Goal: Task Accomplishment & Management: Manage account settings

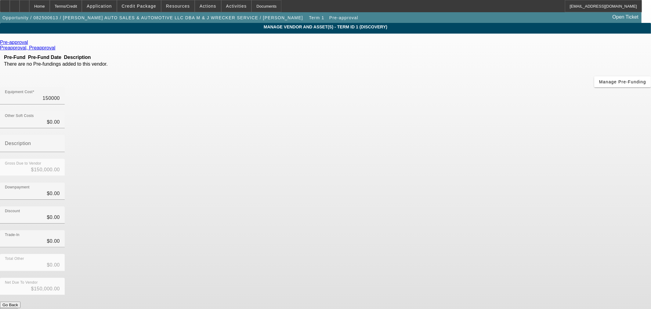
drag, startPoint x: 505, startPoint y: 50, endPoint x: 638, endPoint y: 59, distance: 133.6
click at [617, 51] on app-vendor-asset-manage "MANAGE VENDOR AND ASSET(S) - Term ID 1 (Discovery) Remove Vendor Pre-approval P…" at bounding box center [325, 187] width 651 height 328
type input "8"
type input "$8.00"
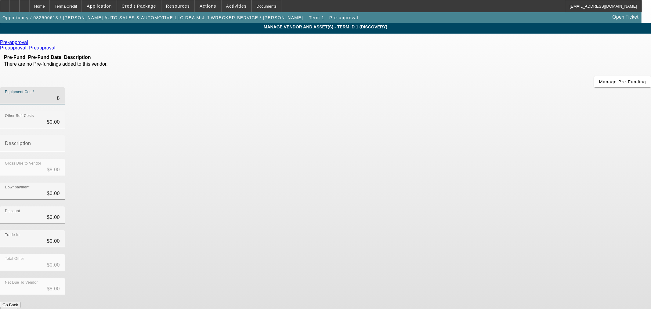
type input "80"
type input "$80.00"
type input "800"
type input "$800.00"
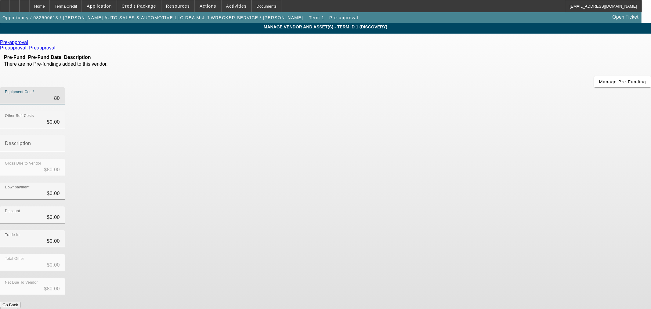
type input "$800.00"
type input "8000"
type input "$8,000.00"
type input "80000"
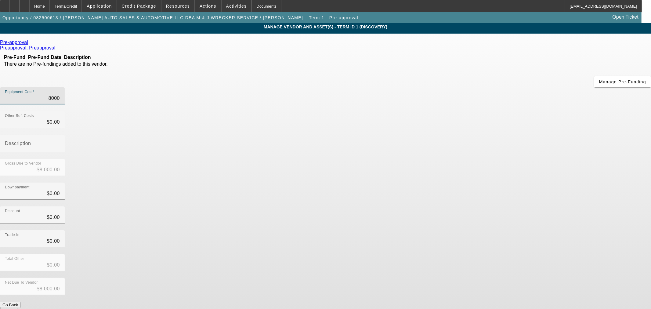
type input "$80,000.00"
click at [486, 230] on div "Trade-In $0.00" at bounding box center [325, 242] width 651 height 24
click at [17, 308] on button "Submit" at bounding box center [8, 311] width 17 height 6
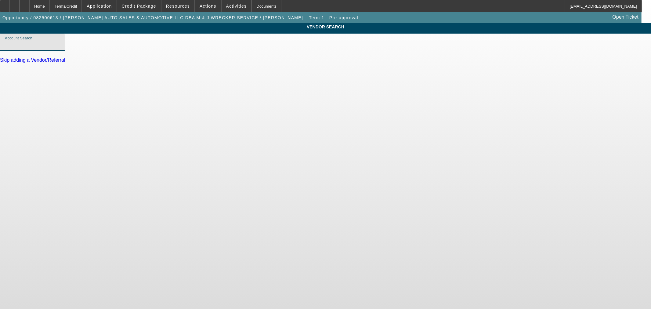
click at [60, 48] on input "Account Search" at bounding box center [32, 44] width 55 height 7
click at [50, 5] on div "Home" at bounding box center [39, 6] width 20 height 12
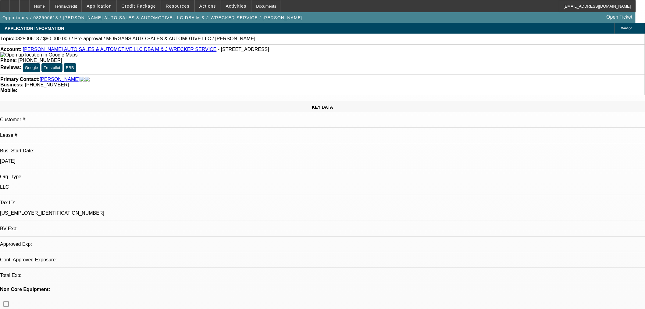
select select "0"
select select "2"
select select "0.1"
select select "4"
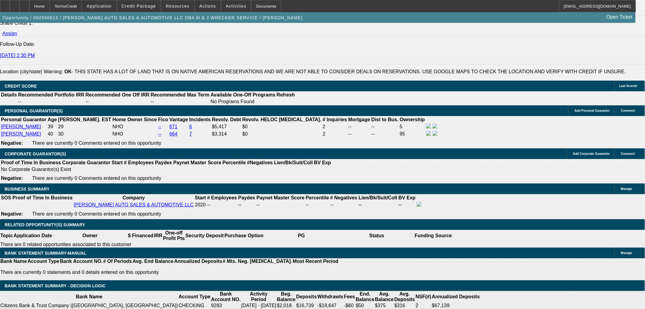
scroll to position [915, 0]
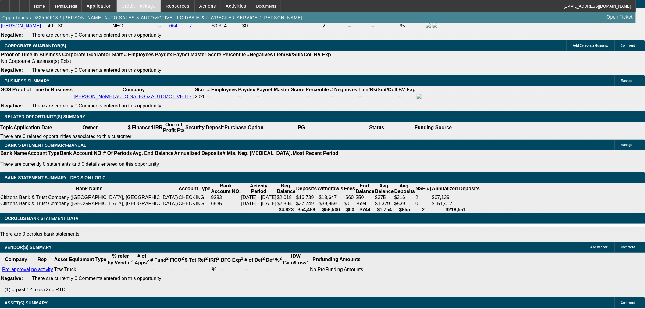
click at [150, 5] on span "Credit Package" at bounding box center [139, 6] width 34 height 5
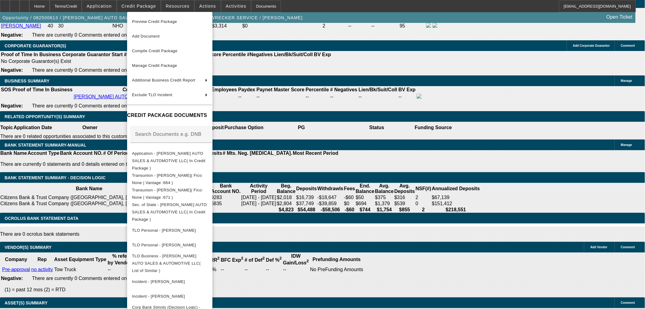
click at [359, 183] on div at bounding box center [322, 154] width 645 height 309
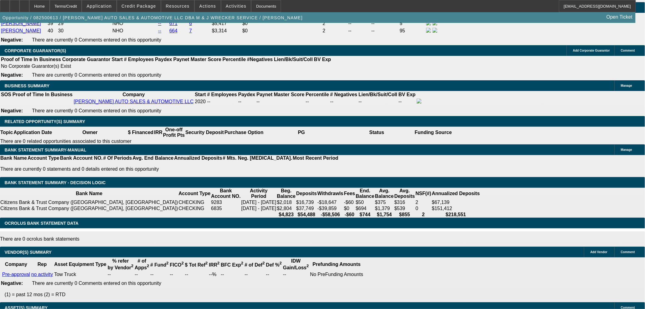
scroll to position [779, 0]
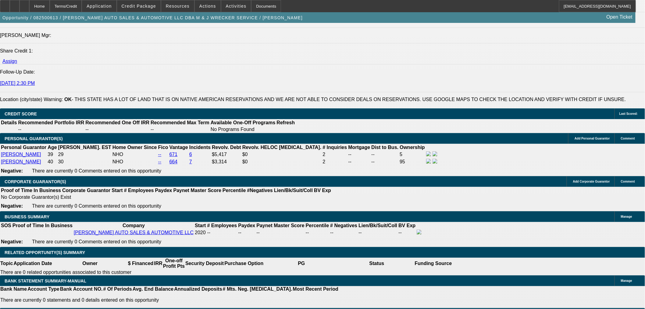
type input "$0.00"
type input "UNKNOWN"
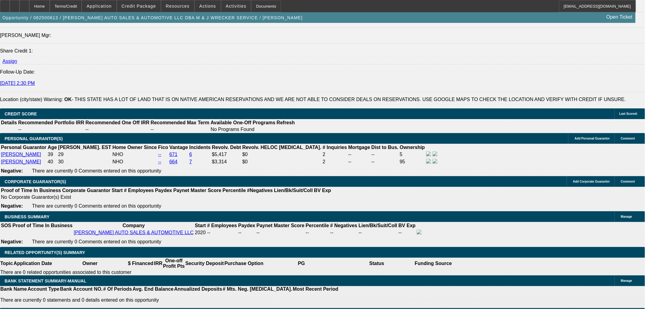
drag, startPoint x: 129, startPoint y: 230, endPoint x: 149, endPoint y: 228, distance: 19.9
type input "60"
type input "1"
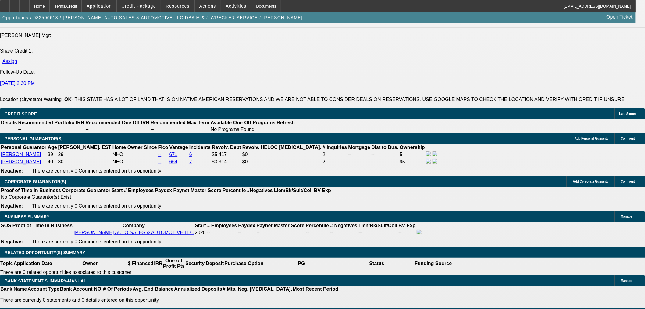
type input "$2,735.00"
type input "$1,367.50"
type input "14"
type input "$3,722.92"
type input "$1,861.46"
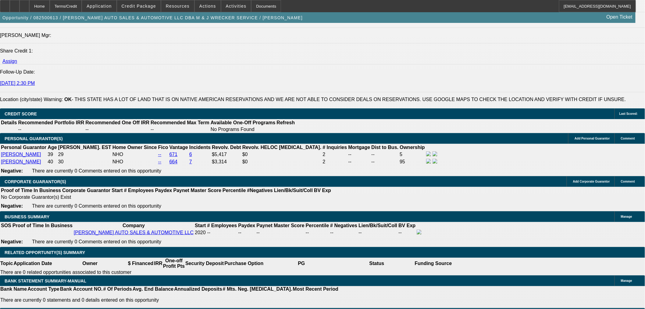
type input "14"
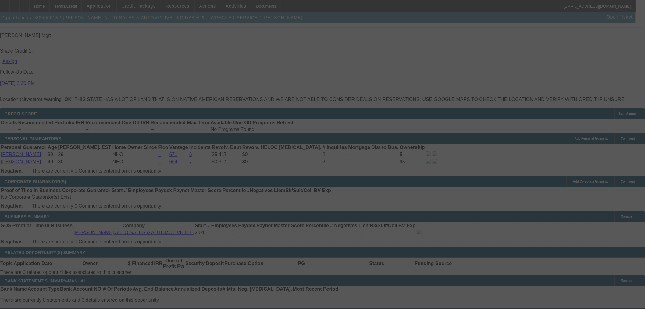
select select "0"
select select "2"
select select "0.1"
select select "4"
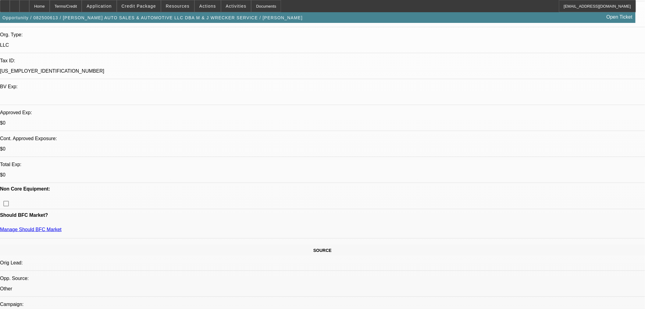
scroll to position [135, 0]
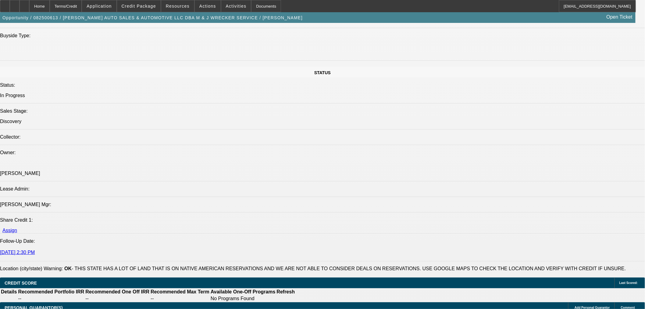
scroll to position [610, 0]
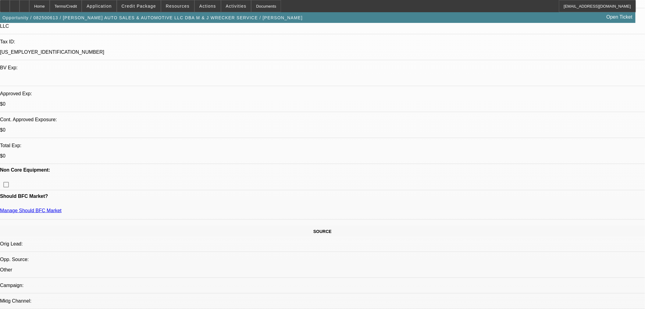
scroll to position [237, 0]
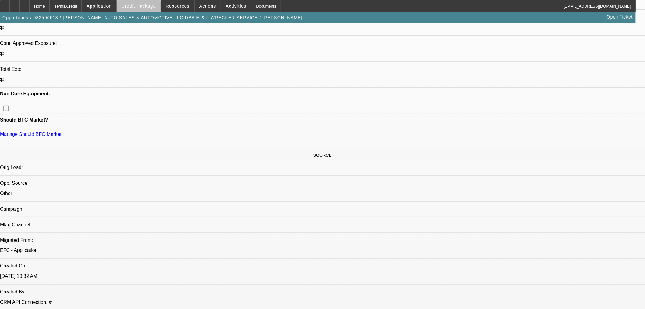
click at [155, 9] on span at bounding box center [139, 6] width 44 height 15
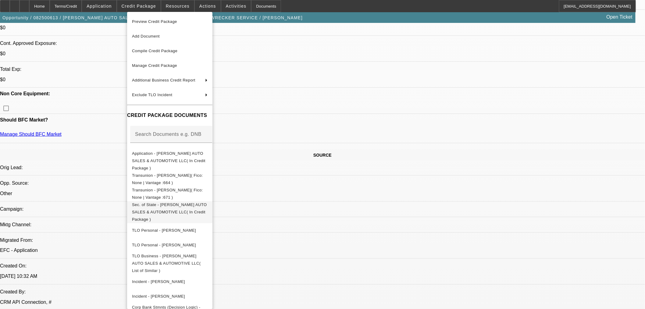
click at [180, 202] on span "Sec. of State - MORGAN'S AUTO SALES & AUTOMOTIVE LLC( In Credit Package )" at bounding box center [169, 211] width 75 height 19
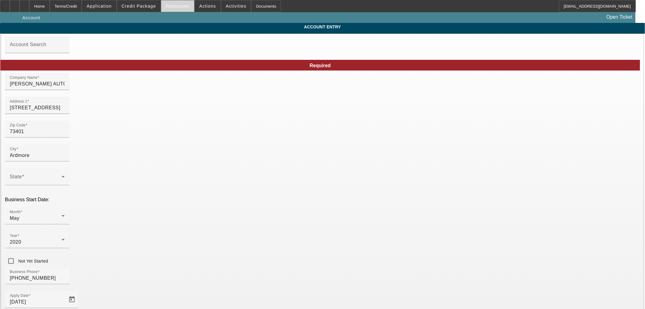
type input "8/22/2025"
click at [150, 5] on span "Credit Package" at bounding box center [139, 6] width 34 height 5
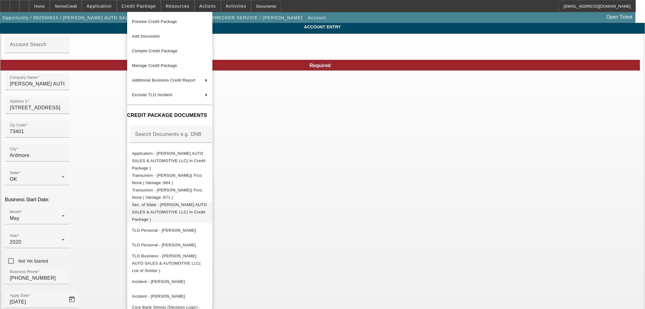
click at [166, 201] on span "Sec. of State - MORGAN'S AUTO SALES & AUTOMOTIVE LLC( In Credit Package )" at bounding box center [170, 212] width 76 height 22
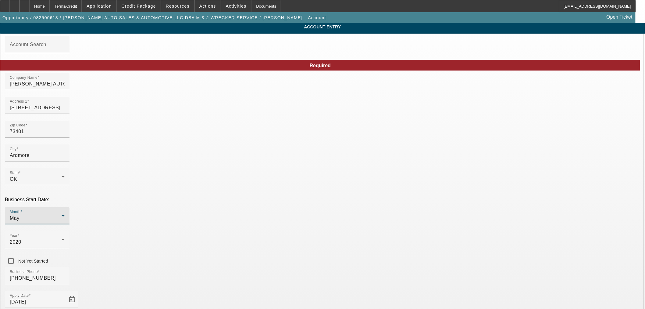
click at [62, 214] on div "May" at bounding box center [36, 217] width 52 height 7
click at [163, 251] on span "June" at bounding box center [159, 253] width 11 height 7
click at [21, 239] on span "2020" at bounding box center [16, 241] width 12 height 5
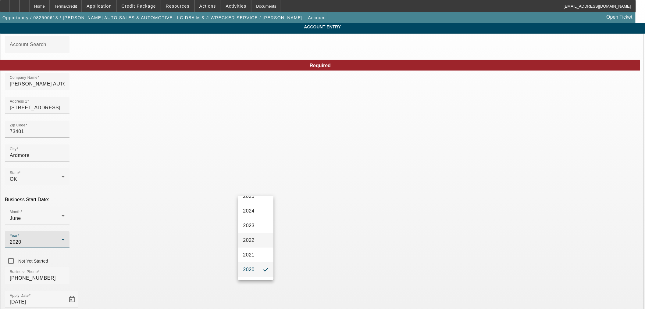
scroll to position [87, 0]
click at [248, 257] on mat-option "2019" at bounding box center [255, 250] width 35 height 15
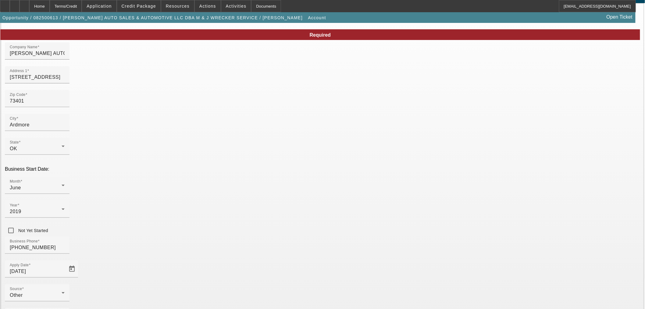
scroll to position [46, 0]
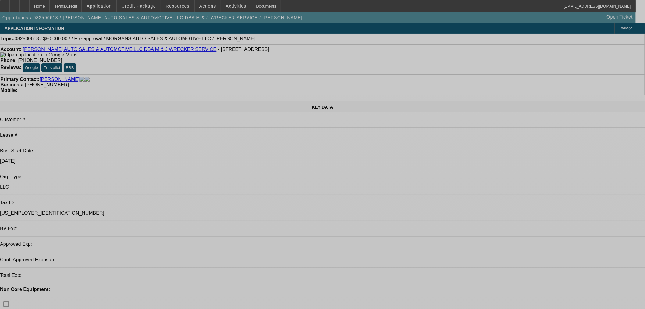
select select "0"
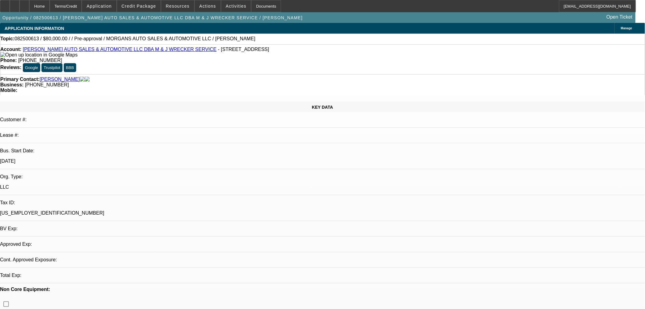
select select "2"
select select "0.1"
select select "4"
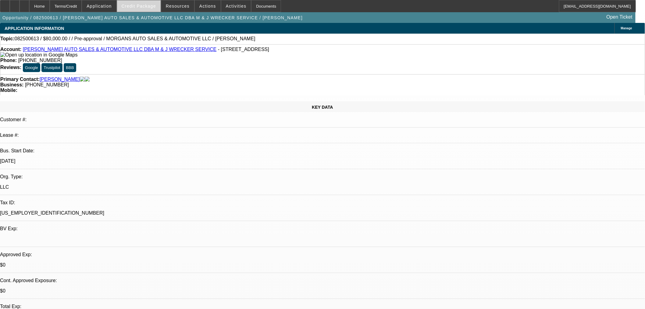
click at [152, 5] on span "Credit Package" at bounding box center [139, 6] width 34 height 5
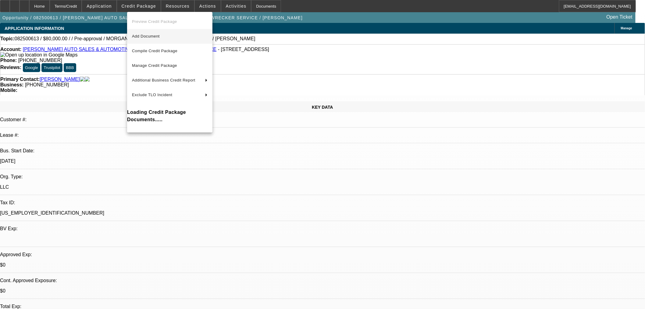
click at [148, 34] on span "Add Document" at bounding box center [146, 36] width 28 height 5
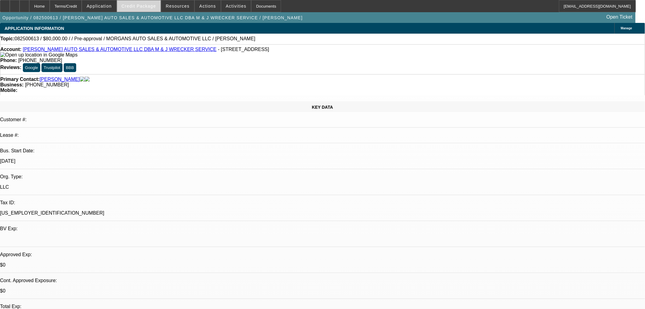
click at [148, 9] on span at bounding box center [139, 6] width 44 height 15
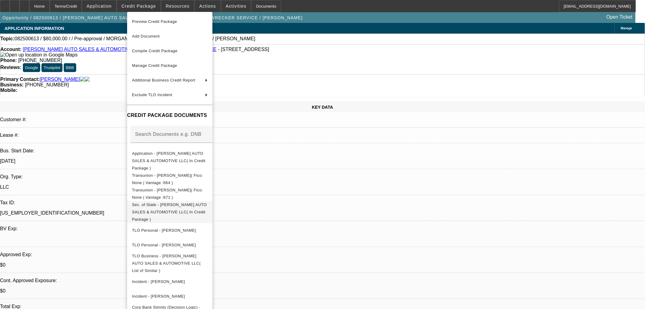
click at [171, 201] on span "Sec. of State - MORGAN'S AUTO SALES & AUTOMOTIVE LLC( In Credit Package )" at bounding box center [170, 212] width 76 height 22
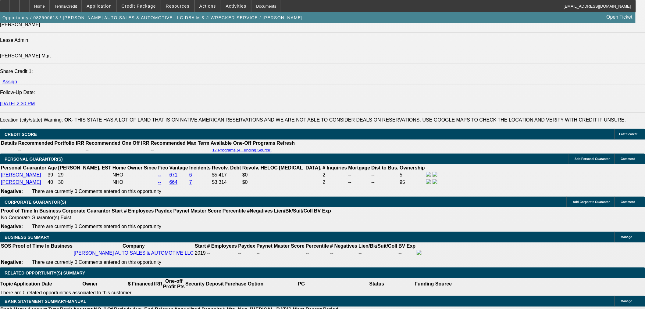
scroll to position [678, 0]
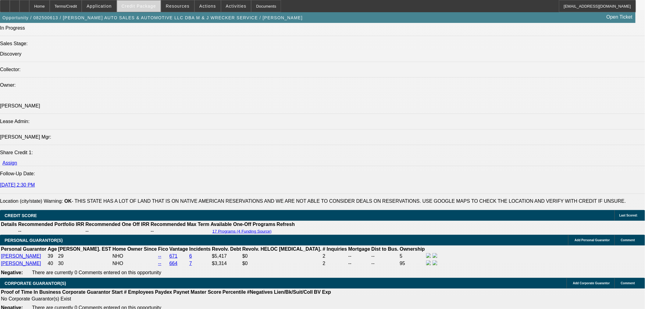
click at [156, 7] on span "Credit Package" at bounding box center [139, 6] width 34 height 5
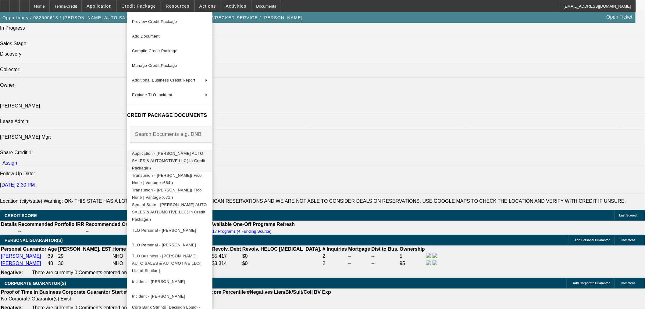
click at [193, 154] on span "Application - MORGAN'S AUTO SALES & AUTOMOTIVE LLC( In Credit Package )" at bounding box center [169, 160] width 74 height 19
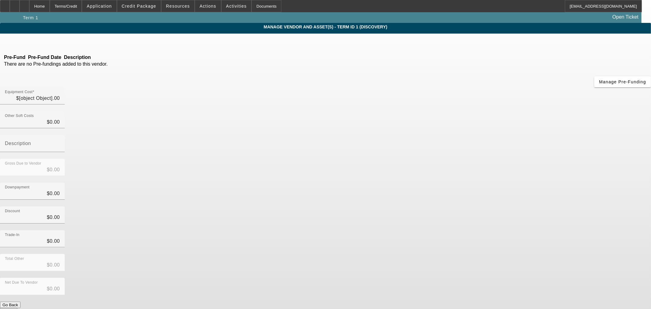
type input "$80,000.00"
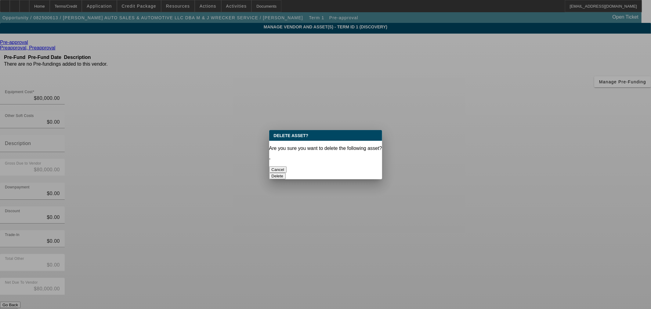
click at [344, 173] on div "Delete" at bounding box center [325, 176] width 113 height 6
click at [286, 173] on button "Delete" at bounding box center [277, 176] width 17 height 6
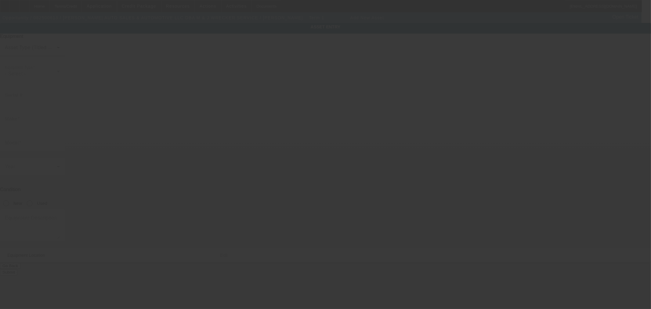
type input "614 Industrial Ave"
type input "Ardmore"
type input "73401"
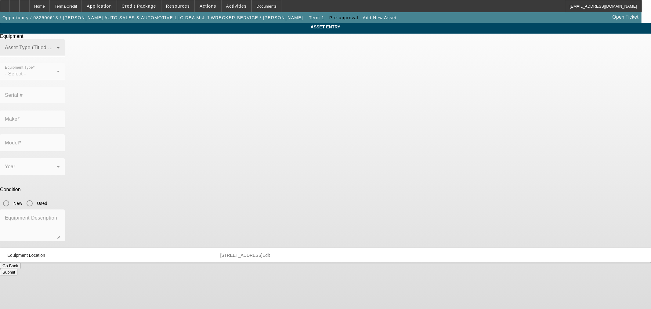
click at [57, 54] on span at bounding box center [31, 49] width 52 height 7
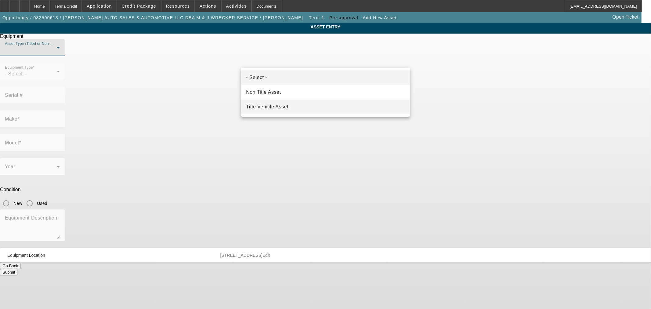
click at [288, 106] on span "Title Vehicle Asset" at bounding box center [267, 106] width 42 height 7
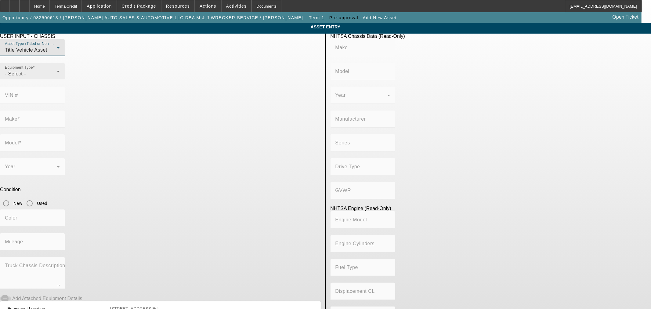
click at [26, 76] on span "- Select -" at bounding box center [15, 73] width 21 height 5
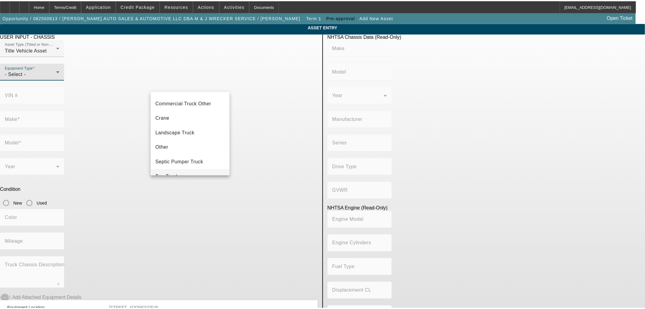
scroll to position [67, 0]
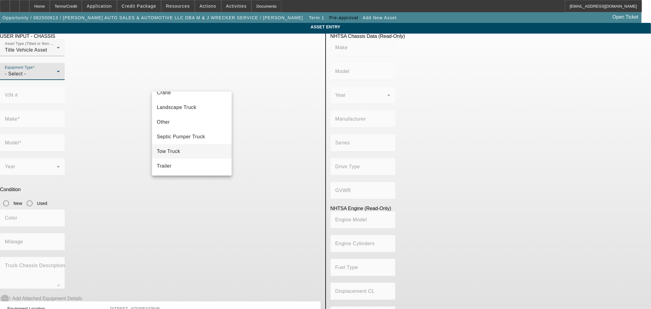
click at [191, 149] on mat-option "Tow Truck" at bounding box center [192, 151] width 80 height 15
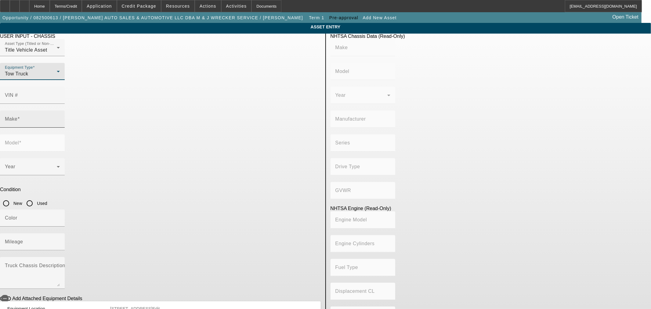
click at [60, 113] on div "Make" at bounding box center [32, 118] width 55 height 17
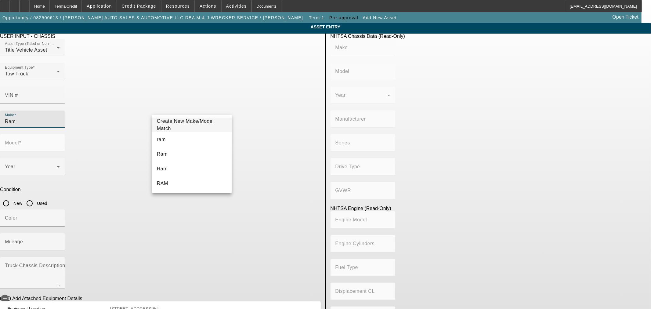
type input "Ram"
click at [170, 169] on mat-option "Ram" at bounding box center [192, 168] width 80 height 15
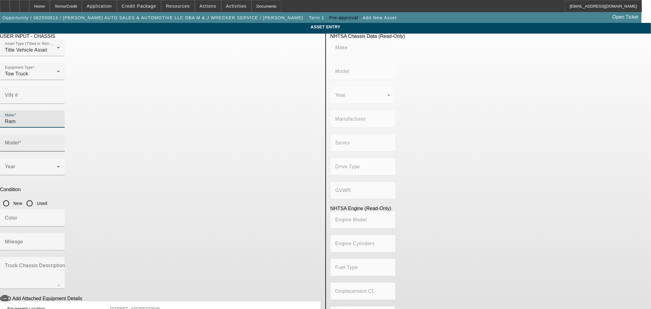
click at [60, 142] on input "Model" at bounding box center [32, 145] width 55 height 7
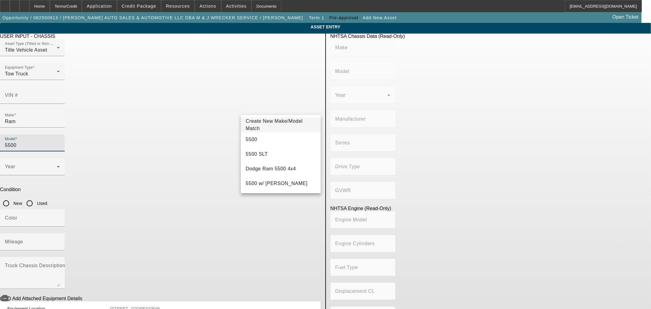
type input "5500"
click at [257, 139] on mat-option "5500" at bounding box center [281, 139] width 80 height 15
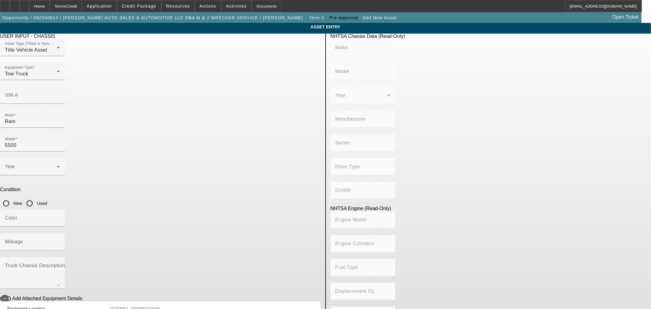
click at [36, 197] on input "Used" at bounding box center [29, 203] width 12 height 12
radio input "true"
click at [60, 264] on textarea "Truck Chassis Description (Describe the truck chassis only)" at bounding box center [32, 275] width 55 height 22
type textarea "R"
type textarea "Wrecker"
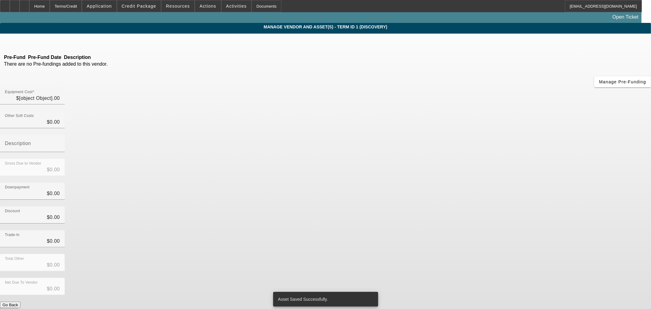
type input "$80,000.00"
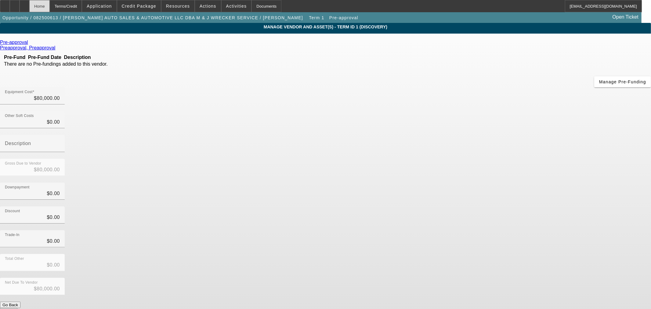
click at [50, 9] on div "Home" at bounding box center [39, 6] width 20 height 12
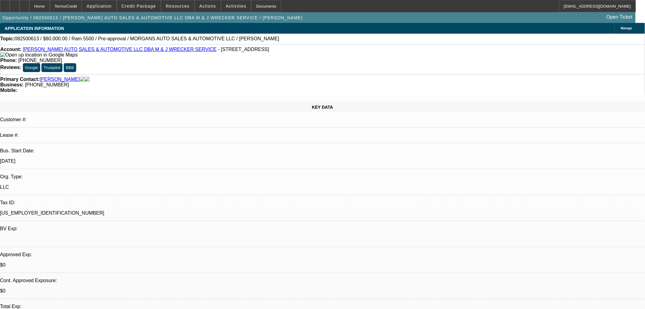
select select "0"
select select "2"
select select "0.1"
select select "4"
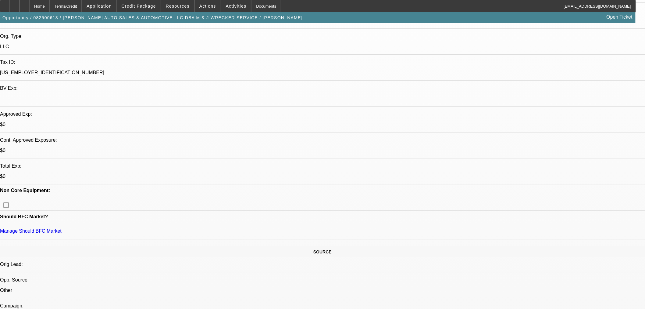
scroll to position [135, 0]
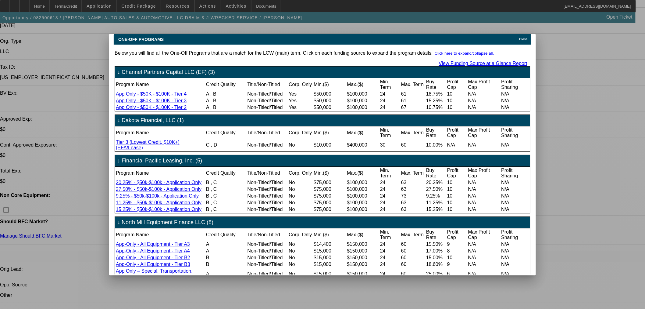
scroll to position [85, 0]
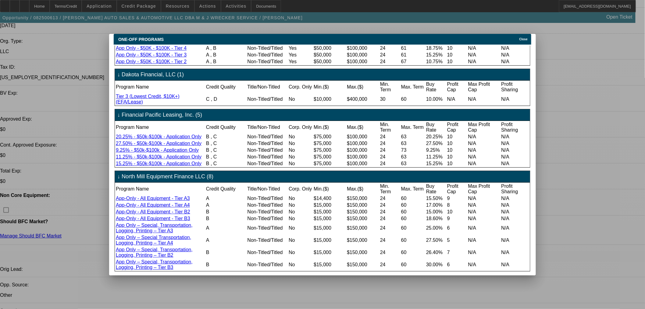
click at [527, 38] on span "Close" at bounding box center [524, 39] width 8 height 3
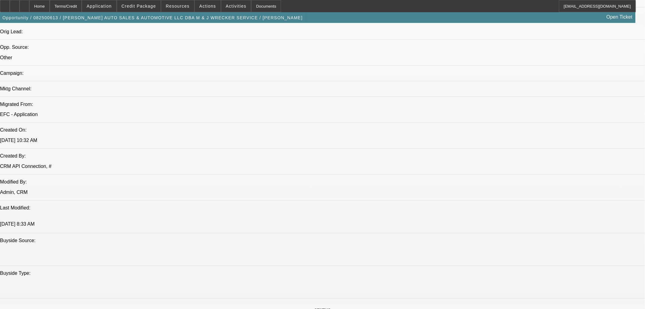
scroll to position [576, 0]
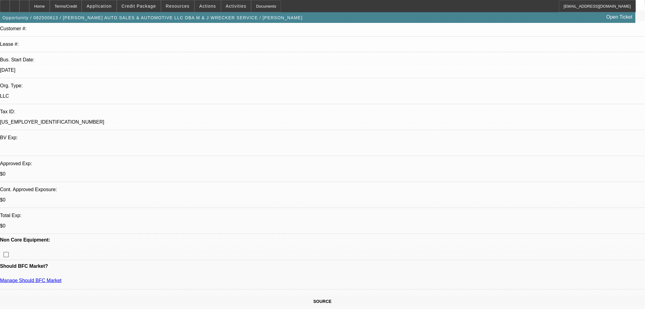
scroll to position [0, 0]
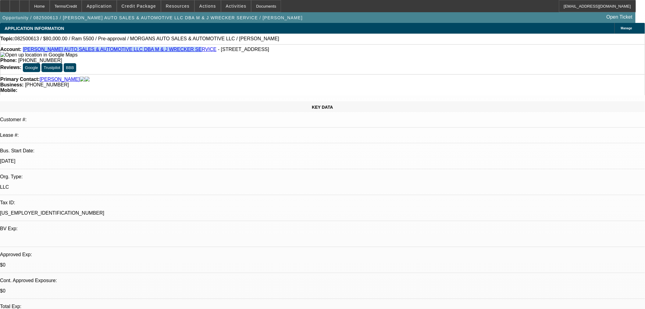
drag, startPoint x: 174, startPoint y: 52, endPoint x: 29, endPoint y: 46, distance: 145.3
click at [29, 46] on div "Account: MORGAN'S AUTO SALES & AUTOMOTIVE LLC DBA M & J WRECKER SERVICE - 614 I…" at bounding box center [322, 59] width 645 height 30
copy link "MORGAN'S AUTO SALES & AUTOMOTIVE LLC DBA M & J WRECKER SERVICE"
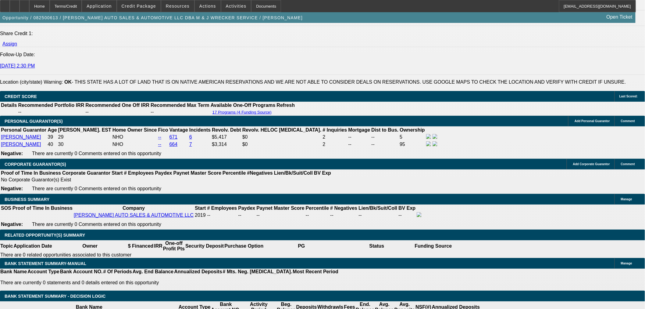
scroll to position [881, 0]
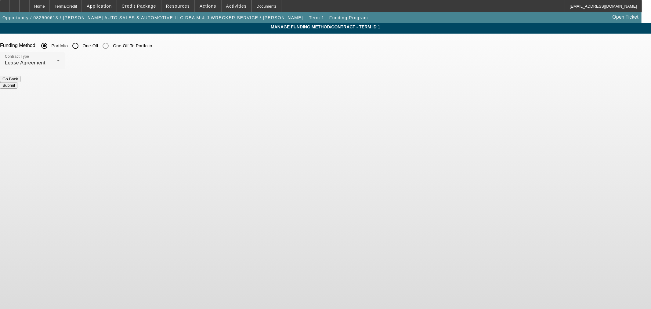
click at [81, 48] on input "One-Off" at bounding box center [75, 46] width 12 height 12
radio input "true"
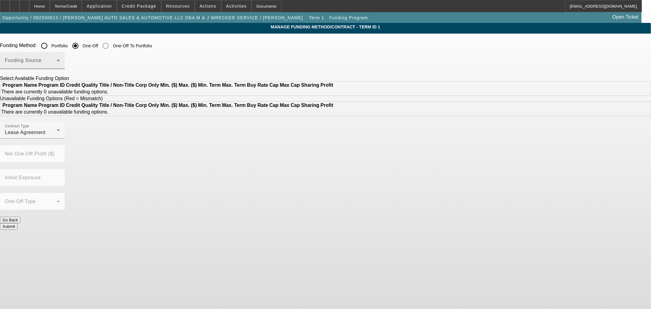
click at [57, 63] on span at bounding box center [31, 62] width 52 height 7
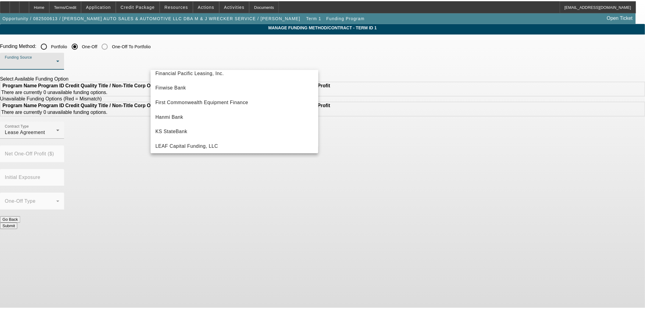
scroll to position [68, 0]
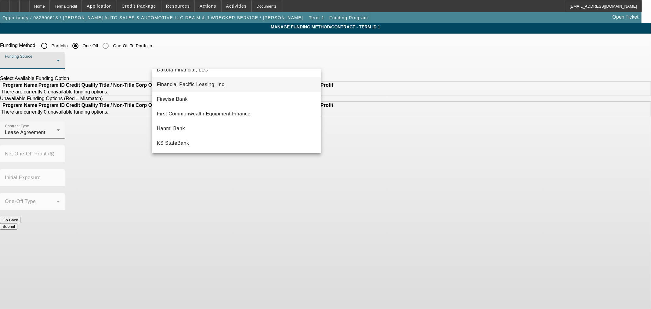
click at [199, 82] on span "Financial Pacific Leasing, Inc." at bounding box center [191, 84] width 69 height 7
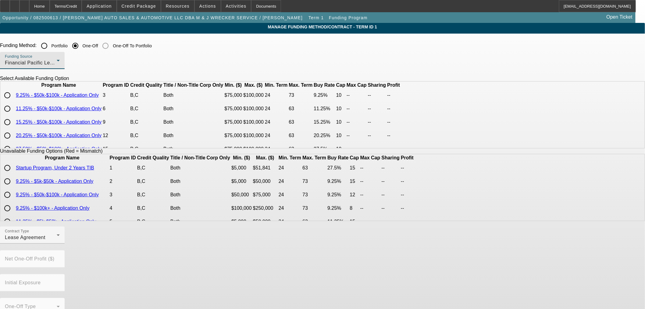
click at [13, 101] on input "radio" at bounding box center [7, 95] width 12 height 12
radio input "true"
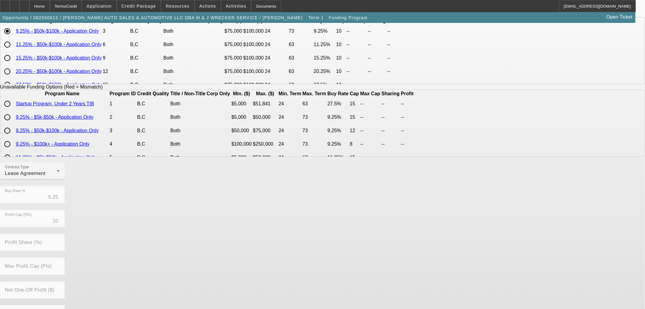
scroll to position [104, 0]
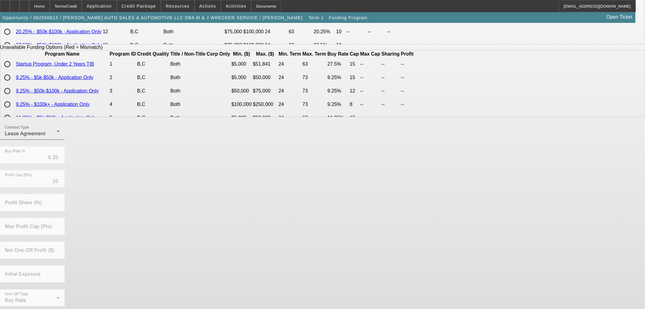
click at [57, 135] on div "Lease Agreement" at bounding box center [31, 133] width 52 height 7
click at [298, 296] on div at bounding box center [322, 154] width 645 height 309
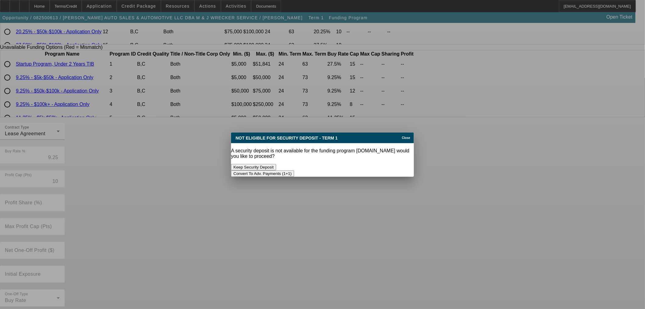
click at [294, 170] on button "Convert To Adv. Payments (1+1)" at bounding box center [262, 173] width 63 height 6
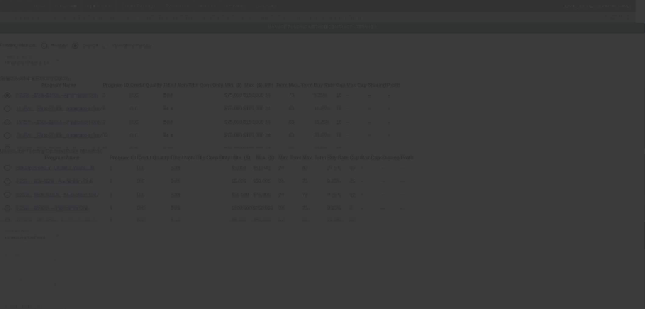
scroll to position [104, 0]
radio input "true"
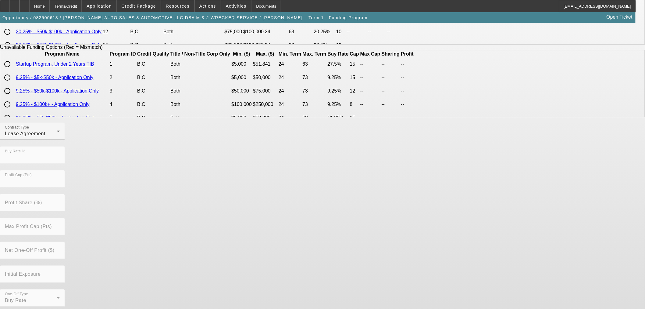
scroll to position [0, 0]
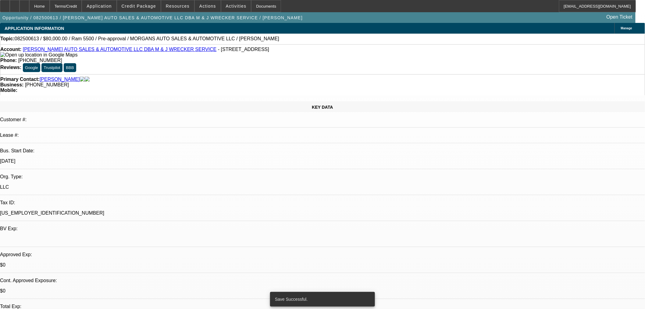
select select "0"
select select "0.1"
select select "4"
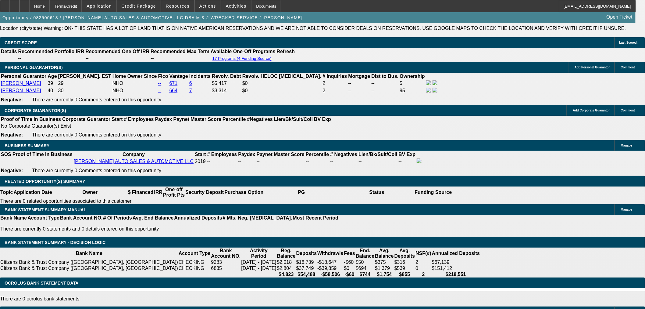
scroll to position [881, 0]
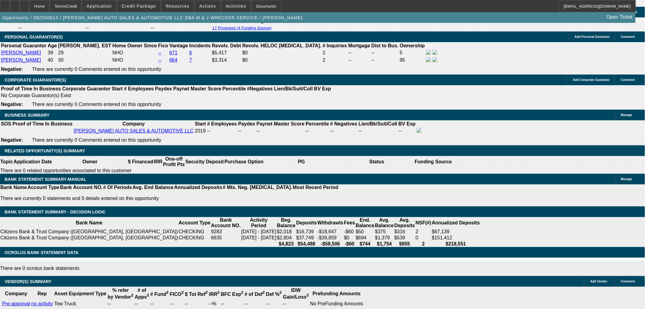
drag, startPoint x: 139, startPoint y: 131, endPoint x: 171, endPoint y: 124, distance: 32.8
type input "1"
type input "UNKNOWN"
type input "10"
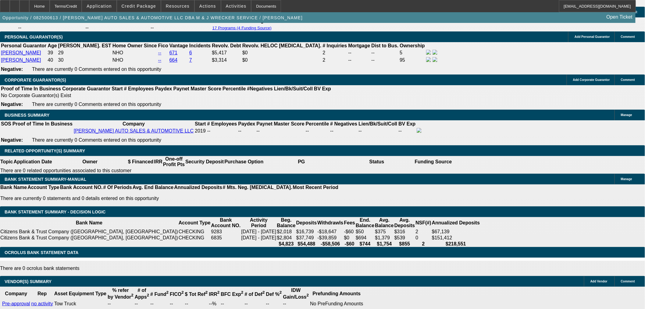
type input "$1,699.76"
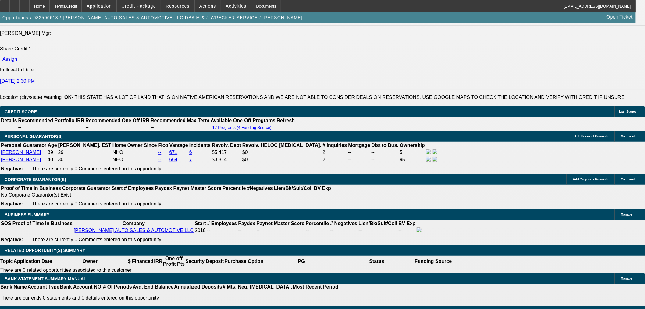
scroll to position [779, 0]
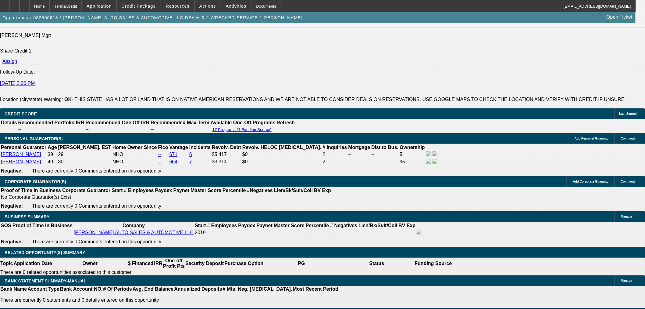
type input "10"
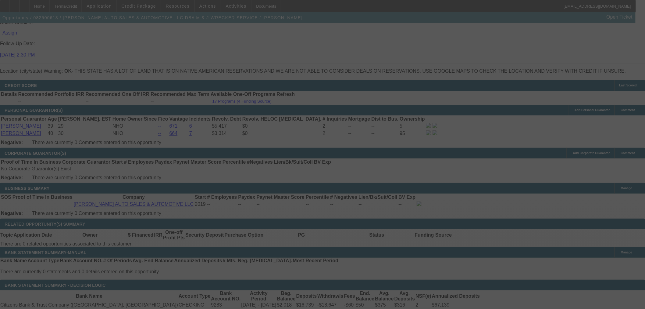
scroll to position [881, 0]
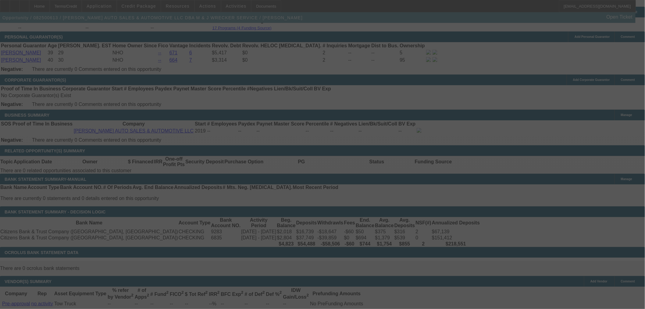
select select "0"
select select "0.1"
select select "4"
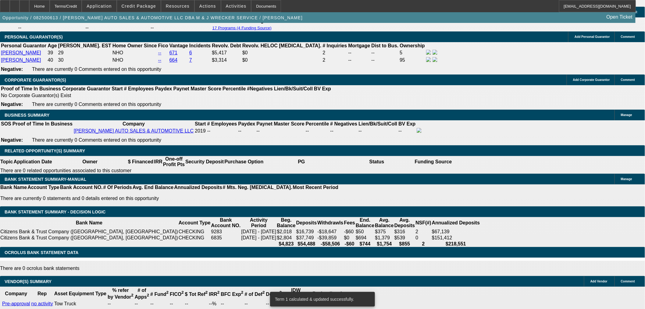
scroll to position [813, 0]
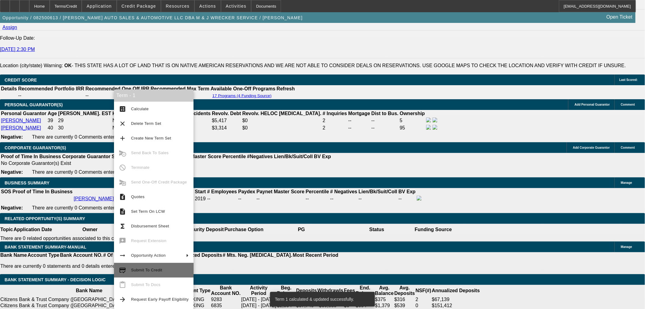
click at [172, 269] on span "Submit To Credit" at bounding box center [160, 269] width 58 height 7
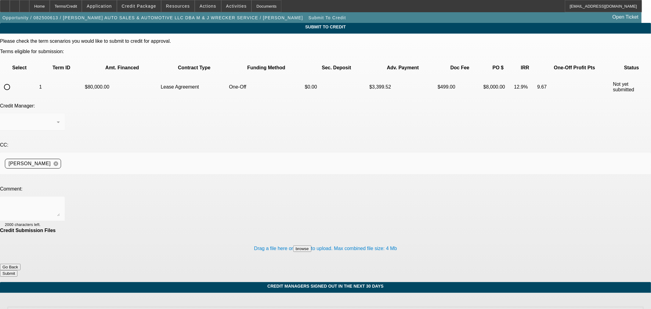
click at [13, 81] on input "radio" at bounding box center [7, 87] width 12 height 12
radio input "true"
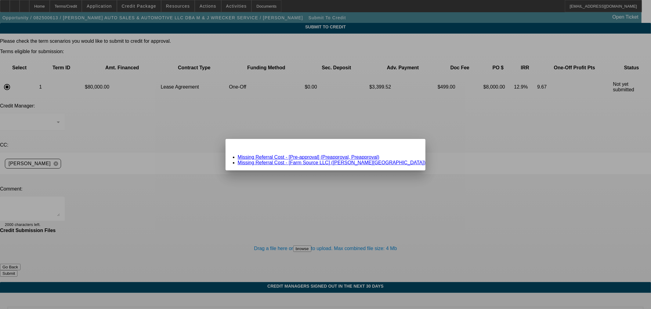
click at [386, 149] on div "Missing Information: Term Id 1 Close" at bounding box center [325, 144] width 200 height 11
click at [412, 146] on div "Close" at bounding box center [418, 142] width 13 height 7
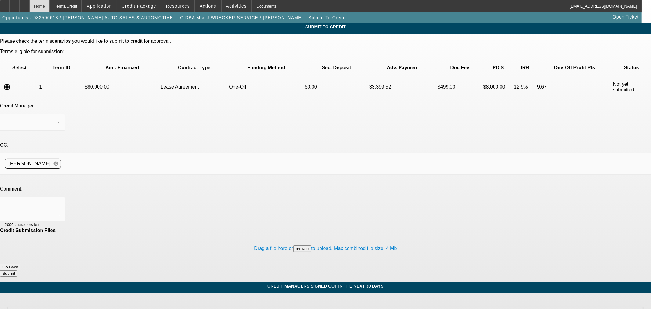
click at [50, 7] on div "Home" at bounding box center [39, 6] width 20 height 12
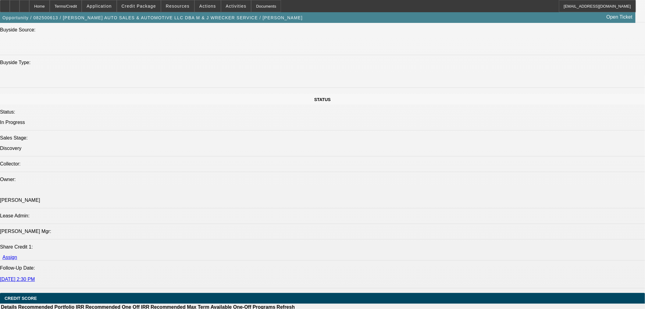
select select "0"
select select "0.1"
select select "4"
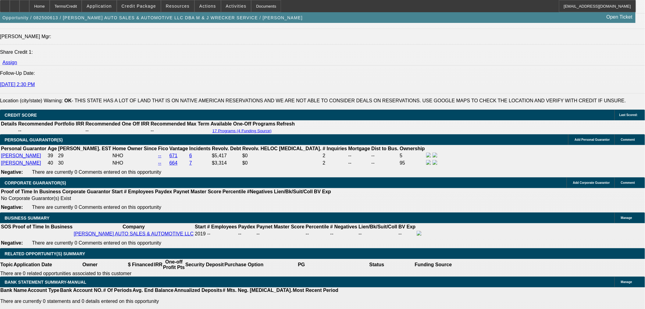
scroll to position [947, 0]
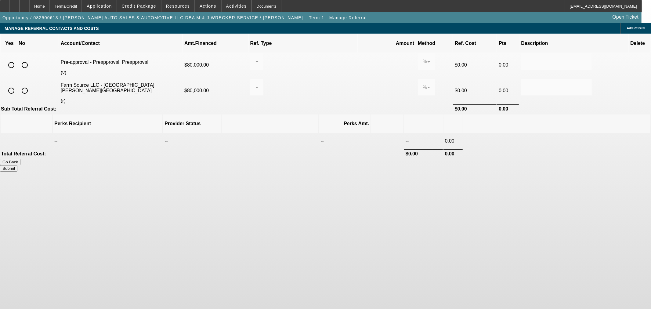
click at [630, 85] on icon at bounding box center [633, 90] width 6 height 11
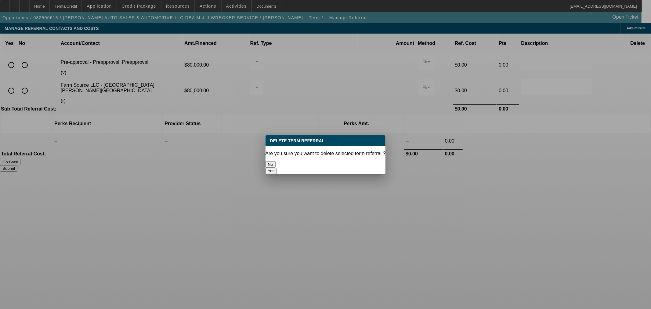
click at [277, 167] on button "Yes" at bounding box center [271, 170] width 12 height 6
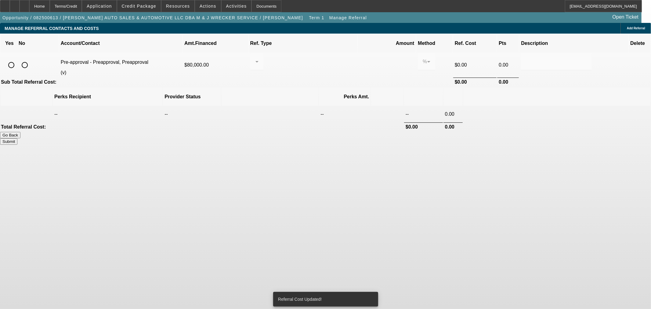
click at [31, 59] on input "radio" at bounding box center [25, 65] width 12 height 12
radio input "true"
click at [17, 138] on button "Submit" at bounding box center [8, 141] width 17 height 6
type input "0.000"
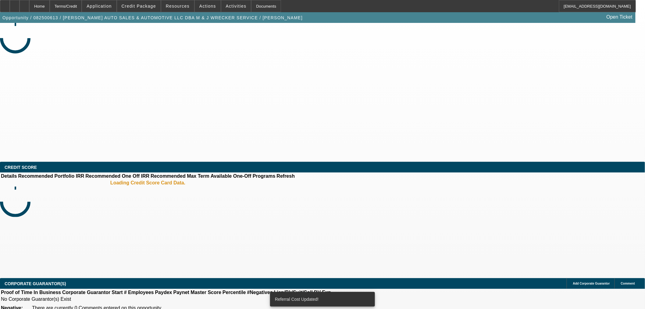
select select "0"
select select "0.1"
select select "4"
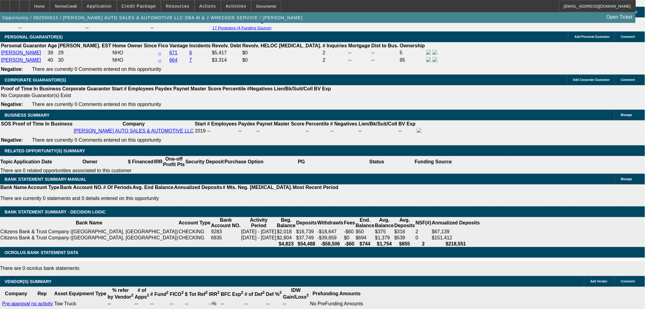
scroll to position [779, 0]
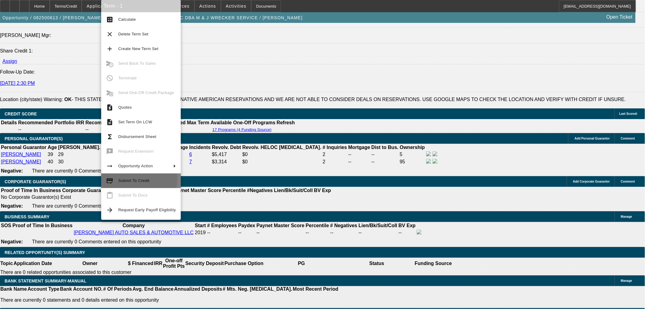
click at [127, 179] on span "Submit To Credit" at bounding box center [133, 180] width 31 height 5
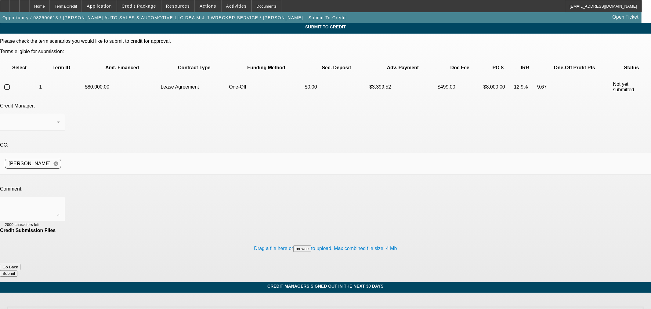
click at [13, 81] on input "radio" at bounding box center [7, 87] width 12 height 12
radio input "true"
click at [60, 201] on textarea at bounding box center [32, 208] width 55 height 15
type textarea "Please ok to Finpac. Thanks"
click at [17, 270] on button "Submit" at bounding box center [8, 273] width 17 height 6
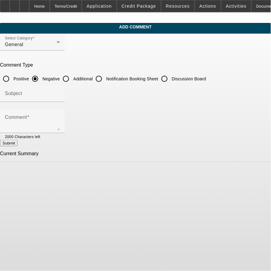
click at [72, 77] on input "Additional" at bounding box center [66, 79] width 12 height 12
radio input "true"
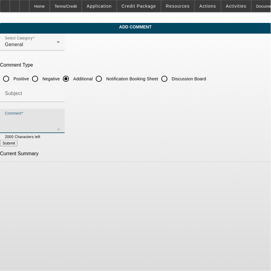
click at [60, 121] on textarea "Comment" at bounding box center [32, 123] width 55 height 15
paste textarea "MORGAN'S AUTO SALES & AUTOMOTIVE LLC DBA M & J WRECKER SERVICE"
type textarea "MORGAN'S AUTO SALES & AUTOMOTIVE LLC DBA M & J WRECKER SERVICE has been providi…"
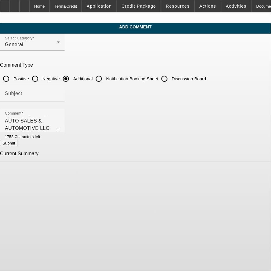
click at [17, 144] on button "Submit" at bounding box center [8, 143] width 17 height 6
radio input "true"
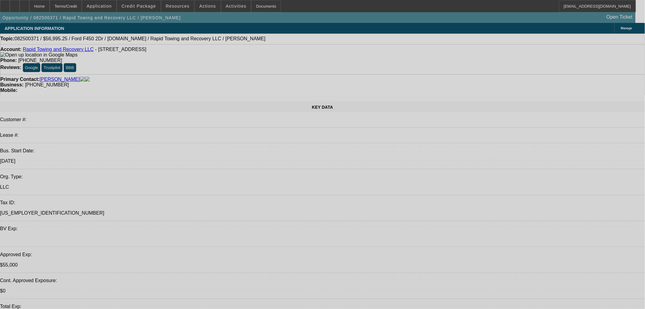
select select "2"
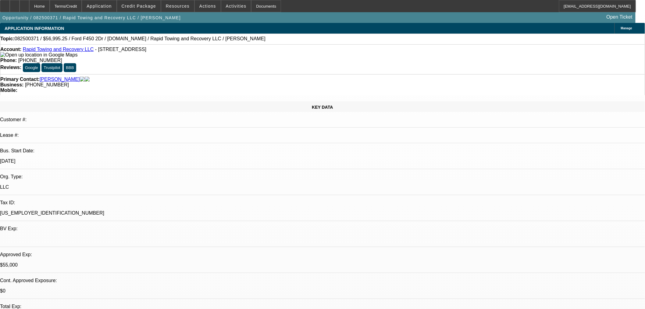
select select "2"
select select "0"
select select "6"
select select "2"
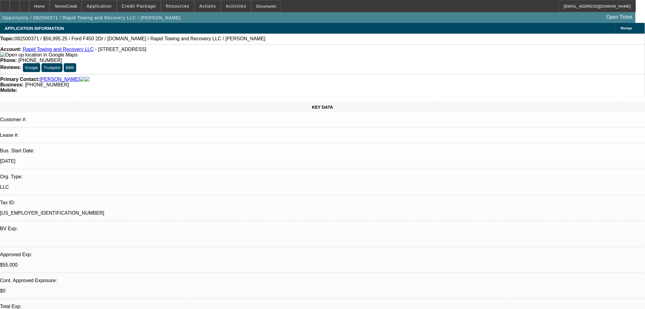
select select "0"
select select "6"
select select "0"
select select "2"
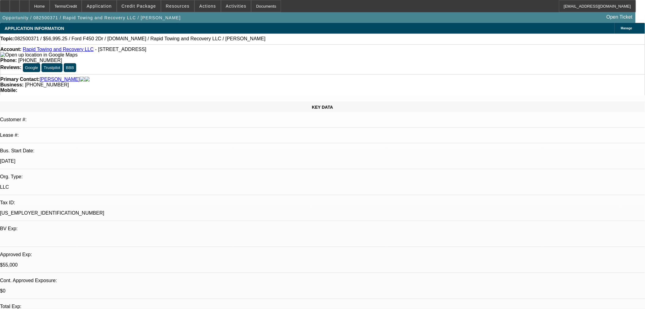
select select "0"
select select "6"
select select "0"
select select "2"
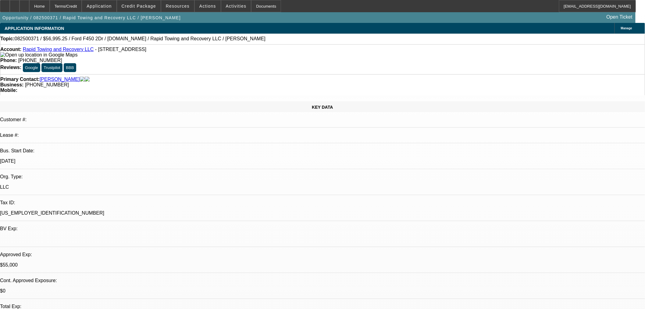
select select "0"
select select "6"
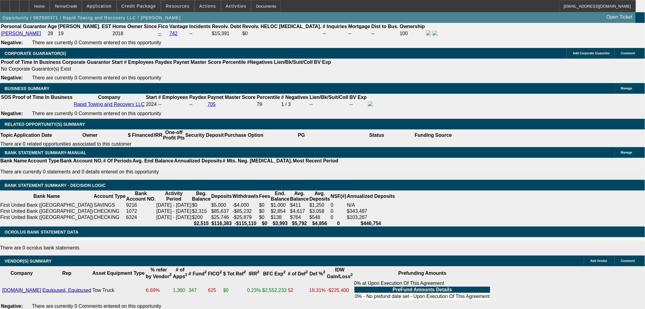
scroll to position [779, 0]
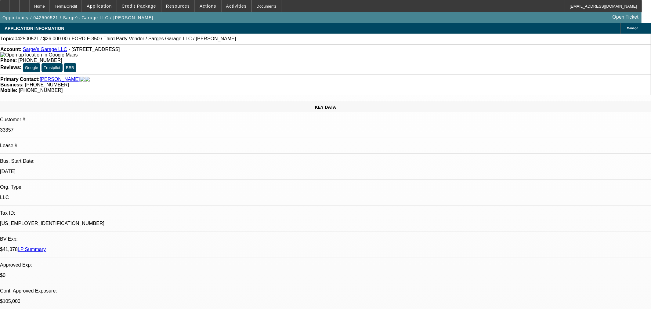
select select "0"
select select "3"
select select "0"
select select "6"
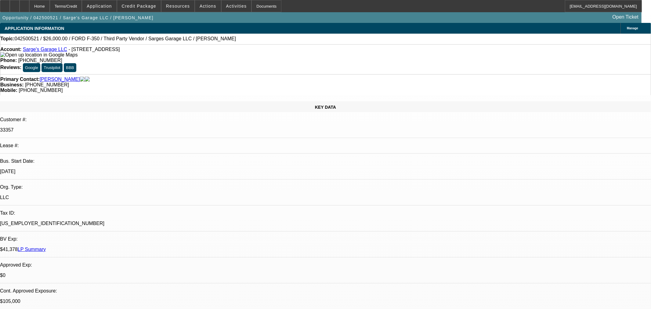
select select "0"
select select "2"
select select "0"
select select "6"
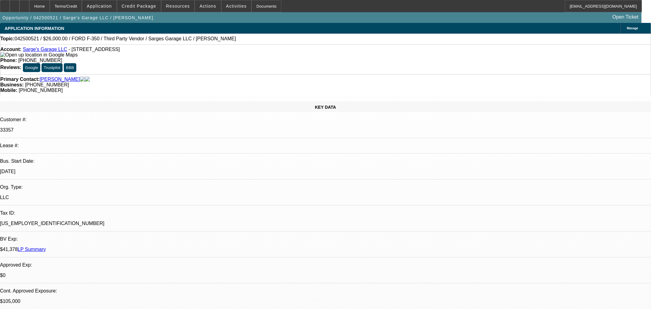
select select "0"
select select "3"
select select "0"
select select "6"
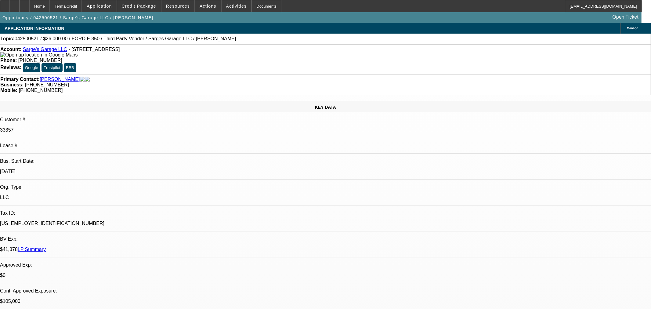
select select "0"
select select "6"
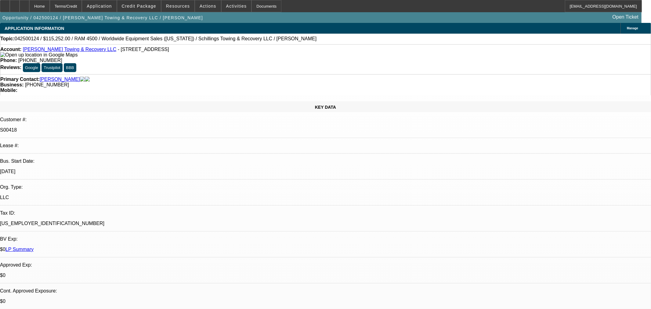
select select "0"
select select "3"
select select "0"
select select "6"
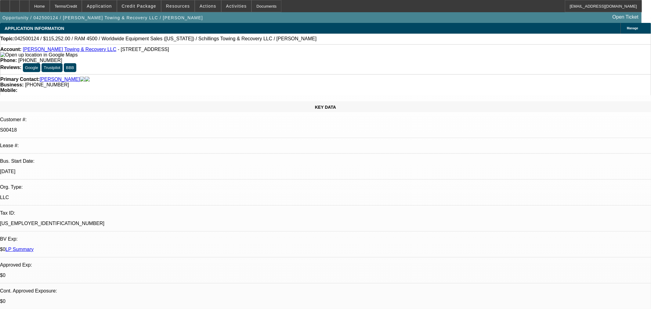
select select "0"
select select "3"
select select "0"
select select "6"
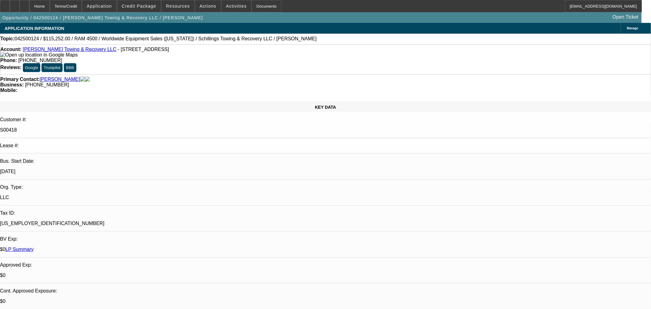
select select "0"
select select "3"
select select "0"
select select "6"
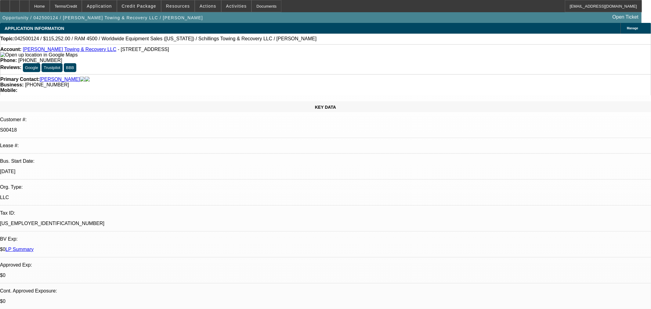
select select "0"
select select "3"
select select "0"
select select "6"
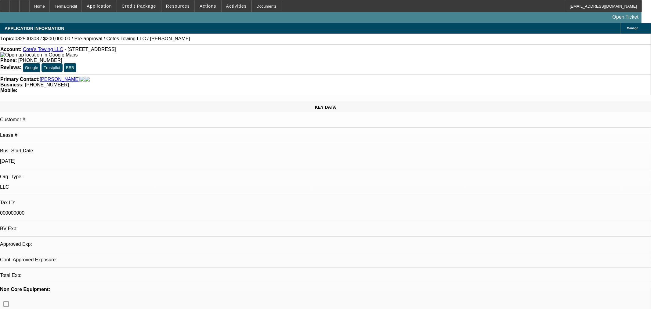
select select "0"
select select "3"
select select "0"
select select "6"
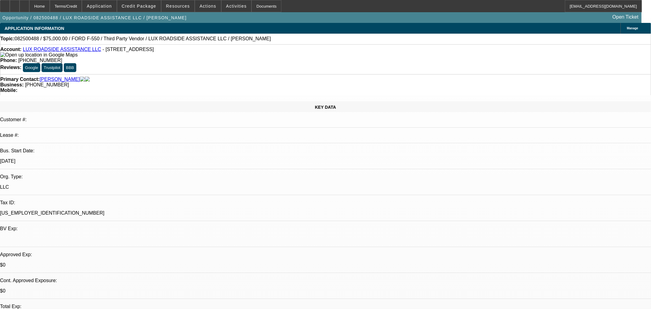
select select "0"
select select "6"
select select "0"
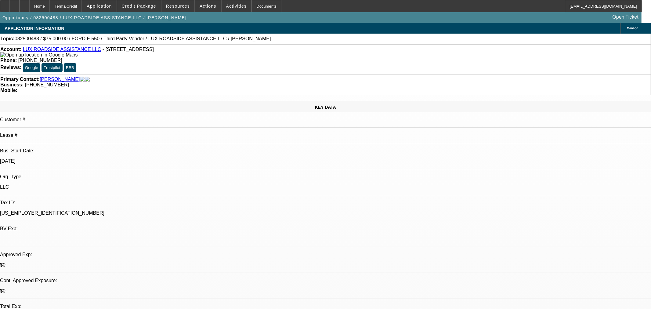
select select "0"
select select "6"
select select "0"
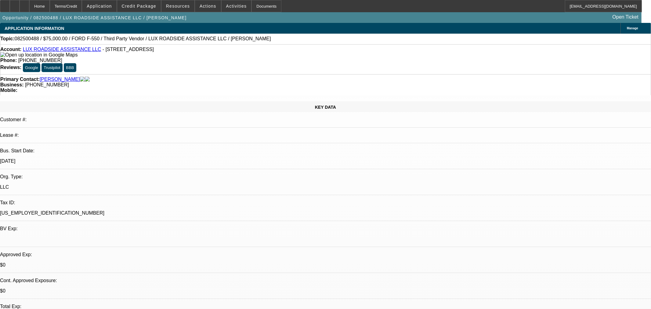
select select "0"
select select "6"
select select "0"
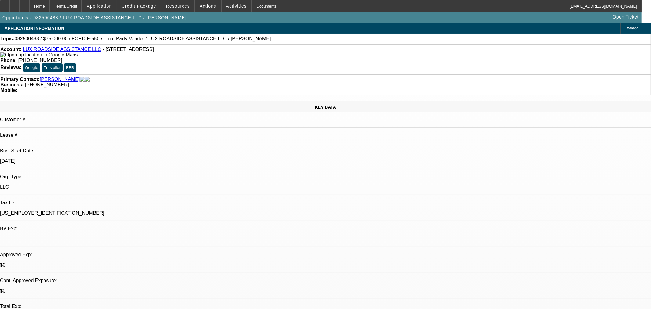
select select "6"
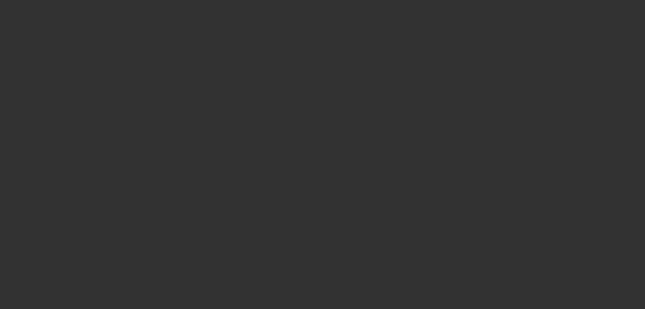
select select "0"
select select "0.1"
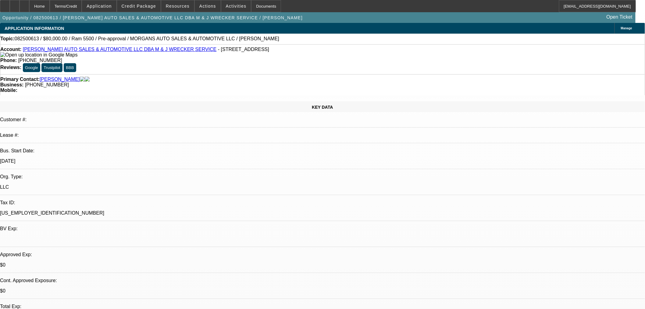
select select "4"
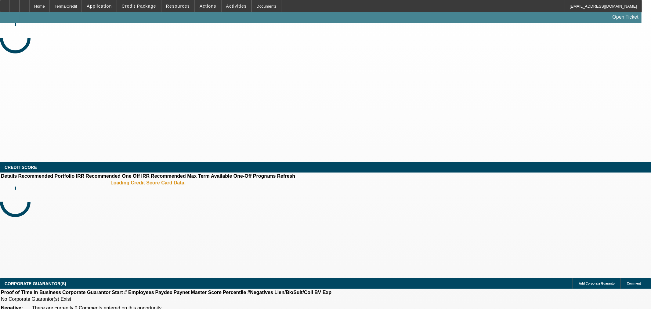
select select "0"
select select "2"
select select "0.1"
select select "4"
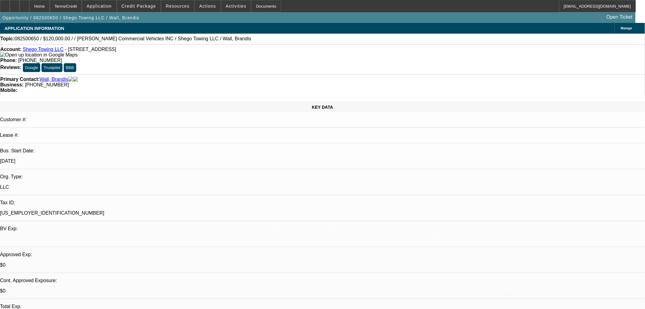
drag, startPoint x: 138, startPoint y: 52, endPoint x: 65, endPoint y: 49, distance: 72.3
click at [65, 49] on div "Account: Shego Towing LLC - 1674 Memorial Dr SE, Atlanta, GA 30317" at bounding box center [322, 52] width 645 height 11
copy span "1674 Memorial Dr SE, Atlanta, GA 30317"
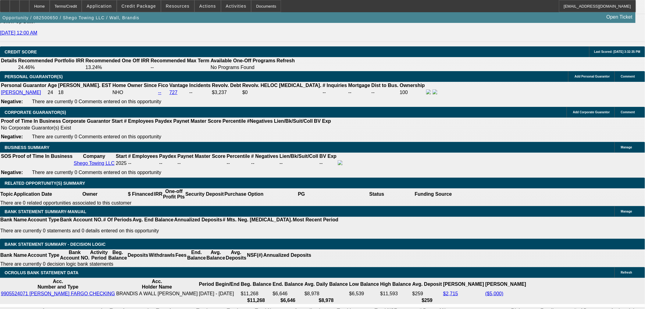
scroll to position [847, 0]
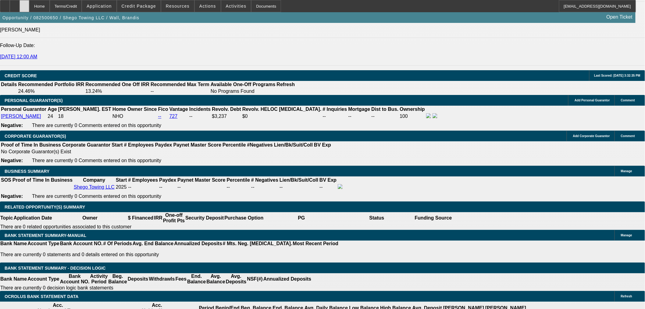
click at [24, 4] on icon at bounding box center [24, 4] width 0 height 0
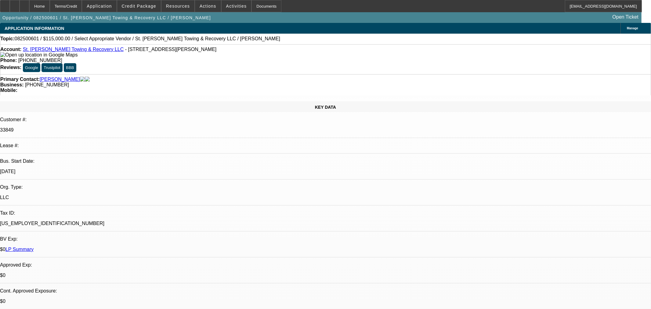
select select "0"
select select "2"
select select "0.1"
select select "4"
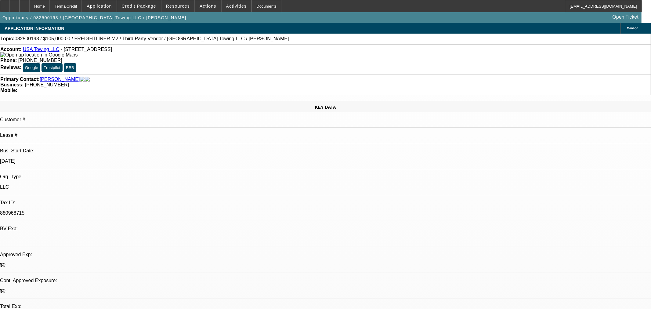
select select "0"
select select "2"
select select "0"
select select "6"
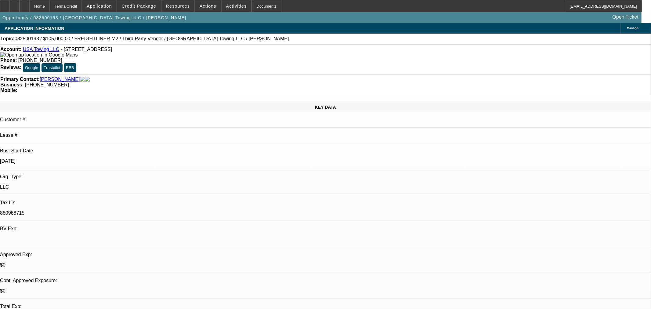
select select "0"
select select "2"
select select "0"
select select "6"
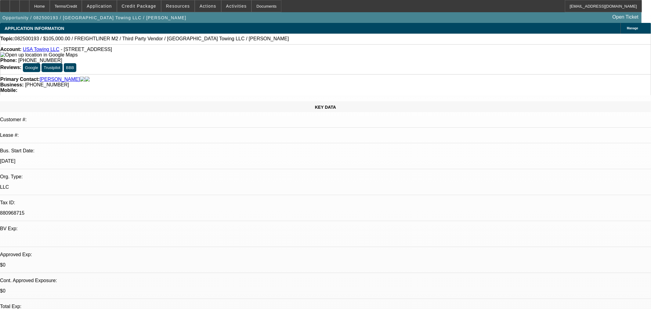
select select "0"
select select "2"
select select "0"
select select "6"
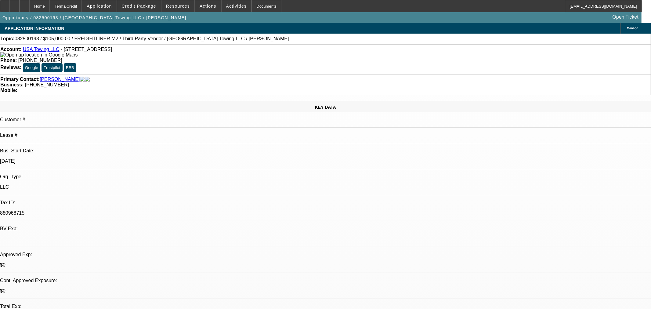
select select "0"
select select "2"
select select "0"
select select "6"
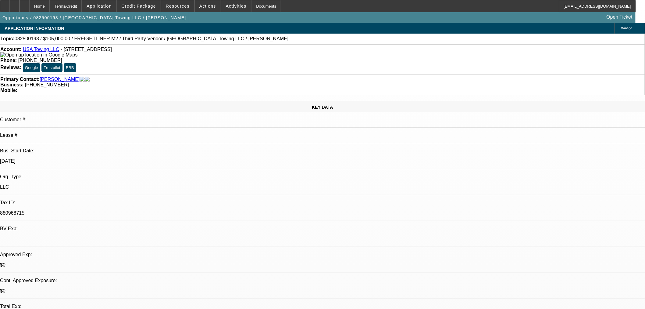
scroll to position [169, 0]
select select "0"
select select "6"
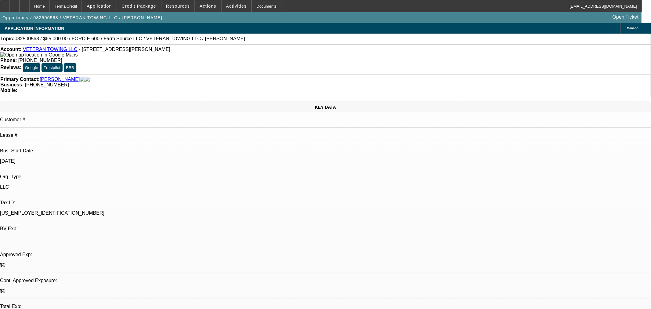
select select "0"
select select "6"
select select "0"
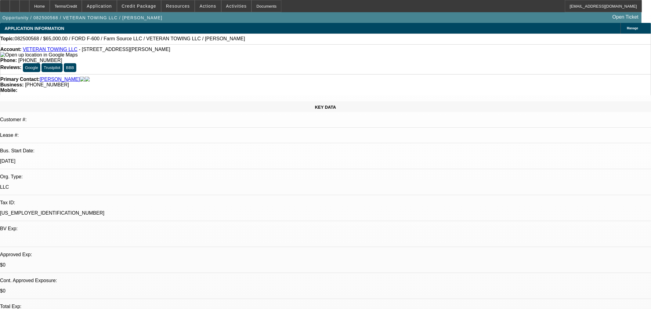
select select "0"
select select "6"
select select "0"
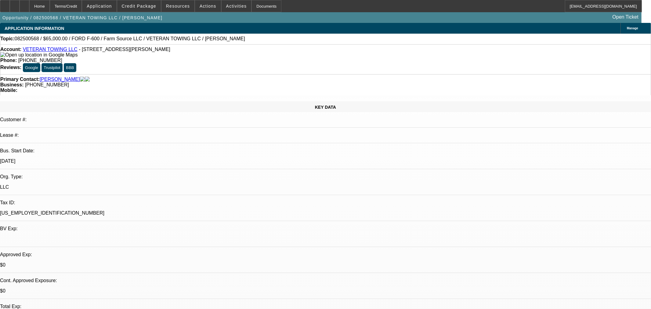
select select "0"
select select "6"
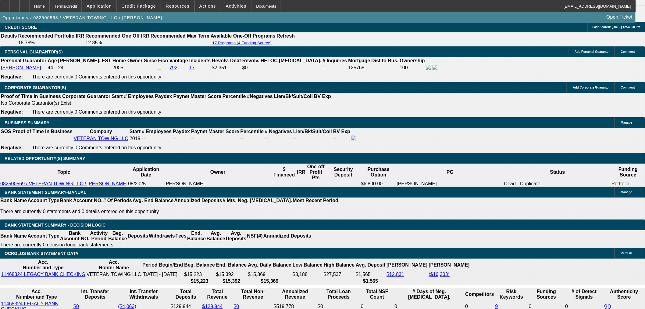
scroll to position [847, 0]
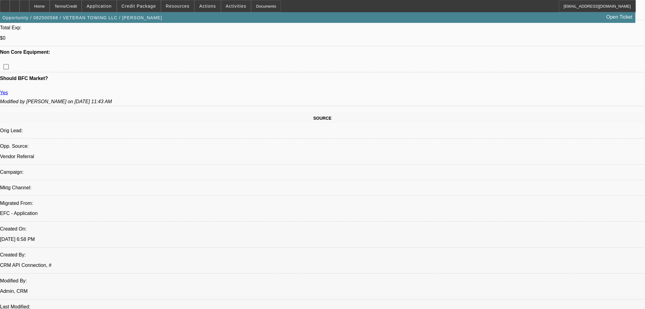
scroll to position [237, 0]
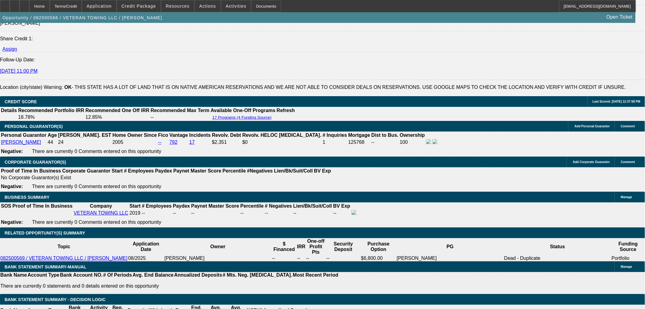
scroll to position [712, 0]
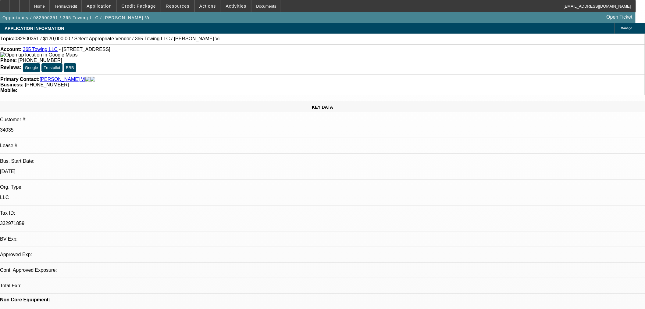
select select "0"
select select "2"
select select "0.1"
select select "2"
select select "4"
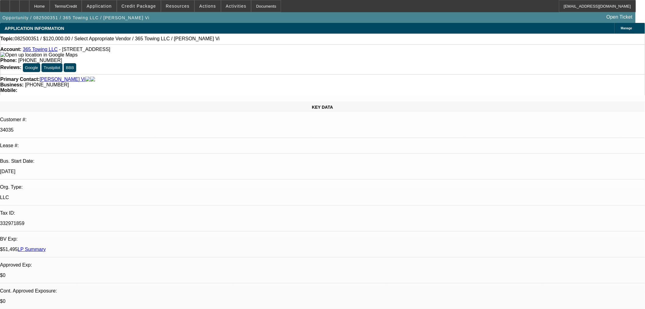
scroll to position [169, 0]
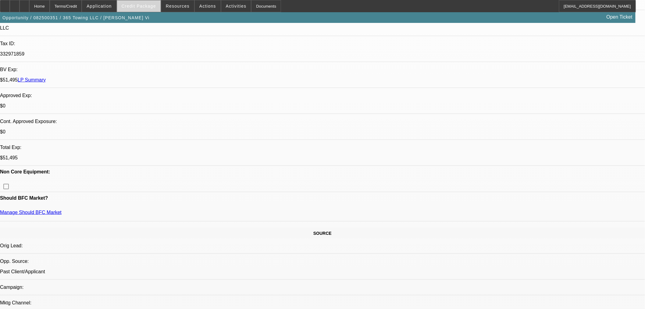
click at [148, 7] on span "Credit Package" at bounding box center [139, 6] width 34 height 5
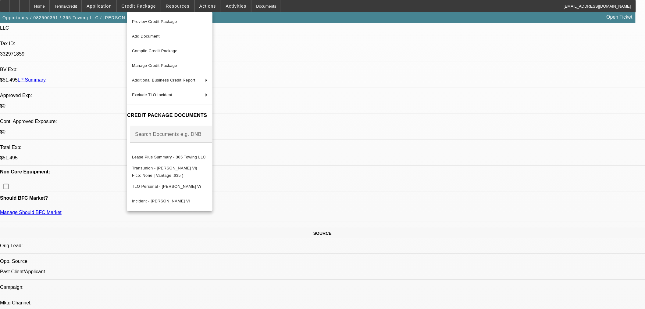
drag, startPoint x: 145, startPoint y: 49, endPoint x: 142, endPoint y: 64, distance: 15.7
click at [145, 49] on span "Compile Credit Package" at bounding box center [154, 51] width 45 height 5
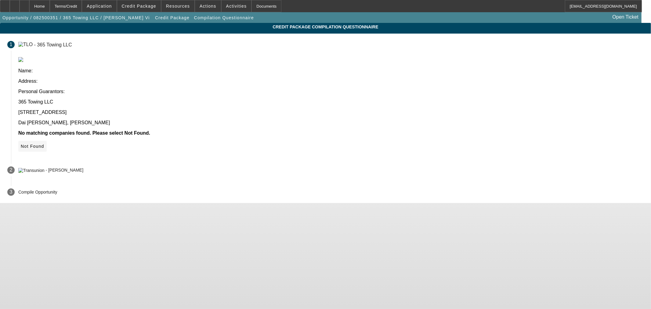
click at [44, 144] on span "Not Found" at bounding box center [32, 146] width 23 height 5
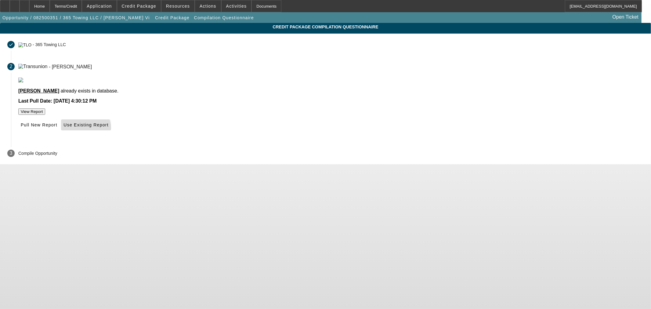
click at [111, 132] on span at bounding box center [86, 124] width 50 height 15
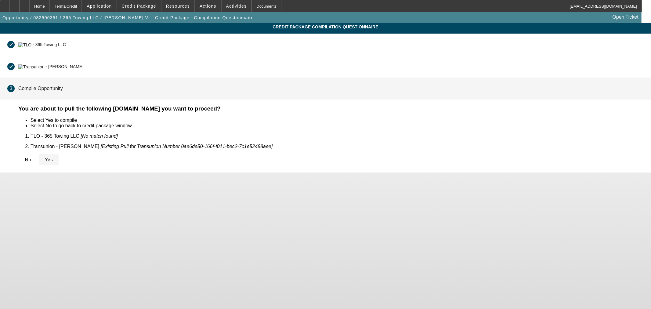
click at [45, 157] on icon at bounding box center [45, 159] width 0 height 5
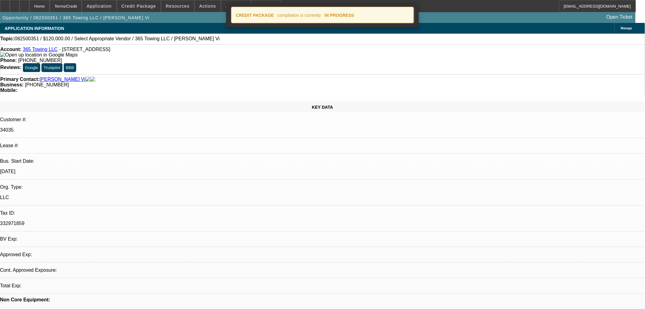
select select "0"
select select "2"
select select "0.1"
select select "4"
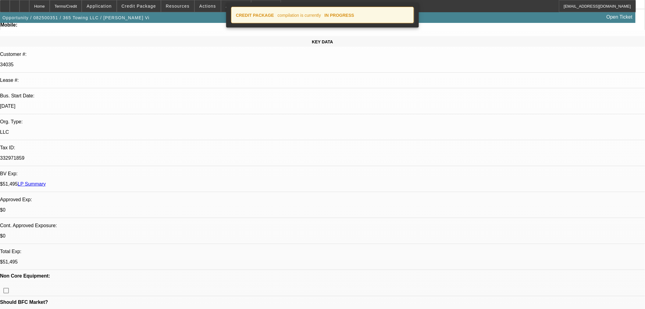
scroll to position [135, 0]
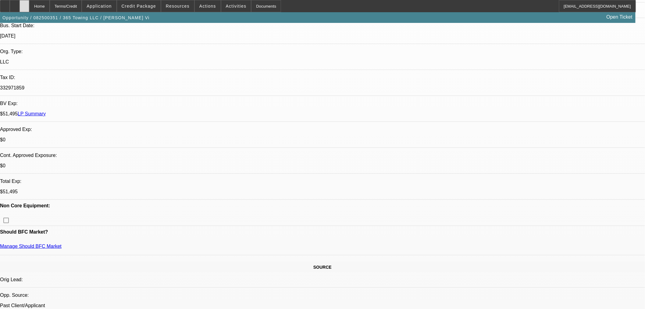
click at [29, 7] on div at bounding box center [25, 6] width 10 height 12
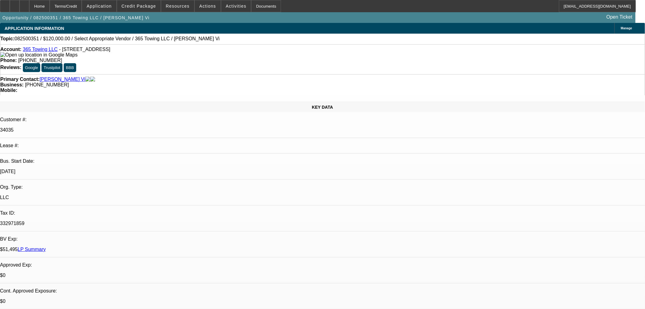
select select "0"
select select "2"
select select "0.1"
select select "4"
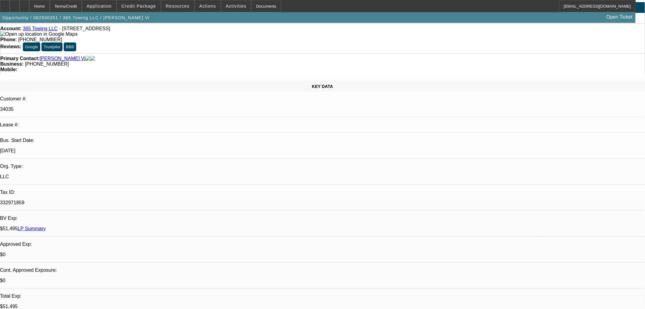
scroll to position [135, 0]
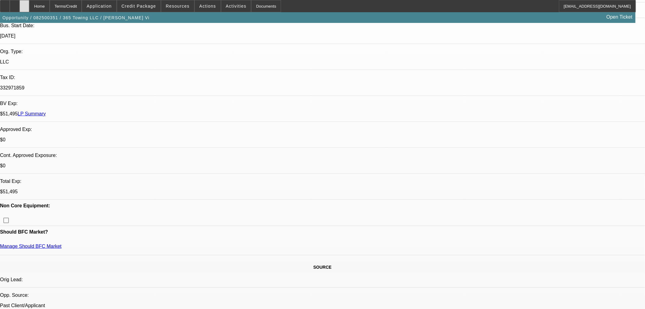
click at [29, 5] on div at bounding box center [25, 6] width 10 height 12
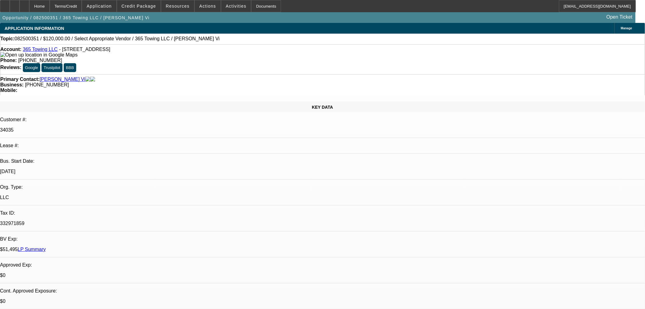
select select "0"
select select "2"
select select "0.1"
select select "4"
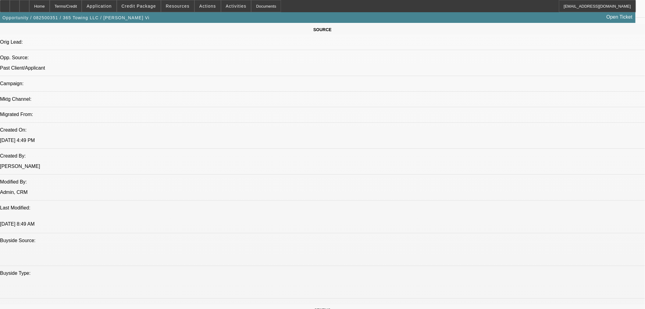
scroll to position [576, 0]
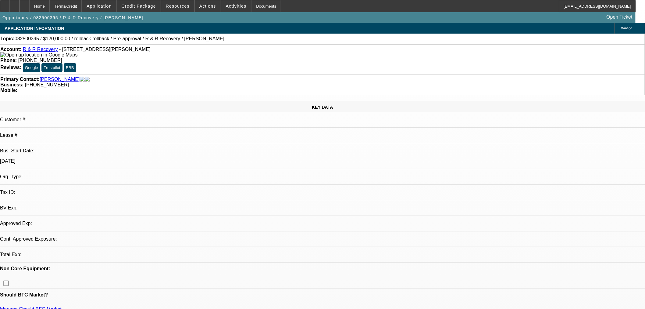
select select "0"
select select "2"
select select "0.1"
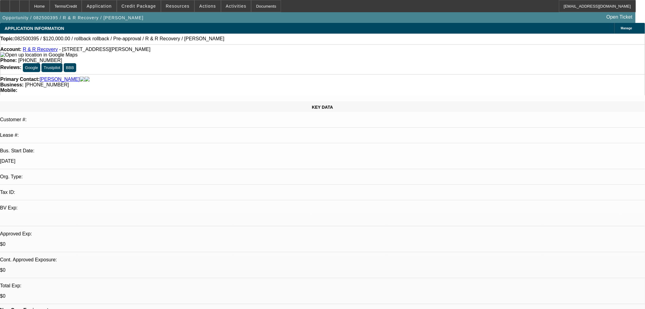
select select "4"
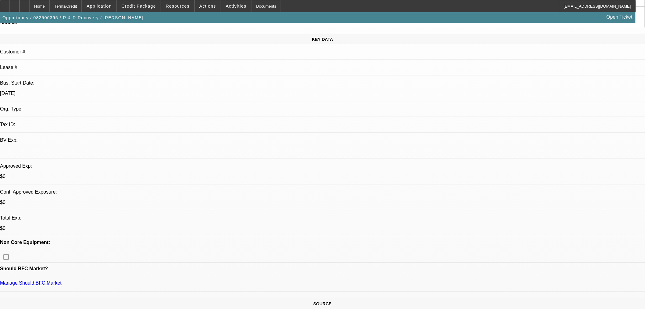
scroll to position [169, 0]
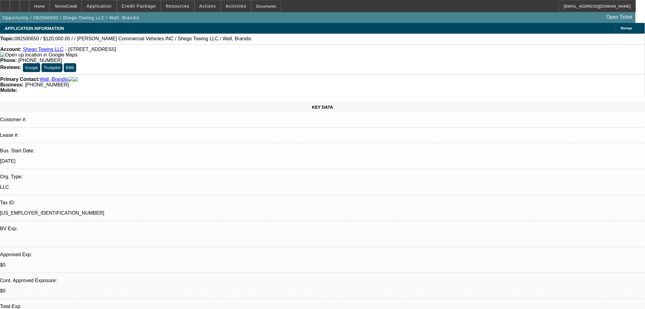
select select "0"
select select "2"
select select "0.1"
select select "4"
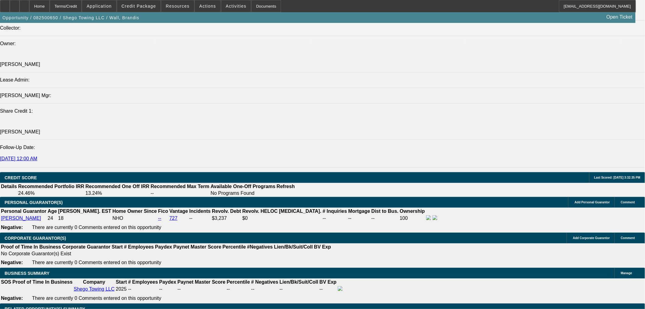
scroll to position [746, 0]
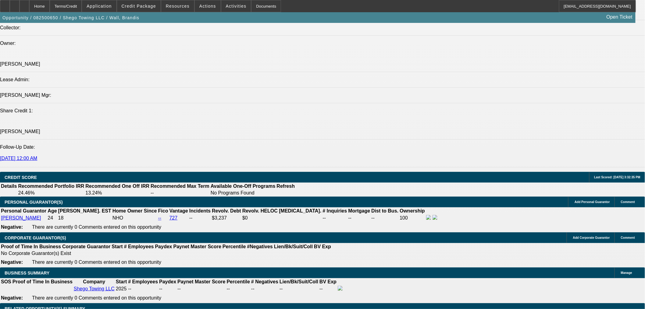
select select "0.1"
type input "$12,000.00"
type input "UNKNOWN"
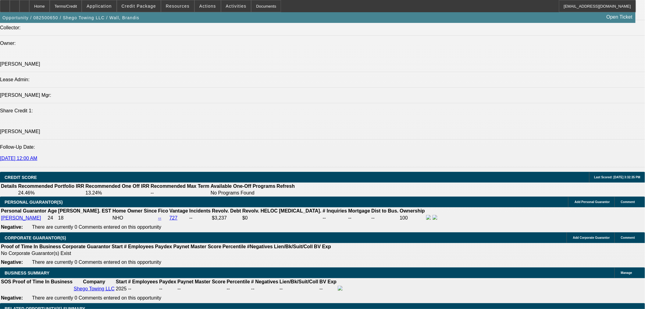
scroll to position [847, 0]
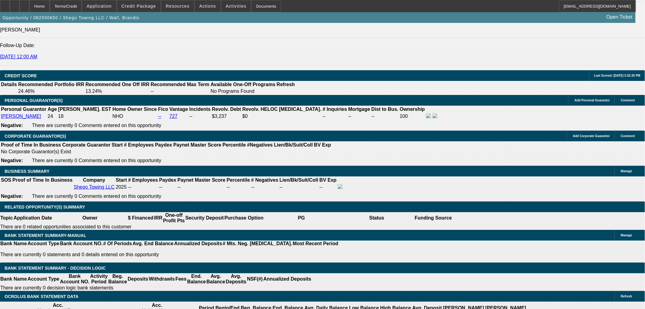
drag, startPoint x: 129, startPoint y: 176, endPoint x: 160, endPoint y: 126, distance: 59.1
type input "60"
type input "16"
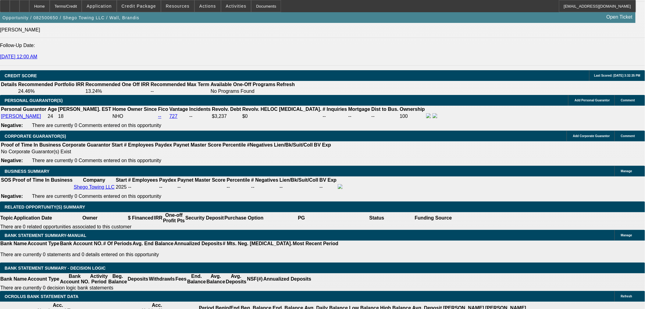
type input "$3,692.24"
type input "$1,846.12"
type input "$5,252.70"
type input "$2,626.35"
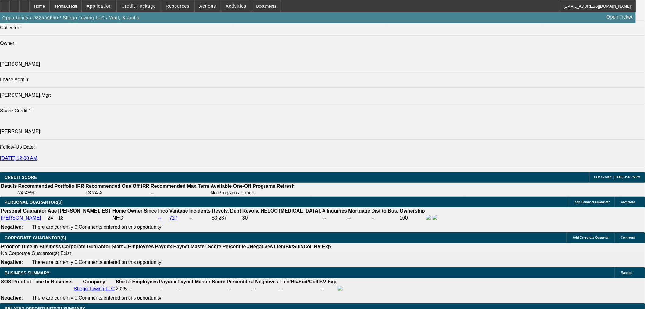
type input "16"
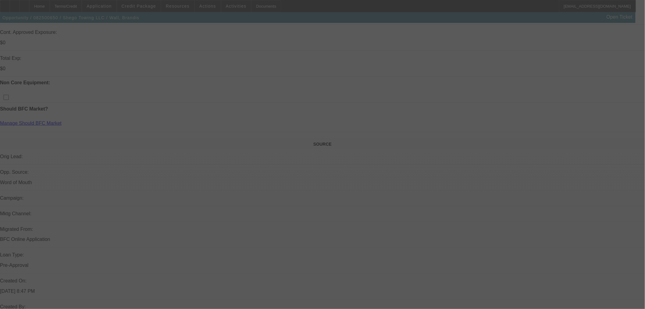
scroll to position [407, 0]
select select "0.1"
select select "2"
select select "0.1"
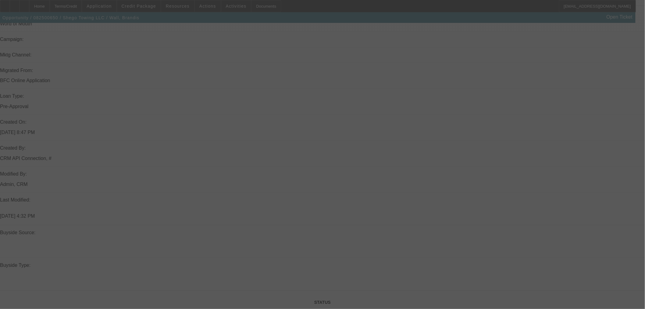
select select "4"
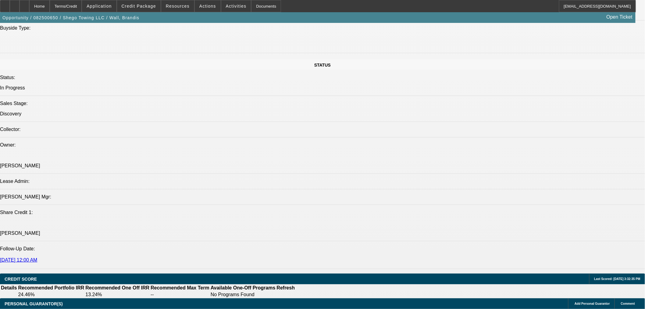
scroll to position [847, 0]
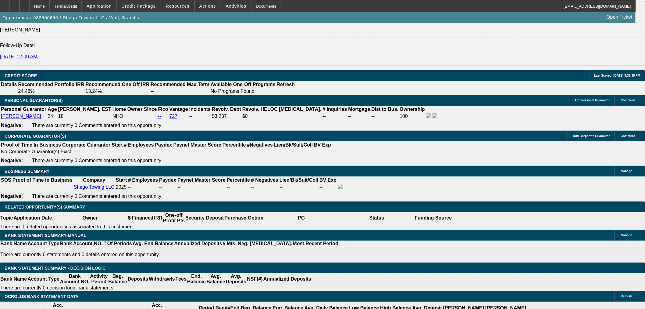
select select "0.15"
type input "$18,000.00"
type input "UNKNOWN"
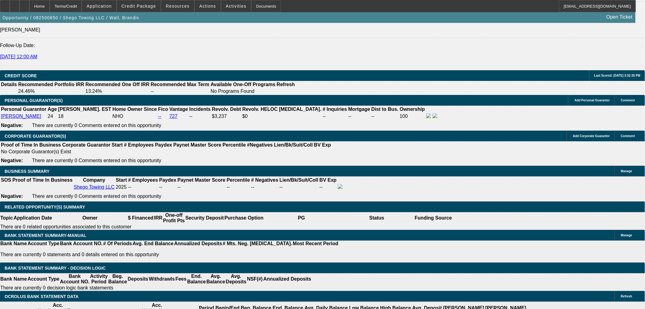
type input "$2,480.44"
type input "$4,960.88"
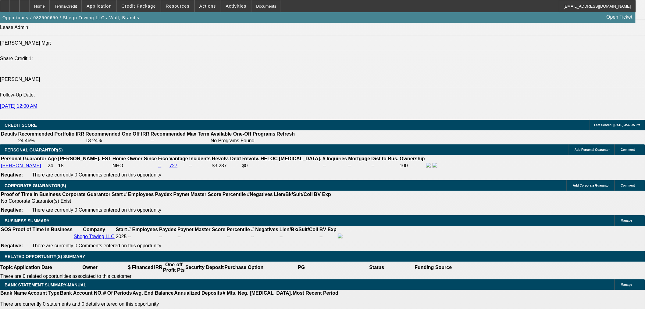
scroll to position [746, 0]
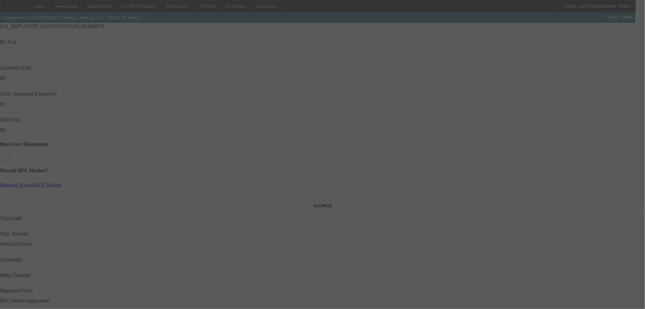
scroll to position [102, 0]
select select "0.15"
select select "2"
select select "0.1"
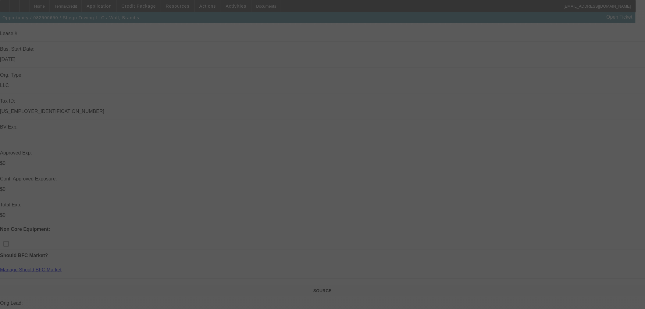
select select "4"
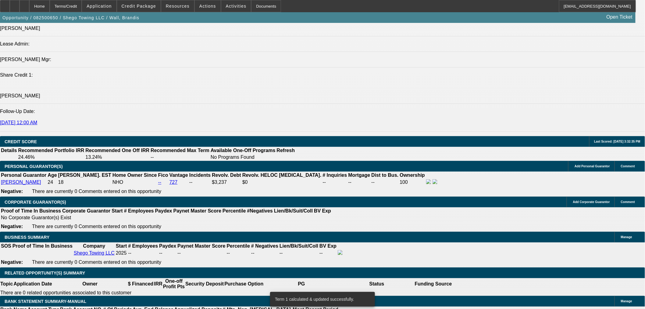
scroll to position [779, 0]
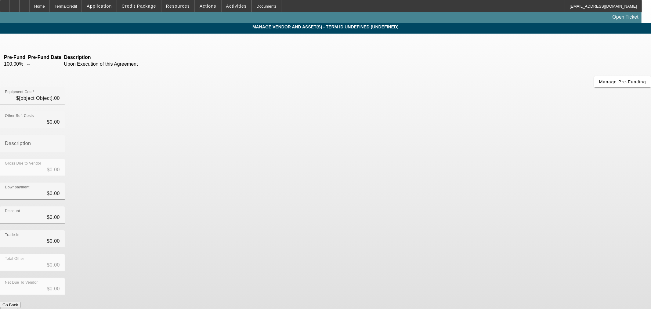
type input "$120,000.00"
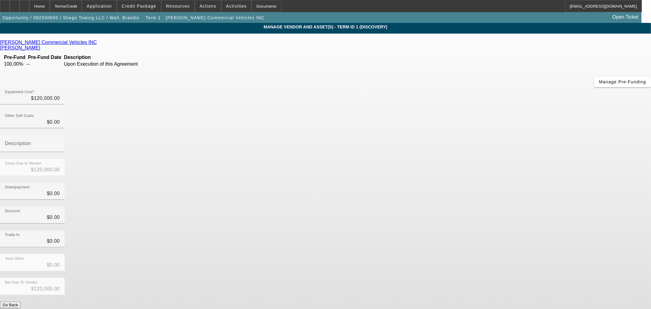
click at [98, 44] on icon at bounding box center [98, 42] width 0 height 5
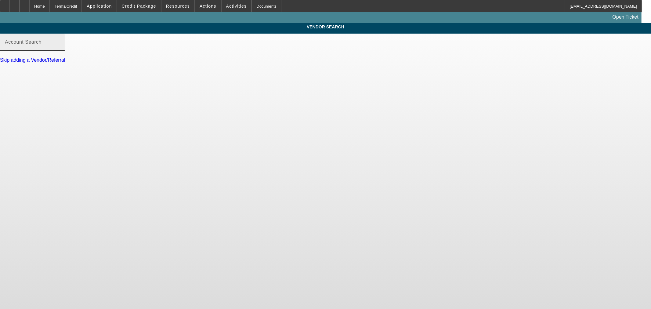
click at [60, 46] on div "Account Search" at bounding box center [32, 42] width 55 height 17
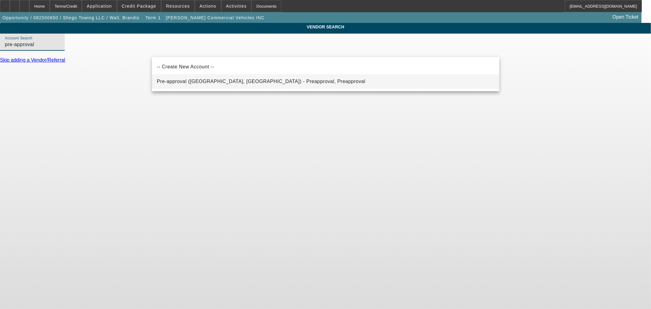
click at [203, 86] on mat-option "Pre-approval ([GEOGRAPHIC_DATA], [GEOGRAPHIC_DATA]) - Preapproval, Preapproval" at bounding box center [325, 81] width 347 height 15
type input "Pre-approval ([GEOGRAPHIC_DATA], [GEOGRAPHIC_DATA]) - Preapproval, Preapproval"
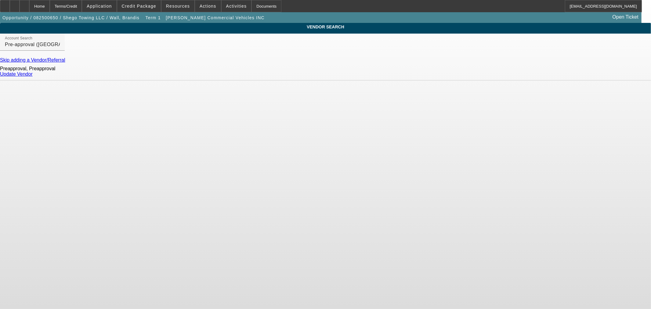
click at [33, 77] on link "Update Vendor" at bounding box center [16, 73] width 33 height 5
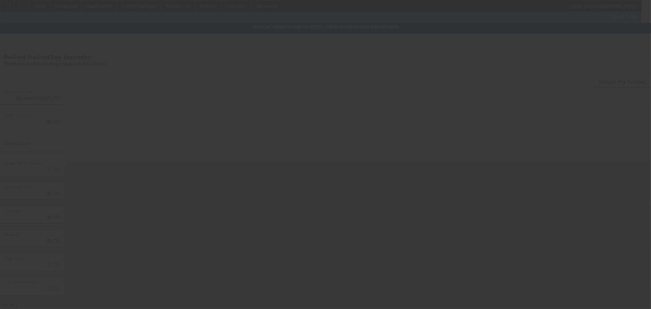
type input "$120,000.00"
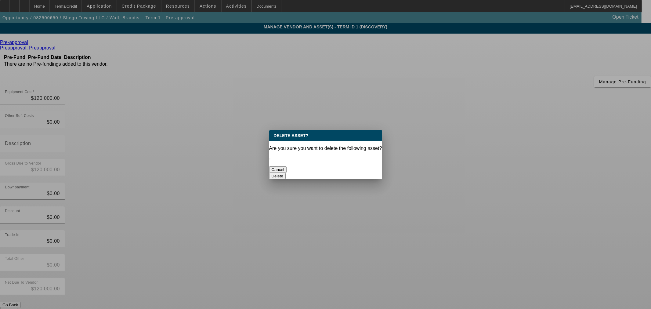
click at [286, 173] on button "Delete" at bounding box center [277, 176] width 17 height 6
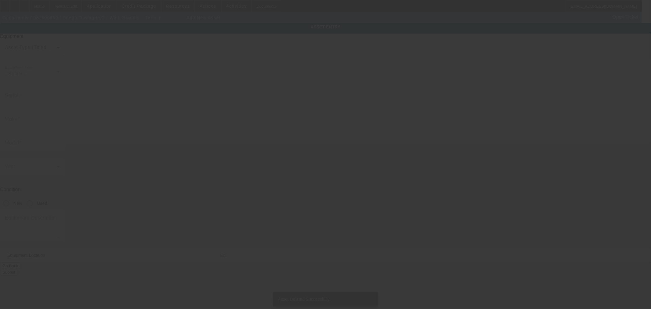
type input "1674 Memorial Dr [PERSON_NAME]"
type input "[GEOGRAPHIC_DATA]"
type input "30317"
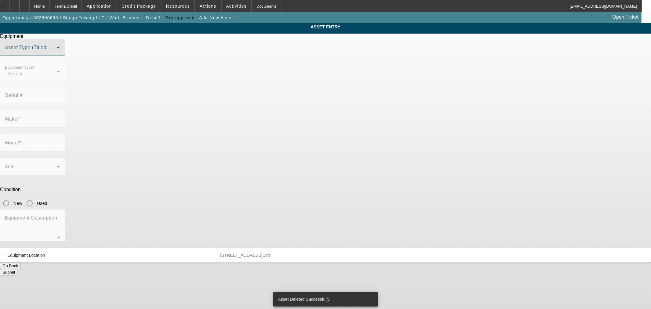
click at [57, 54] on span at bounding box center [31, 49] width 52 height 7
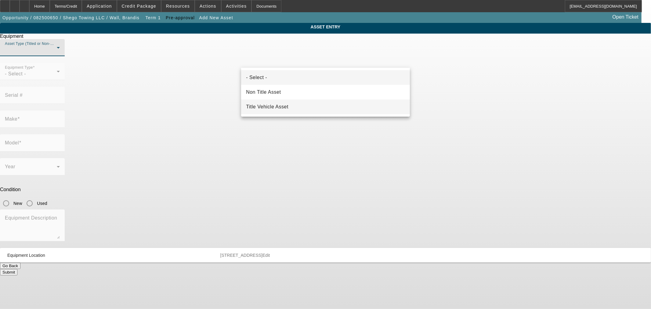
click at [282, 106] on span "Title Vehicle Asset" at bounding box center [267, 106] width 42 height 7
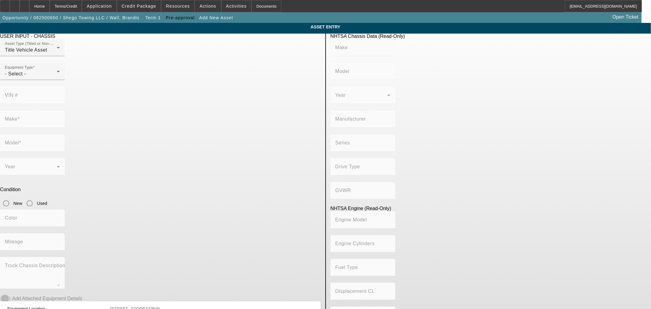
click at [65, 87] on div at bounding box center [32, 83] width 65 height 7
click at [57, 77] on div "- Select -" at bounding box center [31, 73] width 52 height 7
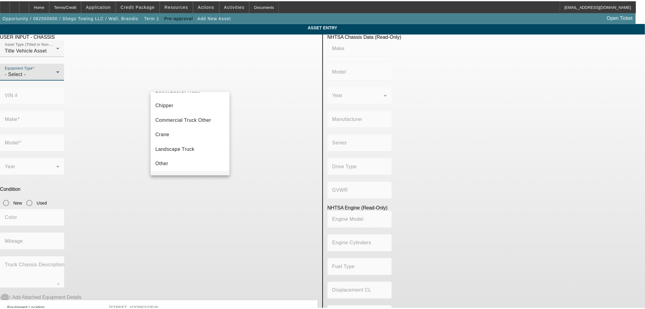
scroll to position [67, 0]
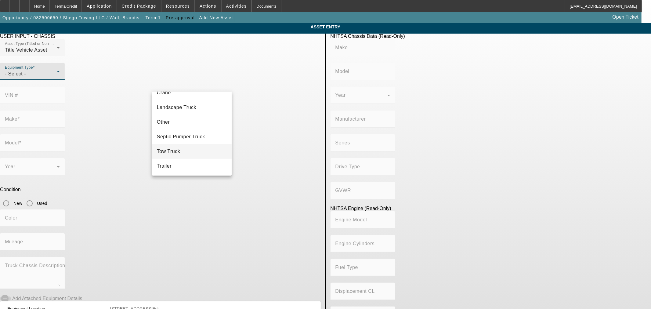
click at [196, 148] on mat-option "Tow Truck" at bounding box center [192, 151] width 80 height 15
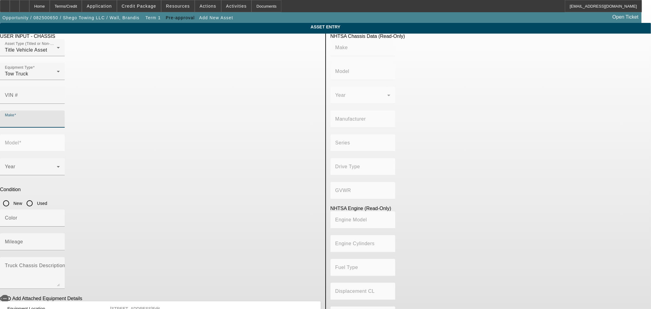
click at [60, 118] on input "Make" at bounding box center [32, 121] width 55 height 7
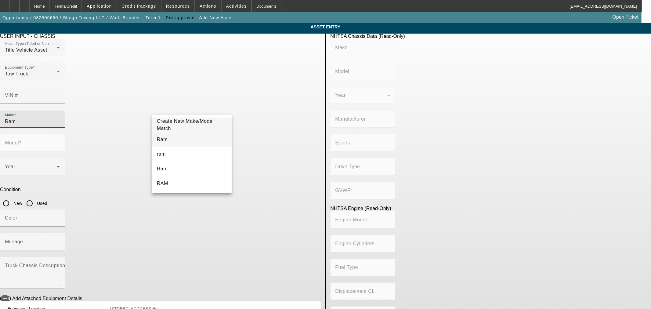
click at [189, 139] on mat-option "Ram" at bounding box center [192, 139] width 80 height 15
type input "Ram"
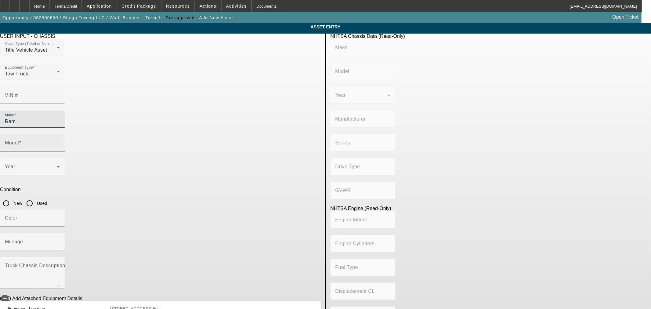
click at [60, 134] on div "Model" at bounding box center [32, 142] width 55 height 17
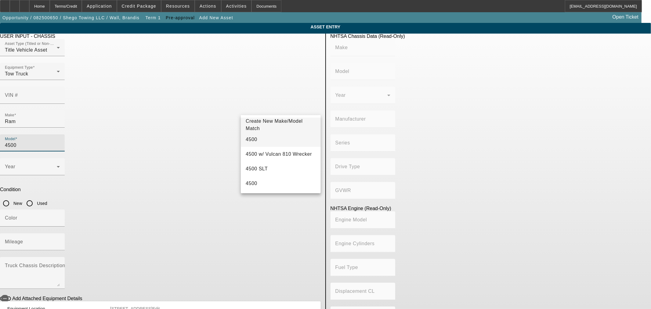
type input "4500"
click at [283, 143] on mat-option "4500" at bounding box center [281, 139] width 80 height 15
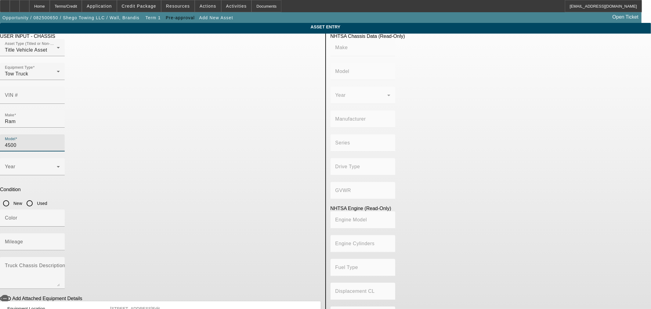
click at [12, 197] on input "New" at bounding box center [6, 203] width 12 height 12
radio input "true"
click at [11, 292] on span "button" at bounding box center [5, 298] width 12 height 12
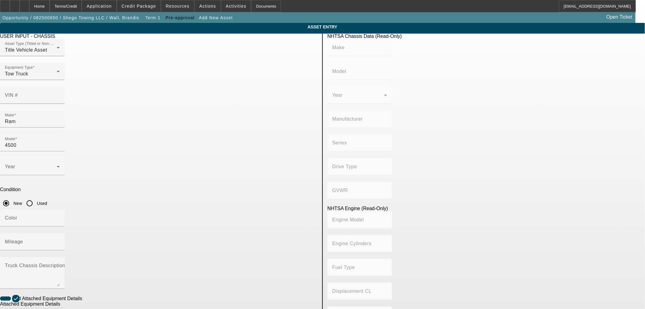
drag, startPoint x: 167, startPoint y: 248, endPoint x: 173, endPoint y: 244, distance: 7.0
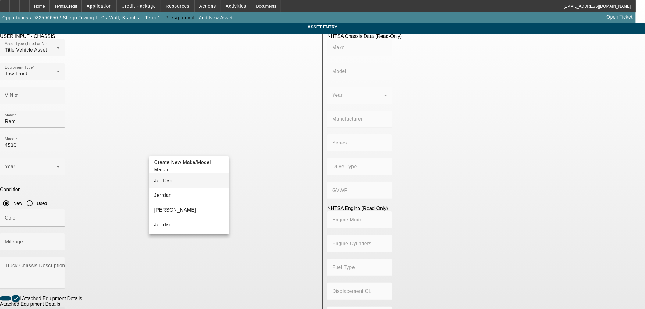
type input "JerrDan"
click at [167, 176] on mat-option "JerrDan" at bounding box center [189, 180] width 80 height 15
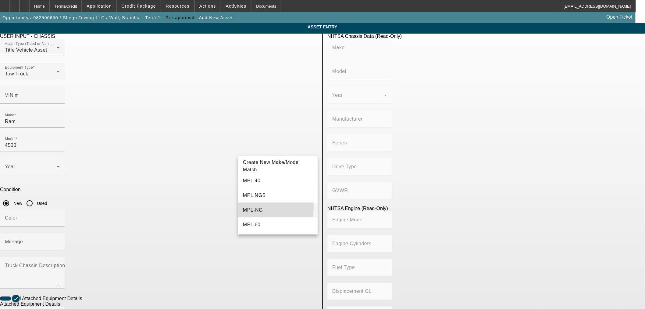
click at [255, 206] on span "MPL-NG" at bounding box center [253, 209] width 20 height 7
type input "MPL-NG"
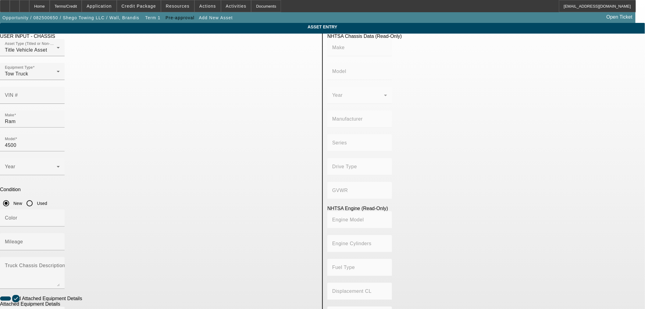
radio input "true"
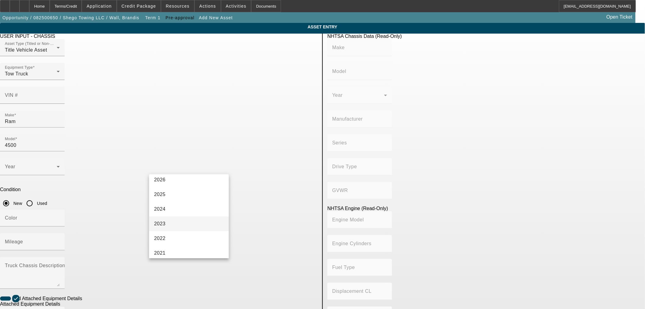
scroll to position [34, 0]
click at [169, 209] on mat-option "2024" at bounding box center [189, 208] width 80 height 15
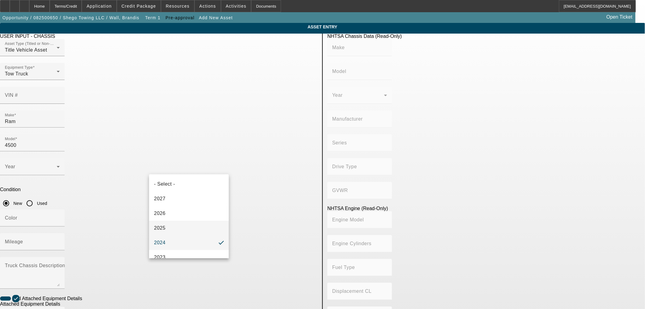
click at [163, 226] on span "2025" at bounding box center [160, 227] width 12 height 7
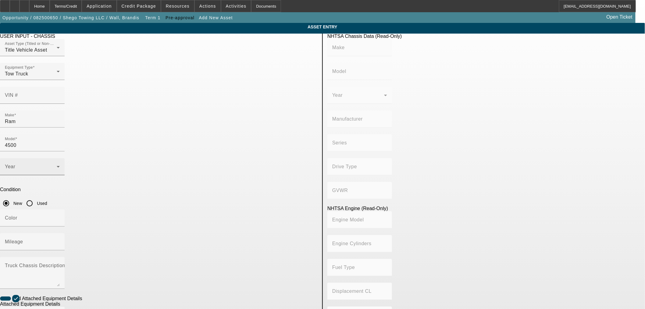
click at [57, 165] on span at bounding box center [31, 168] width 52 height 7
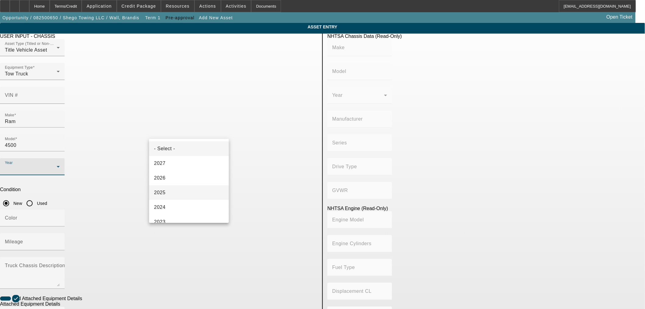
click at [170, 196] on mat-option "2025" at bounding box center [189, 192] width 80 height 15
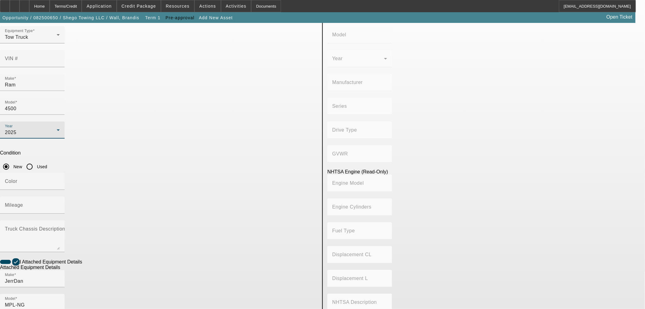
scroll to position [80, 0]
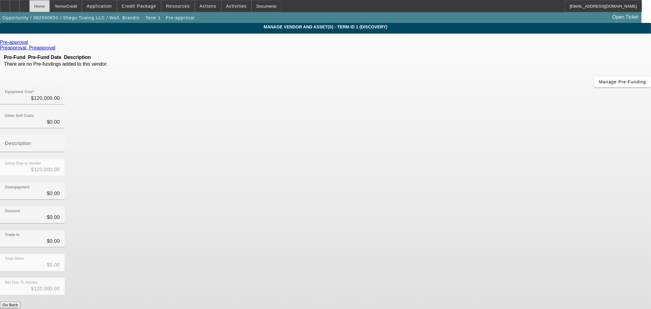
click at [50, 8] on div "Home" at bounding box center [39, 6] width 20 height 12
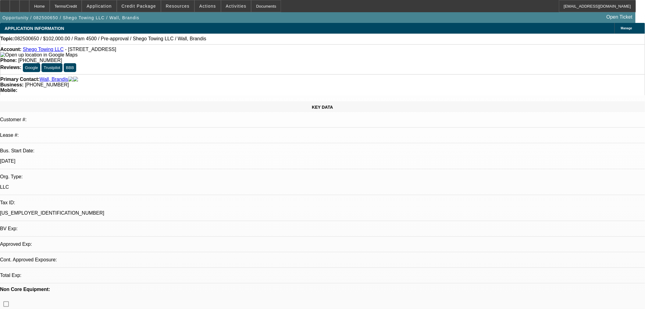
select select "0.15"
select select "2"
select select "0.1"
select select "4"
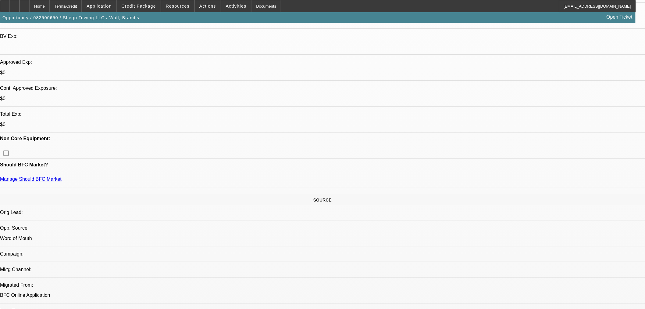
scroll to position [135, 0]
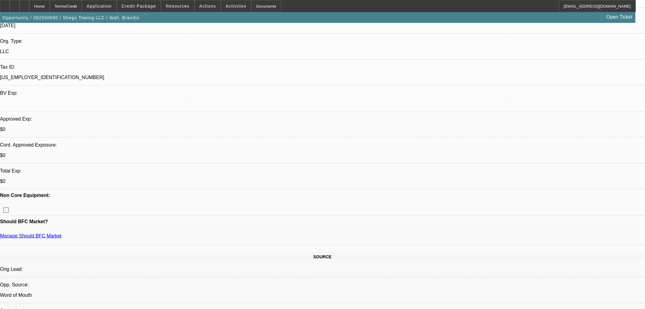
click at [148, 6] on span "Credit Package" at bounding box center [139, 6] width 34 height 5
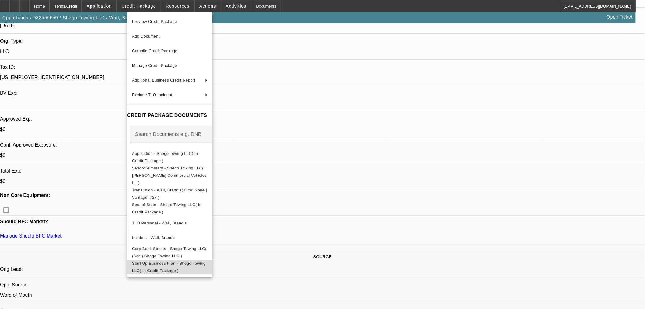
click at [174, 260] on span "Start Up Business Plan - Shego Towing LLC( In Credit Package )" at bounding box center [170, 266] width 76 height 15
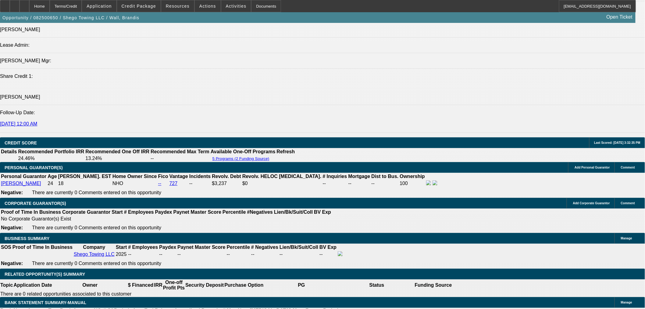
scroll to position [712, 0]
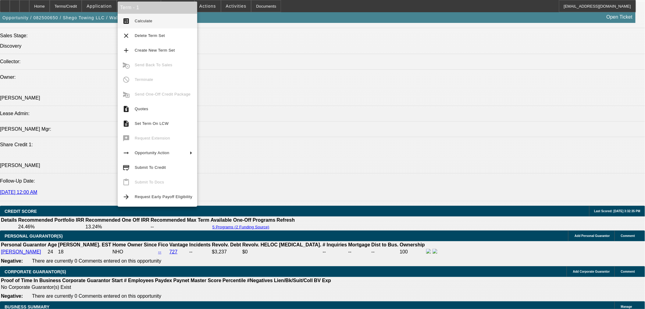
click at [150, 168] on span "Submit To Credit" at bounding box center [150, 167] width 31 height 5
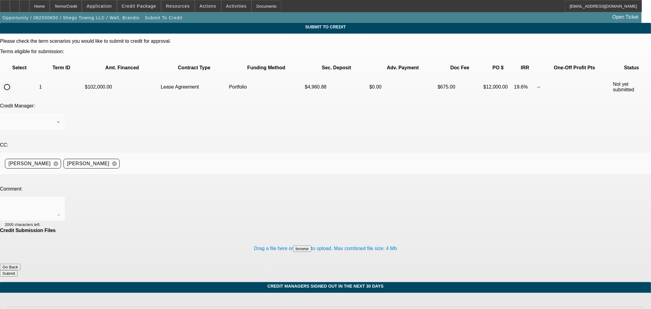
click at [13, 81] on input "radio" at bounding box center [7, 87] width 12 height 12
radio input "true"
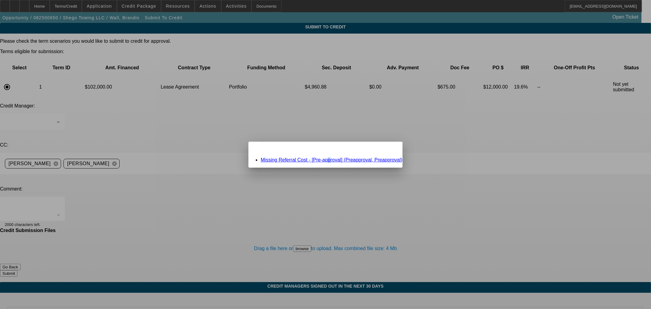
click at [330, 159] on link "Missing Referral Cost - [Pre-approval] (Preapproval, Preapproval)" at bounding box center [331, 159] width 142 height 5
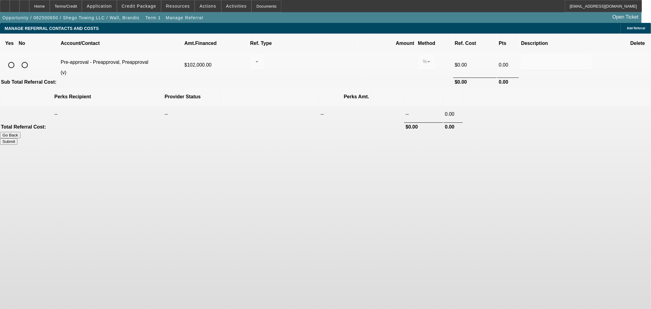
click at [31, 59] on input "radio" at bounding box center [25, 65] width 12 height 12
radio input "true"
click at [17, 138] on button "Submit" at bounding box center [8, 141] width 17 height 6
type input "0.000"
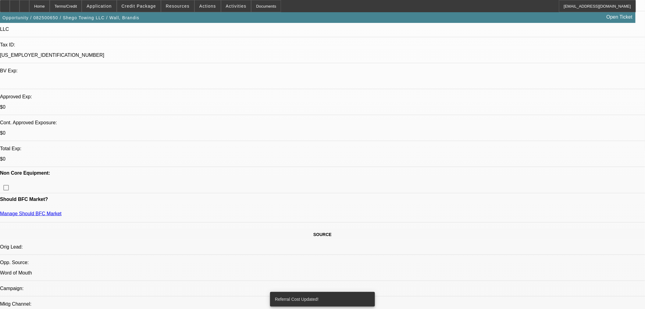
select select "0.15"
select select "2"
select select "0.1"
select select "4"
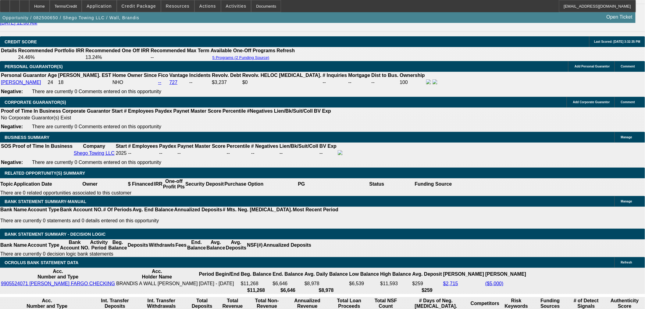
scroll to position [746, 0]
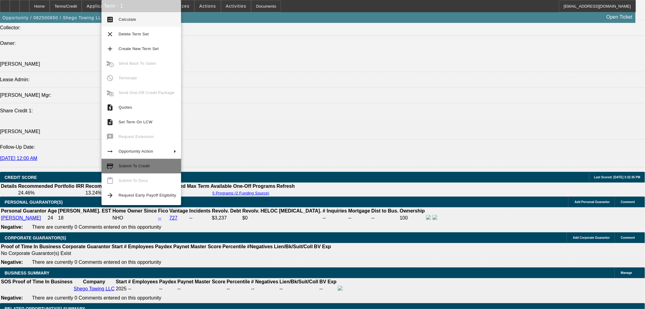
click at [114, 162] on button "credit_score Submit To Credit" at bounding box center [142, 166] width 80 height 15
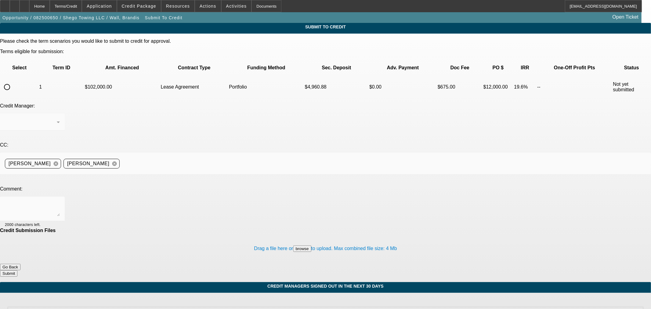
click at [13, 81] on input "radio" at bounding box center [7, 87] width 12 height 12
radio input "true"
click at [60, 201] on textarea at bounding box center [32, 208] width 55 height 15
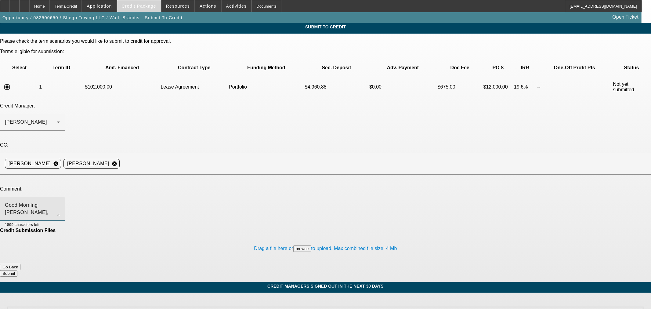
click at [146, 4] on span "Credit Package" at bounding box center [139, 6] width 34 height 5
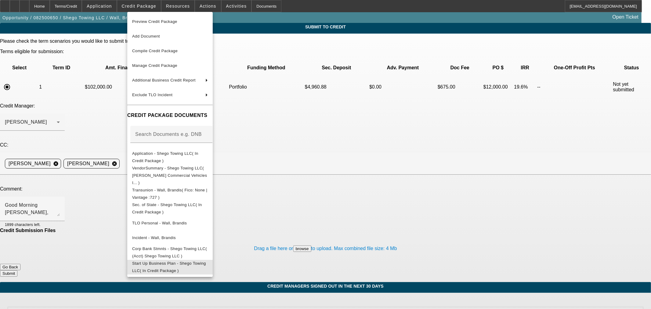
drag, startPoint x: 205, startPoint y: 261, endPoint x: 205, endPoint y: 265, distance: 4.0
click at [205, 262] on button "Start Up Business Plan - Shego Towing LLC( In Credit Package )" at bounding box center [169, 266] width 85 height 15
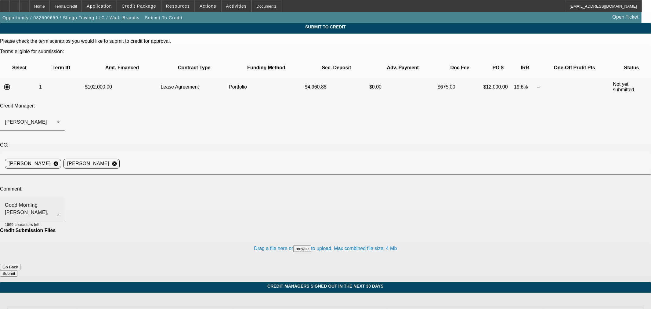
click at [60, 196] on div "Good Morning George, start-up looking for a pre approval so they can pick out a…" at bounding box center [32, 208] width 55 height 24
click at [141, 8] on span at bounding box center [139, 6] width 44 height 15
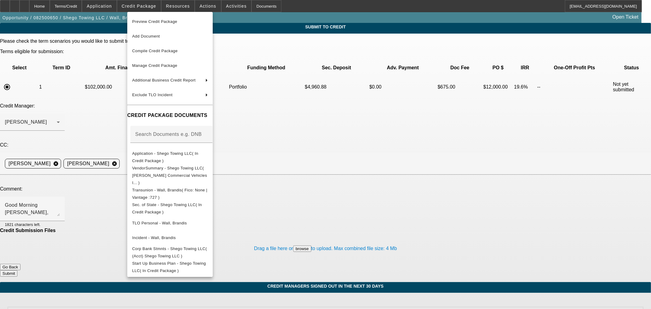
click at [105, 146] on div at bounding box center [325, 154] width 651 height 309
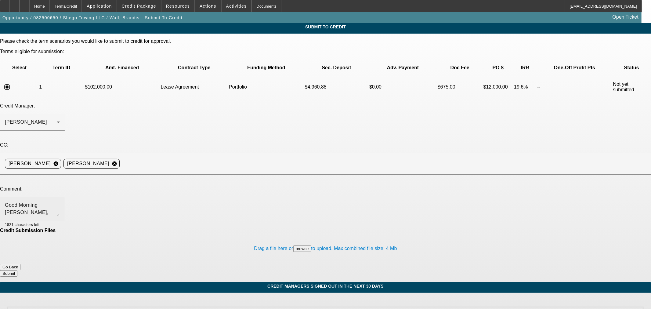
click at [60, 201] on textarea "Good Morning George, start-up looking for a pre approval so they can pick out a…" at bounding box center [32, 208] width 55 height 15
click at [60, 201] on textarea "Good Morning George, Start-up looking for a pre approval so they can pick out a…" at bounding box center [32, 208] width 55 height 15
click at [135, 5] on span "Credit Package" at bounding box center [139, 6] width 34 height 5
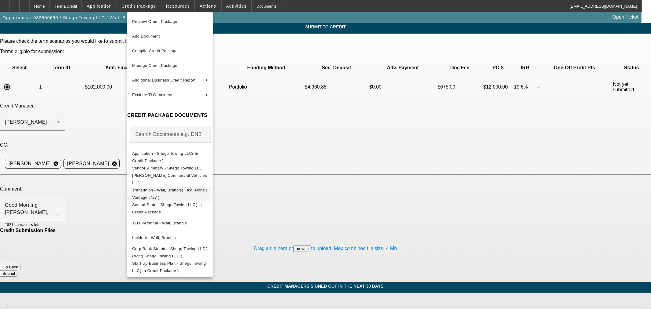
click at [178, 187] on span "Transunion - Wall, Brandis( Fico: None | Vantage :727 )" at bounding box center [169, 193] width 75 height 12
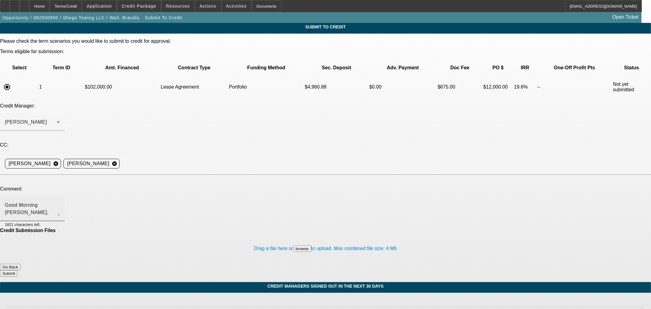
click at [60, 201] on textarea "Good Morning George, Start-up looking for a pre approval so they can pick out a…" at bounding box center [32, 208] width 55 height 15
drag, startPoint x: 293, startPoint y: 147, endPoint x: 234, endPoint y: 150, distance: 59.9
click at [60, 201] on textarea "Good Morning George, Start-up looking for a pre approval so they can pick out a…" at bounding box center [32, 208] width 55 height 15
click at [60, 201] on textarea "Good Morning George, Start-up looking for a pre approval so she can pick out a …" at bounding box center [32, 208] width 55 height 15
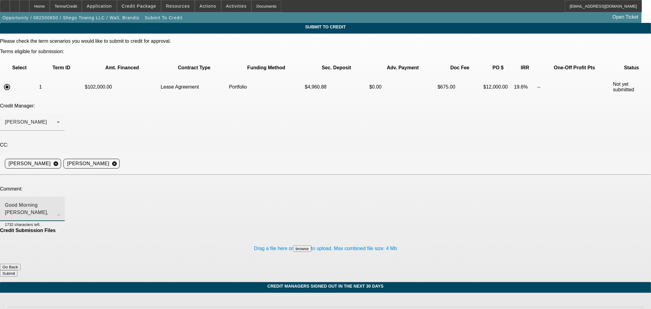
click at [60, 201] on textarea "Good Morning George, Start-up looking for a pre approval so she can pick out a …" at bounding box center [32, 208] width 55 height 15
type textarea "Good Morning George, Start-up looking for a pre approval so she can pick out a …"
click at [17, 270] on button "Submit" at bounding box center [8, 273] width 17 height 6
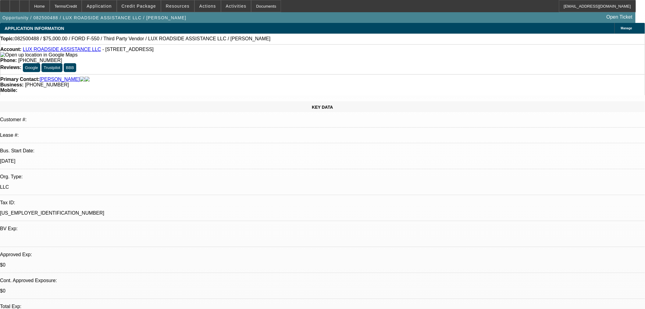
select select "0"
select select "6"
select select "0"
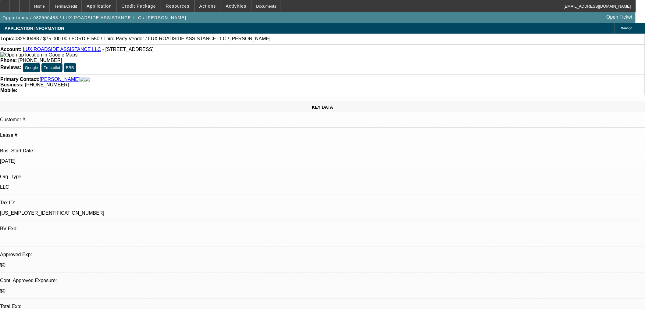
select select "0"
select select "6"
select select "0"
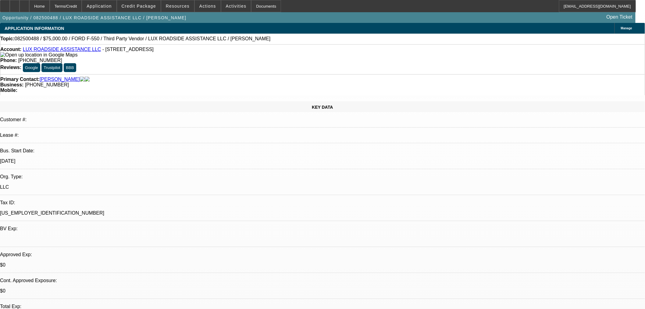
select select "0"
select select "6"
select select "0"
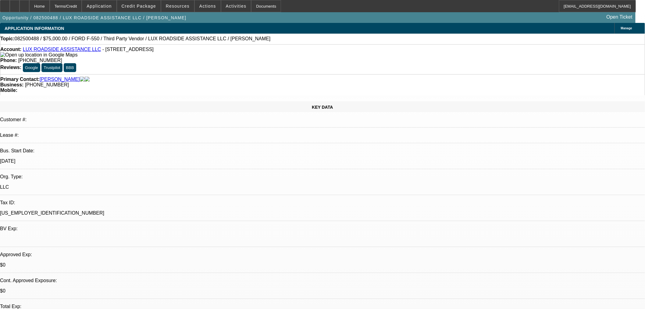
select select "6"
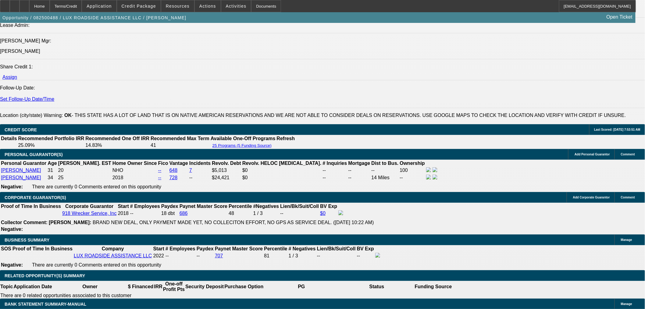
scroll to position [746, 0]
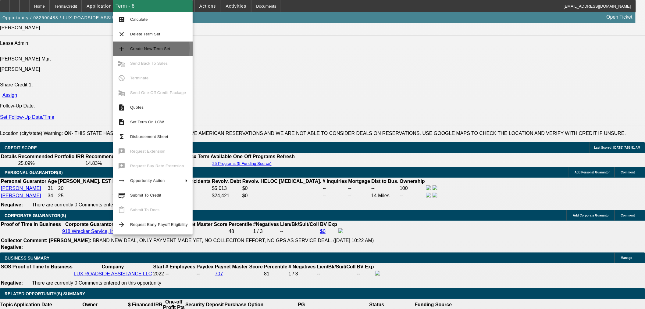
click at [149, 48] on span "Create New Term Set" at bounding box center [150, 48] width 40 height 5
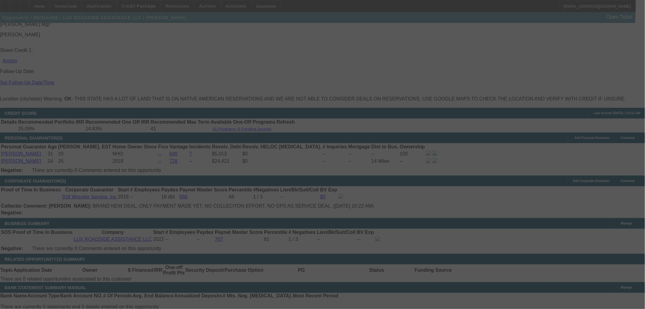
scroll to position [813, 0]
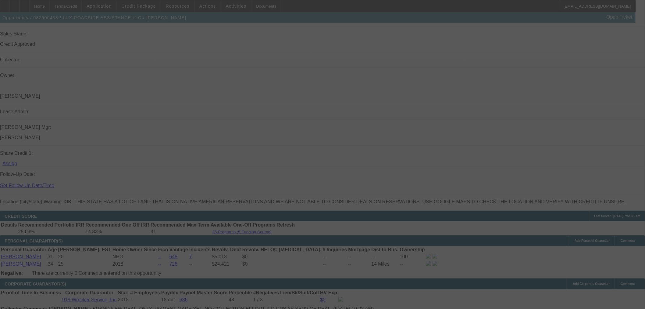
scroll to position [698, 0]
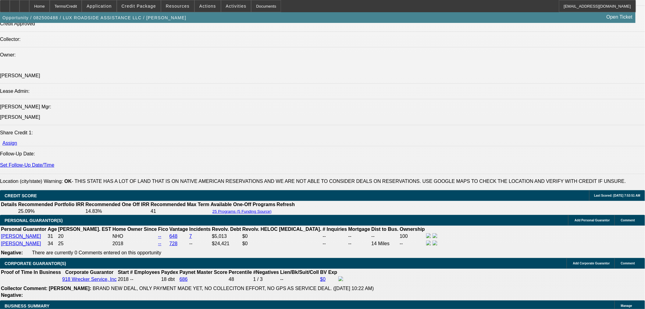
select select "0"
select select "6"
select select "0"
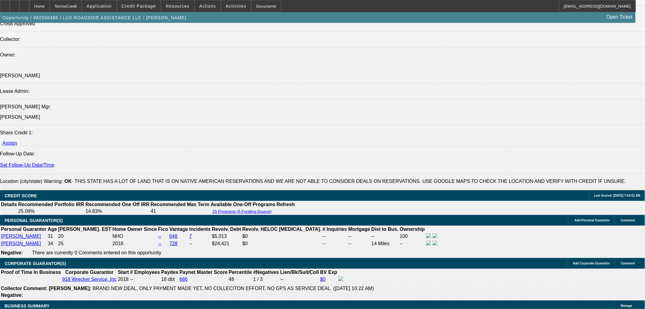
select select "0"
select select "6"
select select "0"
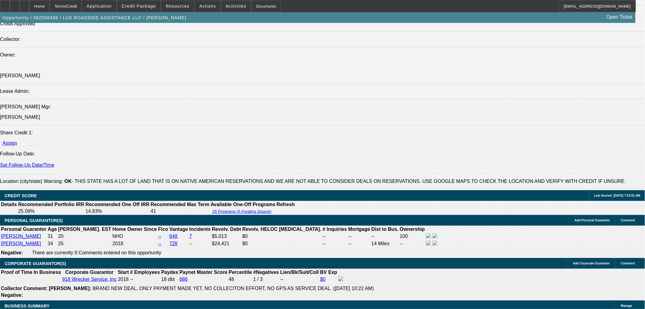
select select "0"
select select "6"
select select "0"
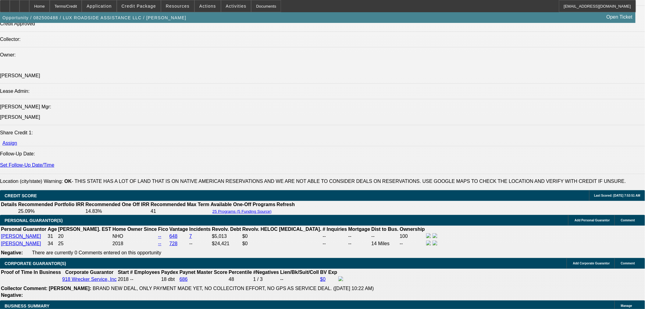
select select "6"
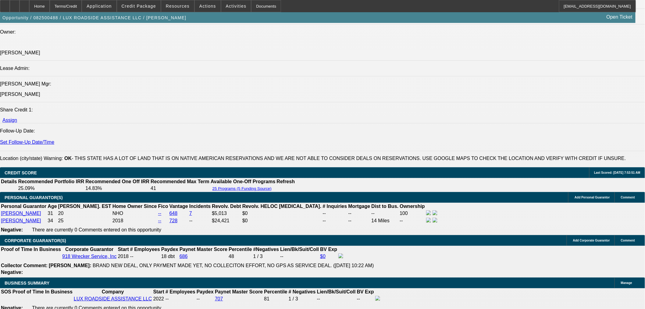
scroll to position [731, 0]
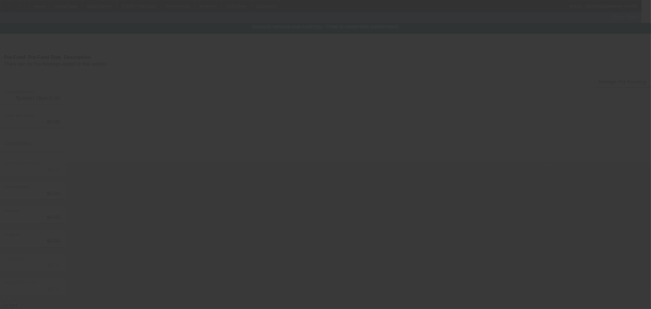
type input "$75,000.00"
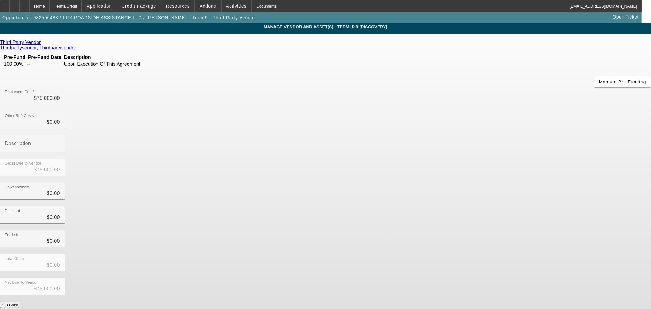
click at [42, 44] on icon at bounding box center [42, 42] width 0 height 5
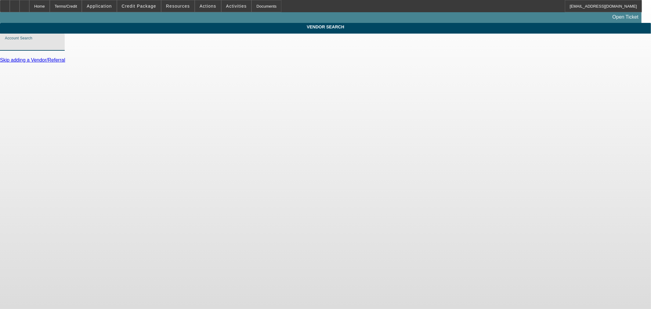
click at [60, 48] on input "Account Search" at bounding box center [32, 44] width 55 height 7
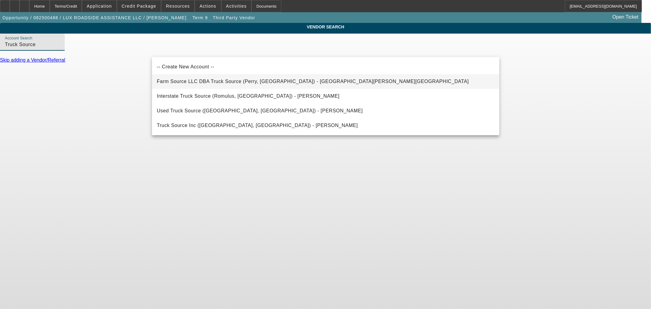
click at [232, 81] on span "Farm Source LLC DBA Truck Source (Perry, [GEOGRAPHIC_DATA]) - [GEOGRAPHIC_DATA]…" at bounding box center [313, 81] width 312 height 5
type input "Farm Source LLC DBA Truck Source (Perry, [GEOGRAPHIC_DATA]) - [GEOGRAPHIC_DATA]…"
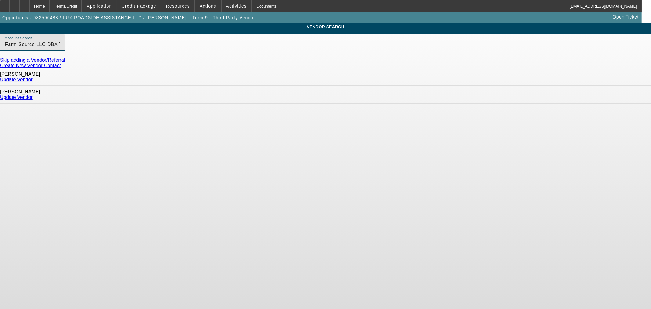
click at [33, 95] on link "Update Vendor" at bounding box center [16, 97] width 33 height 5
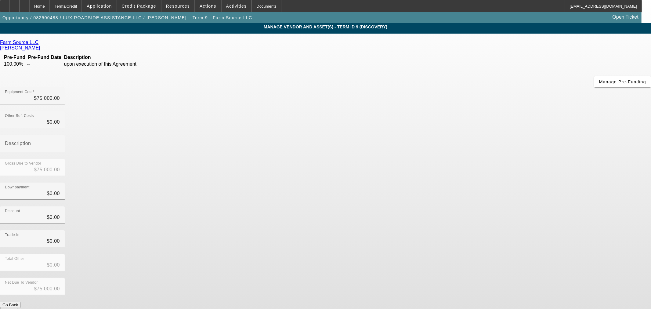
drag, startPoint x: 50, startPoint y: 6, endPoint x: 49, endPoint y: 37, distance: 30.8
click at [50, 6] on div "Home" at bounding box center [39, 6] width 20 height 12
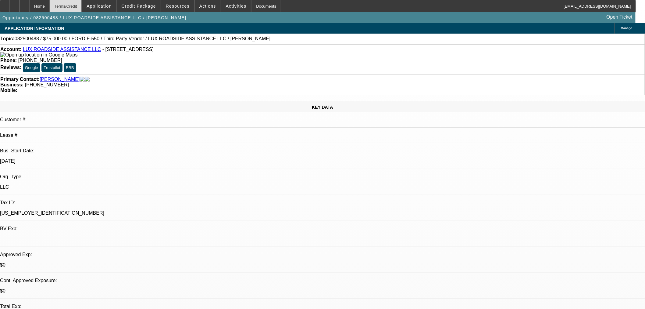
select select "0"
select select "6"
select select "0"
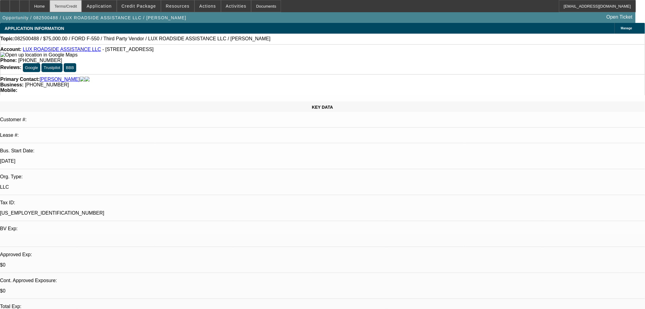
select select "0"
select select "6"
select select "0"
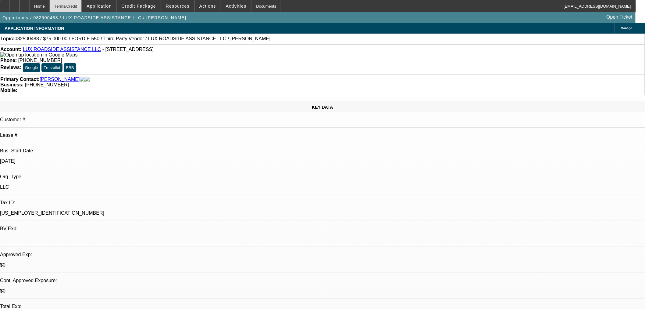
select select "0"
select select "6"
select select "0"
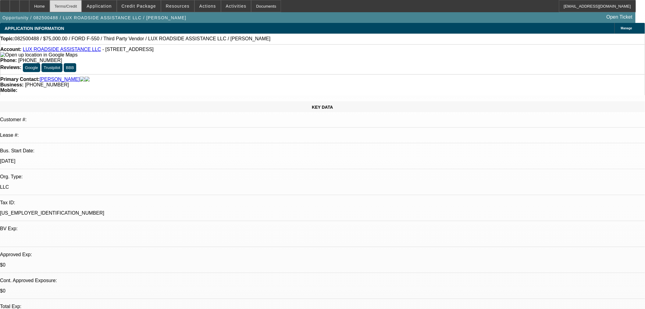
select select "6"
select select "0"
select select "6"
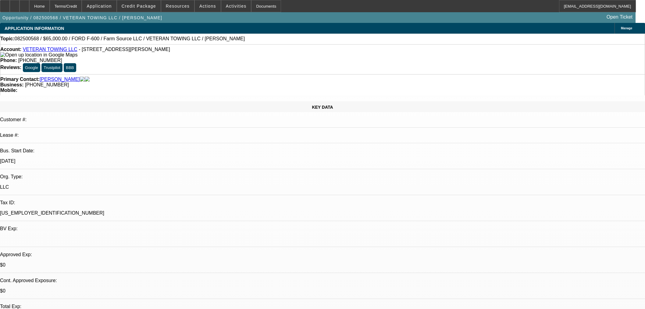
select select "0"
select select "6"
select select "0"
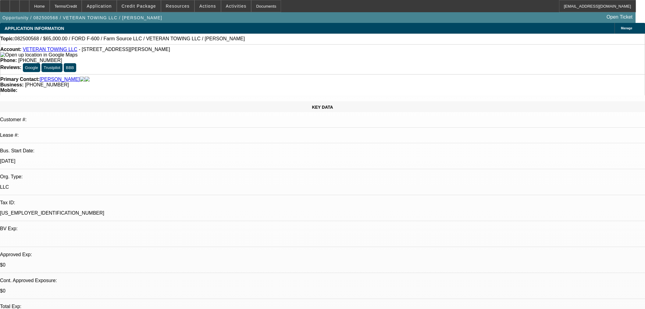
select select "0"
select select "6"
select select "0"
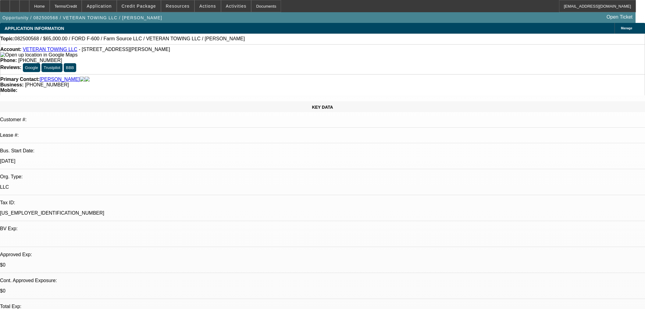
select select "0"
select select "6"
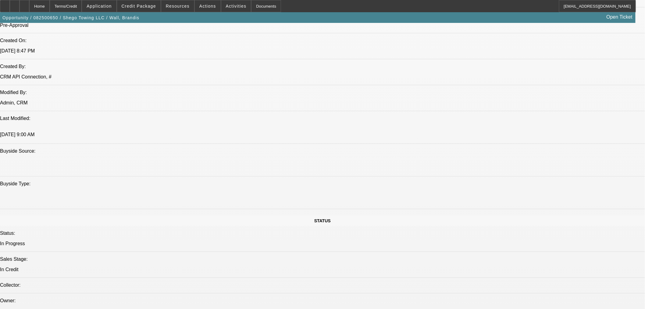
select select "0.15"
select select "2"
select select "0.1"
select select "4"
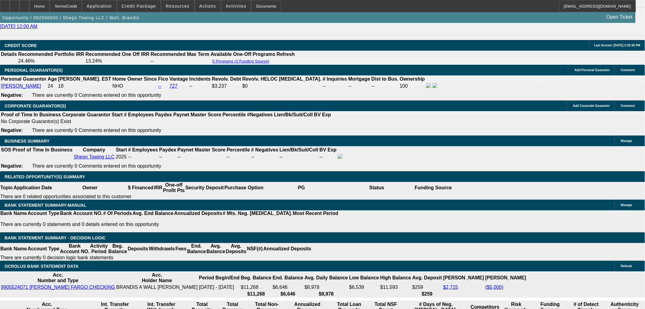
scroll to position [776, 0]
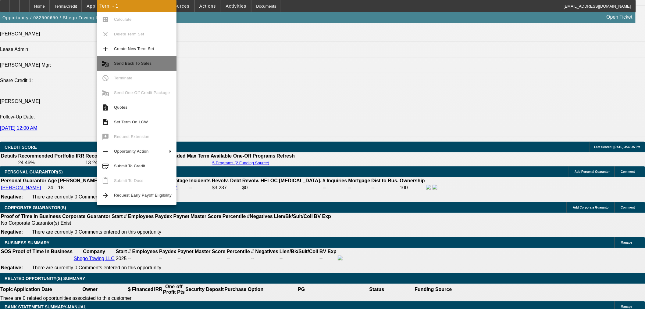
click at [123, 60] on span "Send Back To Sales" at bounding box center [143, 63] width 58 height 7
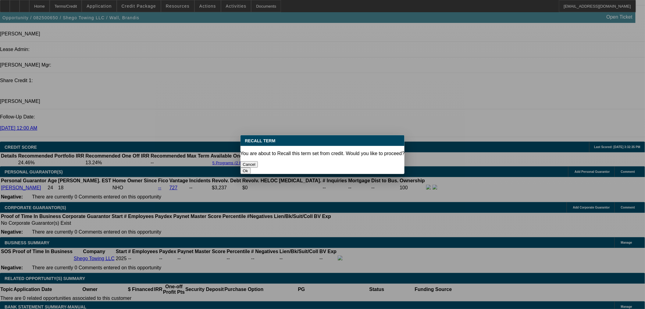
scroll to position [0, 0]
click at [251, 167] on button "Ok" at bounding box center [246, 170] width 10 height 6
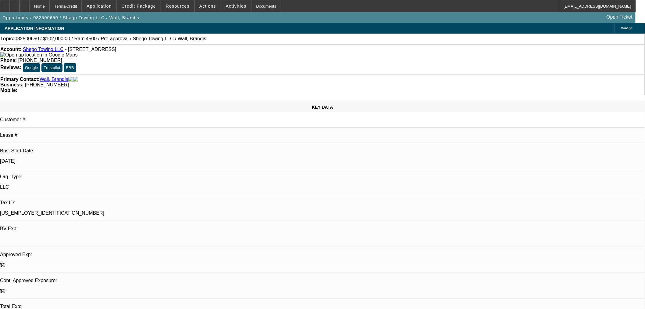
type textarea "adding truck info"
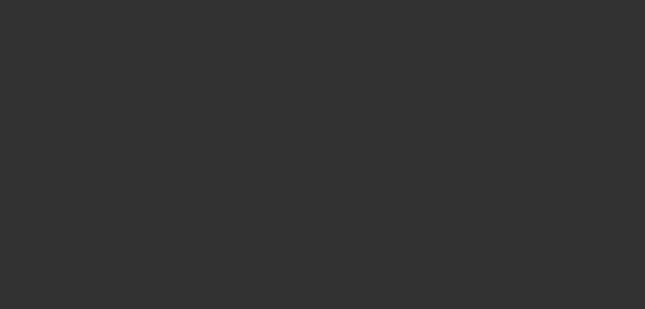
select select "0.15"
select select "2"
select select "0.1"
select select "4"
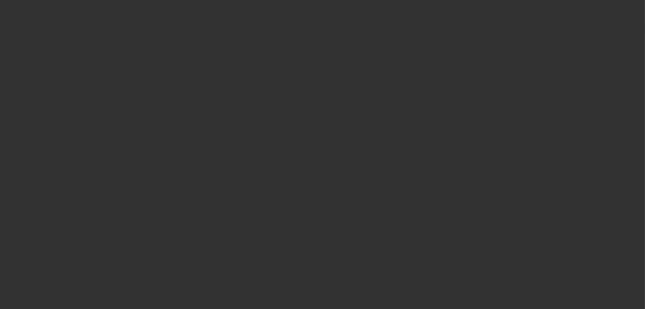
select select "0.15"
select select "2"
select select "0.1"
select select "4"
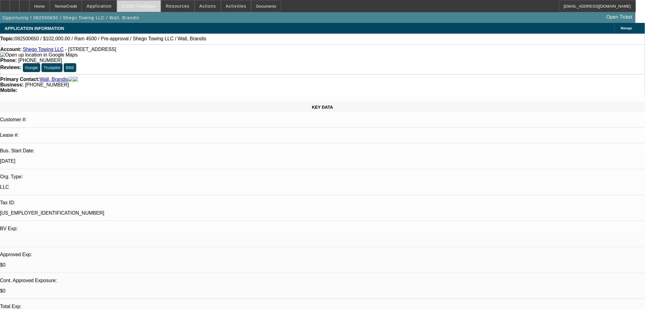
click at [148, 9] on span at bounding box center [139, 6] width 44 height 15
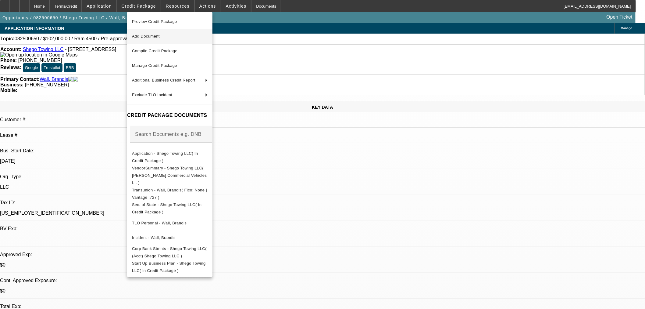
click at [159, 34] on span "Add Document" at bounding box center [146, 36] width 28 height 5
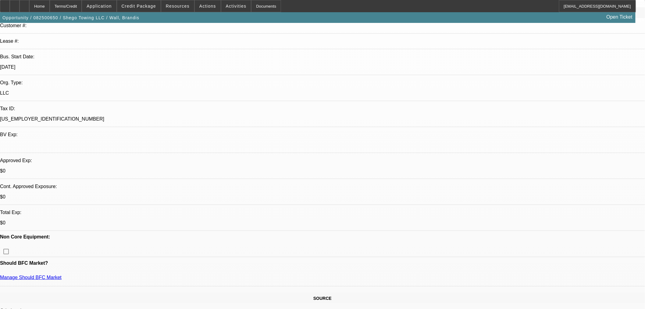
scroll to position [169, 0]
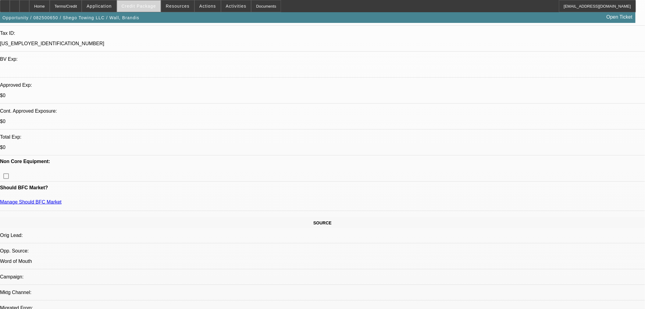
click at [149, 8] on span "Credit Package" at bounding box center [139, 6] width 34 height 5
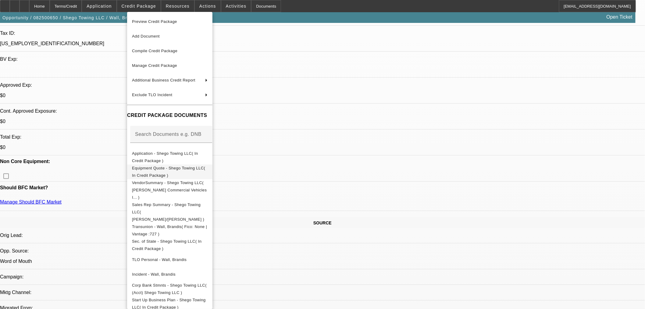
click at [165, 168] on span "Equipment Quote - Shego Towing LLC( In Credit Package )" at bounding box center [168, 171] width 73 height 12
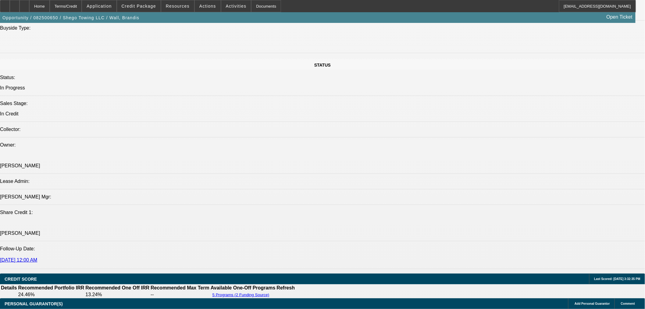
scroll to position [746, 0]
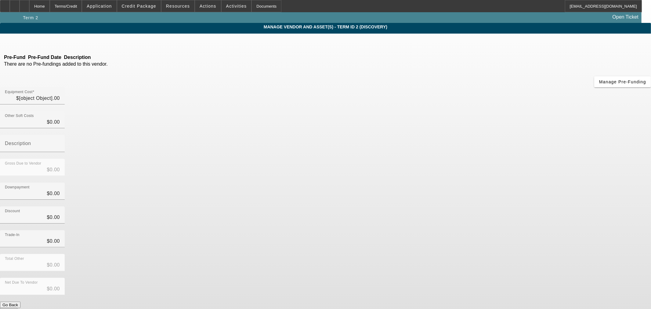
type input "$120,000.00"
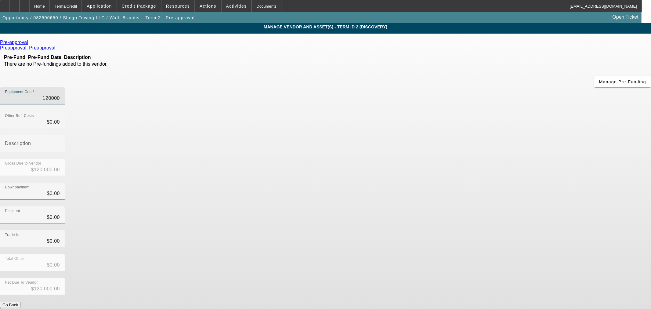
drag, startPoint x: 371, startPoint y: 52, endPoint x: 595, endPoint y: 56, distance: 223.9
click at [594, 56] on app-vendor-asset-manage "MANAGE VENDOR AND ASSET(S) - Term ID 2 (Discovery) Remove Vendor Pre-approval P…" at bounding box center [325, 187] width 651 height 328
type input "1"
type input "$1.00"
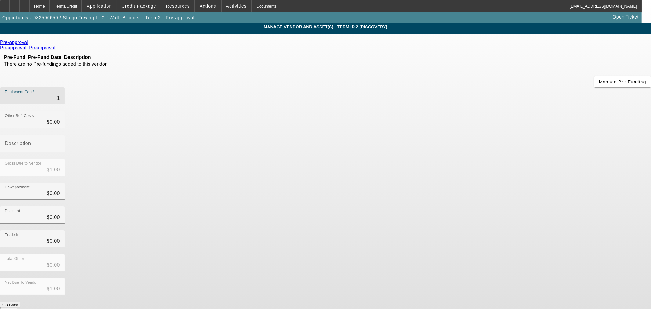
type input "11"
type input "$11.00"
type input "112"
type input "$112.00"
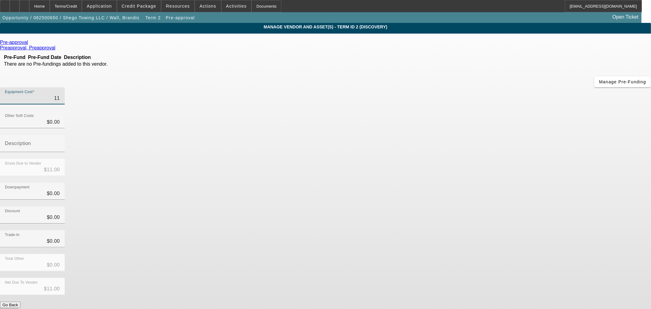
type input "$112.00"
type input "1129"
type input "$1,129.00"
type input "11299"
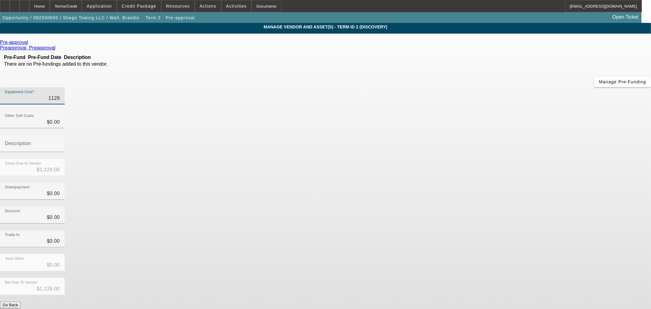
type input "$11,299.00"
type input "112990"
type input "$112,990.00"
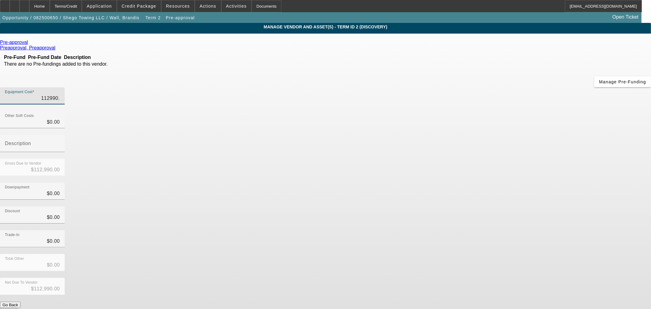
type input "112990.9"
type input "$112,990.90"
type input "112990.93"
type input "$112,990.93"
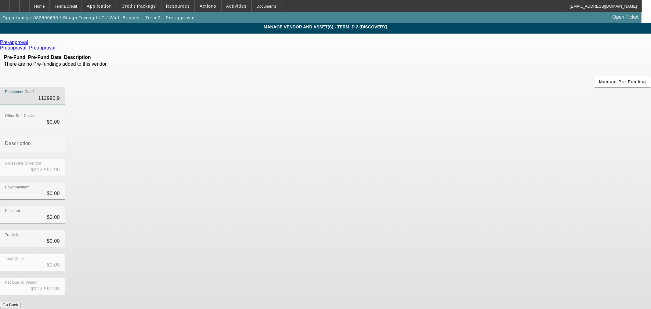
type input "$112,990.93"
drag, startPoint x: 456, startPoint y: 175, endPoint x: 472, endPoint y: 259, distance: 85.3
click at [456, 230] on div "Trade-In $0.00" at bounding box center [325, 242] width 651 height 24
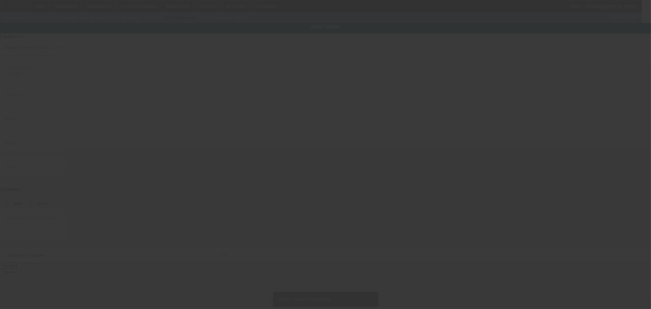
type input "ram"
type input "4500"
radio input "true"
type input "1674 Memorial Dr SE"
type input "Atlanta"
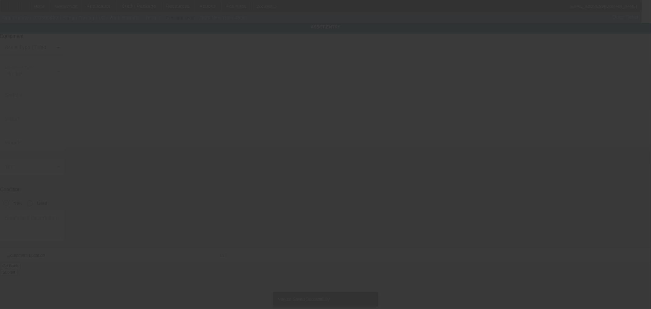
type input "30317"
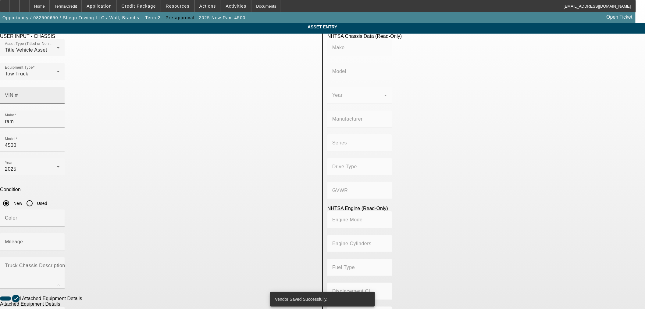
click at [60, 94] on input "VIN #" at bounding box center [32, 97] width 55 height 7
paste input "3C7WRKAL7RG128266"
type input "3C7WRKAL7RG128266"
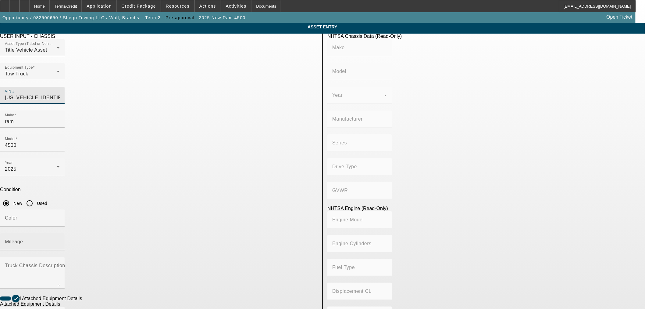
type input "RAM"
type input "4500"
type input "CHRYSLER DE MEXICO TOLUCA"
type input "4x2"
type input "Class 4: 14,001 - 16,000 lb (6,350 - 7,258 kg)"
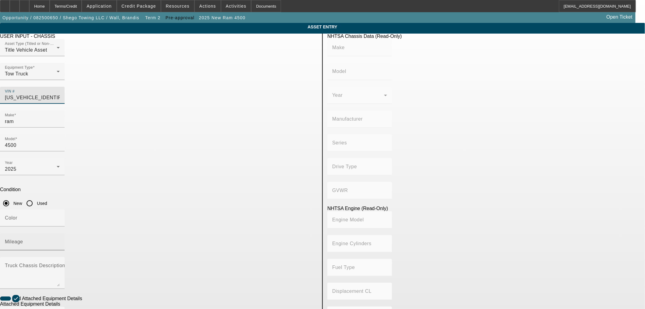
type input "6"
type input "Diesel"
type input "408.85908543470"
type input "6.7"
type input "3C7WRKAL7RG128266"
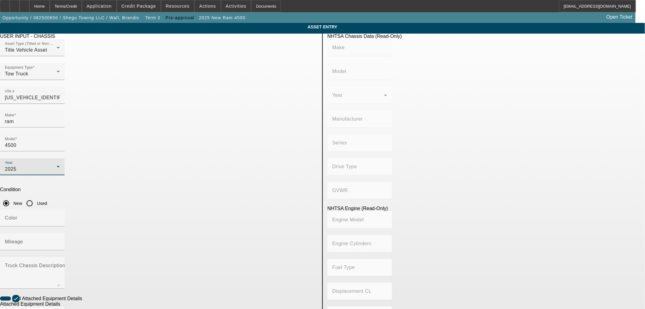
click at [57, 165] on div "2025" at bounding box center [31, 168] width 52 height 7
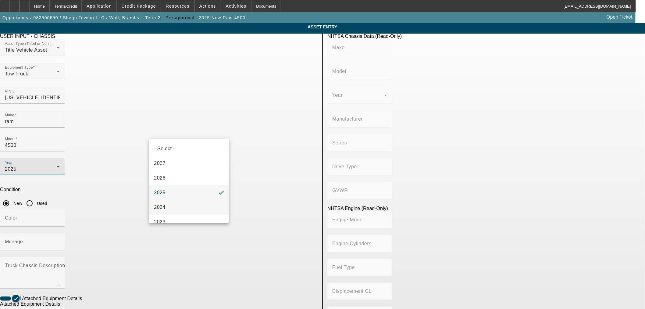
type input "RAM"
type input "4500"
type input "CHRYSLER DE MEXICO TOLUCA"
type input "4x2"
type input "Class 4: 14,001 - 16,000 lb (6,350 - 7,258 kg)"
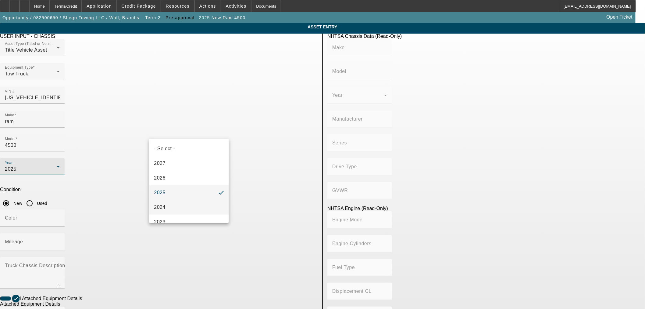
type input "6"
type input "Diesel"
type input "408.85908543470"
type input "6.7"
click at [166, 204] on mat-option "2024" at bounding box center [189, 207] width 80 height 15
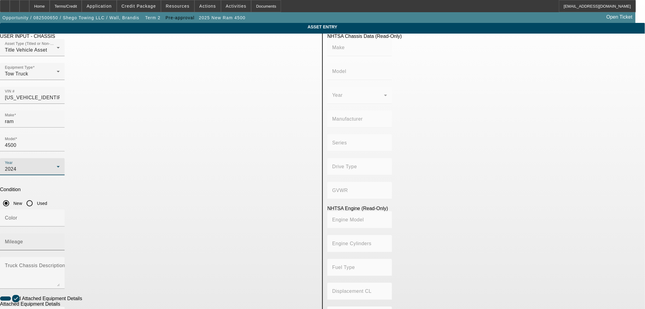
type input "RAM"
type input "4500"
type input "CHRYSLER DE MEXICO TOLUCA"
type input "4x2"
type input "Class 4: 14,001 - 16,000 lb (6,350 - 7,258 kg)"
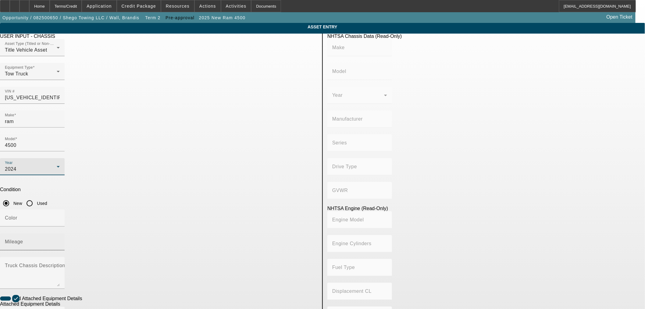
type input "6"
type input "Diesel"
type input "408.85908543470"
type input "6.7"
click at [65, 233] on div "Mileage" at bounding box center [32, 241] width 65 height 17
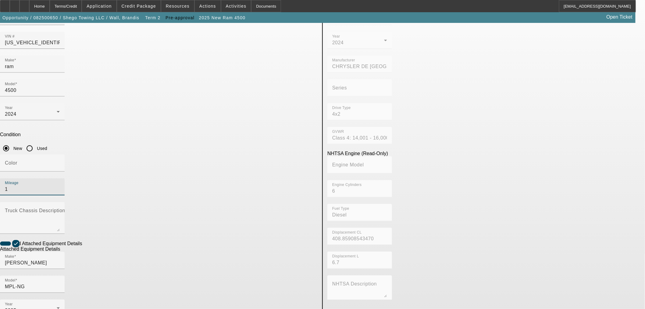
scroll to position [80, 0]
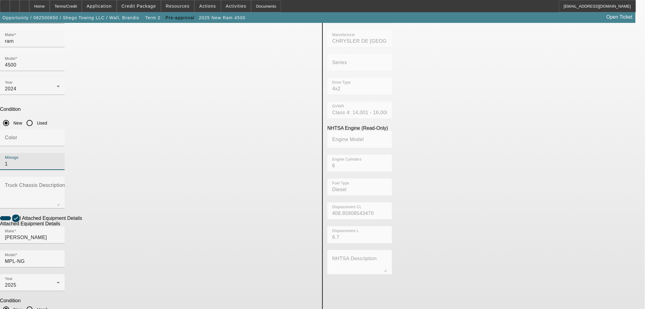
type input "1"
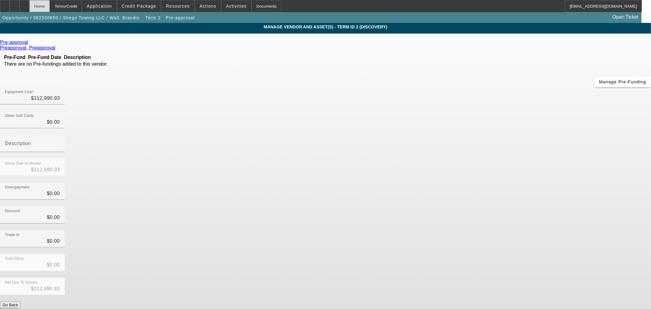
click at [50, 8] on div "Home" at bounding box center [39, 6] width 20 height 12
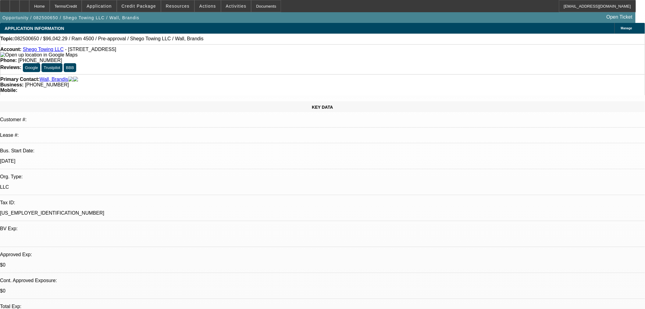
select select "0.15"
select select "2"
select select "0.1"
select select "4"
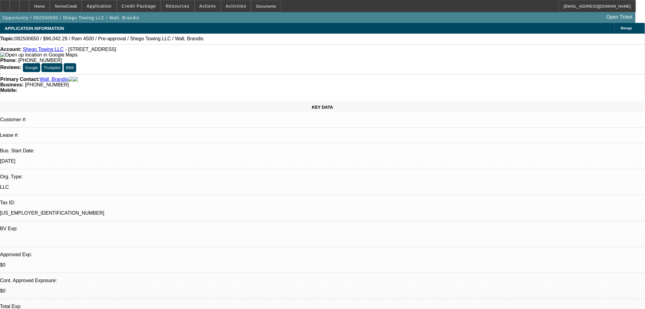
select select "0.15"
select select "2"
select select "0.1"
select select "4"
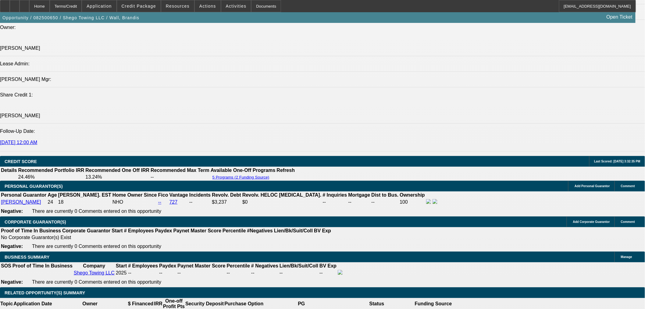
scroll to position [746, 0]
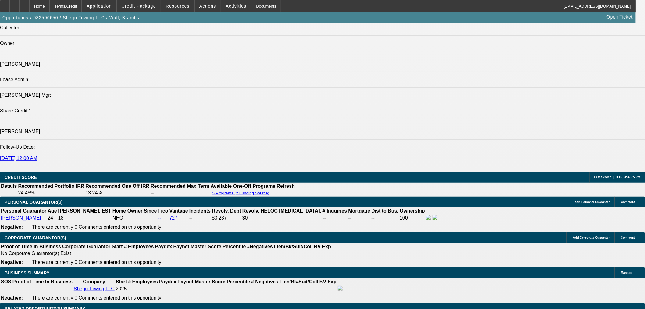
drag, startPoint x: 495, startPoint y: 75, endPoint x: 494, endPoint y: 79, distance: 4.0
drag, startPoint x: 505, startPoint y: 229, endPoint x: 514, endPoint y: 245, distance: 18.6
copy td "Good Morning George, Start-up looking for a pre approval so she can pick out a …"
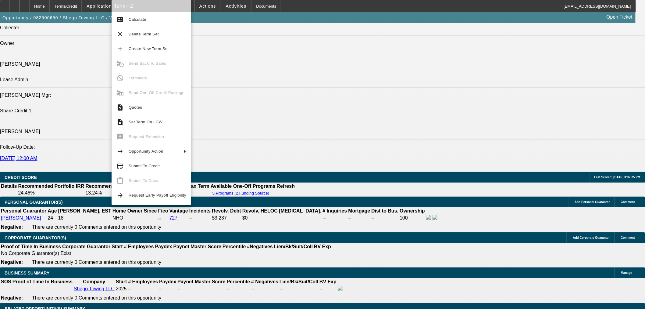
drag, startPoint x: 78, startPoint y: 171, endPoint x: 107, endPoint y: 73, distance: 102.3
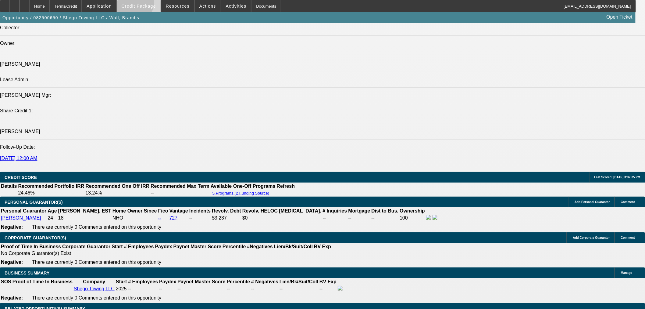
click at [141, 3] on span at bounding box center [139, 6] width 44 height 15
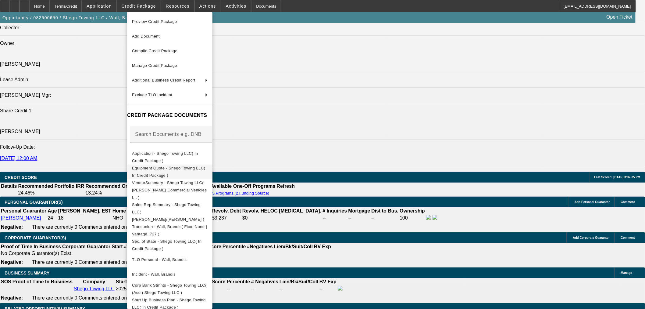
click at [182, 171] on span "Equipment Quote - Shego Towing LLC( In Credit Package )" at bounding box center [168, 171] width 73 height 12
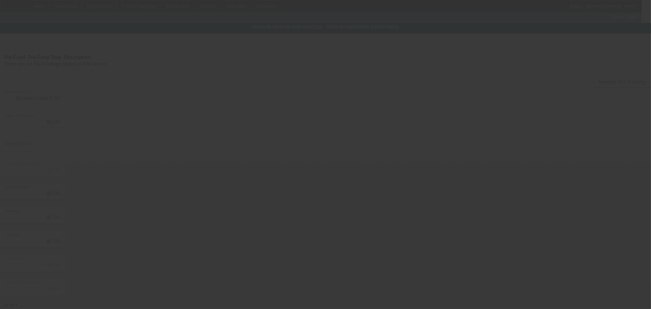
type input "$112,990.93"
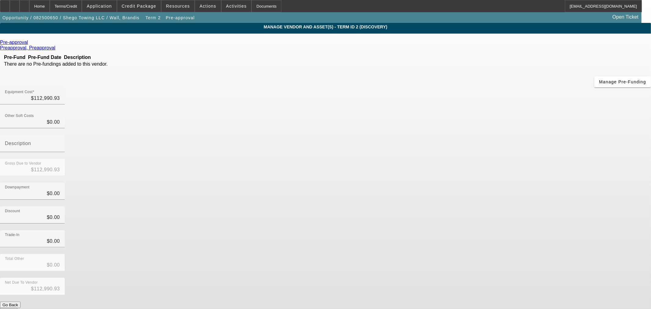
click at [30, 42] on icon at bounding box center [30, 42] width 0 height 5
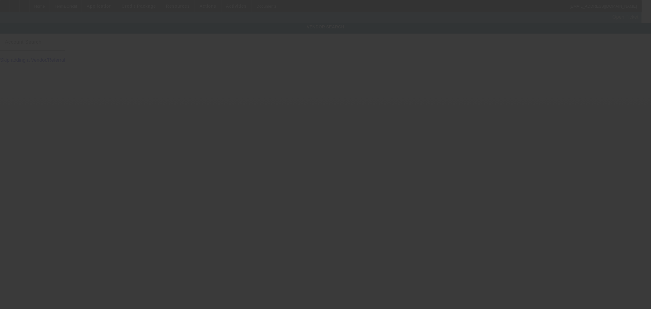
click at [41, 45] on mat-label "Account Search" at bounding box center [23, 41] width 37 height 5
click at [60, 48] on input "Account Search" at bounding box center [32, 44] width 55 height 7
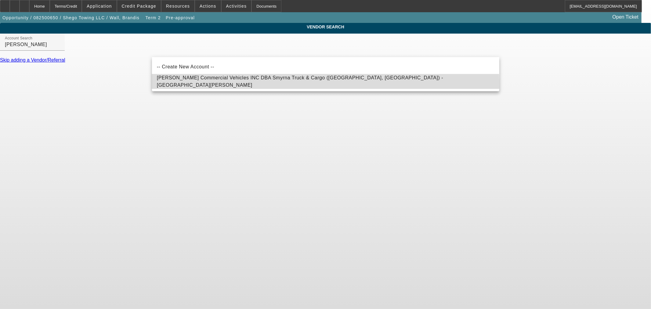
click at [190, 87] on mat-option "Fouts Commercial Vehicles INC DBA Smyrna Truck & Cargo (Milledgeville, GA) - Gr…" at bounding box center [325, 81] width 347 height 15
type input "Fouts Commercial Vehicles INC DBA Smyrna Truck & Cargo (Milledgeville, GA) - Gr…"
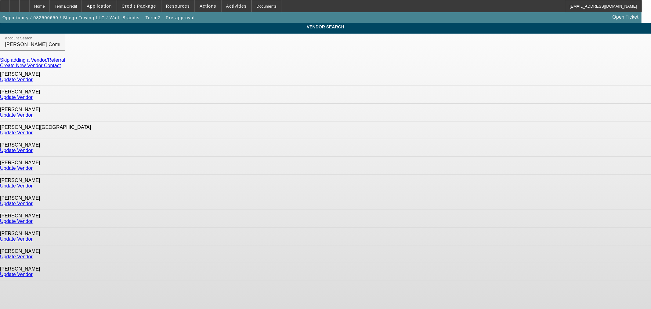
click at [33, 148] on link "Update Vendor" at bounding box center [16, 150] width 33 height 5
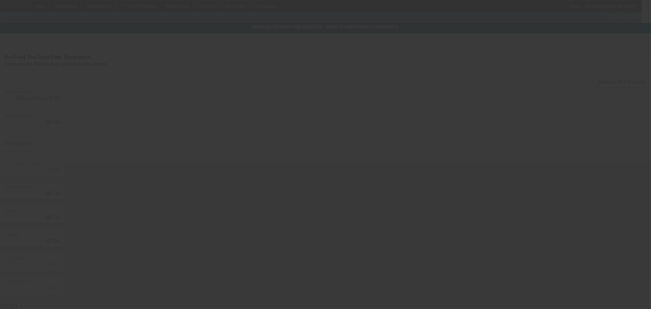
type input "$112,990.93"
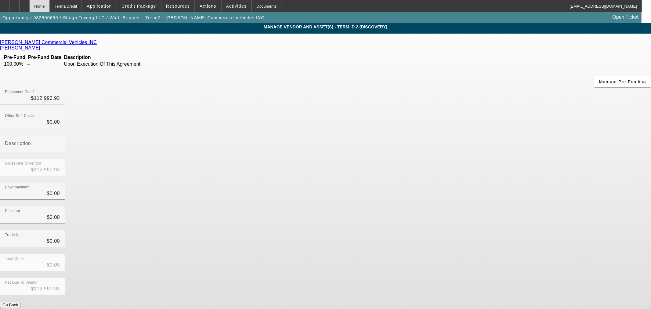
click at [50, 5] on div "Home" at bounding box center [39, 6] width 20 height 12
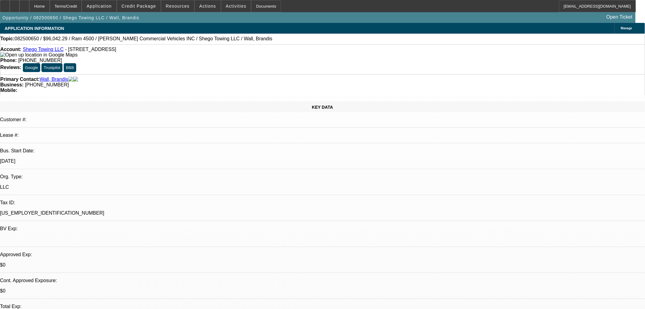
select select "0.15"
select select "2"
select select "0.1"
select select "4"
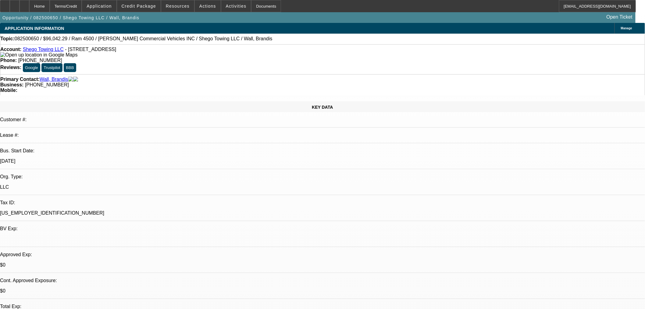
select select "0.15"
select select "2"
select select "0.1"
select select "4"
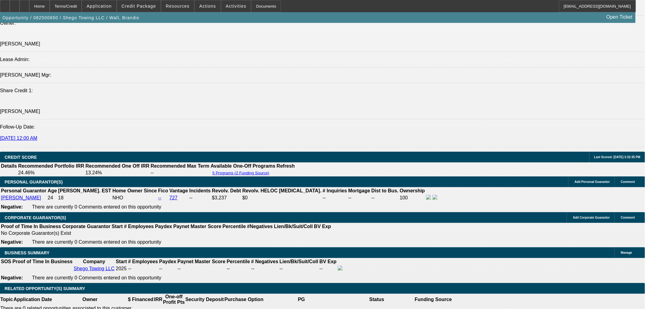
scroll to position [915, 0]
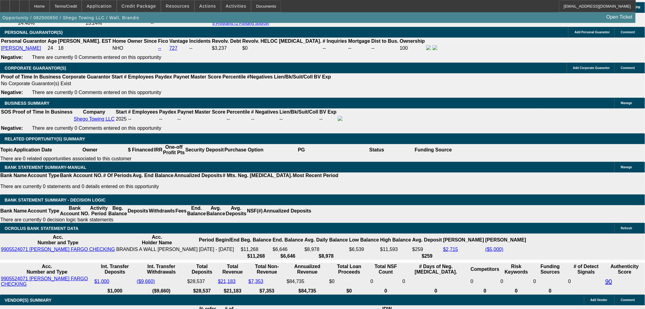
drag, startPoint x: 139, startPoint y: 109, endPoint x: 199, endPoint y: 89, distance: 63.6
type input "UNKNOWN"
type input "17"
type input "$3,283.44"
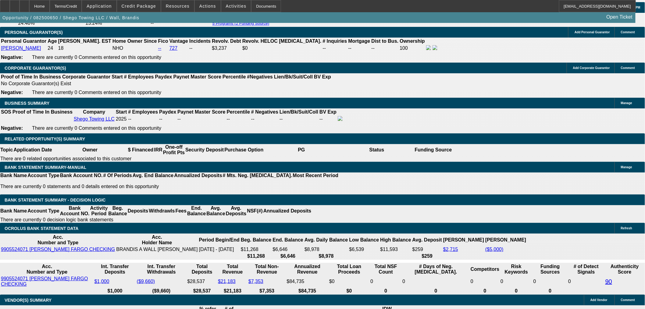
type input "$1,641.72"
type input "17."
type input "$4,773.80"
type input "$2,386.90"
type input "17.8"
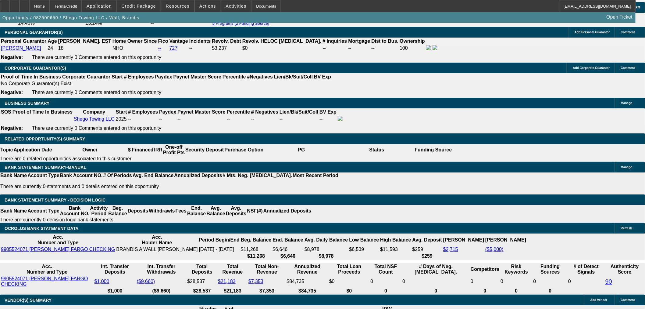
type input "$4,856.82"
type input "$2,428.41"
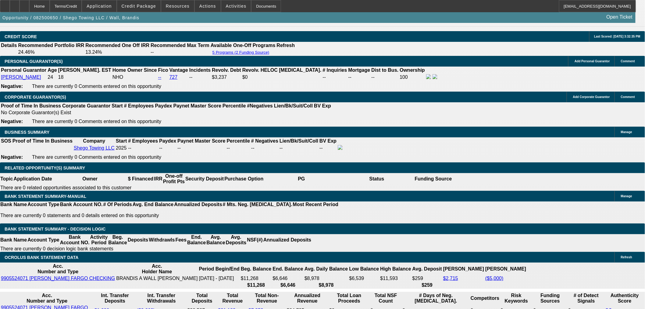
scroll to position [779, 0]
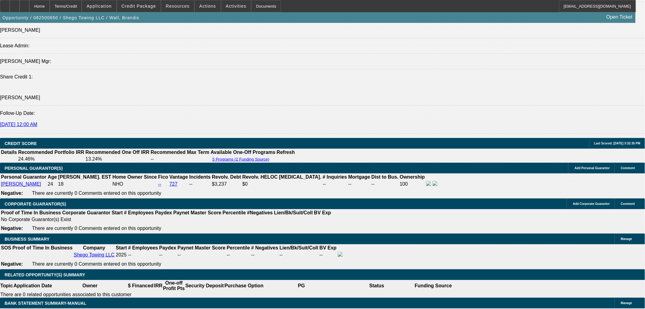
type input "17.8"
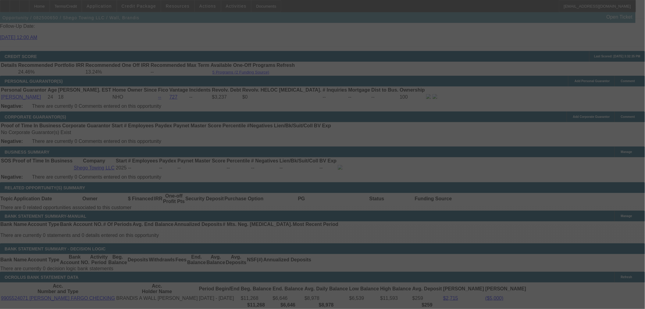
scroll to position [949, 0]
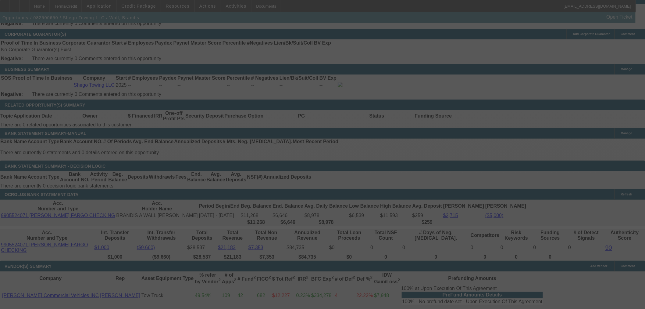
select select "0.15"
select select "2"
select select "0.1"
select select "4"
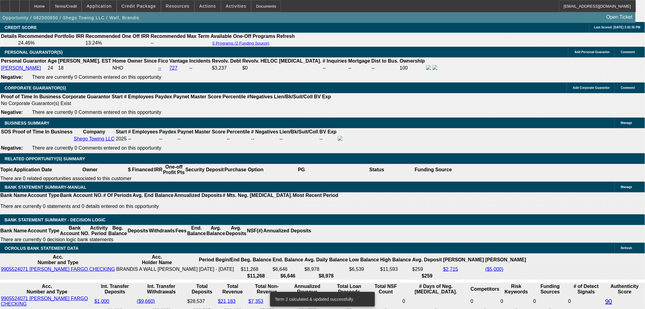
scroll to position [813, 0]
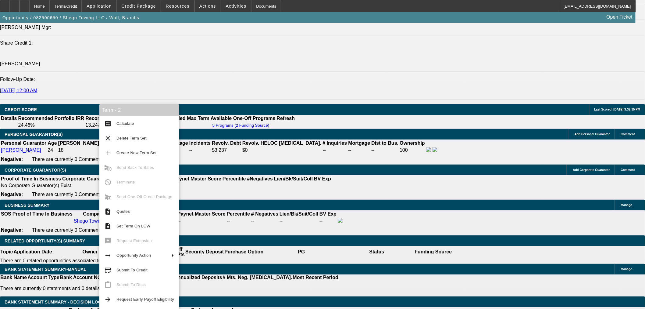
click at [129, 270] on span "Submit To Credit" at bounding box center [132, 270] width 31 height 5
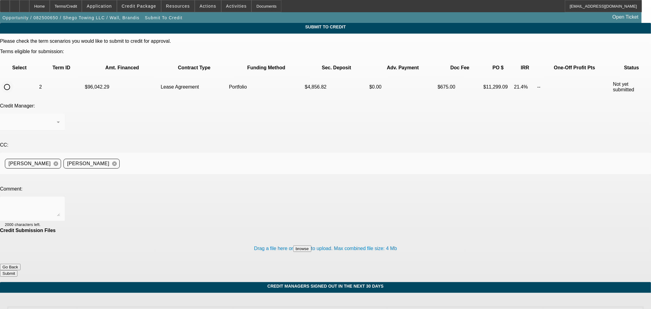
click at [13, 81] on input "radio" at bounding box center [7, 87] width 12 height 12
radio input "true"
click at [60, 201] on textarea at bounding box center [32, 208] width 55 height 15
paste textarea "Good Morning George, Start-up looking for a pre approval so she can pick out a …"
drag, startPoint x: 228, startPoint y: 141, endPoint x: 145, endPoint y: 141, distance: 83.0
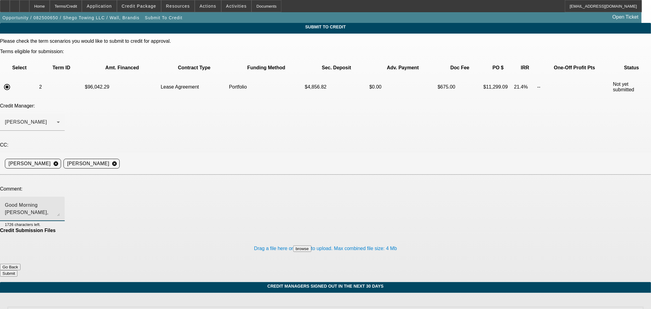
click at [60, 201] on textarea "Good Morning George, Start-up looking for a pre approval so she can pick out a …" at bounding box center [32, 208] width 55 height 15
click at [60, 201] on textarea "Good Morning George, Start-up purchasing a new truck from Fouts. Brandis has bu…" at bounding box center [32, 208] width 55 height 15
type textarea "Good Morning George, Start-up purchasing a new truck from Fouts. Brandis has bu…"
click at [17, 270] on button "Submit" at bounding box center [8, 273] width 17 height 6
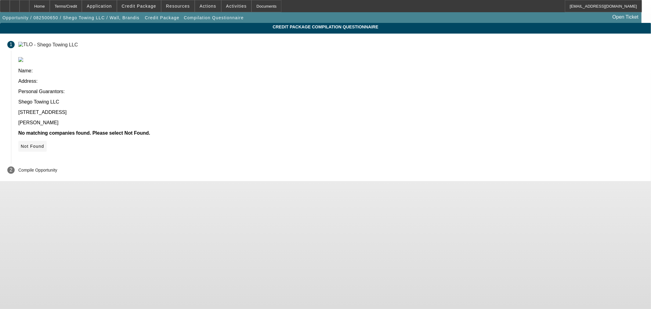
drag, startPoint x: 472, startPoint y: 86, endPoint x: 474, endPoint y: 90, distance: 4.2
click at [472, 130] on p "No matching companies found. Please select Not Found." at bounding box center [330, 132] width 625 height 5
click at [21, 144] on icon at bounding box center [21, 146] width 0 height 5
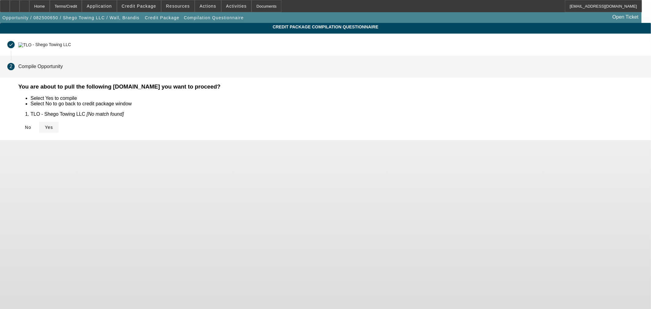
click at [59, 133] on span at bounding box center [49, 127] width 20 height 15
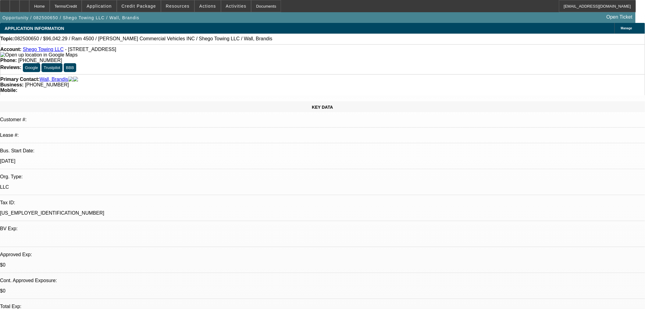
select select "0.15"
select select "2"
select select "0.1"
select select "4"
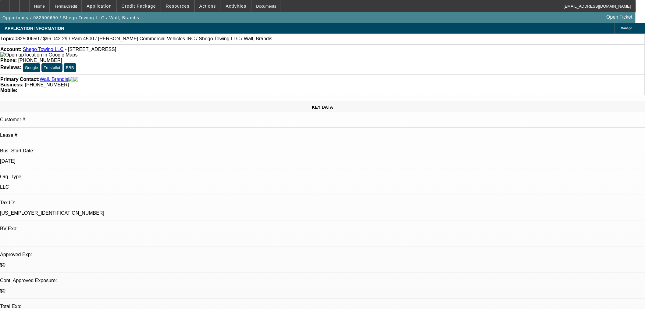
select select "0.15"
select select "2"
select select "0.1"
select select "4"
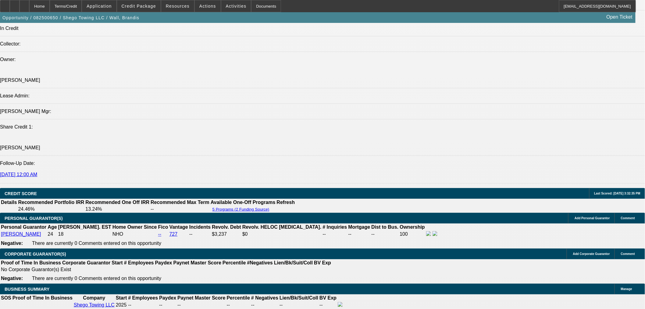
scroll to position [847, 0]
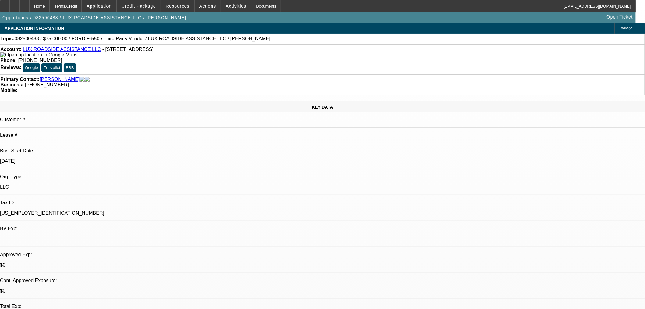
select select "0"
select select "6"
select select "0"
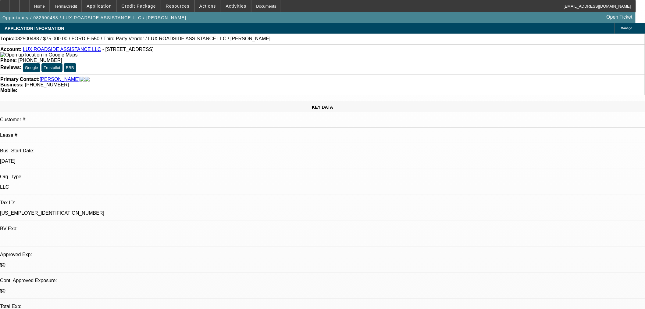
select select "0"
select select "6"
select select "0"
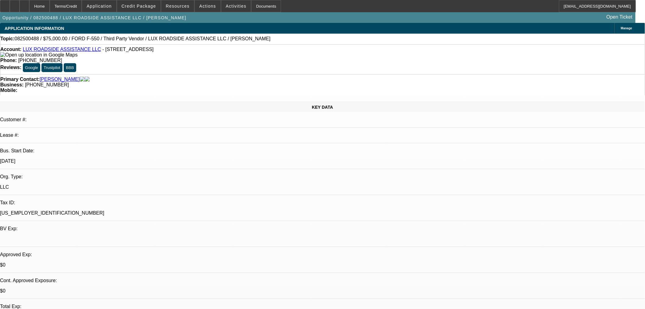
select select "0"
select select "6"
select select "0"
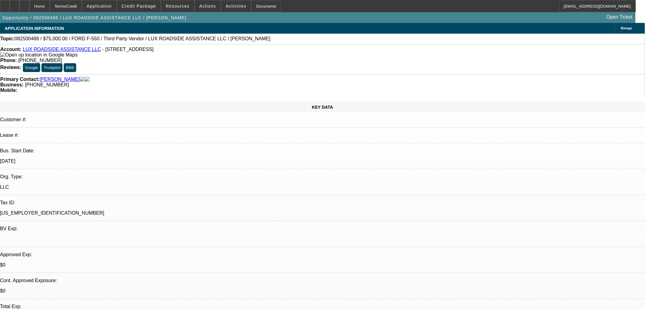
select select "6"
drag, startPoint x: 176, startPoint y: 51, endPoint x: 28, endPoint y: 53, distance: 148.6
click at [28, 53] on div "Account: LUX ROADSIDE ASSISTANCE LLC - 13952 N Memorial Dr, Collinsville, OK 74…" at bounding box center [322, 52] width 645 height 11
copy div "LUX ROADSIDE ASSISTANCE LLC - 13952 N Memorial Dr, Collinsville, OK 74021"
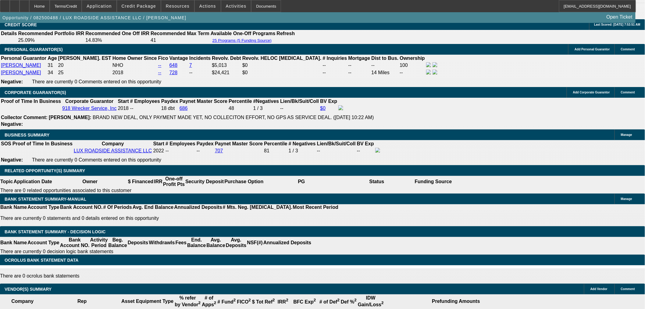
scroll to position [813, 0]
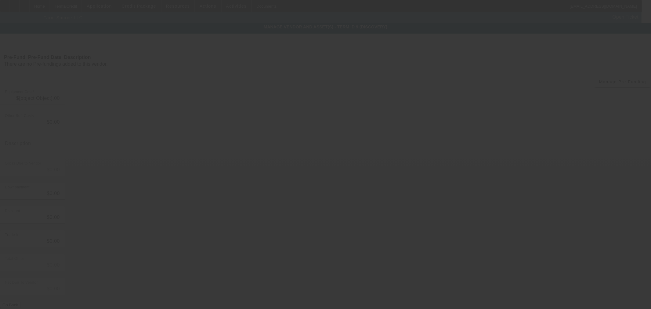
type input "$75,000.00"
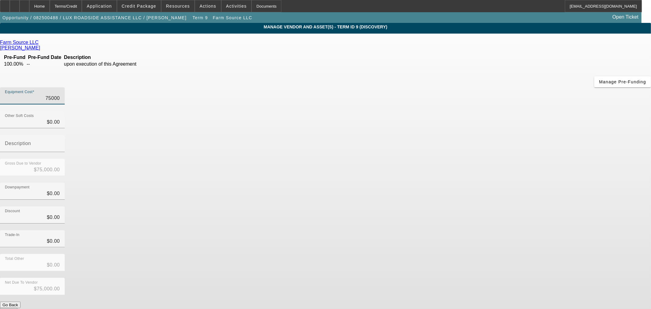
drag, startPoint x: 369, startPoint y: 54, endPoint x: 596, endPoint y: 66, distance: 226.9
click at [596, 66] on app-vendor-asset-manage "MANAGE VENDOR AND ASSET(S) - Term ID 9 (Discovery) Remove Vendor Farm Source LL…" at bounding box center [325, 187] width 651 height 328
type input "1"
type input "$1.00"
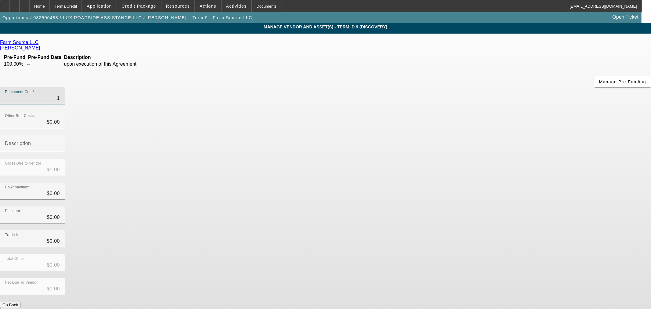
type input "11"
type input "$11.00"
type input "118"
type input "$118.00"
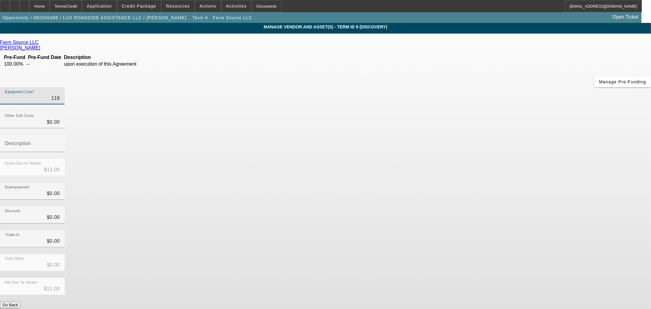
type input "$118.00"
type input "1180"
type input "$1,180.00"
type input "11800"
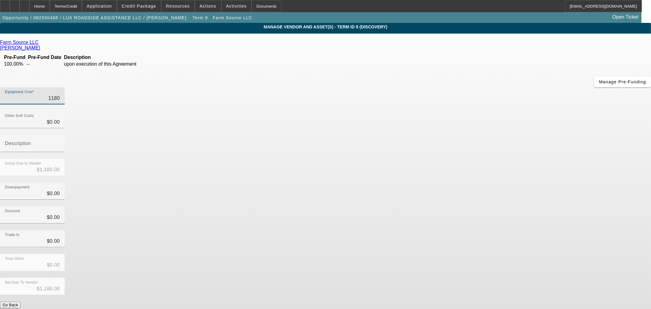
type input "$11,800.00"
type input "118000"
type input "$118,000.00"
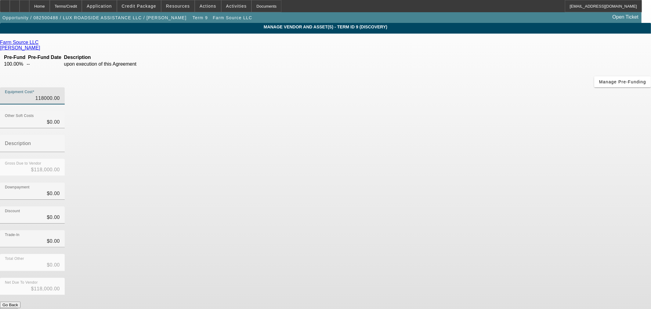
type input "$118,000.00"
click at [451, 206] on div "Discount $0.00" at bounding box center [325, 218] width 651 height 24
click at [17, 308] on button "Submit" at bounding box center [8, 311] width 17 height 6
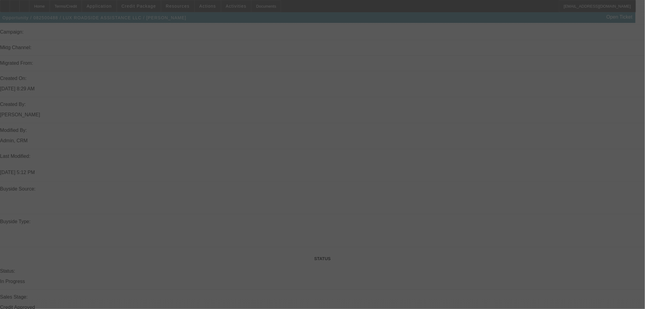
scroll to position [474, 0]
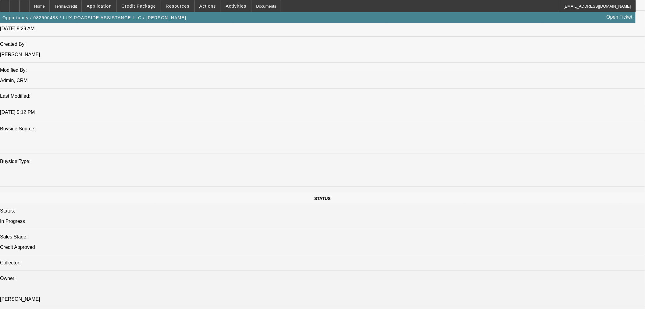
select select "0"
select select "6"
select select "0"
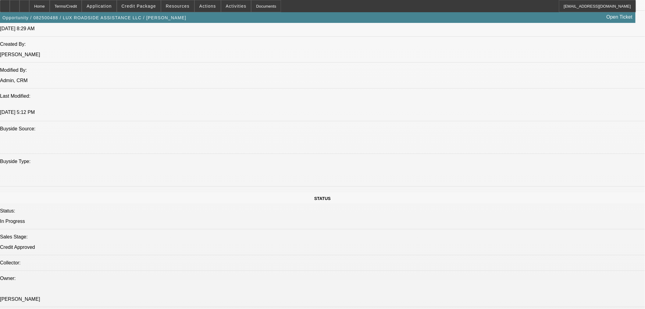
select select "0"
select select "6"
select select "0"
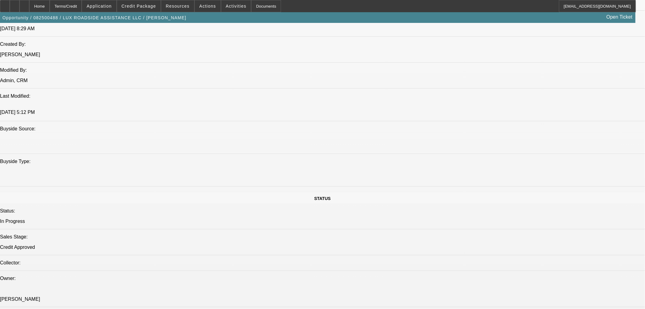
select select "0"
select select "6"
select select "0"
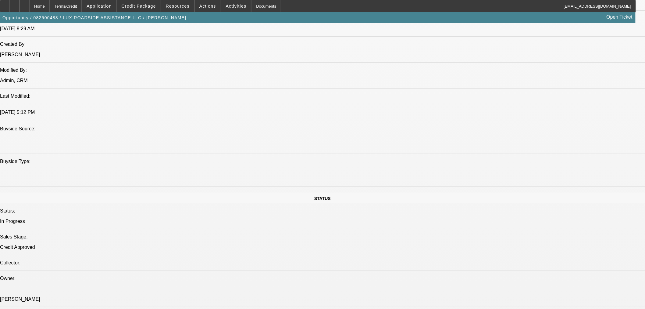
select select "6"
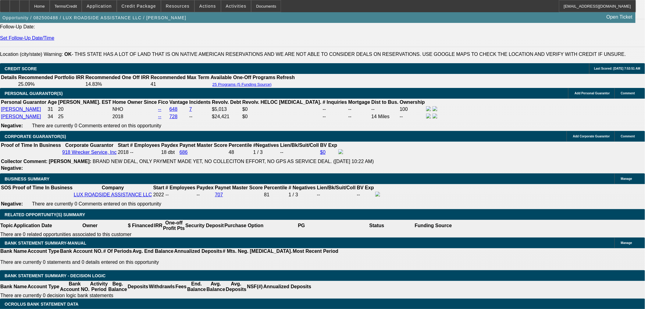
scroll to position [813, 0]
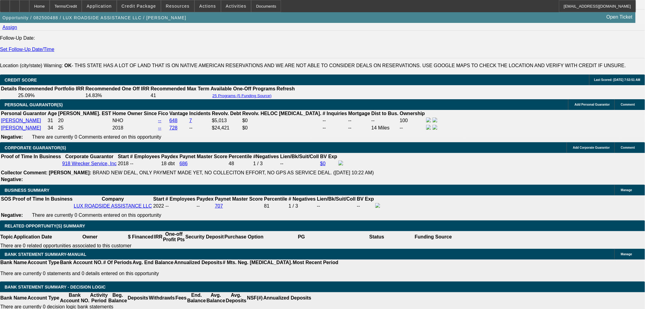
drag, startPoint x: 126, startPoint y: 199, endPoint x: 193, endPoint y: 186, distance: 68.1
type input "7"
type input "UNKNOWN"
type input "$17,721.99"
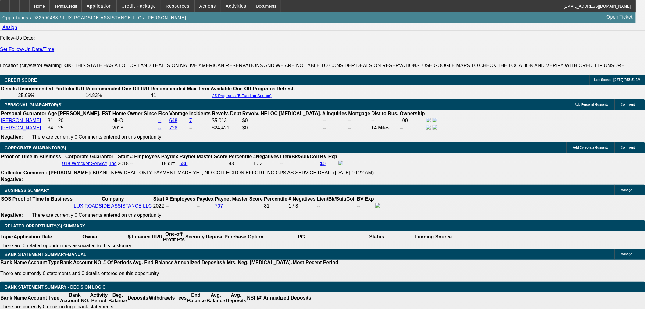
type input "72"
type input "$2,507.95"
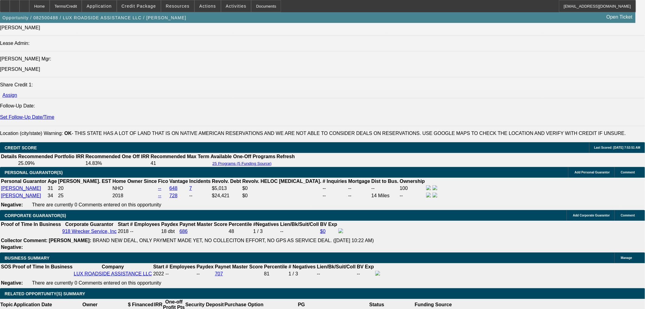
type input "72"
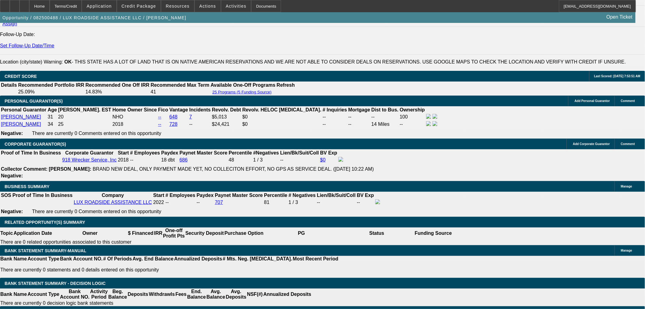
scroll to position [881, 0]
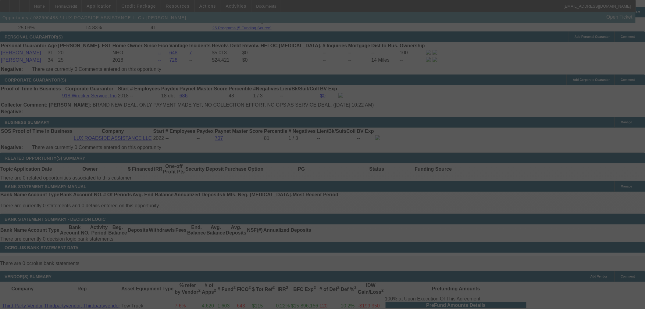
select select "0"
select select "6"
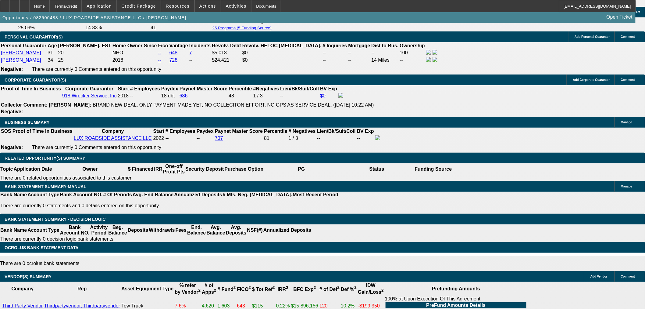
scroll to position [68, 0]
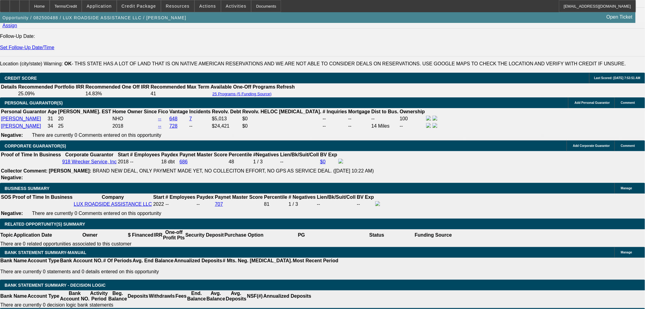
scroll to position [779, 0]
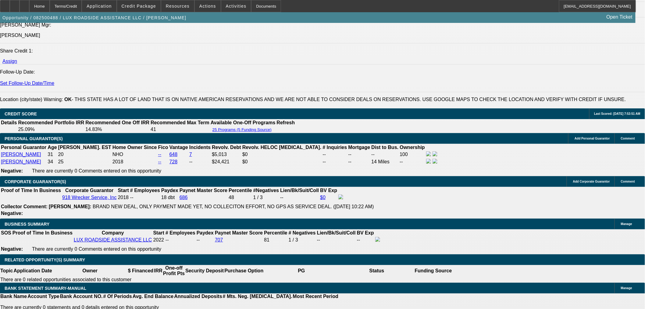
drag, startPoint x: 178, startPoint y: 233, endPoint x: 139, endPoint y: 240, distance: 39.7
type input "UNKNOWN"
type input "14"
type input "$1,689.23"
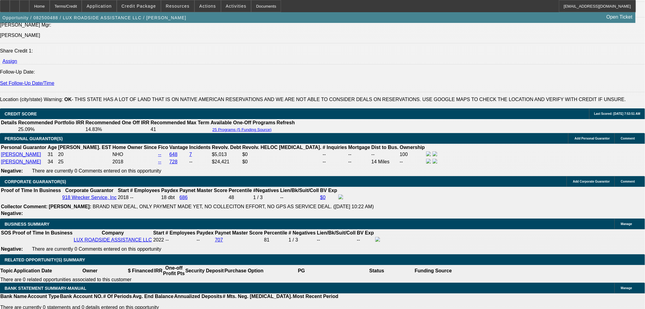
type input "14."
type input "$2,431.48"
type input "14.8"
type input "$2,482.31"
type input "14.8"
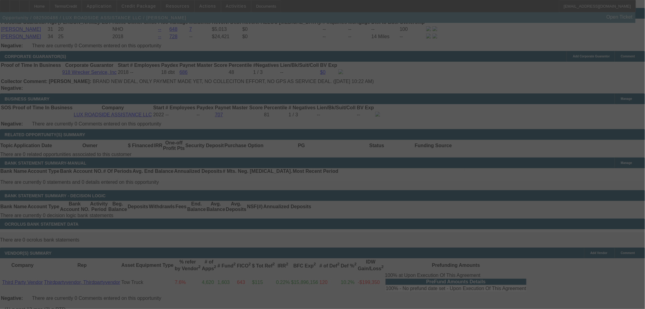
scroll to position [847, 0]
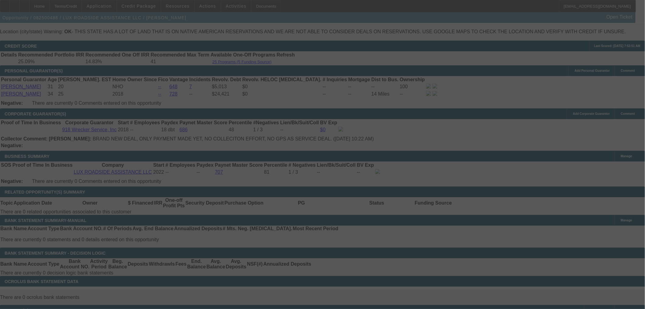
select select "0"
select select "6"
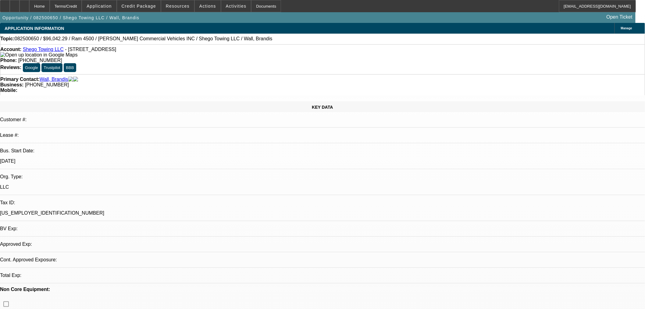
select select "0.15"
select select "2"
select select "0.1"
select select "4"
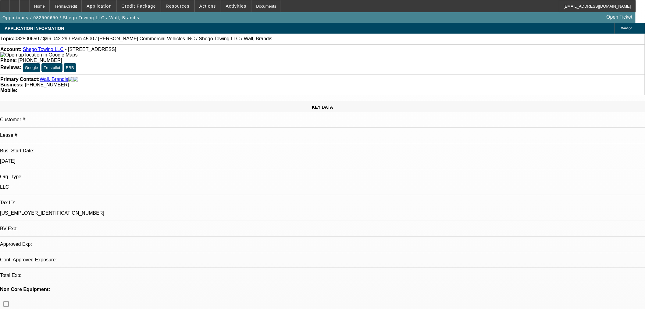
select select "0.15"
select select "2"
select select "0.1"
select select "4"
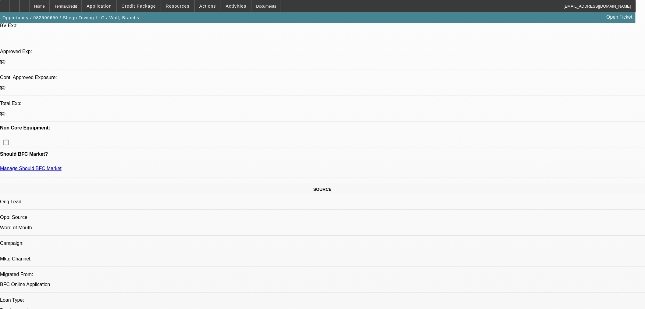
scroll to position [203, 0]
click at [137, 3] on span at bounding box center [139, 6] width 44 height 15
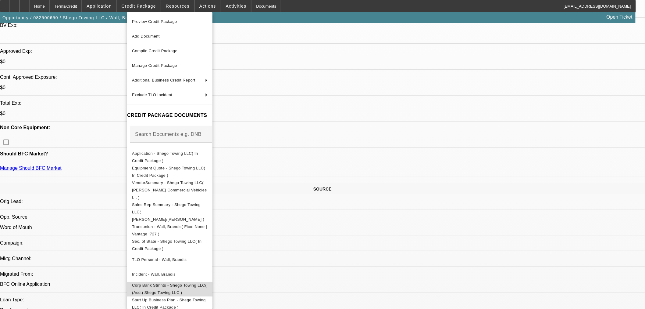
click at [168, 281] on span "Corp Bank Stmnts - Shego Towing LLC( (Acct) Shego Towing LLC )" at bounding box center [170, 288] width 76 height 15
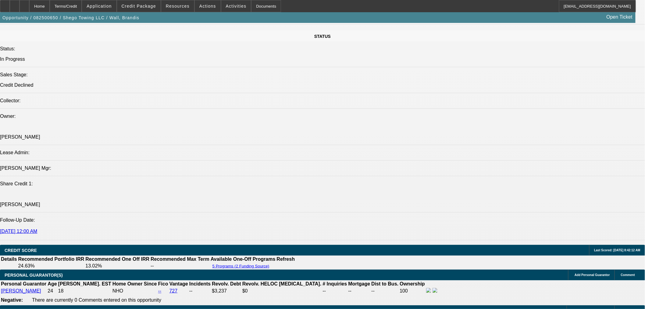
scroll to position [847, 0]
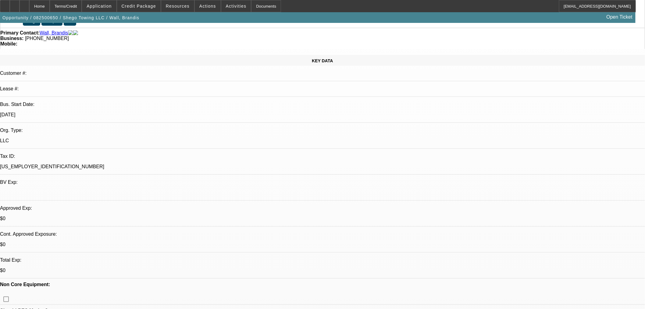
scroll to position [0, 0]
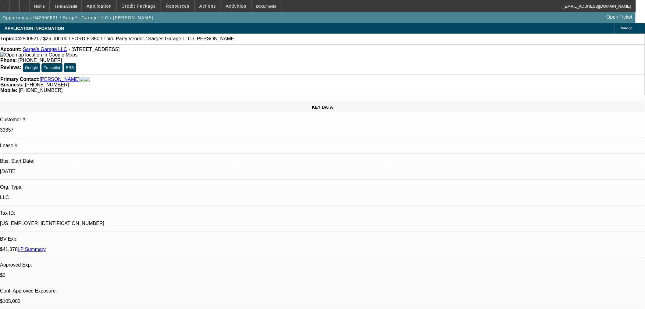
select select "0"
select select "3"
select select "0"
select select "6"
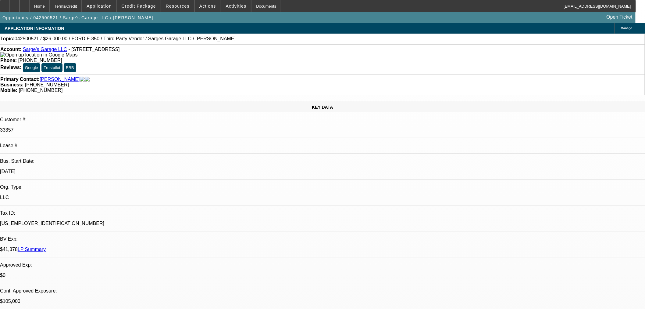
select select "0"
select select "3"
select select "0"
select select "6"
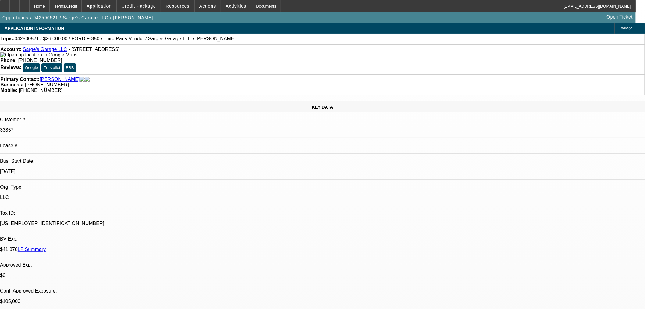
select select "0"
select select "2"
select select "0"
select select "6"
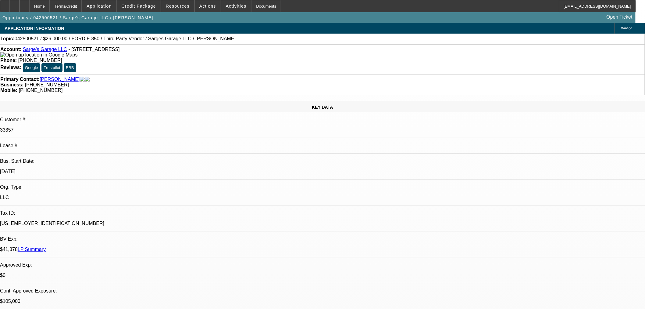
select select "0"
select select "3"
select select "0"
select select "6"
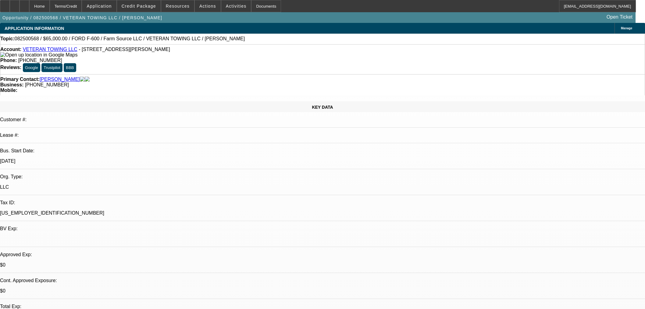
select select "0"
select select "6"
select select "0"
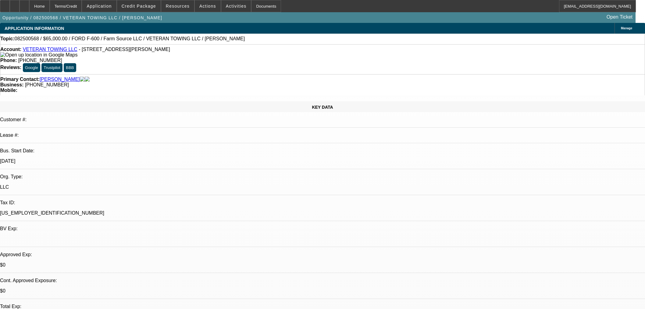
select select "0"
select select "6"
select select "0"
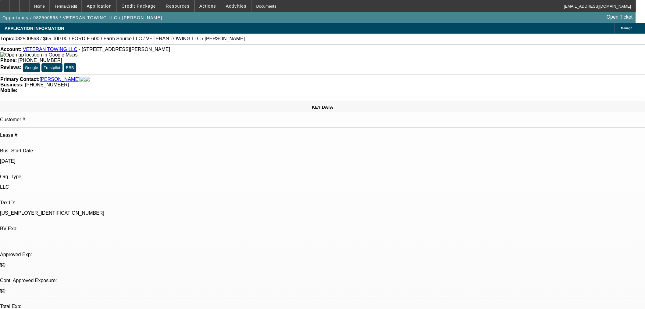
select select "0"
select select "6"
select select "0"
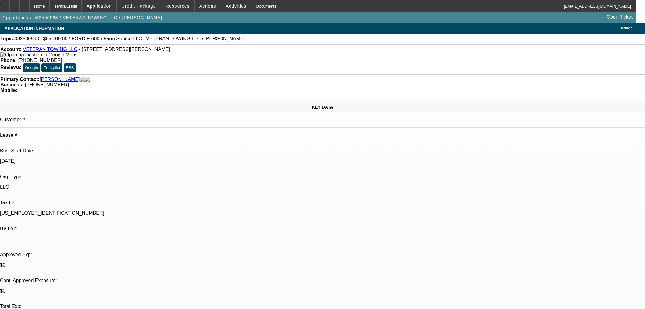
select select "6"
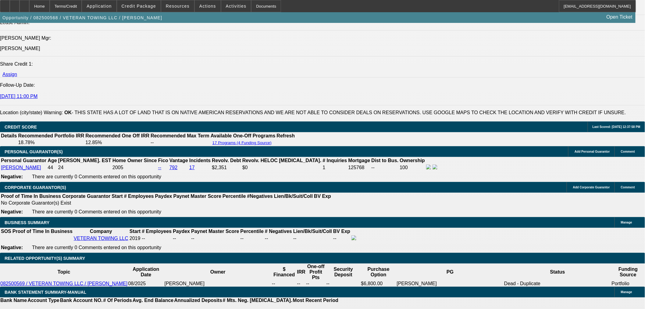
scroll to position [847, 0]
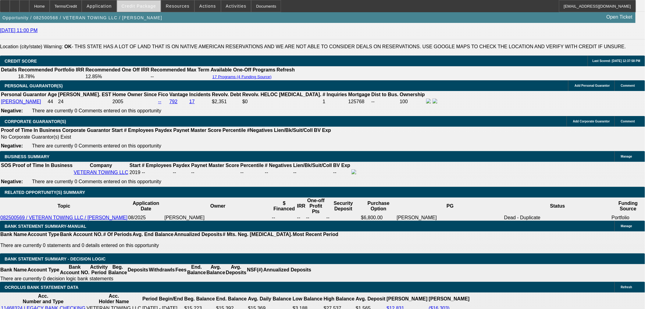
click at [136, 3] on span at bounding box center [139, 6] width 44 height 15
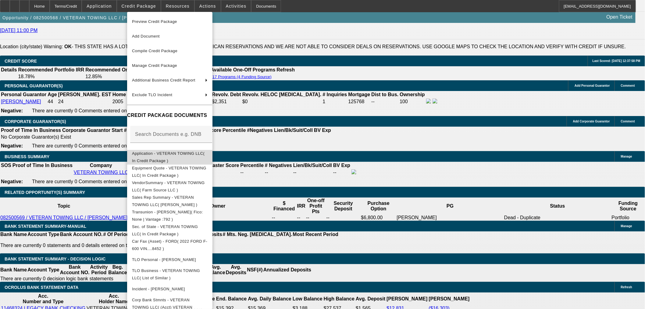
click at [205, 153] on span "Application - VETERAN TOWING LLC( In Credit Package )" at bounding box center [168, 157] width 73 height 12
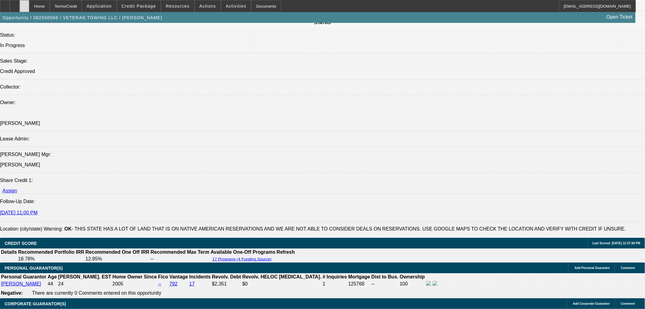
scroll to position [610, 0]
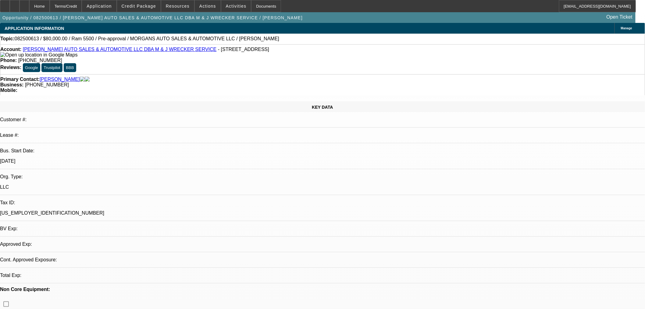
select select "0"
select select "0.1"
select select "4"
select select "0"
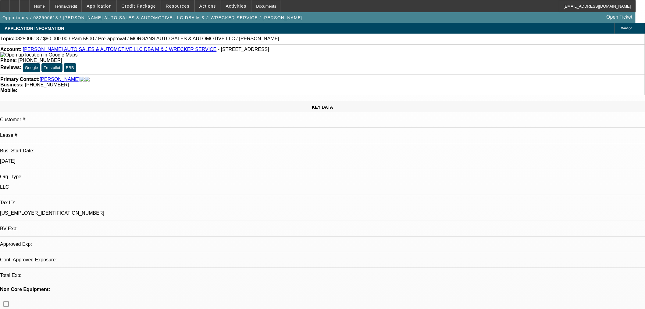
select select "0"
select select "0.1"
select select "4"
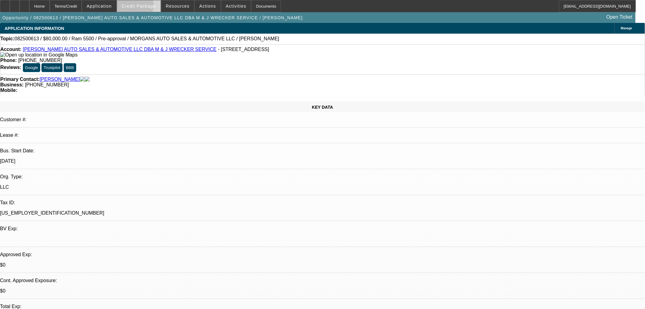
click at [142, 7] on span "Credit Package" at bounding box center [139, 6] width 34 height 5
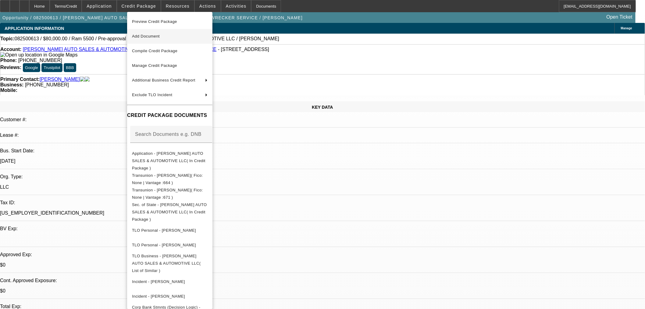
click at [160, 35] on span "Add Document" at bounding box center [146, 36] width 28 height 5
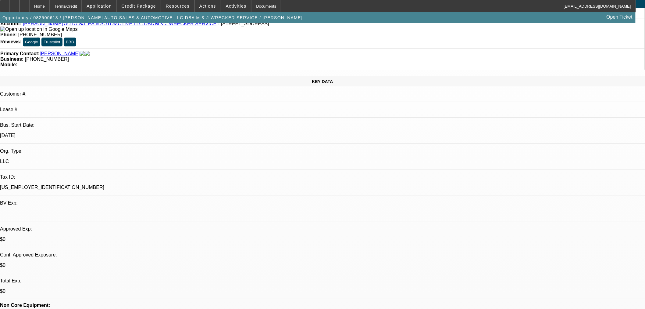
scroll to position [237, 0]
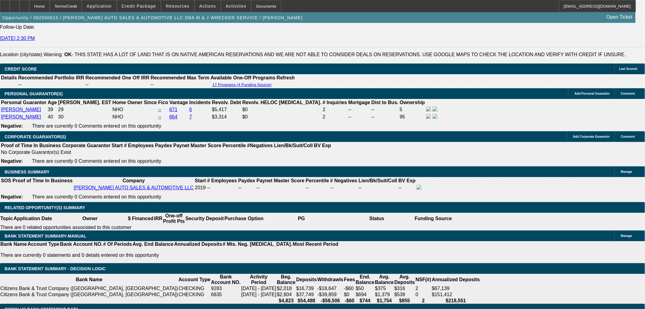
scroll to position [813, 0]
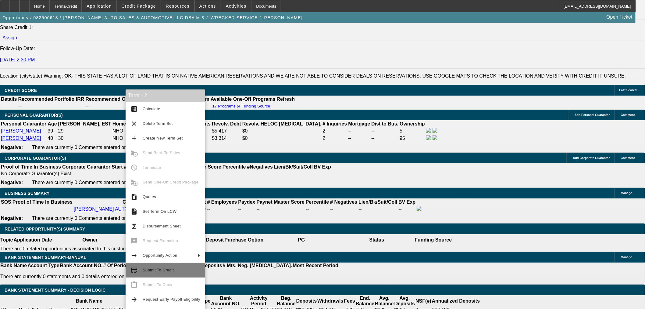
click at [146, 268] on span "Submit To Credit" at bounding box center [158, 270] width 31 height 5
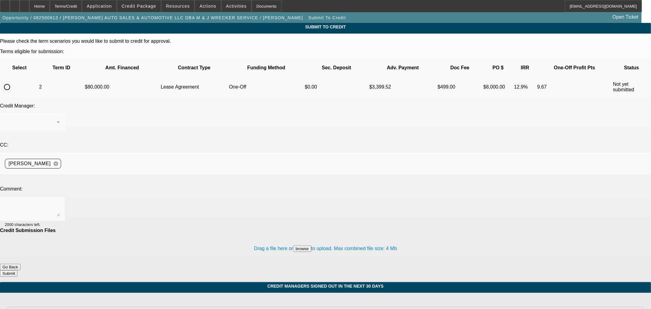
click at [13, 81] on input "radio" at bounding box center [7, 87] width 12 height 12
radio input "true"
click at [60, 201] on textarea at bounding box center [32, 208] width 55 height 15
type textarea "App and email added. Thanks"
click at [17, 270] on button "Submit" at bounding box center [8, 273] width 17 height 6
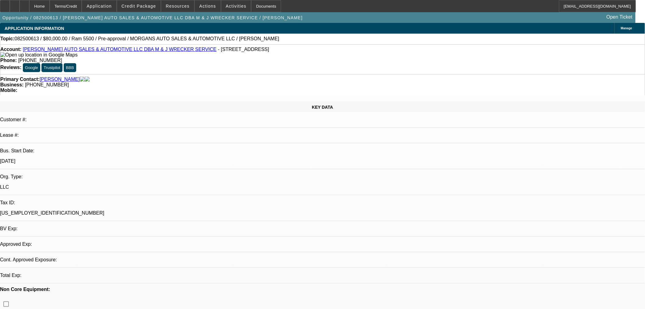
select select "0"
select select "0.1"
select select "4"
select select "0"
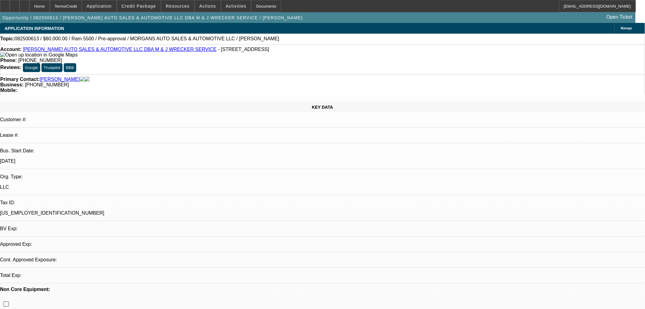
select select "0"
select select "0.1"
select select "4"
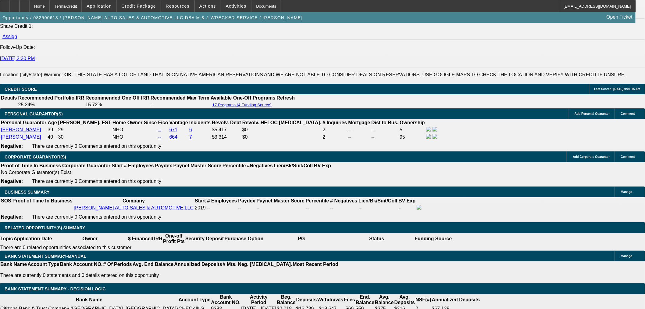
scroll to position [813, 0]
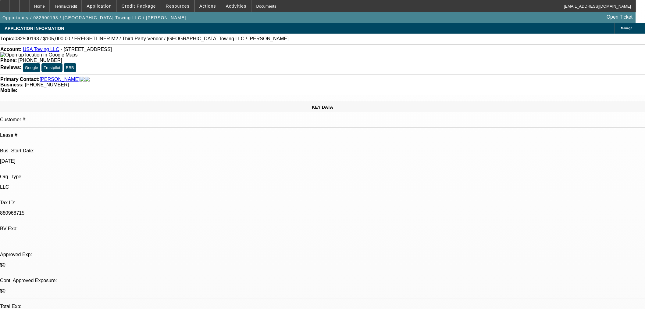
select select "0"
select select "2"
select select "0"
select select "6"
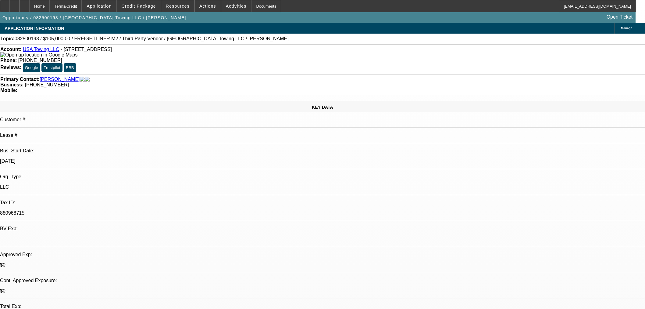
select select "0"
select select "2"
select select "0"
select select "6"
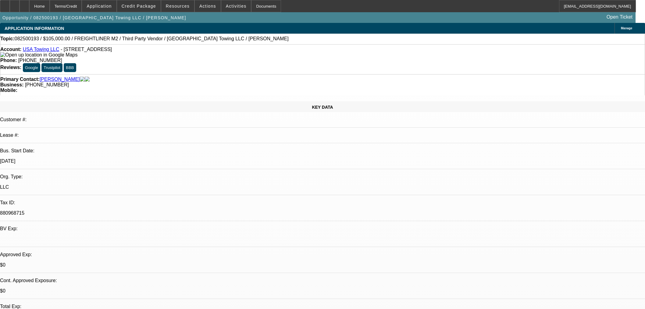
select select "0"
select select "2"
select select "0"
select select "6"
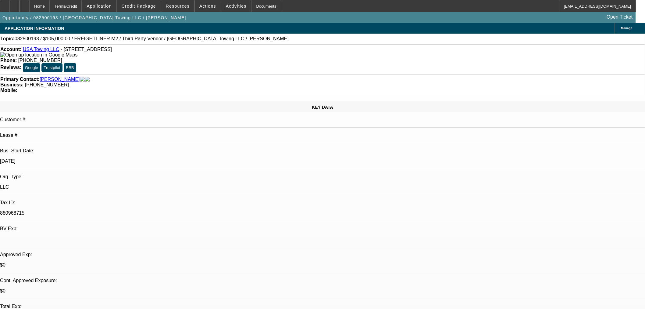
select select "0"
select select "2"
select select "0"
select select "6"
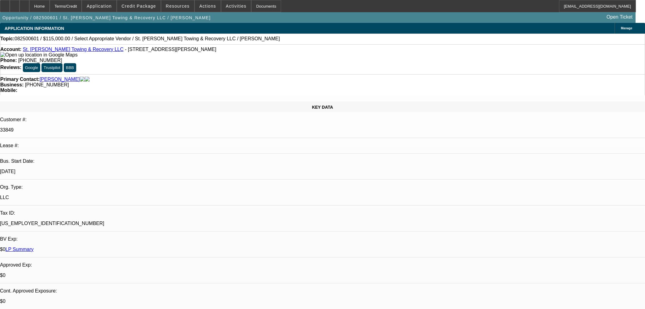
select select "0"
select select "2"
select select "0.1"
select select "4"
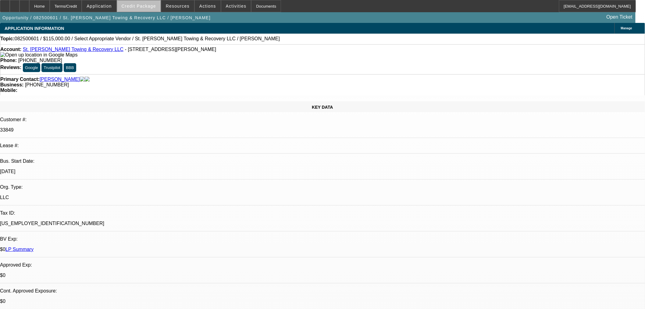
click at [150, 7] on span "Credit Package" at bounding box center [139, 6] width 34 height 5
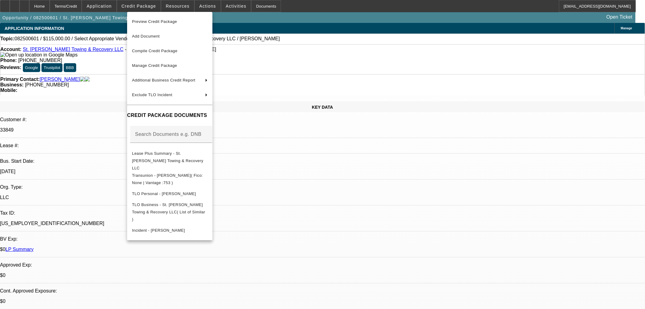
click at [340, 176] on div at bounding box center [322, 154] width 645 height 309
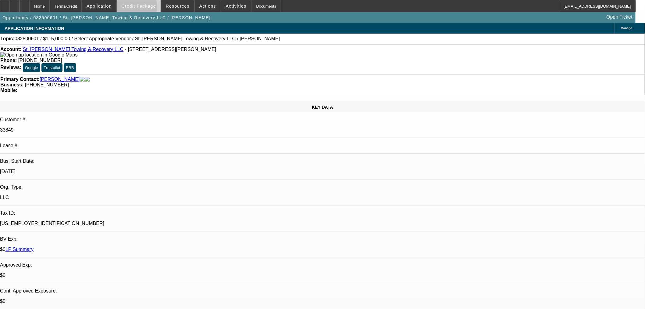
click at [147, 8] on span at bounding box center [139, 6] width 44 height 15
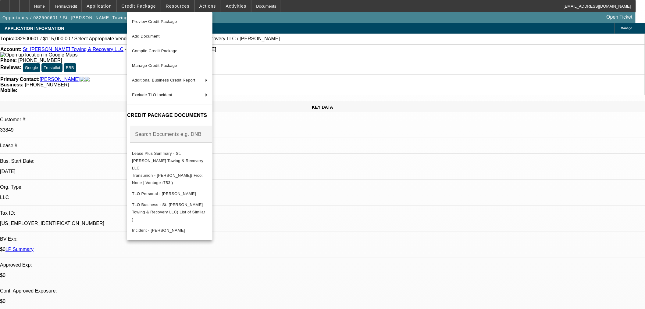
click at [321, 179] on div at bounding box center [322, 154] width 645 height 309
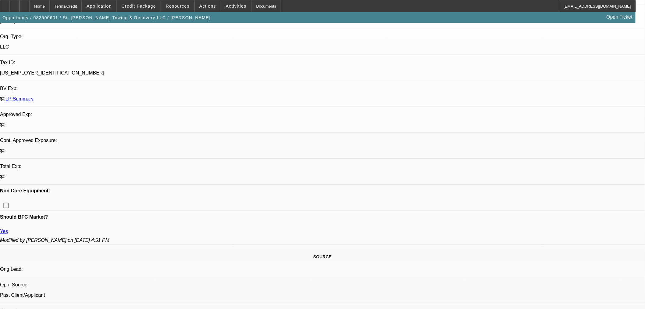
scroll to position [271, 0]
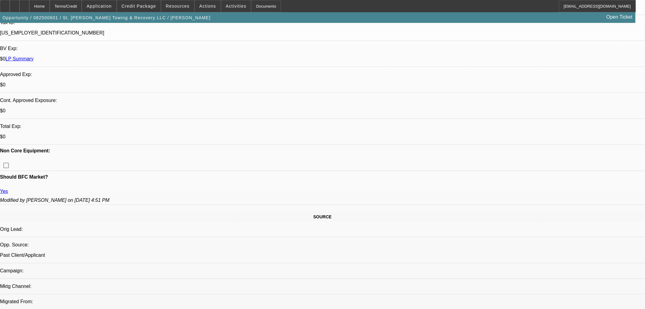
scroll to position [169, 0]
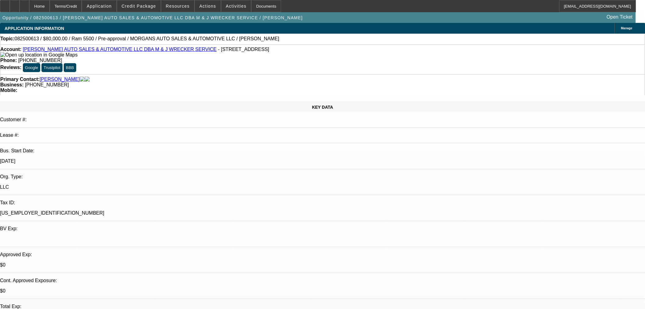
select select "0"
select select "0.1"
select select "4"
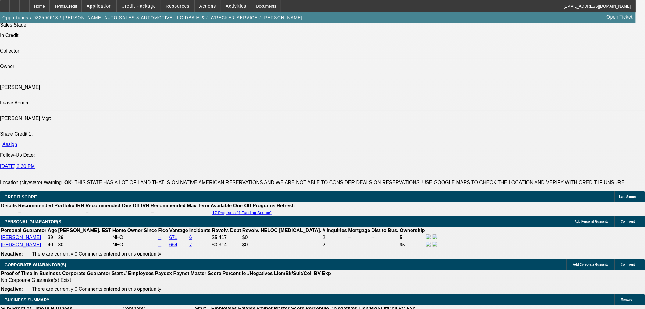
scroll to position [779, 0]
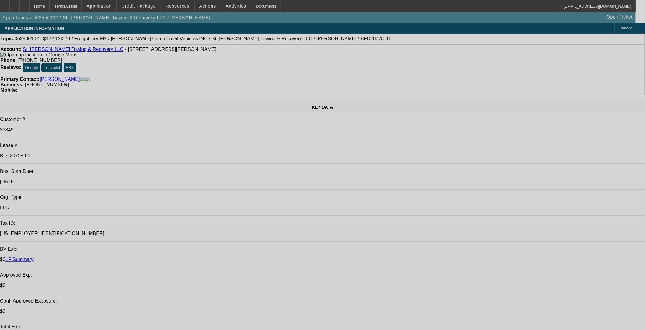
select select "0.15"
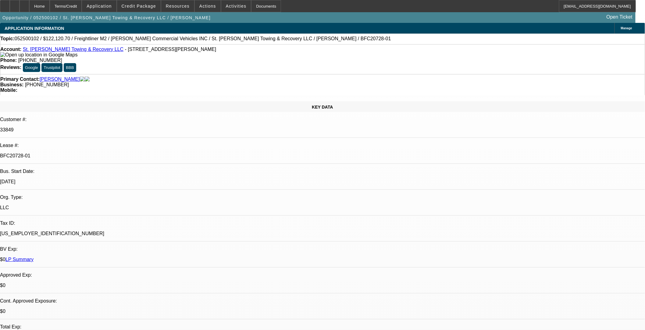
select select "0"
select select "2"
select select "0"
select select "6"
select select "0.15"
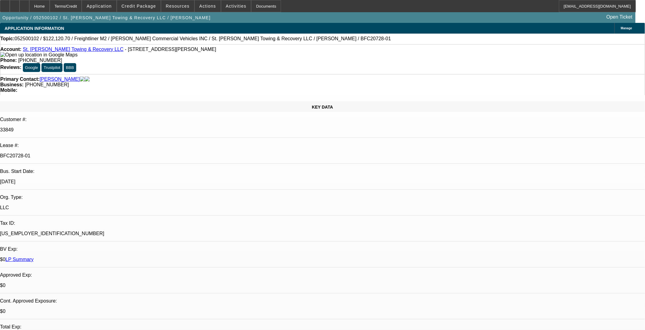
select select "0"
select select "2"
select select "0"
select select "6"
select select "0.15"
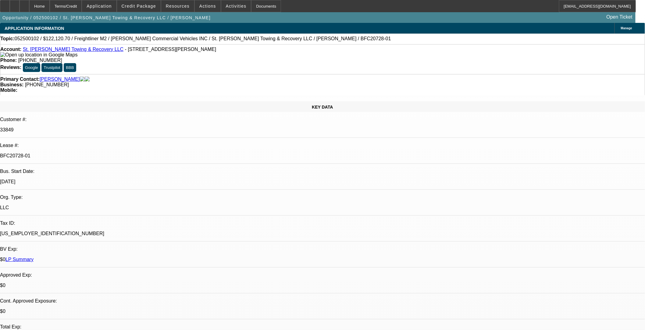
select select "0"
select select "2"
select select "0"
select select "6"
select select "0.15"
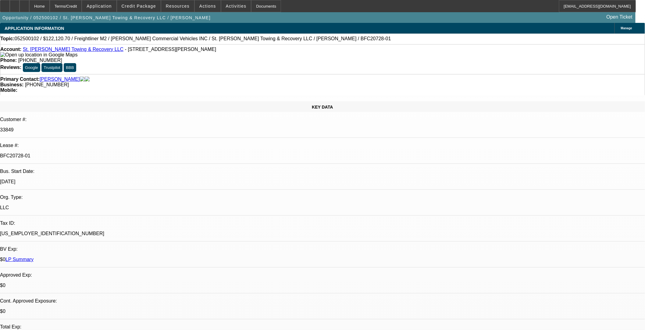
select select "0"
select select "2"
select select "0"
select select "6"
click at [145, 8] on span "Credit Package" at bounding box center [139, 6] width 34 height 5
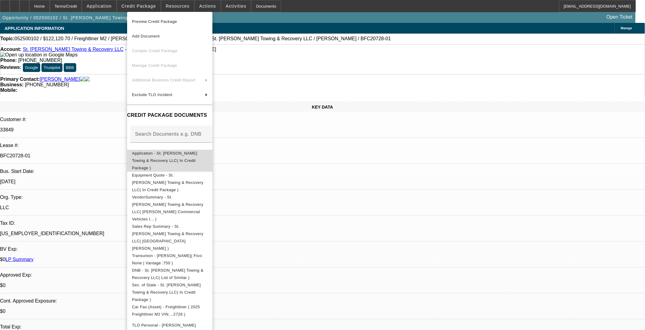
click at [167, 153] on span "Application - St. [PERSON_NAME] Towing & Recovery LLC( In Credit Package )" at bounding box center [164, 160] width 65 height 19
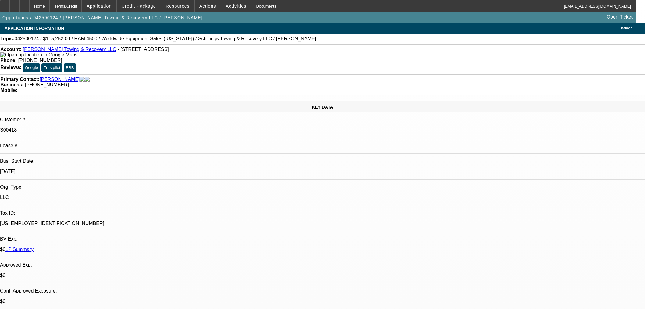
select select "0"
select select "3"
select select "0"
select select "6"
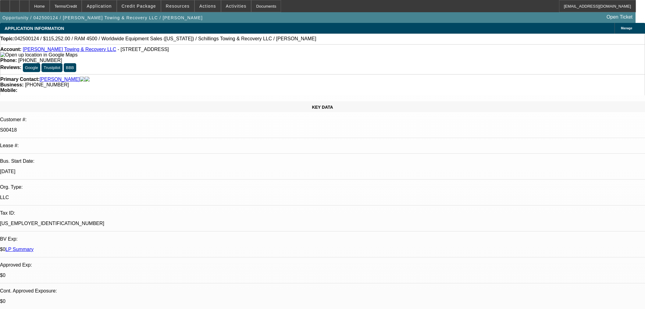
select select "0"
select select "3"
select select "0"
select select "6"
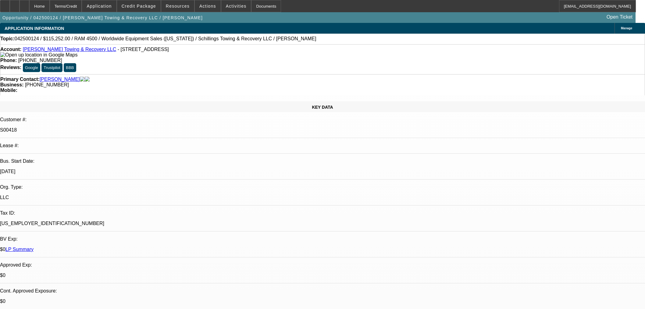
select select "0"
select select "3"
select select "0"
select select "6"
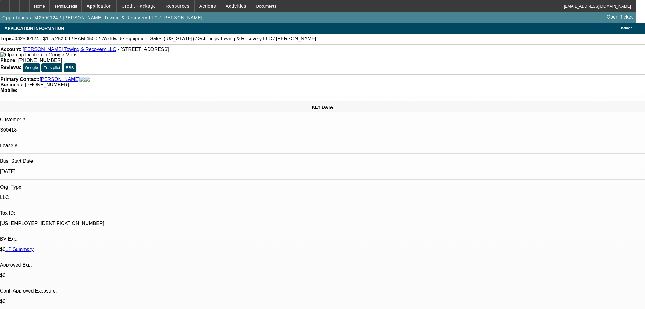
select select "0"
select select "3"
select select "0"
select select "6"
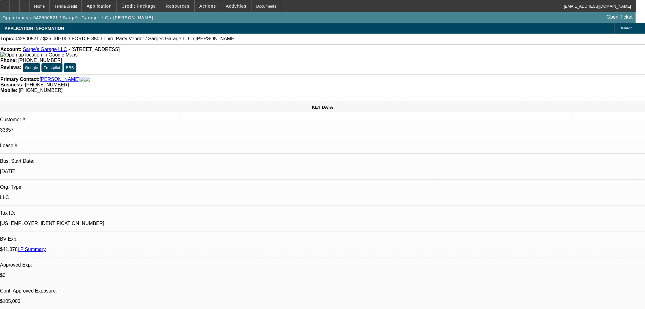
select select "0"
select select "3"
select select "0"
select select "6"
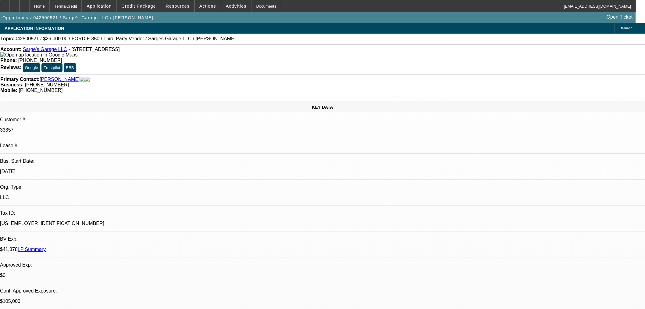
select select "0"
select select "2"
select select "0"
select select "6"
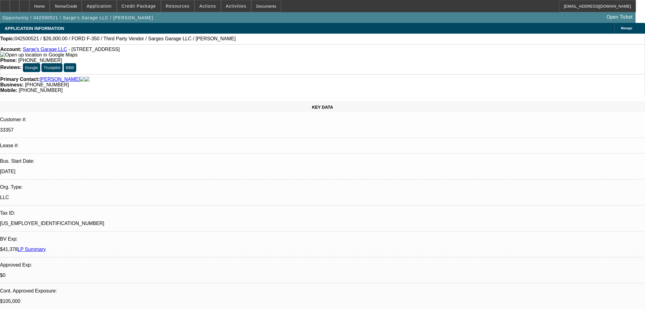
select select "0"
select select "3"
select select "0"
select select "6"
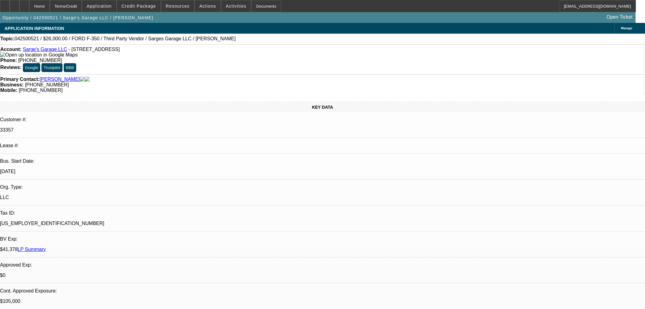
select select "0"
select select "6"
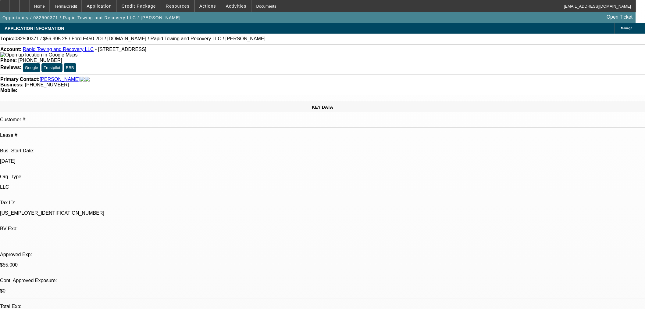
select select "2"
select select "0"
select select "6"
select select "2"
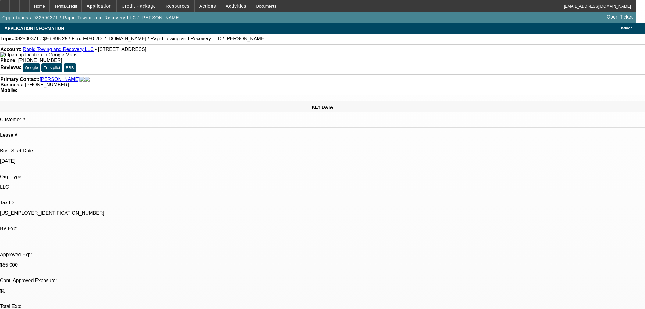
select select "2"
select select "0"
select select "6"
select select "0"
select select "2"
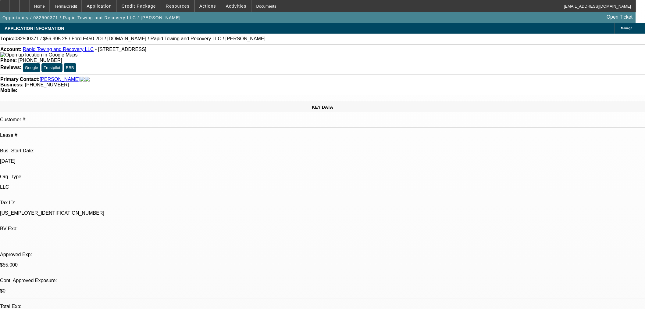
select select "2"
select select "0"
select select "6"
select select "0"
select select "2"
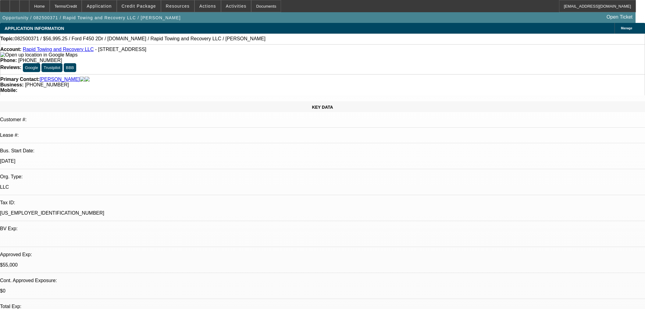
select select "2"
select select "0"
select select "6"
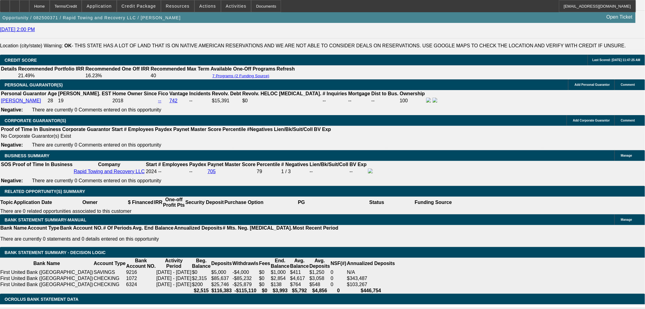
scroll to position [847, 0]
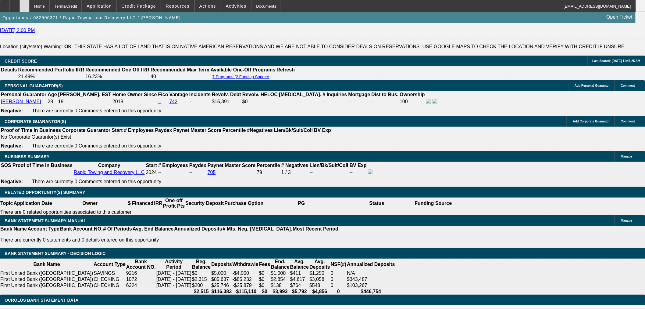
click at [29, 6] on div at bounding box center [25, 6] width 10 height 12
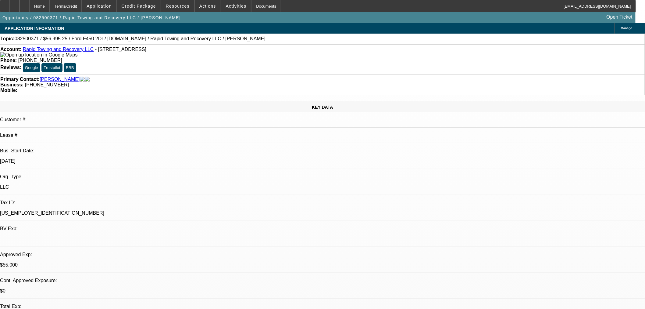
select select "2"
select select "0"
select select "6"
select select "2"
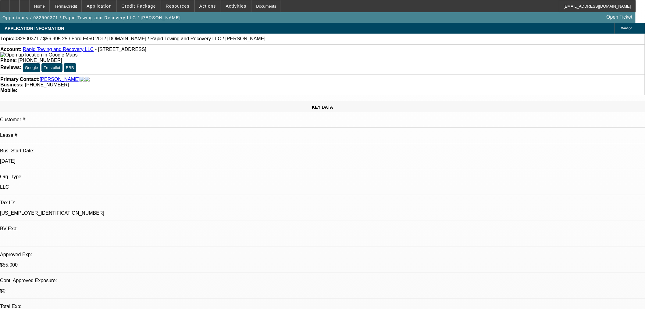
select select "2"
select select "0"
select select "6"
select select "0"
select select "2"
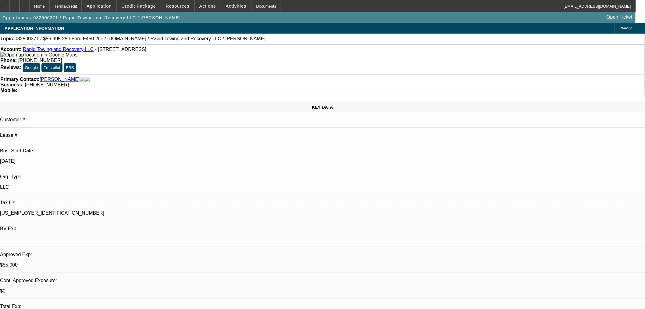
select select "2"
select select "0"
select select "6"
select select "0"
select select "2"
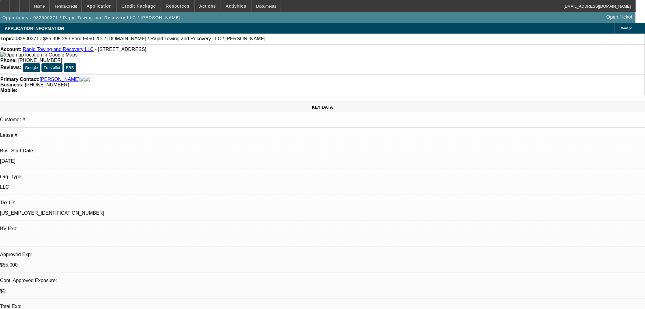
select select "2"
select select "0"
select select "6"
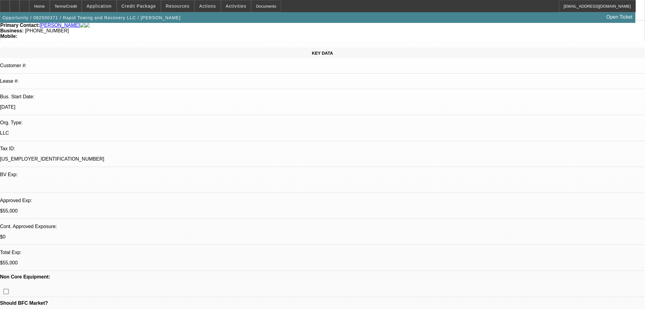
scroll to position [135, 0]
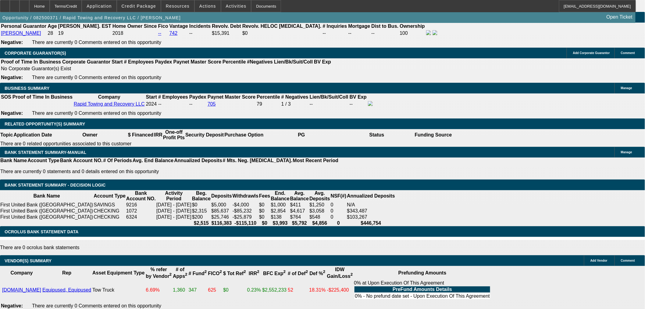
scroll to position [915, 0]
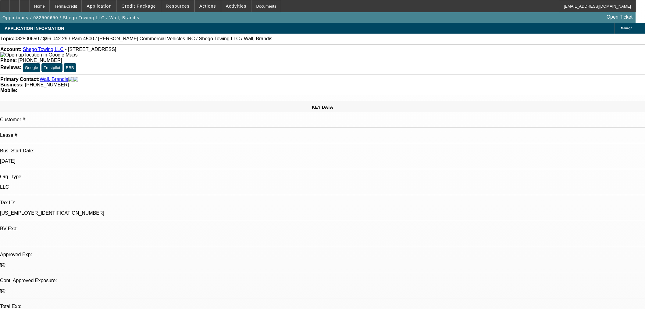
select select "0.15"
select select "2"
select select "0.1"
select select "4"
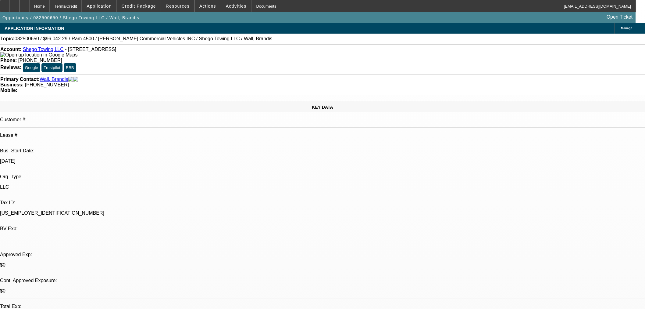
select select "0.15"
select select "2"
select select "0.1"
select select "4"
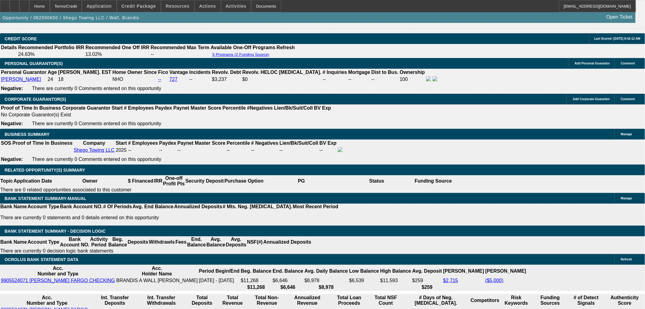
scroll to position [789, 0]
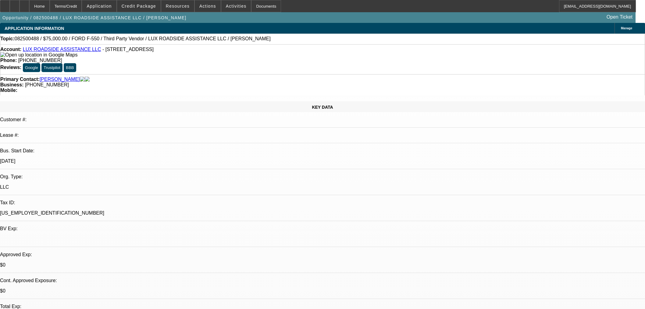
select select "0"
select select "6"
select select "0"
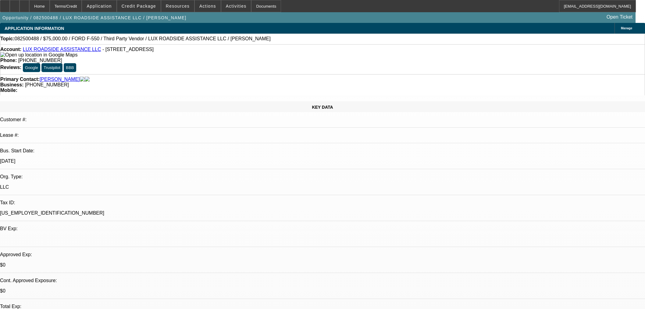
select select "0"
select select "6"
select select "0"
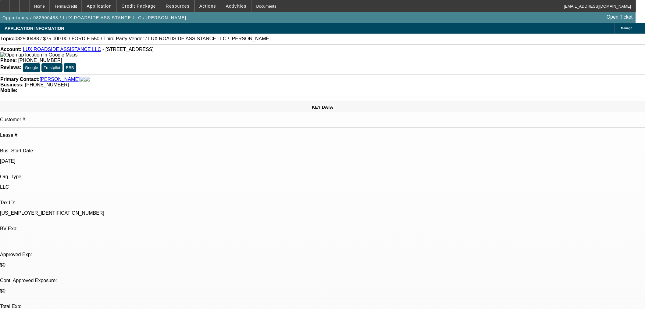
select select "0"
select select "6"
select select "0"
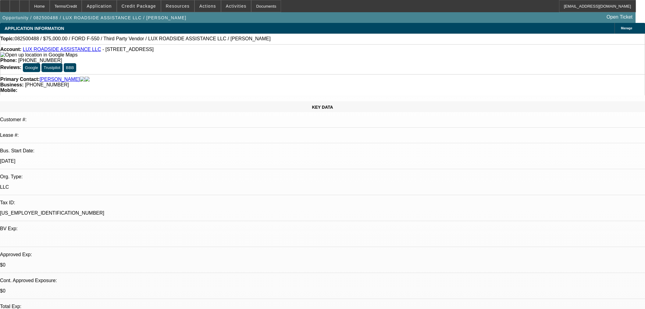
select select "6"
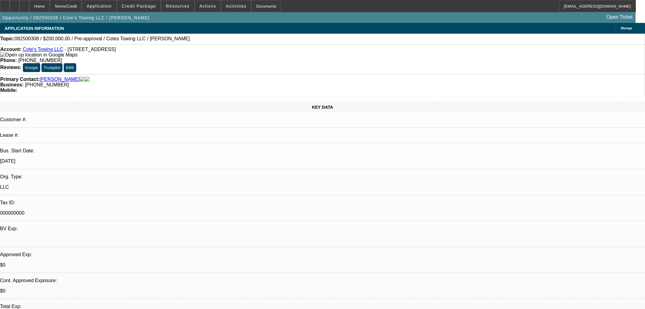
select select "0"
select select "3"
select select "0"
select select "6"
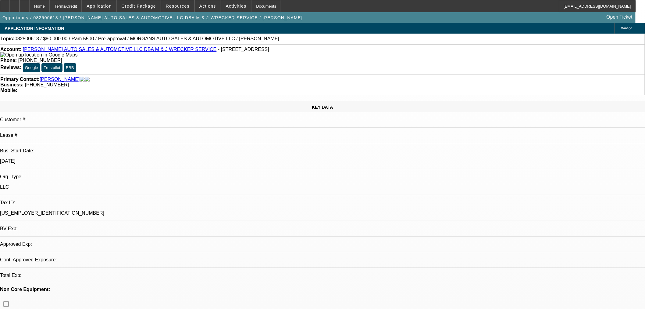
select select "0"
select select "0.1"
select select "4"
select select "0"
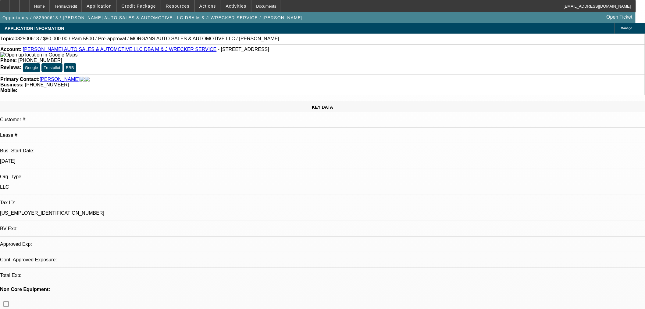
select select "0"
select select "0.1"
select select "4"
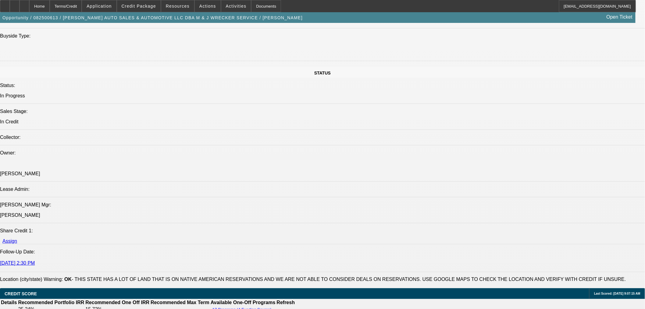
scroll to position [779, 0]
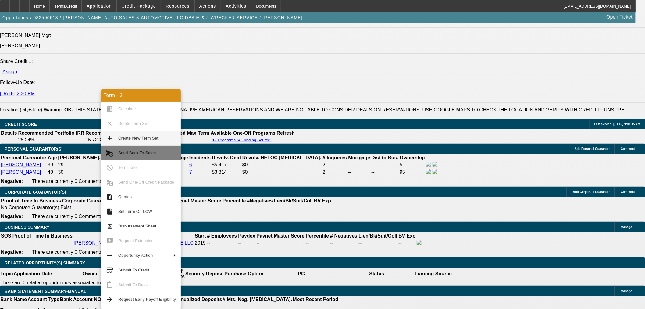
click at [135, 154] on span "Send Back To Sales" at bounding box center [137, 152] width 38 height 5
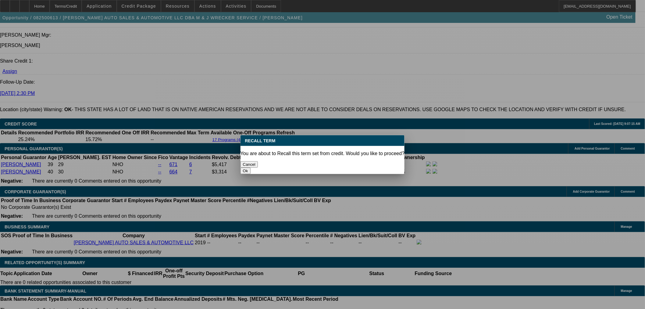
scroll to position [0, 0]
click at [251, 167] on button "Ok" at bounding box center [246, 170] width 10 height 6
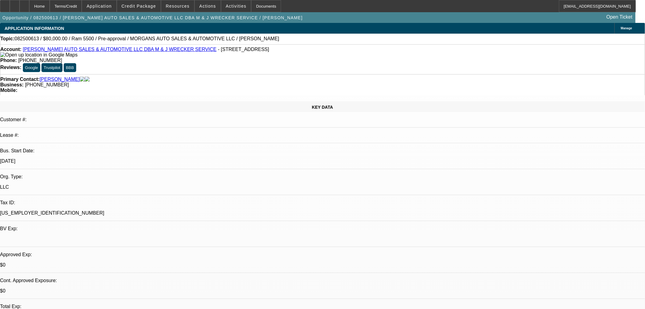
type textarea "trying NM first"
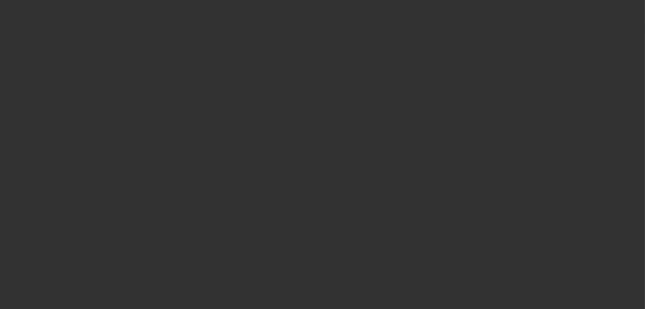
select select "0"
select select "0.1"
select select "4"
select select "0"
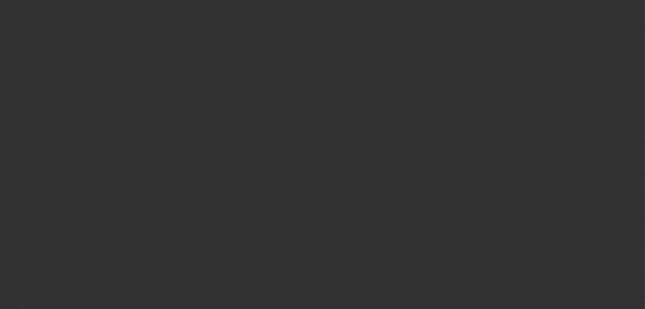
select select "0"
select select "0.1"
select select "4"
select select "0"
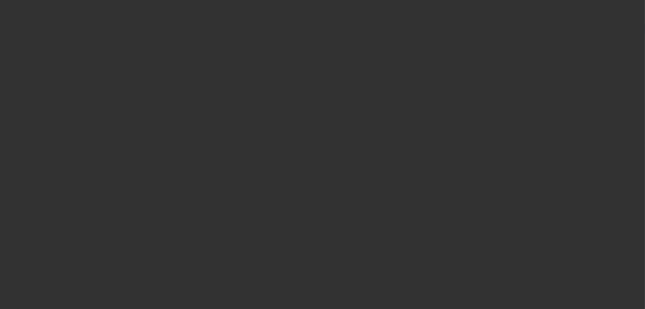
select select "0.1"
select select "4"
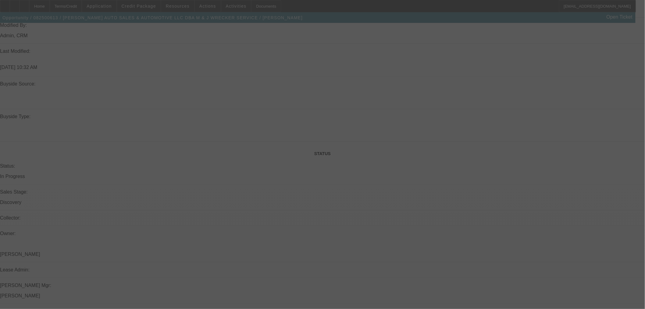
select select "0"
select select "0.1"
select select "4"
select select "0"
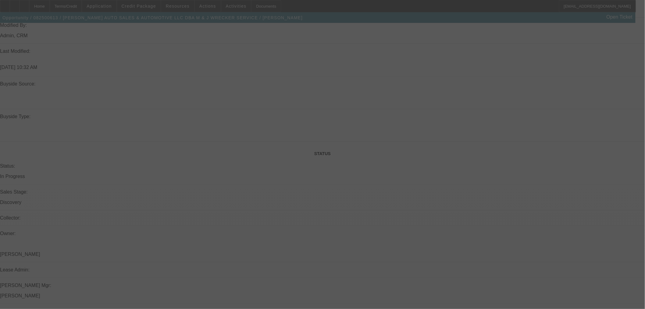
select select "0"
select select "0.1"
select select "4"
select select "0"
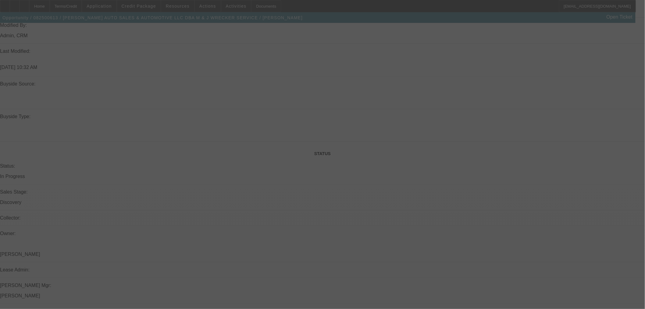
select select "0.1"
select select "4"
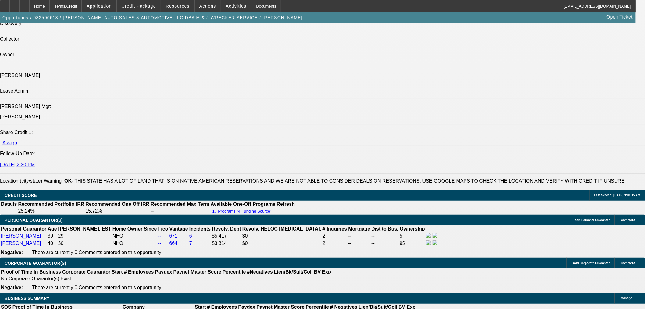
scroll to position [735, 0]
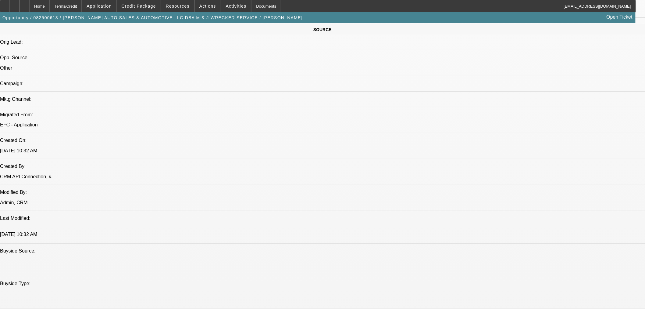
scroll to position [159, 0]
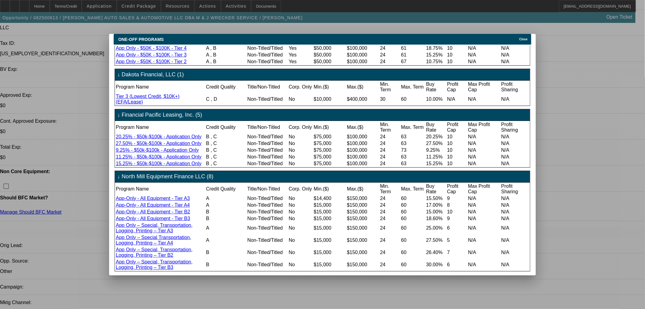
scroll to position [85, 0]
click at [527, 38] on span "Close" at bounding box center [524, 39] width 8 height 3
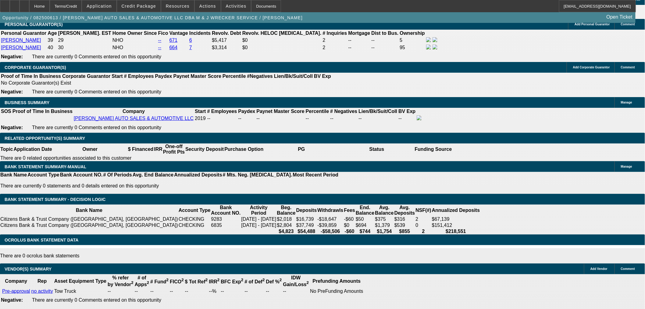
scroll to position [905, 0]
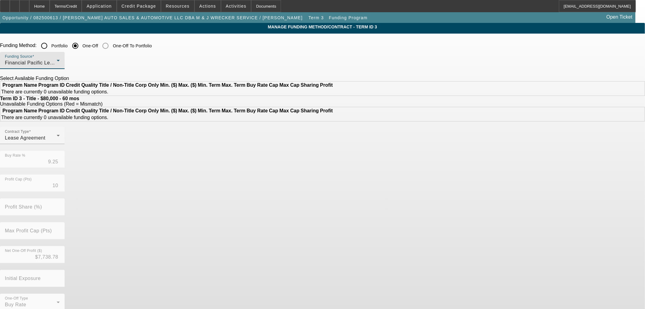
click at [74, 62] on span "Financial Pacific Leasing, Inc." at bounding box center [39, 62] width 69 height 5
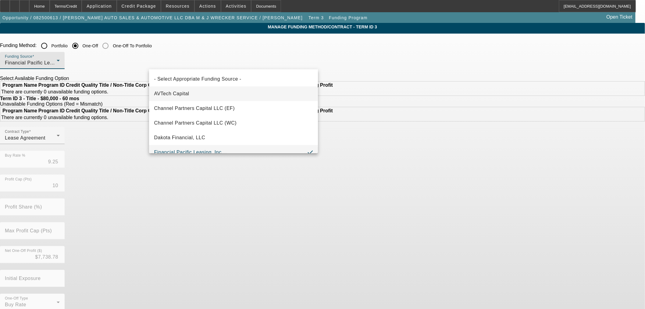
scroll to position [6, 0]
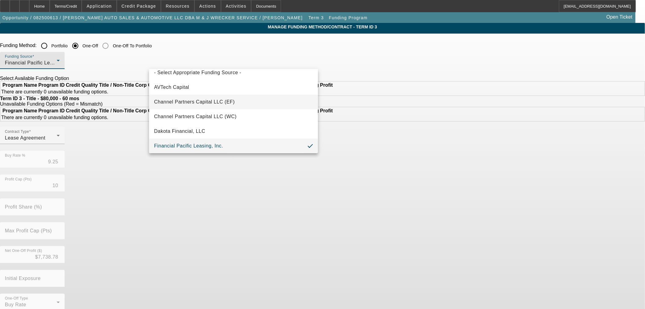
click at [203, 99] on span "Channel Partners Capital LLC (EF)" at bounding box center [194, 101] width 81 height 7
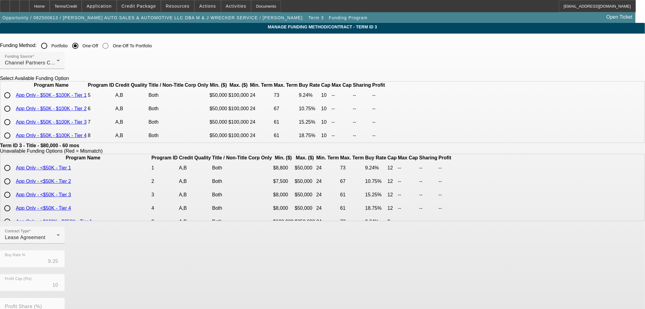
click at [13, 101] on input "radio" at bounding box center [7, 95] width 12 height 12
radio input "true"
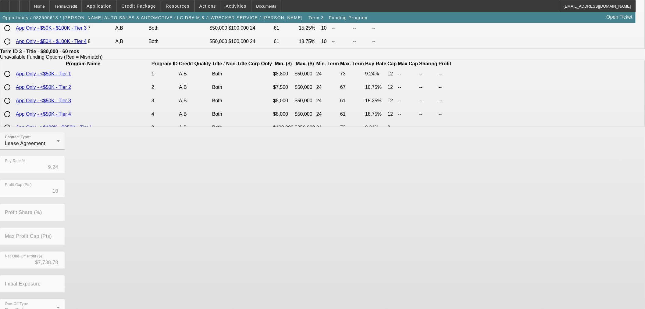
scroll to position [109, 0]
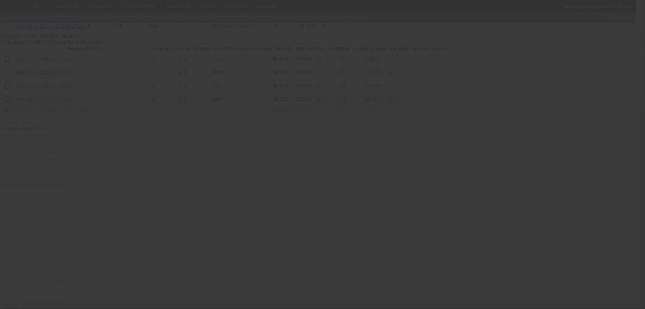
type input "9.25"
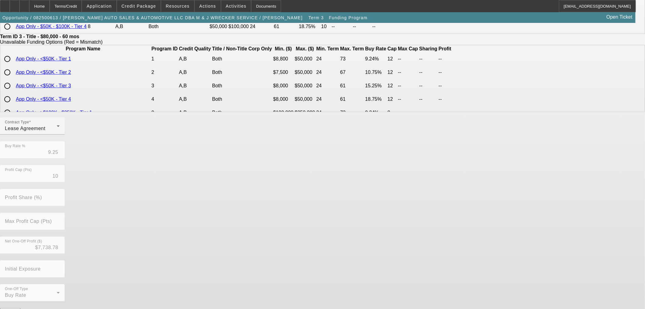
scroll to position [0, 0]
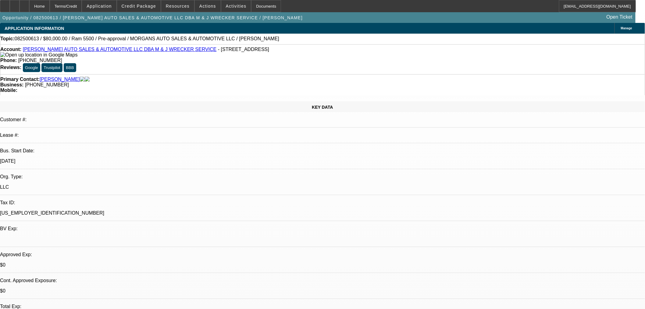
select select "0"
select select "0.1"
select select "4"
select select "0"
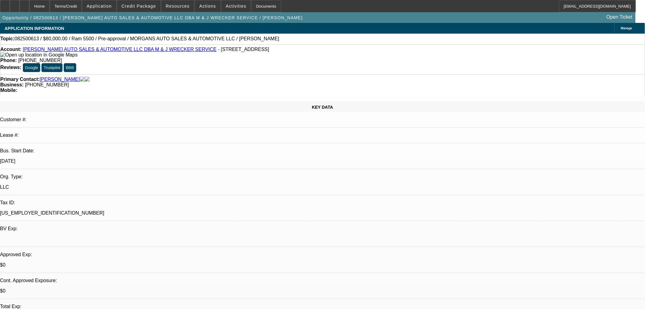
select select "0"
select select "0.1"
select select "4"
select select "0"
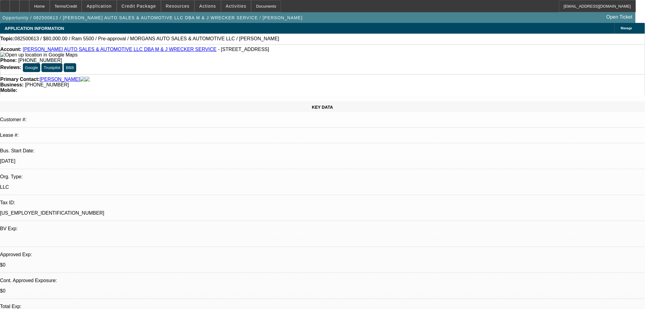
select select "0.1"
select select "4"
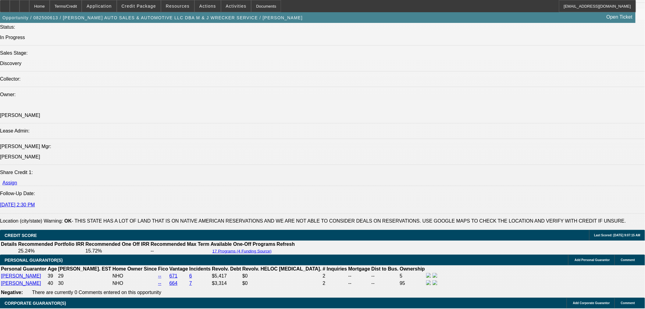
scroll to position [746, 0]
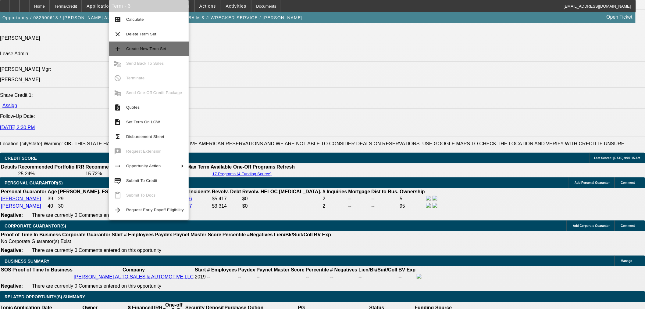
click at [151, 47] on span "Create New Term Set" at bounding box center [146, 48] width 40 height 5
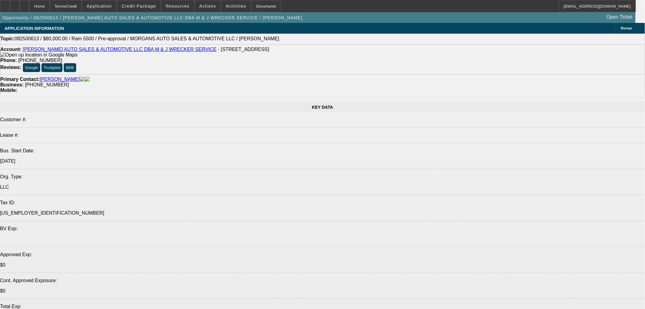
select select "0"
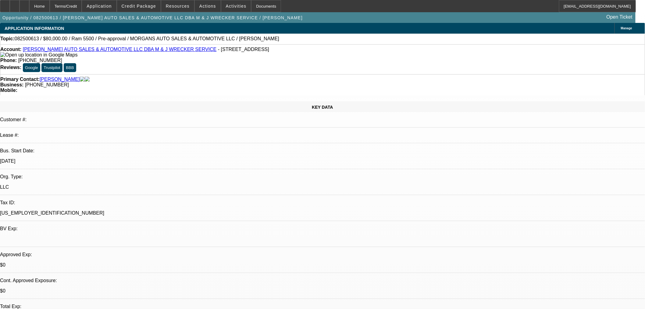
select select "0"
select select "0.1"
select select "4"
select select "0"
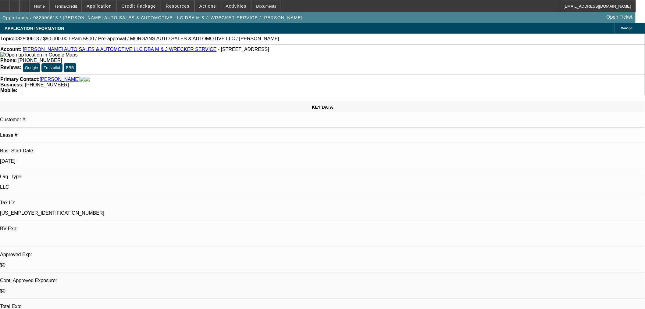
select select "0.1"
select select "4"
select select "0"
select select "0.1"
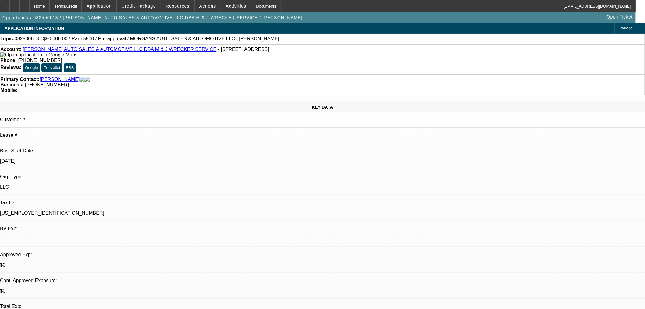
select select "4"
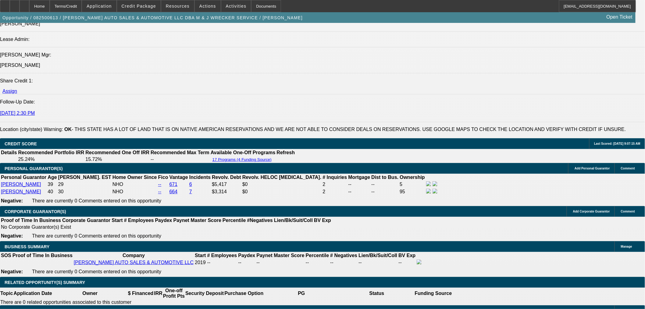
scroll to position [712, 0]
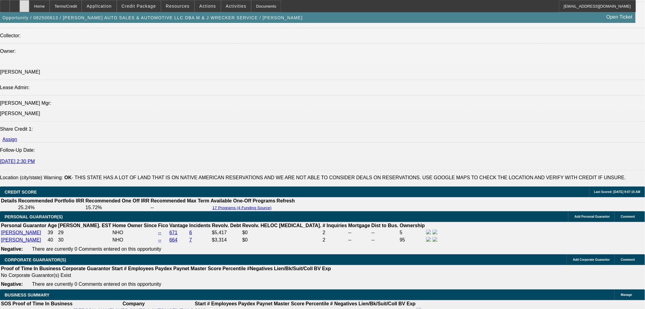
click at [24, 4] on icon at bounding box center [24, 4] width 0 height 0
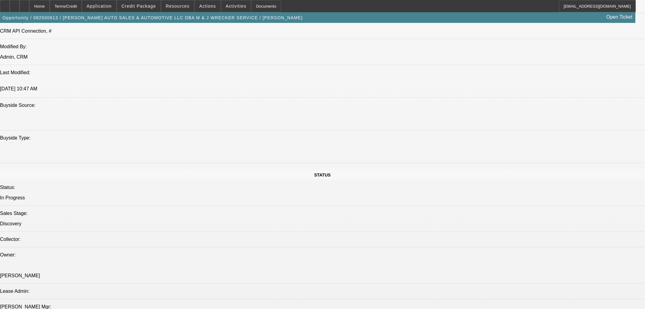
select select "0"
select select "0.1"
select select "4"
select select "0"
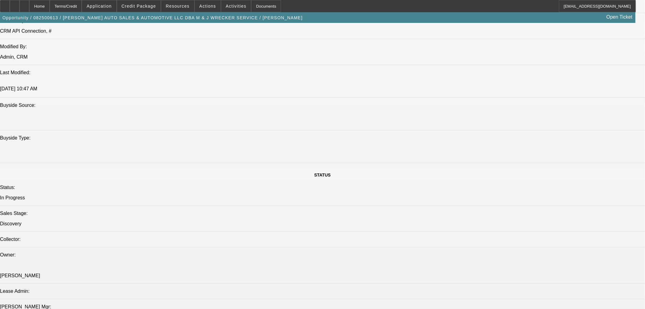
select select "0"
select select "0.1"
select select "4"
select select "0"
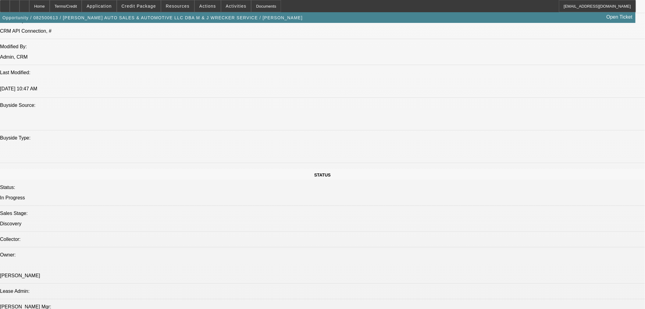
select select "0.1"
select select "4"
select select "0"
select select "0.1"
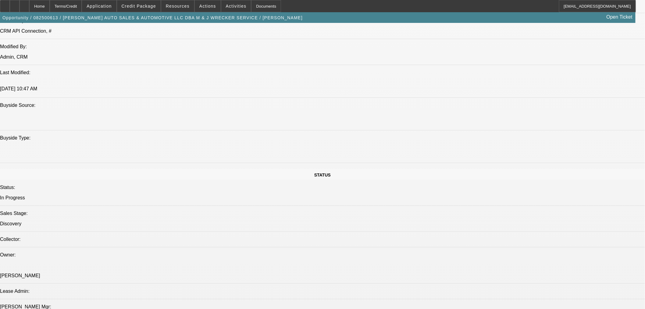
select select "4"
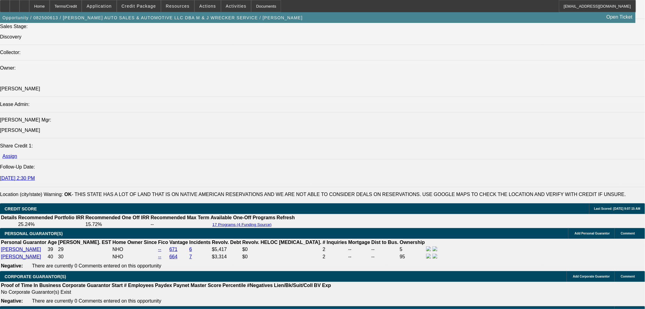
scroll to position [746, 0]
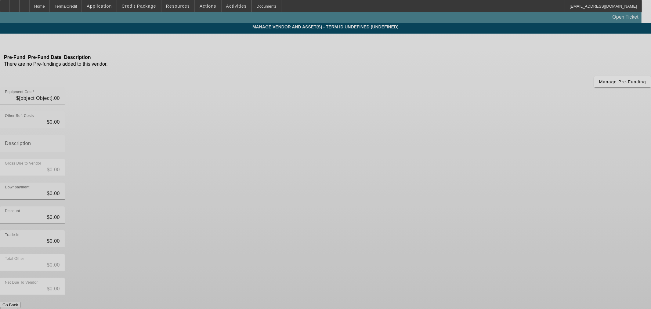
type input "$80,000.00"
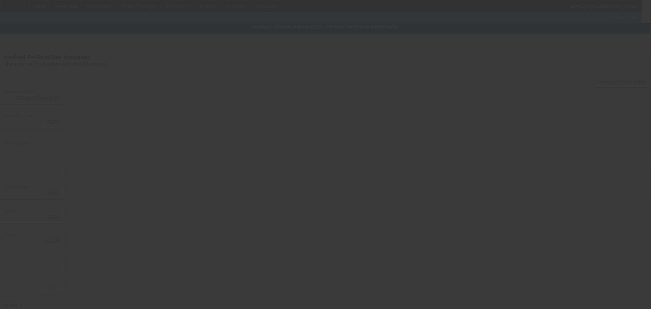
type input "$80,000.00"
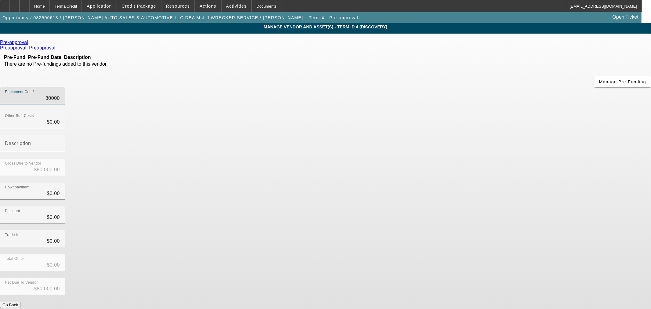
drag, startPoint x: 375, startPoint y: 54, endPoint x: 534, endPoint y: 44, distance: 159.5
click at [531, 44] on app-vendor-asset-manage "MANAGE VENDOR AND ASSET(S) - Term ID 4 (Discovery) Remove Vendor Pre-approval P…" at bounding box center [325, 187] width 651 height 328
type input "1"
type input "$1.00"
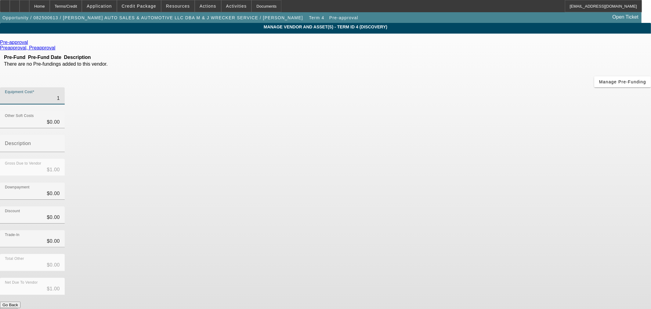
type input "12"
type input "$12.00"
type input "120"
type input "$120.00"
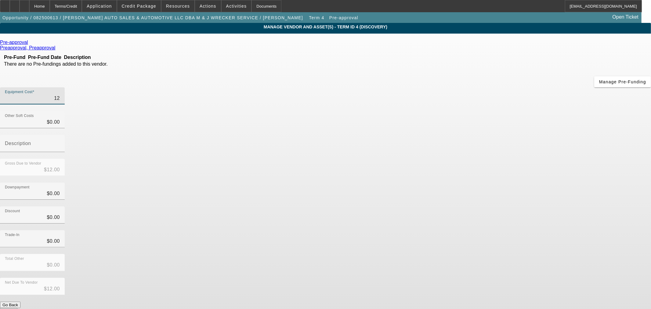
type input "$120.00"
type input "1200"
type input "$1,200.00"
type input "12000"
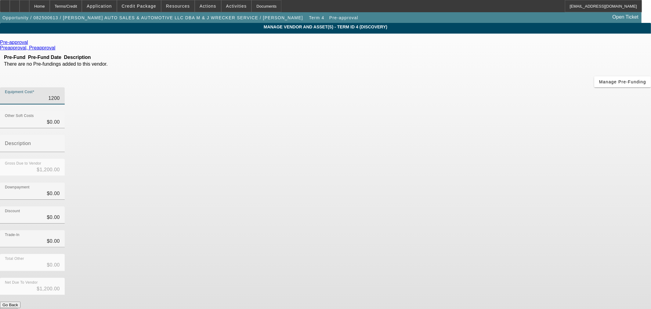
type input "$12,000.00"
type input "120000"
type input "$120,000.00"
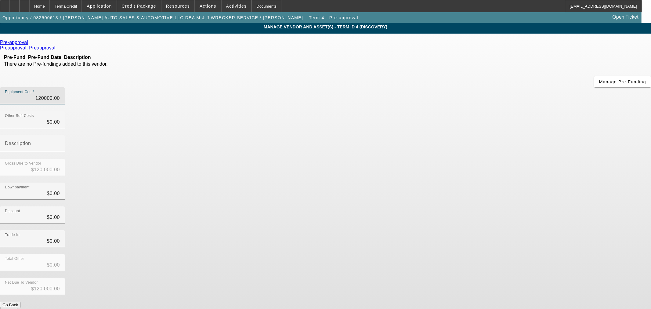
type input "$120,000.00"
click at [453, 182] on div "Downpayment $0.00" at bounding box center [325, 194] width 651 height 24
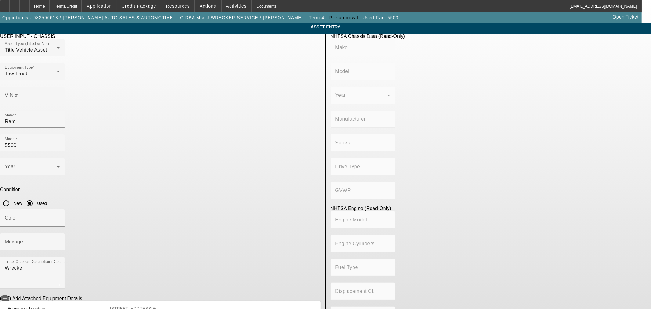
click at [12, 197] on input "New" at bounding box center [6, 203] width 12 height 12
radio input "true"
click at [279, 238] on div "USER INPUT - CHASSIS Asset Type (Titled or Non-Titled) Title Vehicle Asset Equi…" at bounding box center [160, 198] width 330 height 328
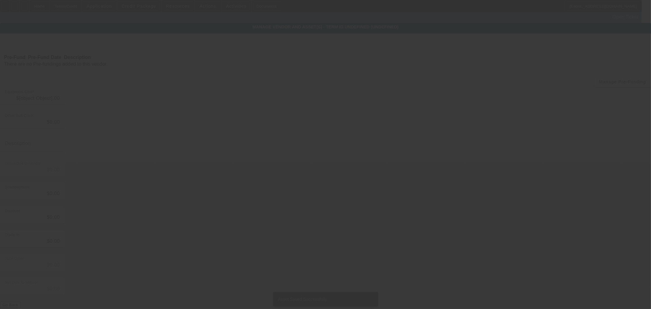
type input "$120,000.00"
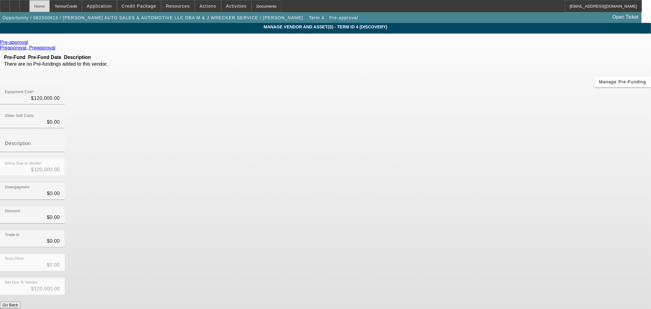
click at [50, 5] on div "Home" at bounding box center [39, 6] width 20 height 12
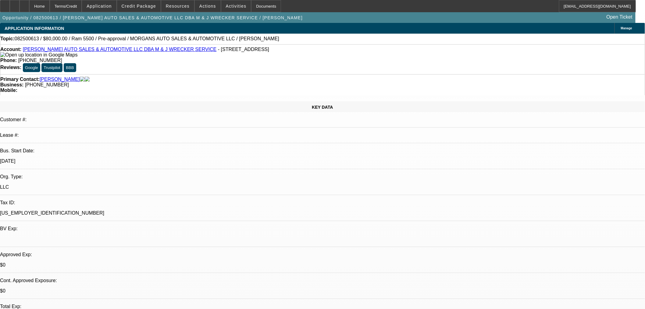
select select "0"
select select "0.1"
select select "4"
select select "0"
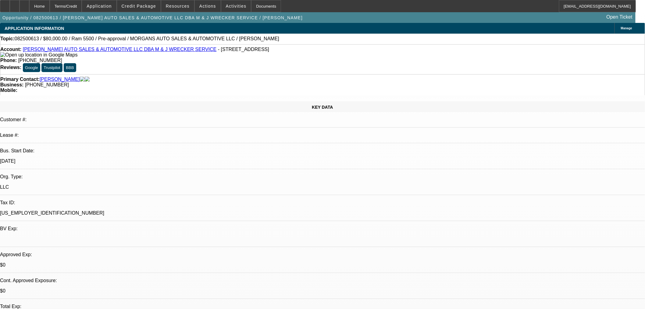
select select "0"
select select "0.1"
select select "4"
select select "0"
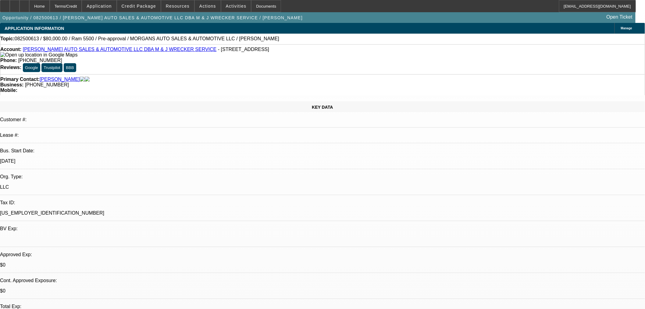
select select "0.1"
select select "4"
select select "0"
select select "0.1"
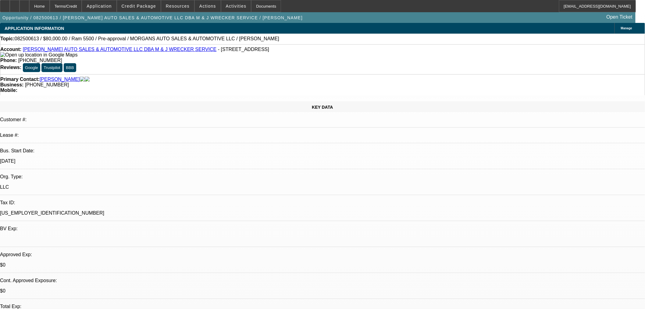
select select "4"
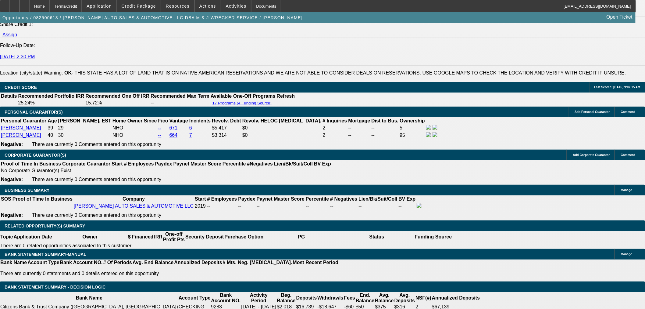
scroll to position [881, 0]
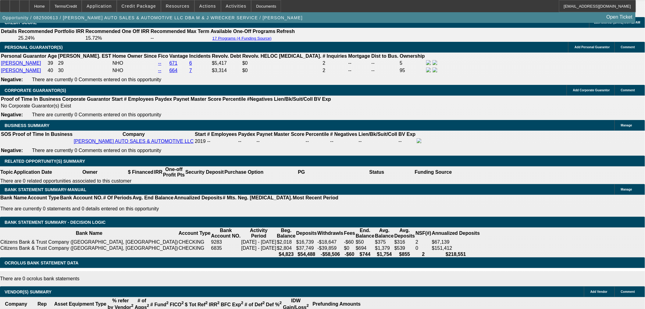
select select "0.15"
type input "$18,000.00"
type input "UNKNOWN"
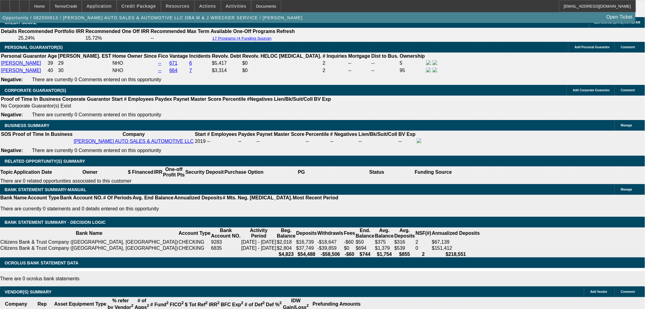
type input "$2,167.20"
select select "2"
type input "$4,334.40"
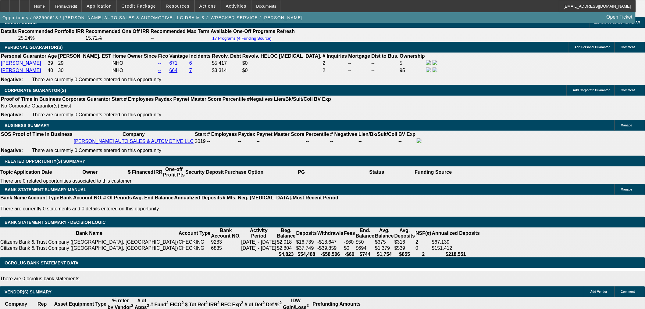
select select "2"
drag, startPoint x: 129, startPoint y: 133, endPoint x: 168, endPoint y: 124, distance: 40.3
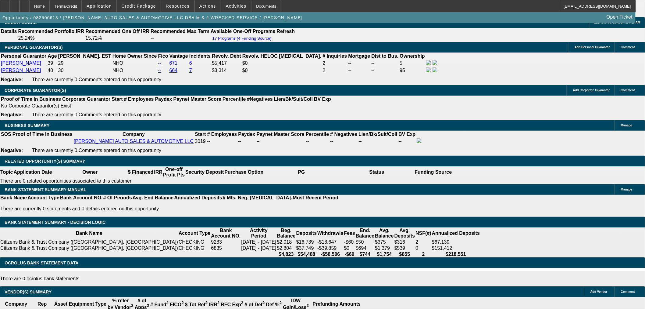
type input "72"
type input "$15,061.17"
type input "$30,122.34"
type input "$1,889.64"
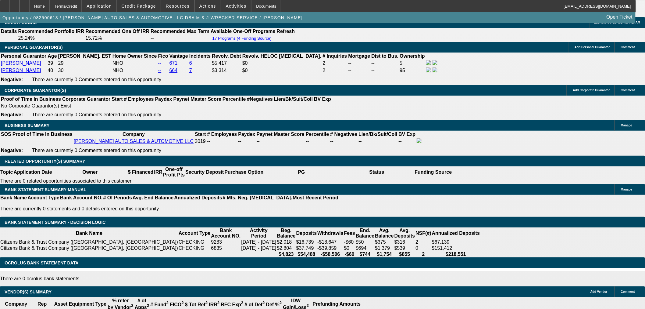
type input "$3,779.28"
type input "72"
drag, startPoint x: 142, startPoint y: 130, endPoint x: 210, endPoint y: 130, distance: 68.3
type input "18"
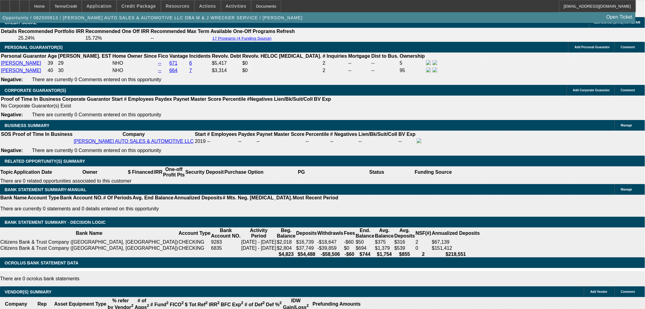
type input "$1,460.18"
type input "$2,920.36"
type input "$2,326.39"
type input "$4,652.78"
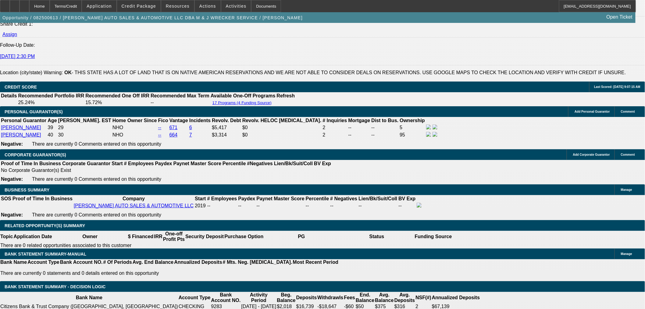
scroll to position [779, 0]
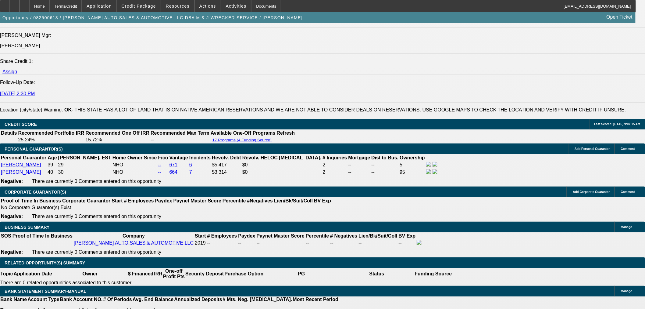
type input "18"
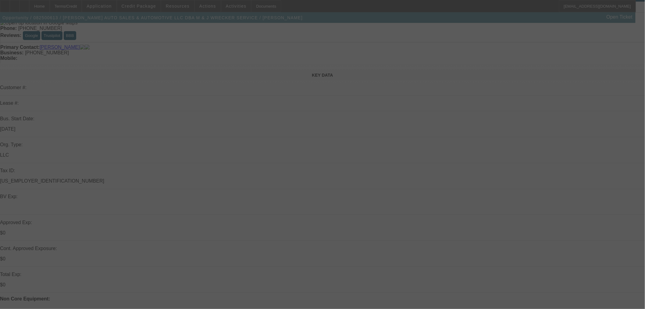
scroll to position [0, 0]
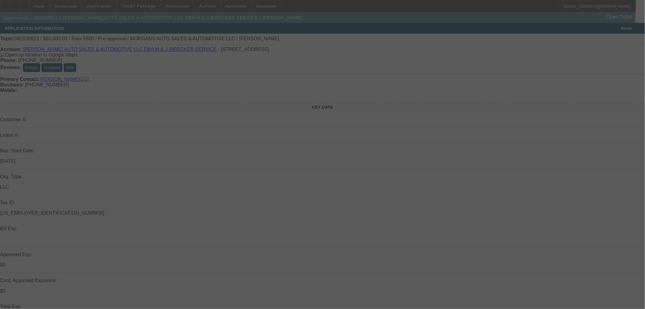
select select "0.15"
select select "2"
select select "0.1"
select select "4"
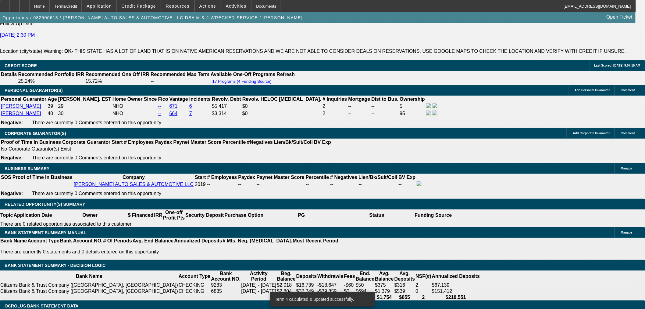
scroll to position [847, 0]
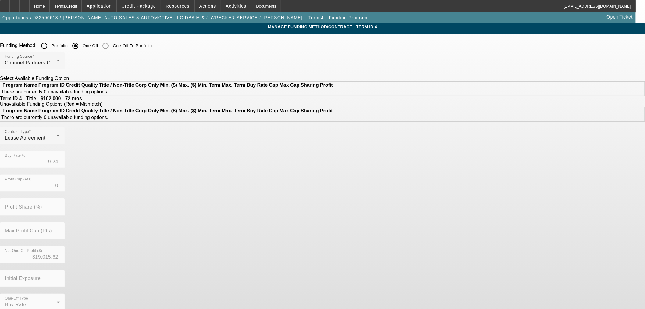
click at [50, 45] on input "Portfolio" at bounding box center [44, 46] width 12 height 12
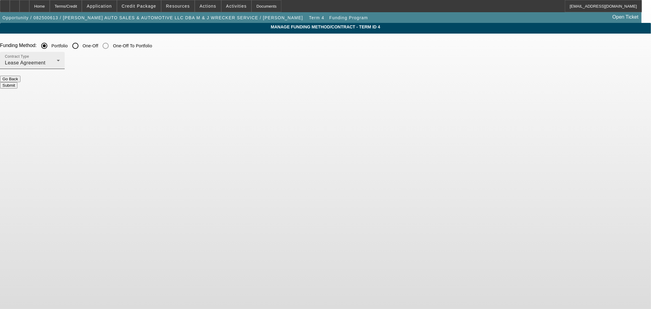
click at [57, 60] on div "Lease Agreement" at bounding box center [31, 62] width 52 height 7
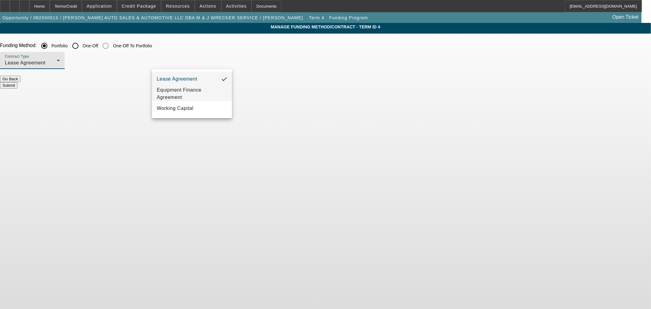
click at [194, 94] on span "Equipment Finance Agreement" at bounding box center [192, 93] width 70 height 15
click at [17, 82] on button "Submit" at bounding box center [8, 85] width 17 height 6
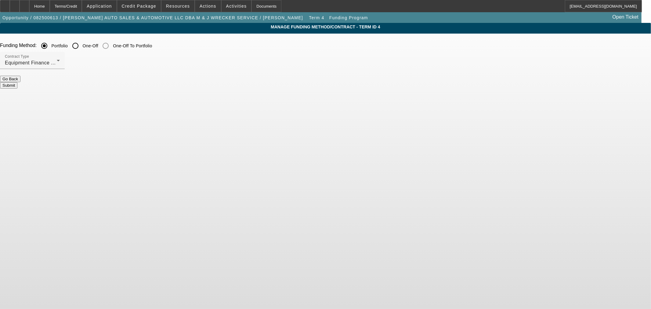
click at [17, 82] on button "Submit" at bounding box center [8, 85] width 17 height 6
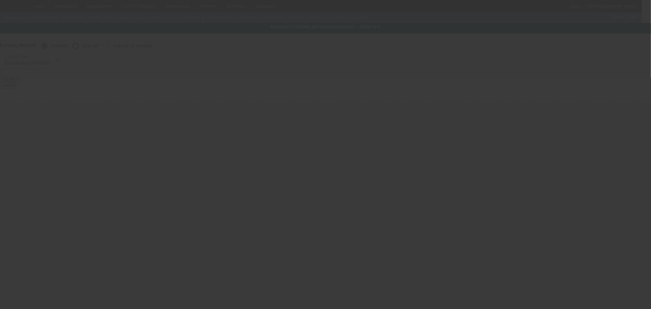
radio input "false"
radio input "true"
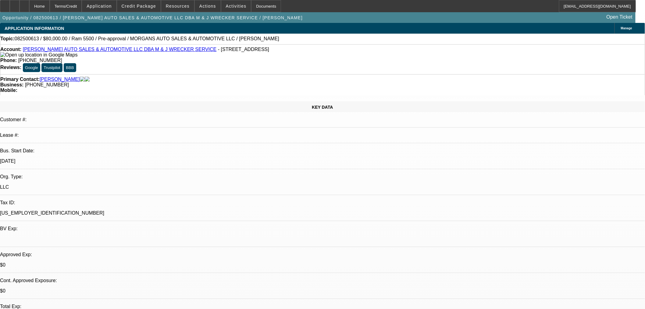
select select "0.15"
select select "2"
select select "0"
select select "6"
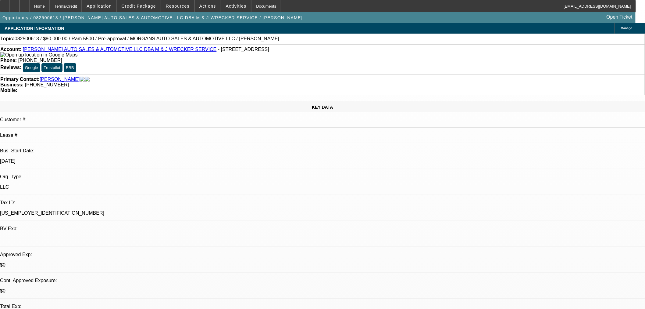
select select "0"
select select "0.1"
select select "4"
select select "0"
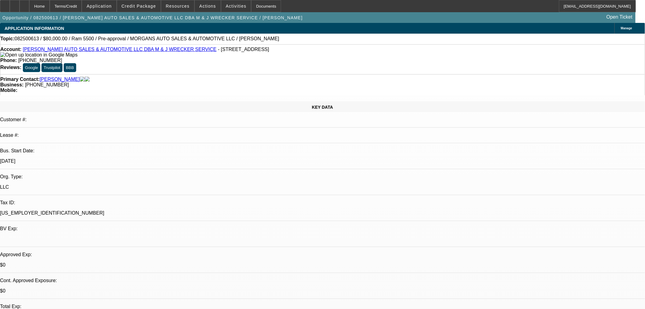
select select "0"
select select "0.1"
select select "4"
select select "0"
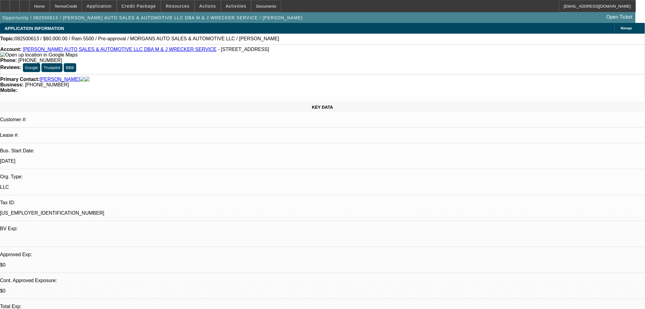
select select "0.1"
select select "4"
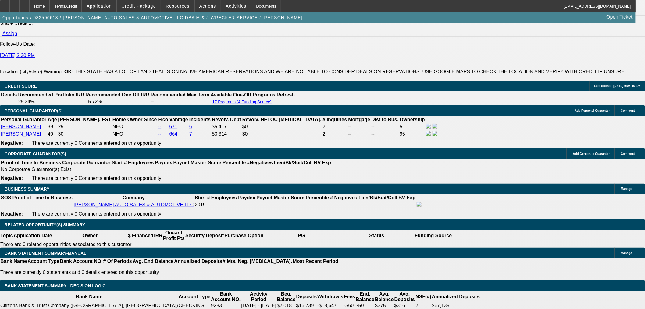
scroll to position [813, 0]
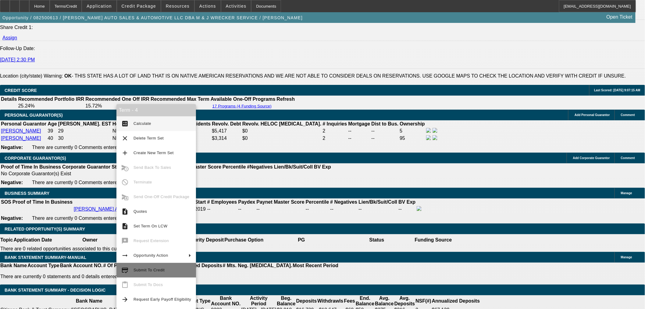
click at [141, 271] on span "Submit To Credit" at bounding box center [149, 270] width 31 height 5
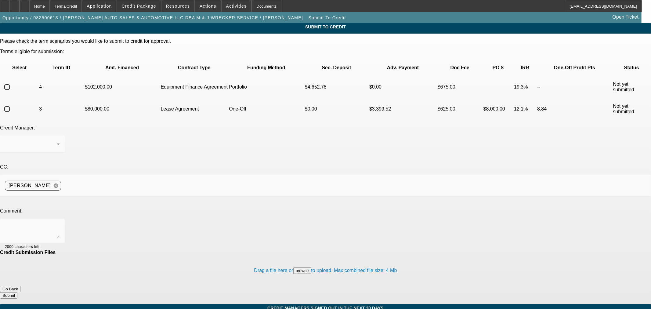
click at [13, 81] on input "radio" at bounding box center [7, 87] width 12 height 12
radio input "true"
click at [60, 135] on div "Arida, George" at bounding box center [32, 143] width 55 height 17
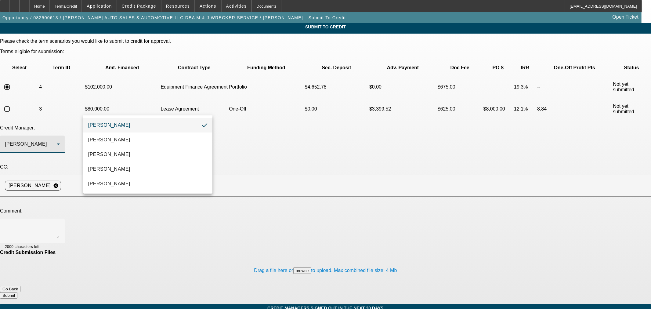
click at [126, 128] on mat-option "Arida, George" at bounding box center [147, 125] width 129 height 15
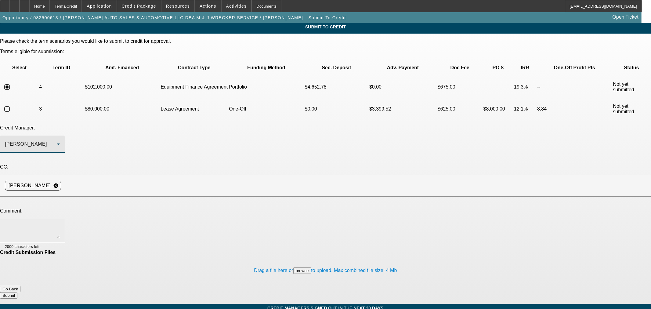
click at [60, 223] on textarea at bounding box center [32, 230] width 55 height 15
type textarea "Hi George, seeing what we can offer on the portfolio for this one. They may end…"
click at [17, 292] on button "Submit" at bounding box center [8, 295] width 17 height 6
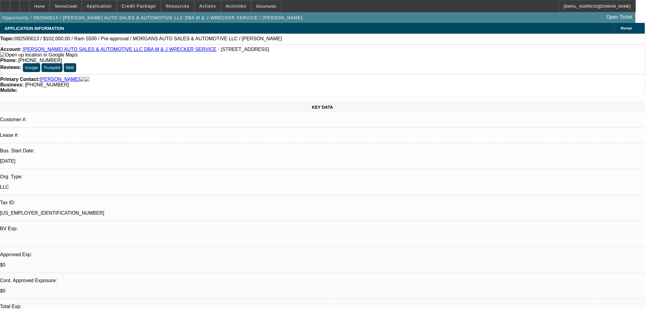
select select "0.15"
select select "2"
select select "0"
select select "6"
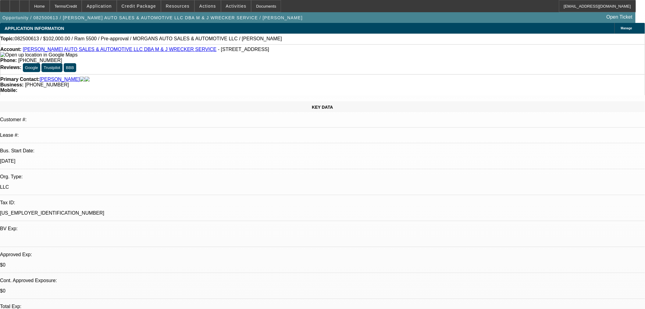
select select "0"
select select "0.1"
select select "4"
select select "0"
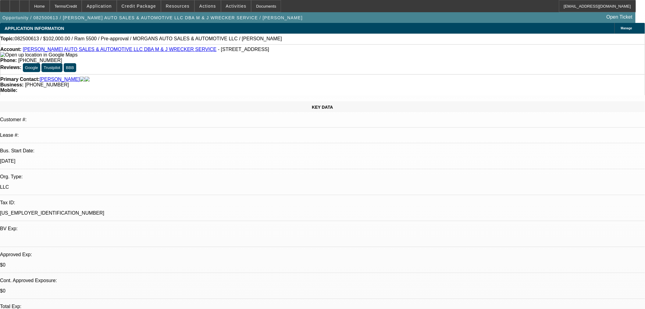
select select "0"
select select "0.1"
select select "4"
select select "0"
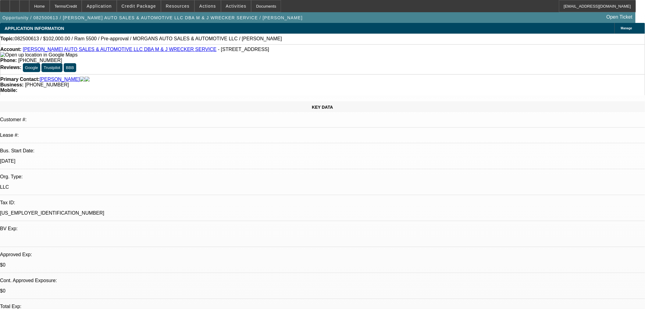
select select "0.1"
select select "4"
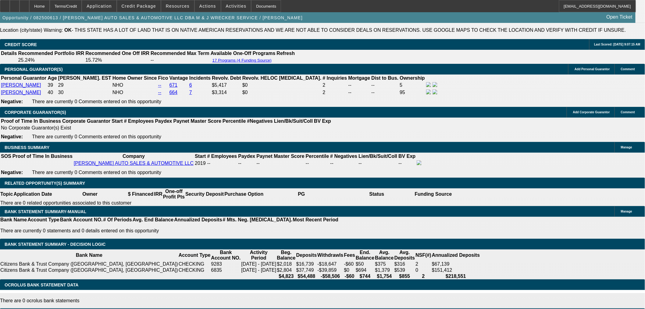
scroll to position [847, 0]
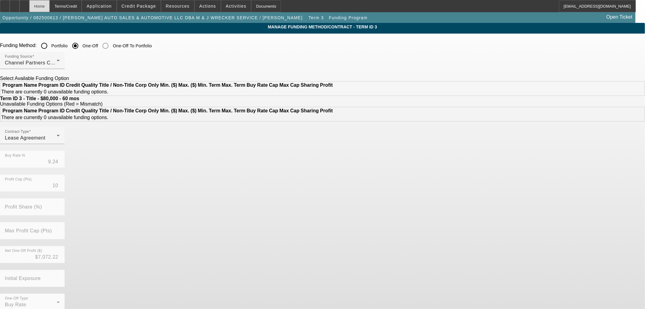
click at [50, 3] on div "Home" at bounding box center [39, 6] width 20 height 12
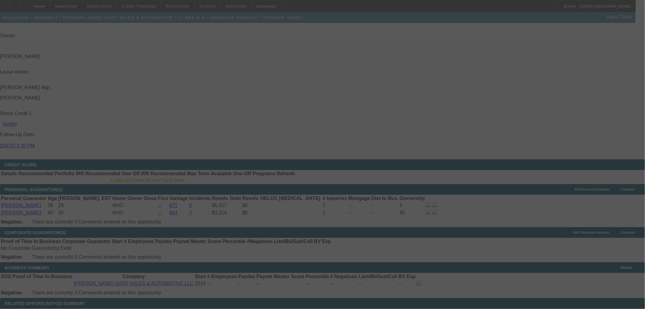
scroll to position [710, 0]
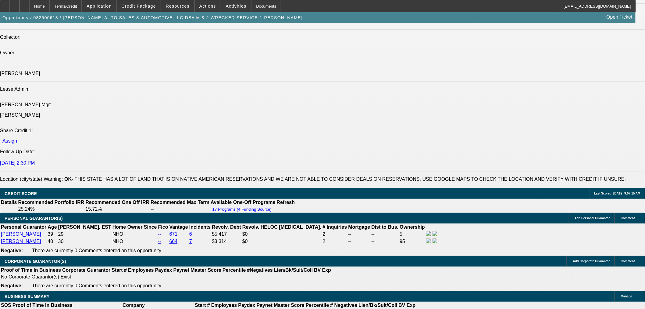
select select "0.15"
select select "2"
select select "0"
select select "6"
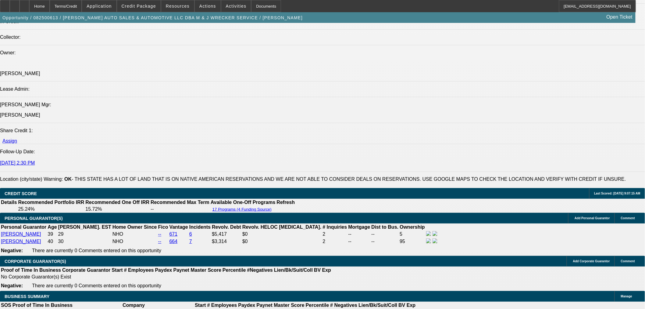
select select "0"
select select "0.1"
select select "4"
select select "0"
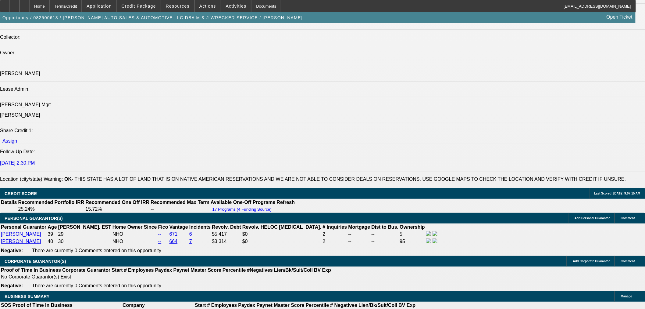
select select "0"
select select "0.1"
select select "4"
select select "0"
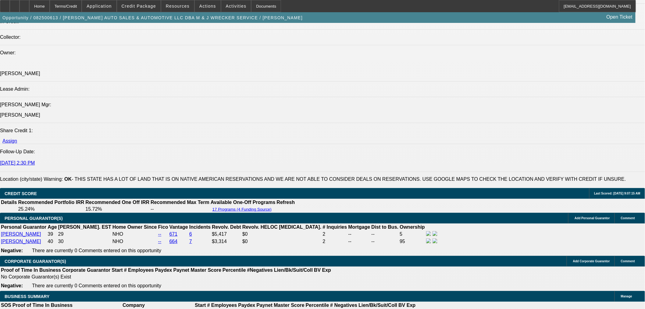
select select "0.1"
select select "4"
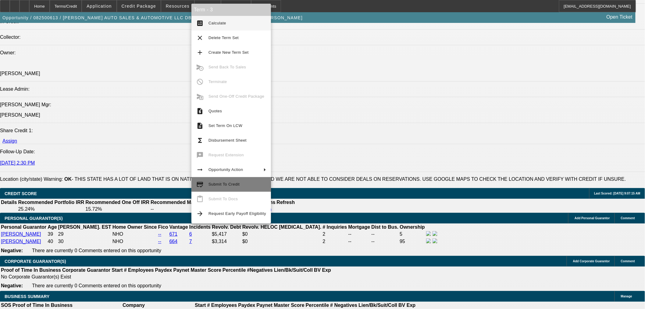
click at [210, 181] on span "Submit To Credit" at bounding box center [238, 184] width 58 height 7
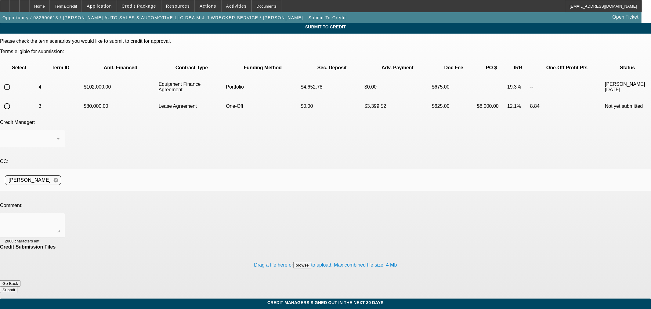
click at [13, 100] on input "radio" at bounding box center [7, 106] width 12 height 12
radio input "true"
click at [60, 218] on textarea at bounding box center [32, 225] width 55 height 15
type textarea "Can we try CPEF? Thanks"
click at [17, 286] on button "Submit" at bounding box center [8, 289] width 17 height 6
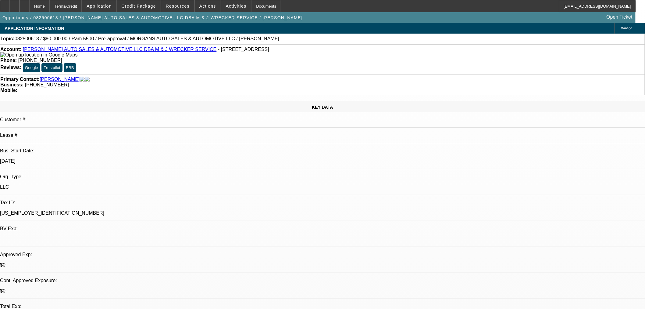
select select "0"
select select "0.1"
select select "4"
select select "0"
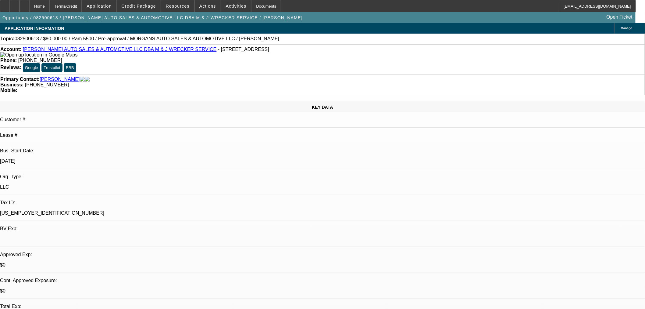
select select "0"
select select "0.1"
select select "4"
select select "0"
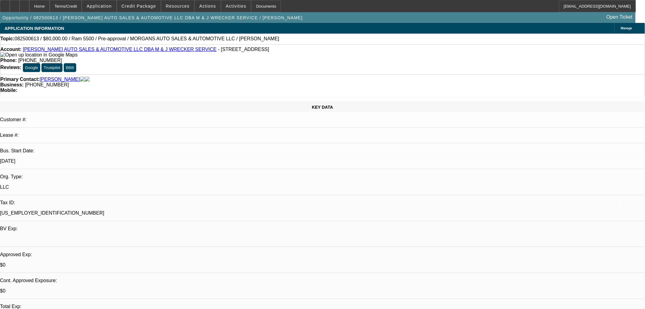
select select "0.1"
select select "4"
select select "0"
select select "0.1"
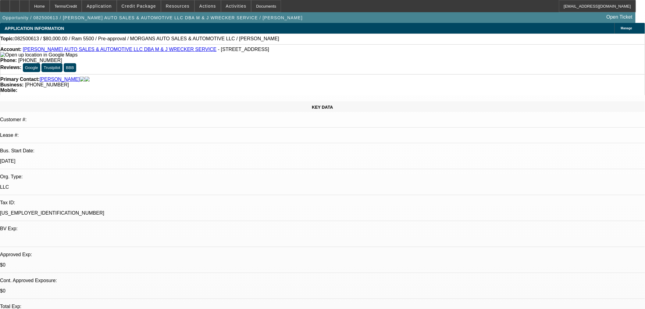
select select "4"
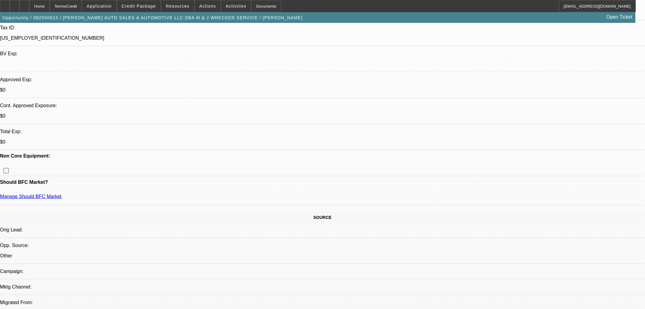
scroll to position [237, 0]
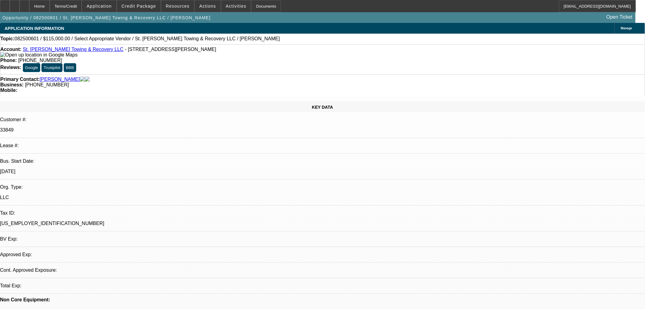
select select "0"
select select "2"
select select "0.1"
select select "4"
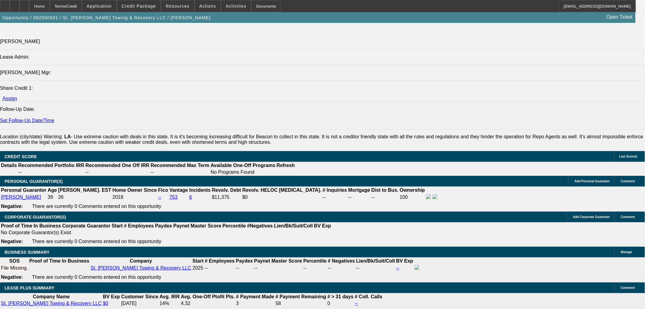
scroll to position [813, 0]
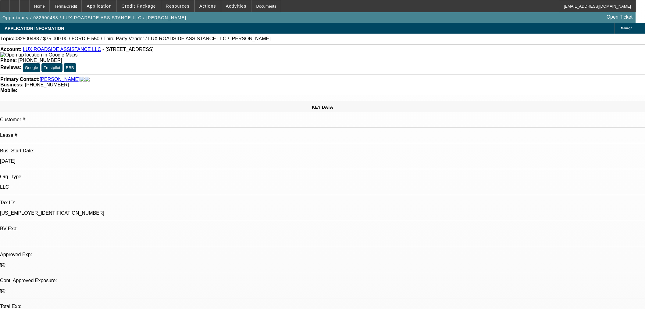
select select "0"
select select "6"
select select "0"
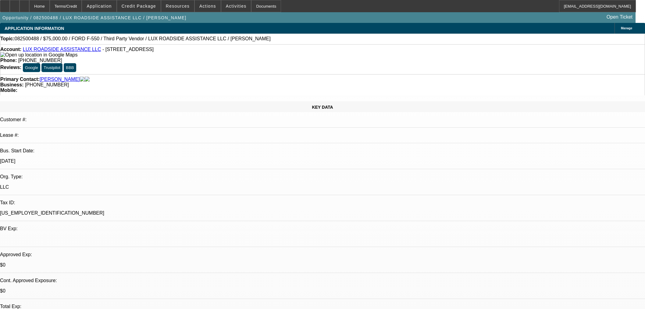
select select "0"
select select "6"
select select "0"
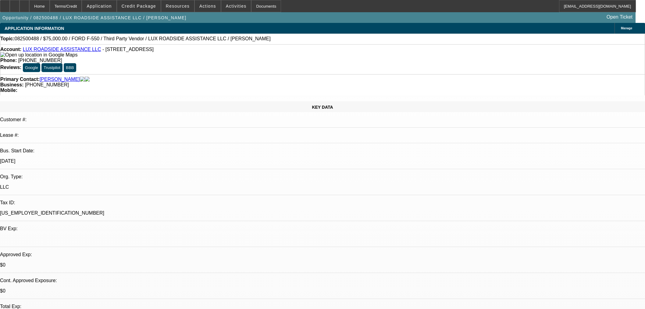
select select "0"
select select "6"
select select "0"
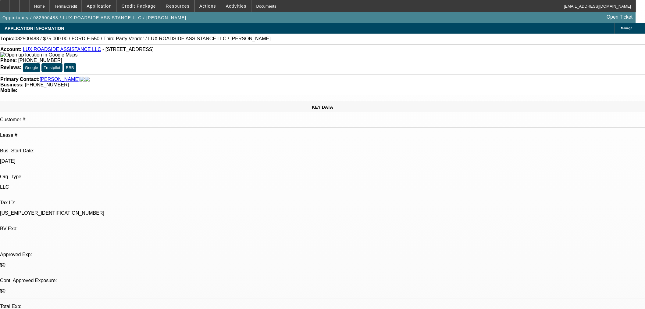
select select "6"
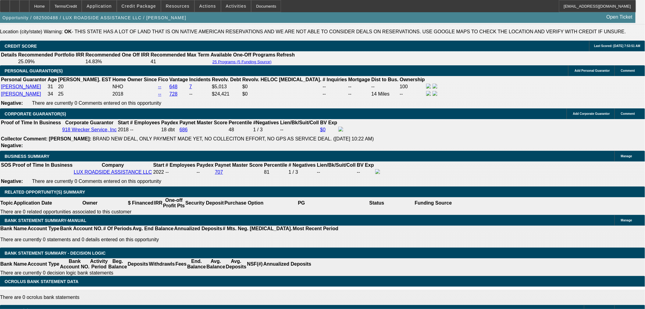
scroll to position [813, 0]
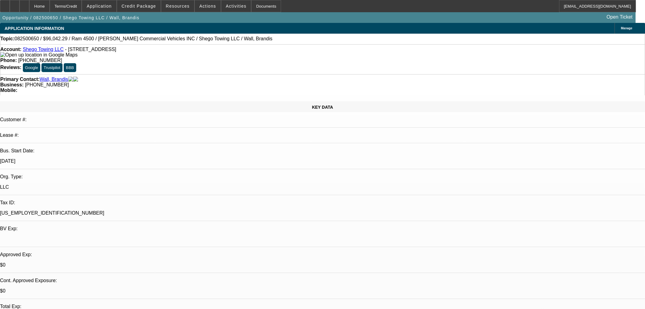
select select "0.15"
select select "2"
select select "0.1"
select select "4"
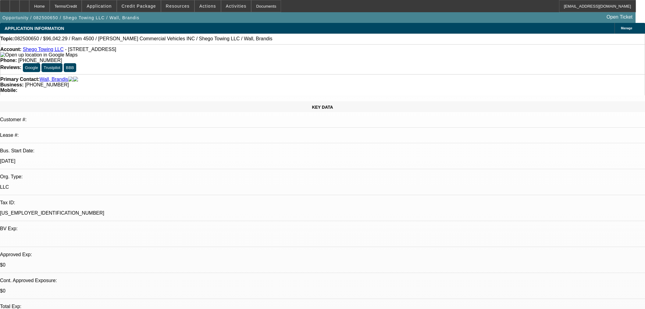
select select "0.15"
select select "2"
select select "0.1"
select select "4"
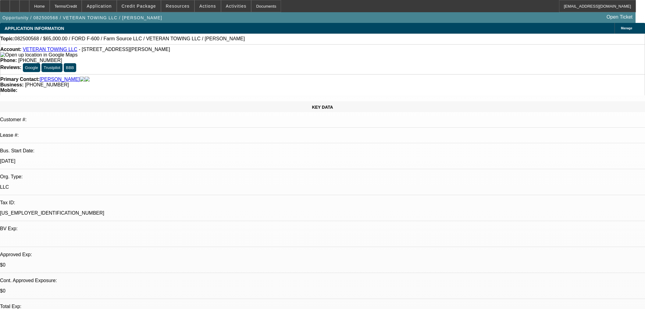
select select "0"
select select "6"
select select "0"
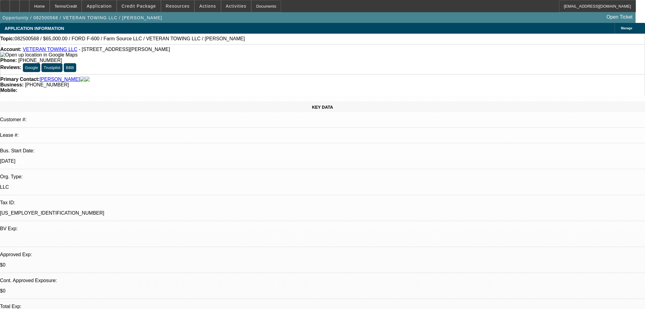
select select "0"
select select "6"
select select "0"
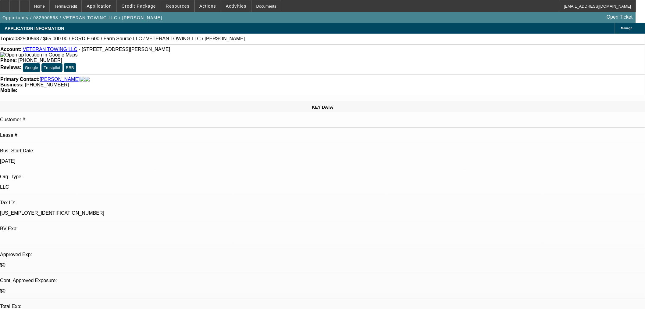
select select "0"
select select "6"
select select "0"
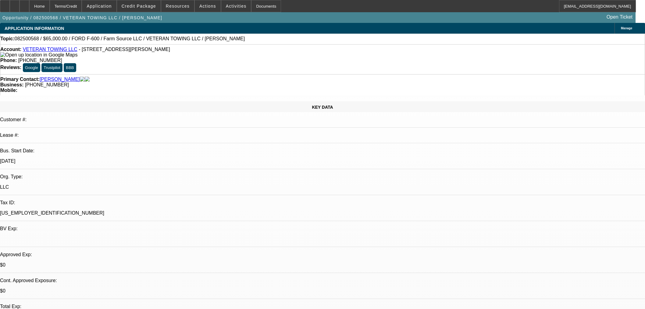
select select "6"
select select "0"
select select "2"
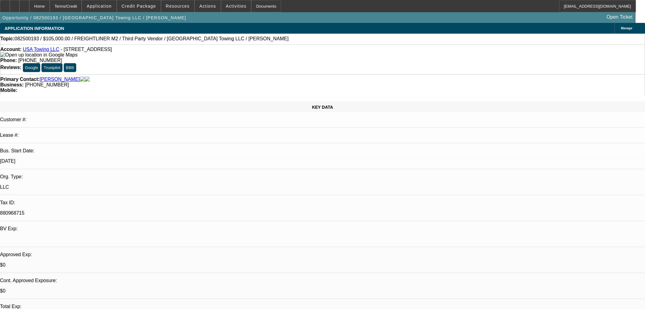
select select "0"
select select "6"
select select "0"
select select "2"
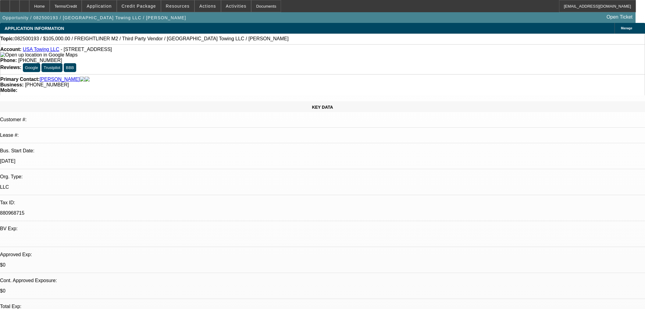
select select "0"
select select "6"
select select "0"
select select "2"
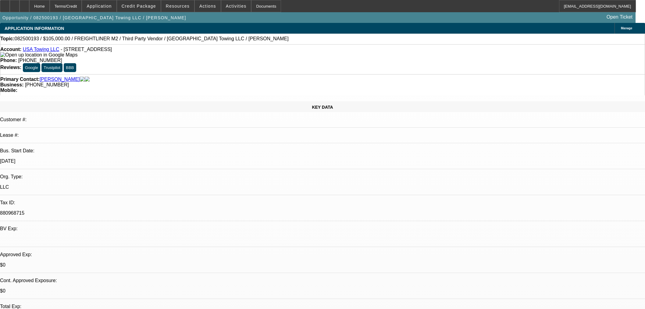
select select "0"
select select "6"
select select "0"
select select "2"
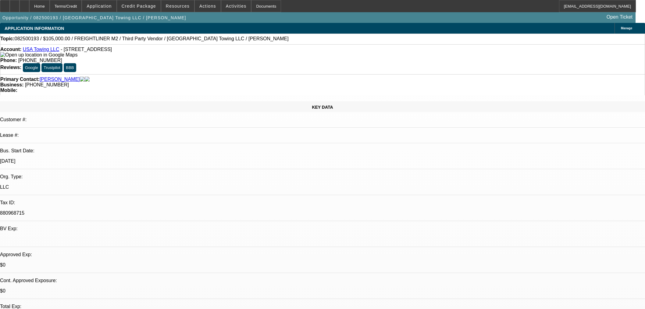
select select "0"
select select "6"
select select "2"
select select "0"
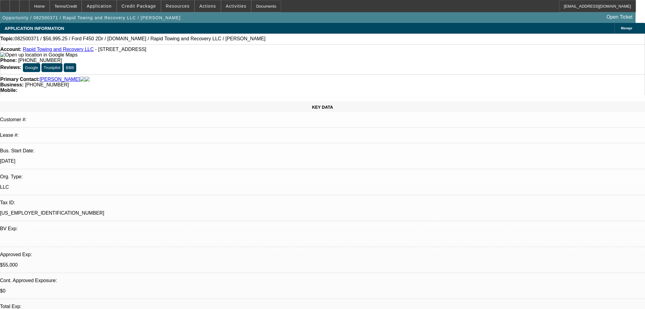
select select "6"
select select "2"
select select "0"
select select "6"
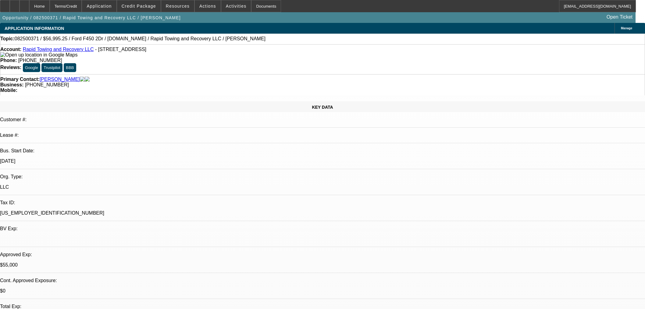
select select "0"
select select "2"
select select "0"
select select "6"
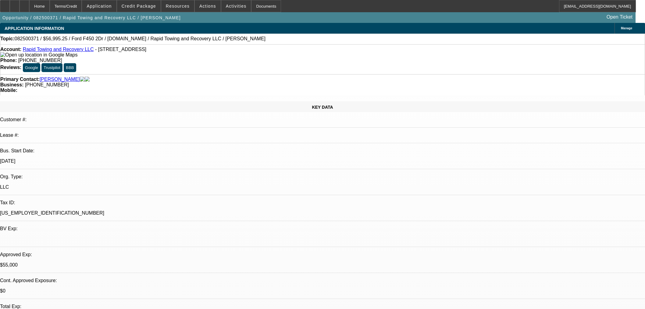
select select "0"
select select "2"
select select "0"
select select "6"
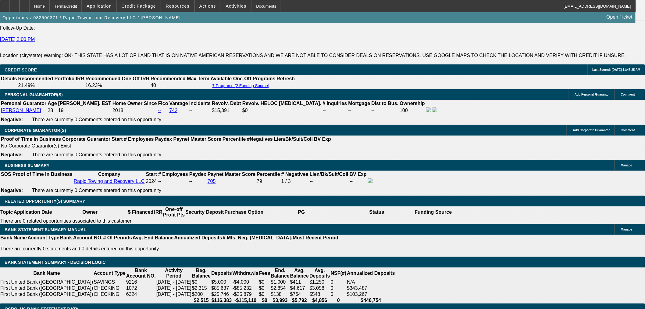
scroll to position [847, 0]
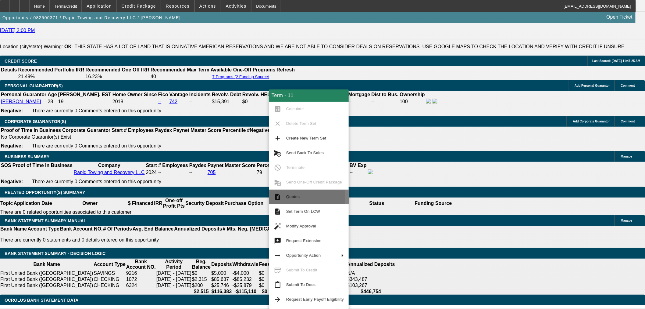
click at [296, 196] on span "Quotes" at bounding box center [292, 196] width 13 height 5
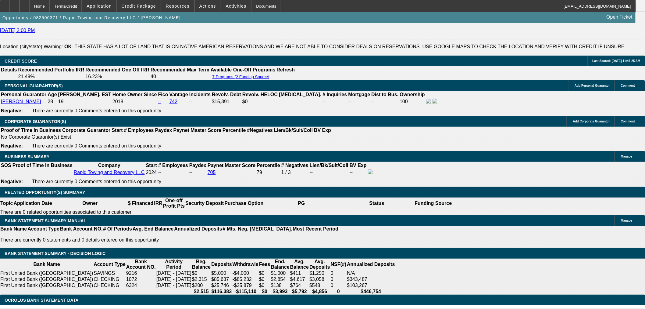
select select "0"
select select "3"
select select "0"
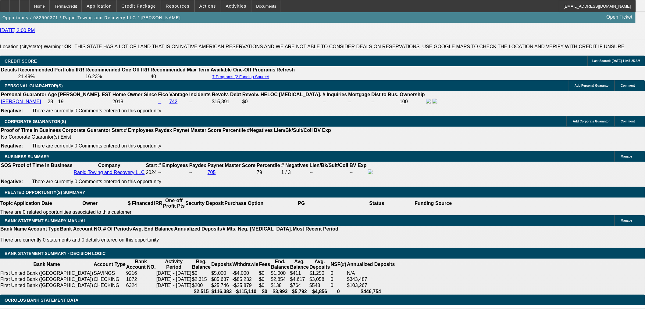
select select "6"
select select "0"
select select "3"
select select "0"
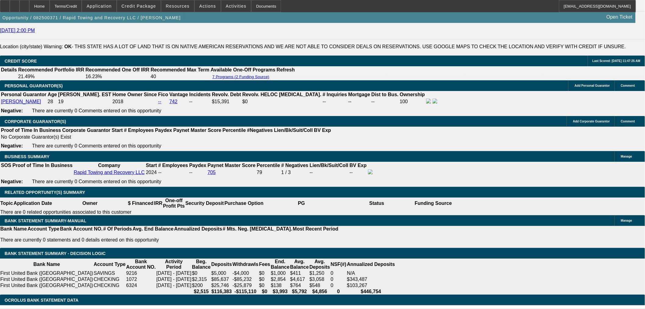
select select "6"
select select "0"
select select "3"
select select "0"
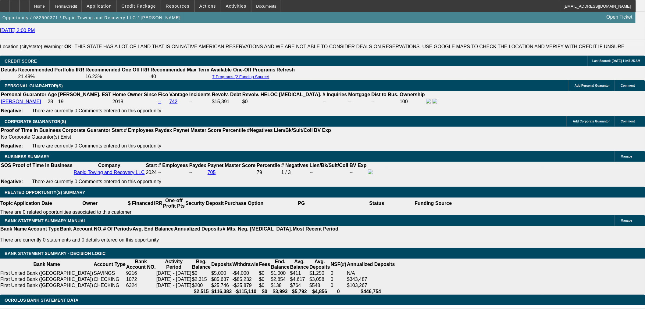
select select "6"
select select "0"
select select "3"
select select "0"
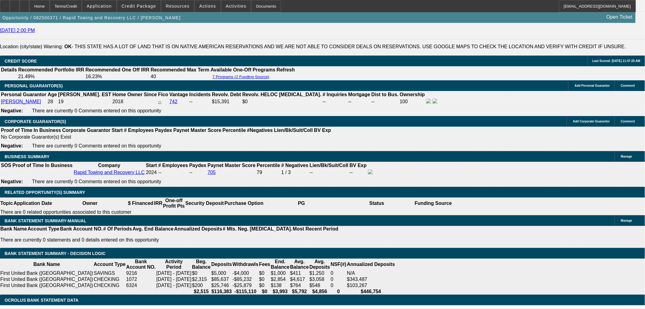
select select "6"
select select "2"
select select "0"
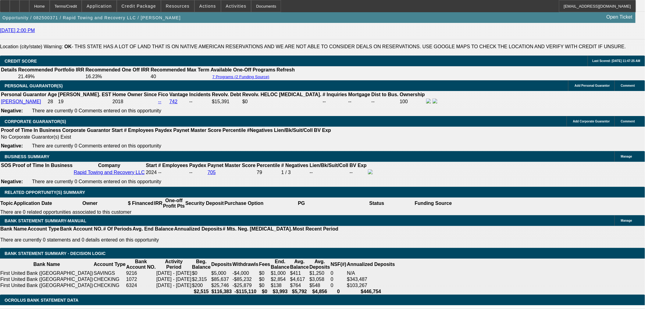
select select "6"
select select "2"
select select "0"
select select "6"
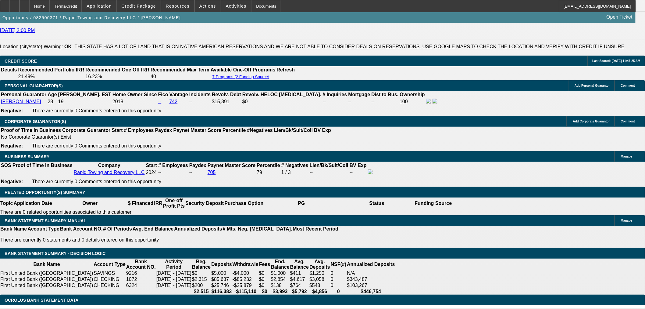
select select "0"
select select "2"
select select "0"
select select "6"
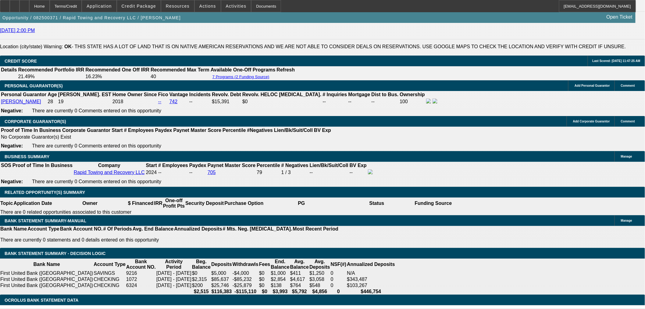
select select "0"
select select "2"
select select "0"
select select "6"
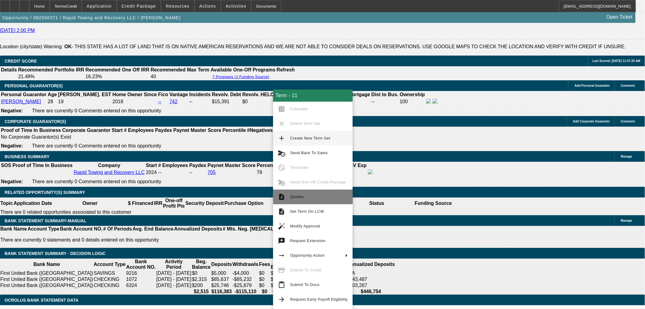
click at [296, 195] on span "Quotes" at bounding box center [296, 196] width 13 height 5
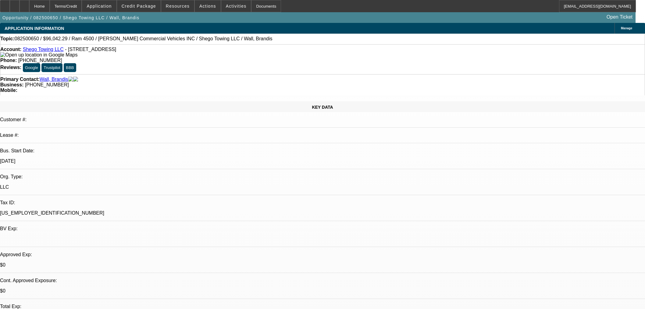
select select "0.15"
select select "2"
select select "0.1"
select select "4"
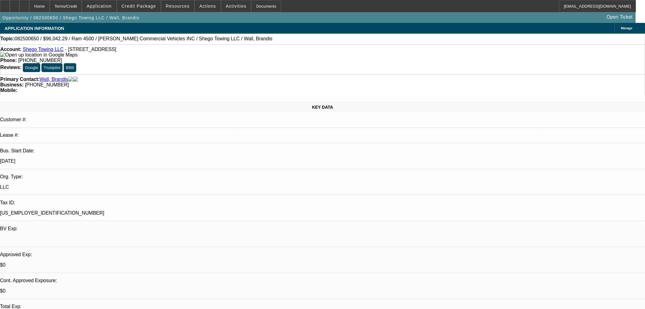
select select "0.15"
select select "2"
select select "0.1"
select select "4"
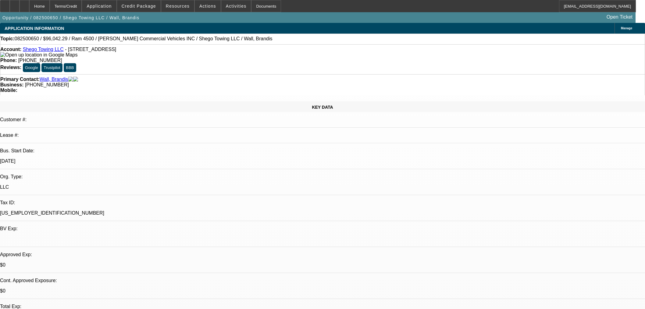
scroll to position [789, 0]
select select "2"
select select "0"
select select "6"
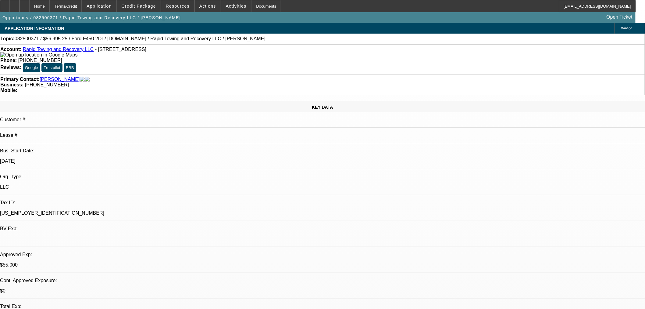
select select "2"
select select "0"
select select "6"
select select "0"
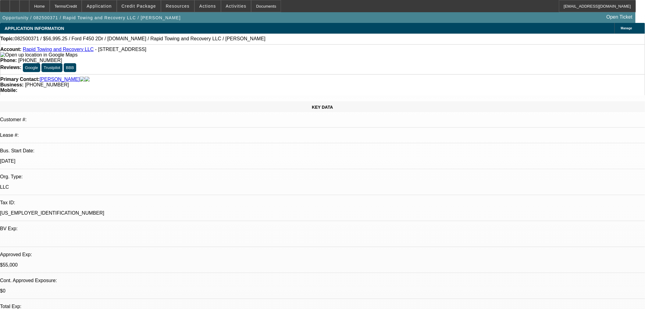
select select "2"
select select "0"
select select "6"
select select "0"
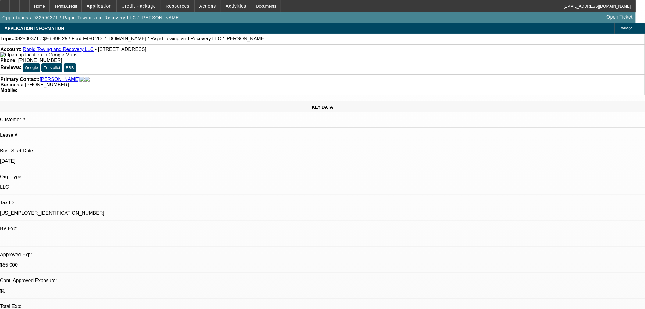
select select "2"
select select "0"
select select "6"
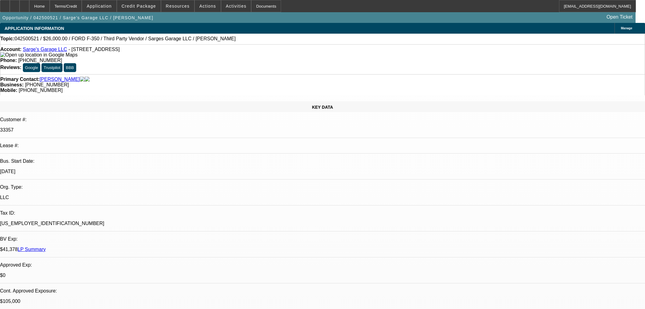
select select "0"
select select "3"
select select "0"
select select "6"
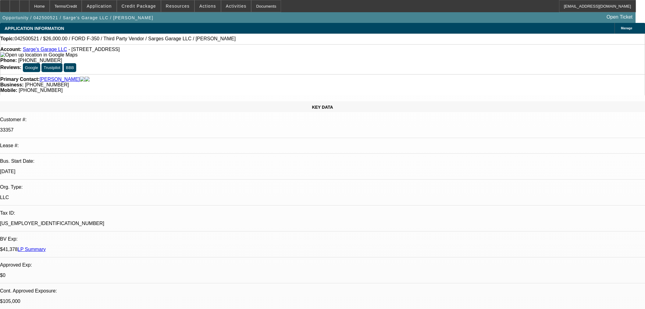
select select "0"
select select "2"
select select "0"
select select "6"
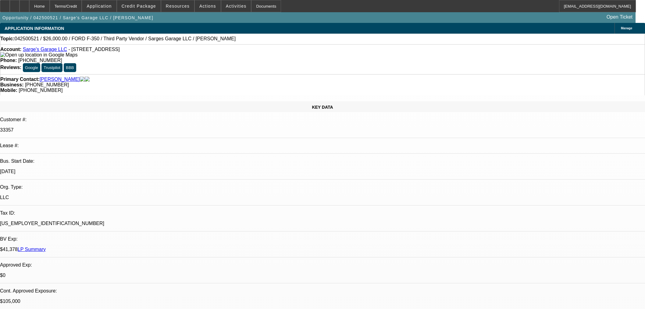
select select "0"
select select "3"
select select "0"
select select "6"
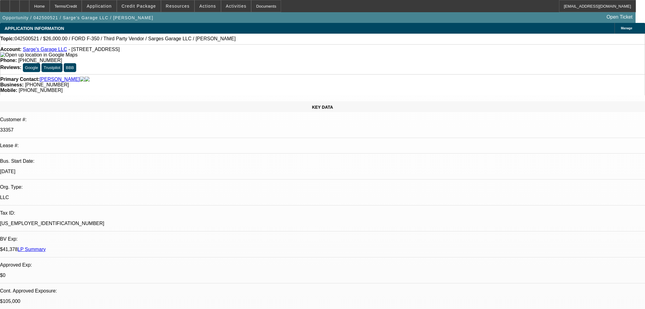
select select "0"
select select "6"
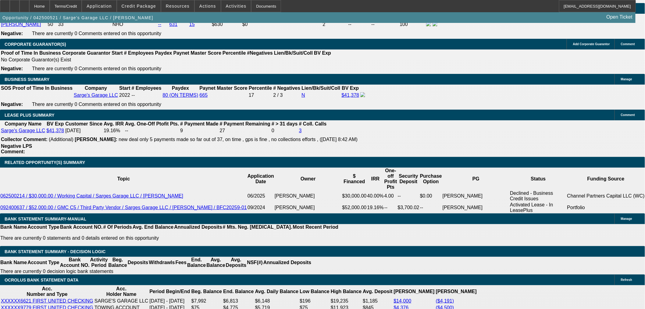
scroll to position [1017, 0]
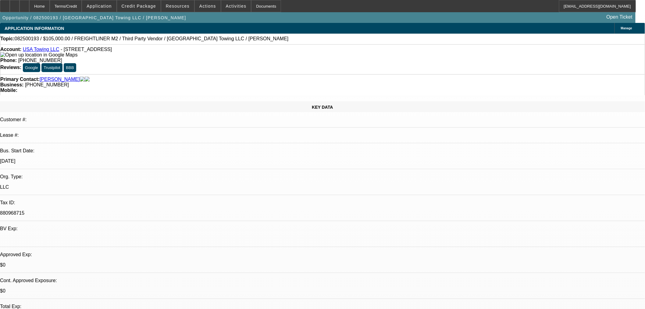
select select "0"
select select "2"
select select "0"
select select "6"
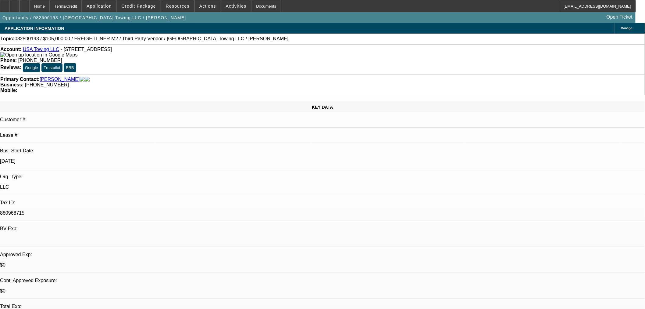
select select "0"
select select "2"
select select "0"
select select "6"
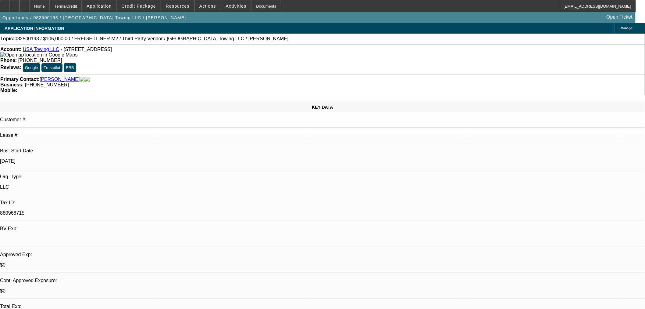
select select "0"
select select "2"
select select "0"
select select "6"
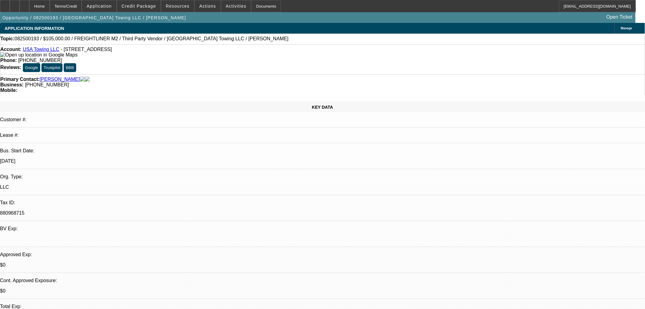
select select "0"
select select "2"
select select "0"
select select "6"
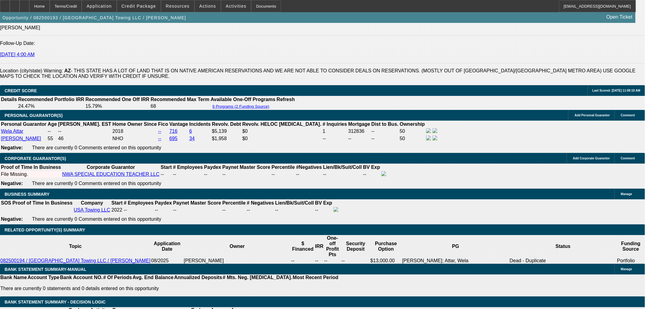
scroll to position [881, 0]
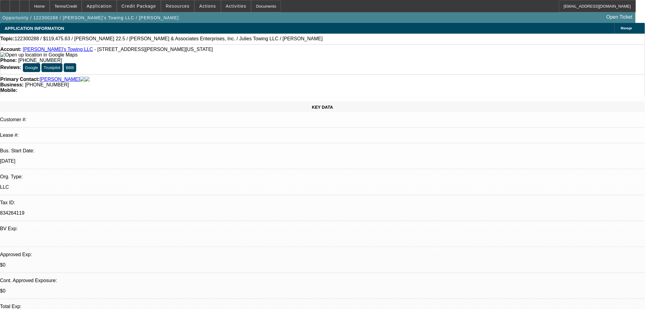
select select "0"
select select "6"
select select "0"
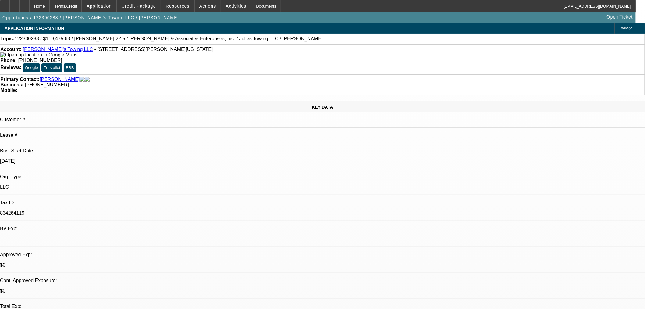
select select "0"
select select "6"
select select "0"
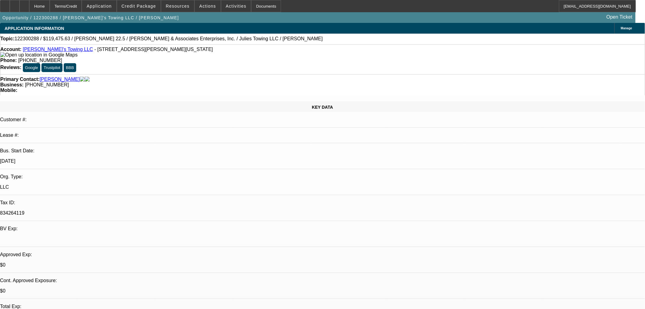
select select "0"
select select "6"
select select "0"
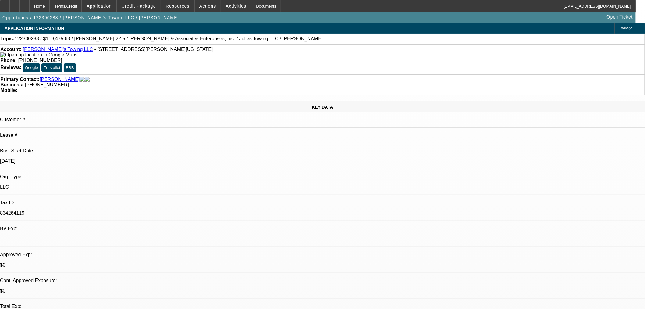
select select "6"
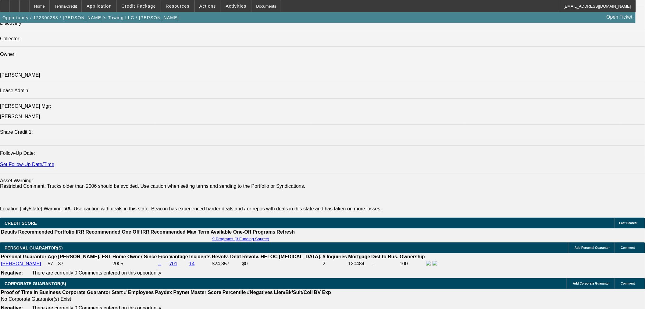
scroll to position [712, 0]
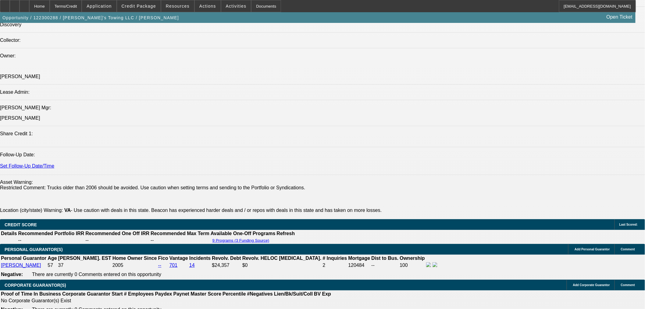
click at [133, 6] on span "Credit Package" at bounding box center [139, 6] width 34 height 5
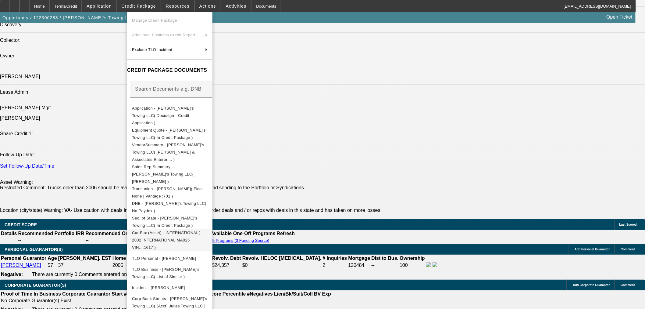
scroll to position [46, 0]
click at [345, 154] on div at bounding box center [322, 154] width 645 height 309
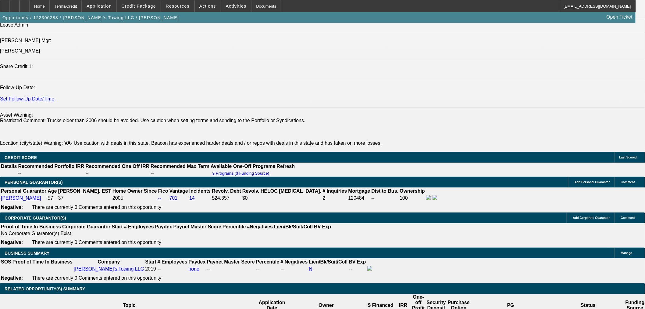
scroll to position [779, 0]
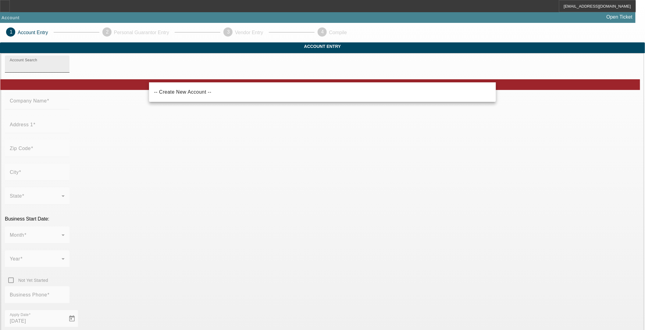
click at [65, 70] on input "Account Search" at bounding box center [37, 66] width 55 height 7
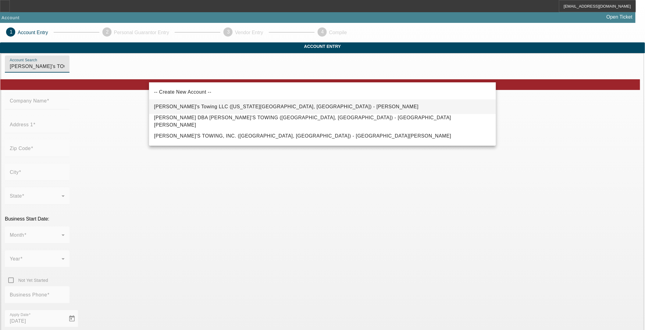
click at [256, 102] on mat-option "[PERSON_NAME]'s Towing LLC ([US_STATE][GEOGRAPHIC_DATA], [GEOGRAPHIC_DATA]) - […" at bounding box center [322, 106] width 347 height 15
type input "[PERSON_NAME]'s Towing LLC ([US_STATE][GEOGRAPHIC_DATA], [GEOGRAPHIC_DATA]) - […"
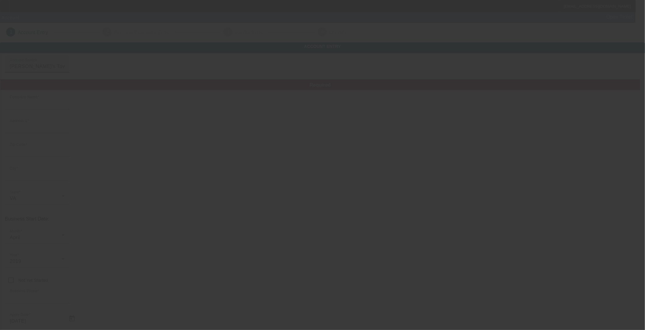
type input "[PERSON_NAME]'s Towing LLC"
type input "[STREET_ADDRESS][PERSON_NAME]"
type input "23454"
type input "[US_STATE][GEOGRAPHIC_DATA]"
type input "[PHONE_NUMBER]"
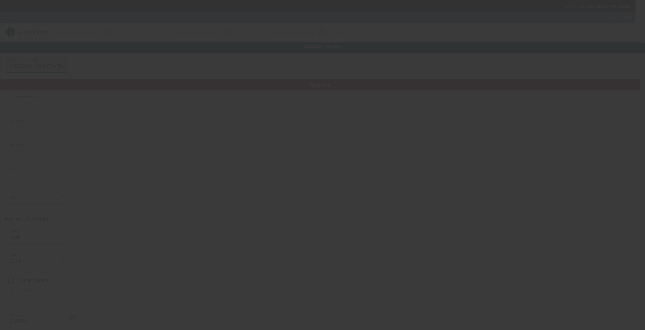
type input "# N236"
type input "juliesetcetera@aol.com"
type input "834264119"
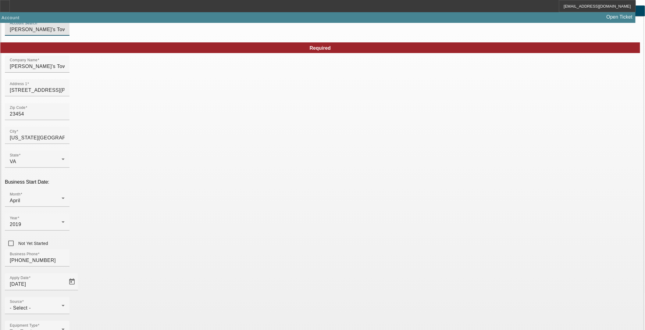
scroll to position [49, 0]
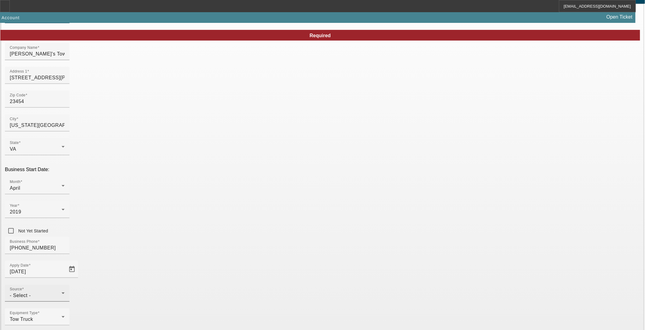
click at [62, 292] on div "- Select -" at bounding box center [36, 295] width 52 height 7
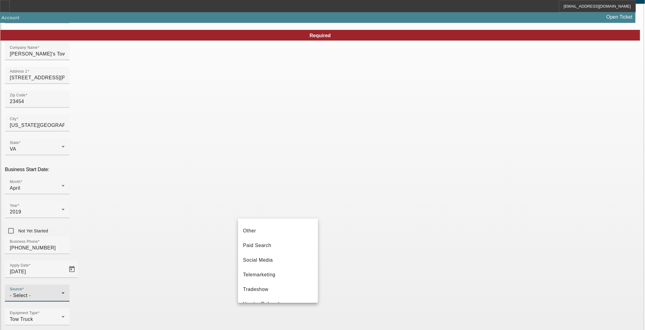
scroll to position [203, 0]
click at [287, 248] on mat-option "Social Media" at bounding box center [278, 245] width 80 height 15
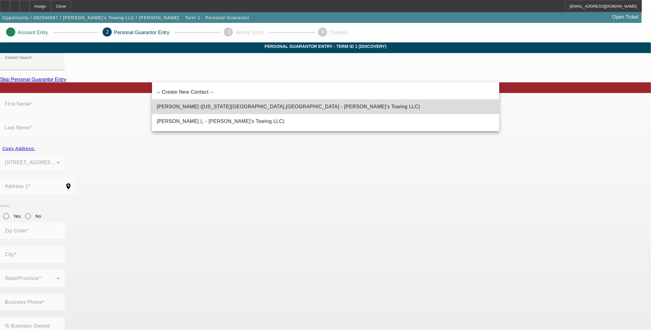
click at [212, 107] on span "Brown, Julie (Virginia Beach,VA - Julie's Towing LLC)" at bounding box center [288, 106] width 263 height 5
type input "Brown, Julie (Virginia Beach,VA - Julie's Towing LLC)"
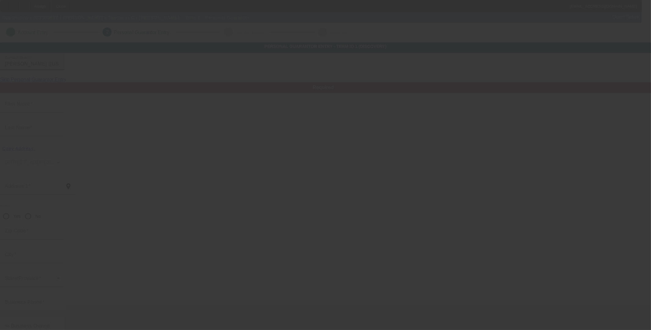
type input "Julie"
type input "Brown"
type input "525 West Farmington Road"
radio input "true"
type input "23454"
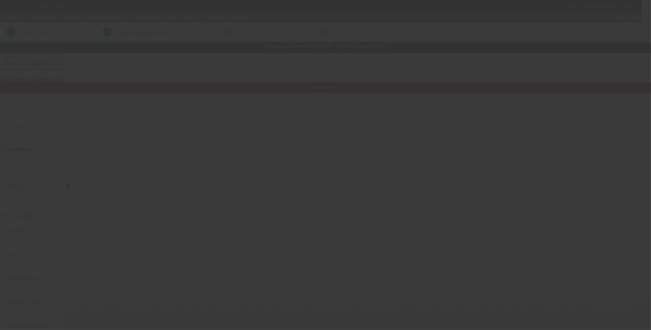
type input "Virginia Beach"
type input "[PHONE_NUMBER]"
type input "100"
type input "229-04-9414"
type input "juliesetcetera@aol.com"
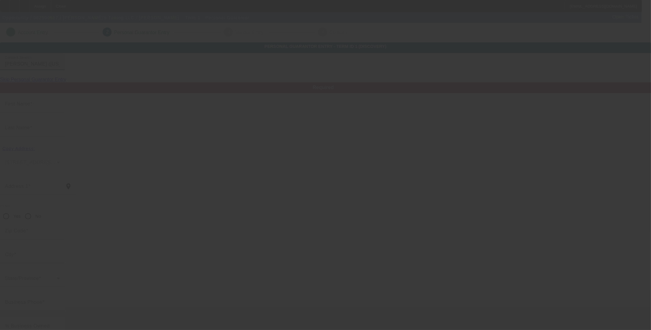
type input "(757) 406-7601"
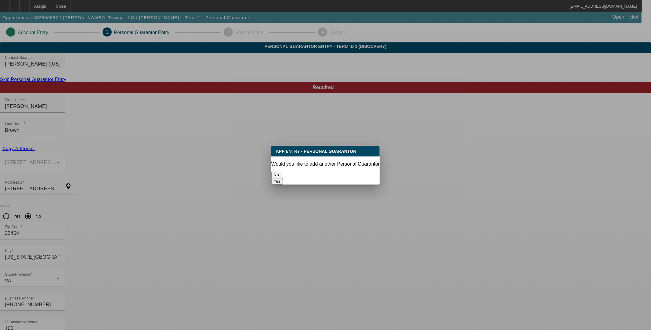
click at [281, 174] on button "No" at bounding box center [276, 175] width 10 height 6
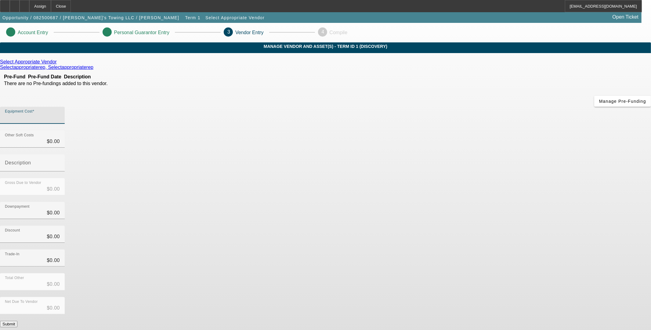
click at [60, 114] on input "Equipment Cost" at bounding box center [32, 117] width 55 height 7
type input "7"
type input "$7.00"
type input "75"
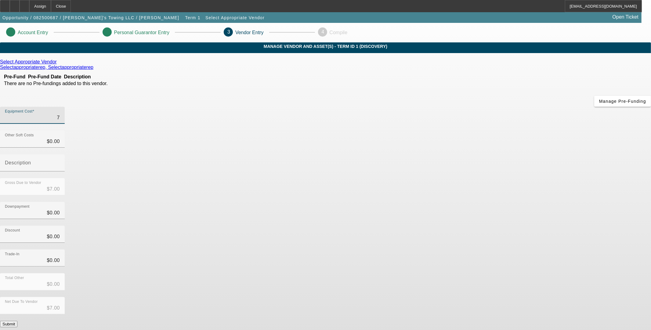
type input "$75.00"
type input "750"
type input "$750.00"
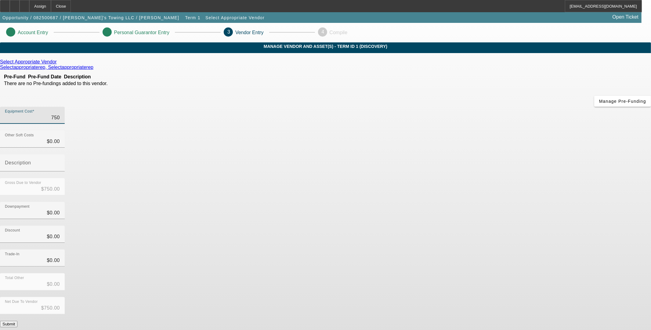
type input "7500"
type input "$7,500.00"
type input "75000"
type input "$75,000.00"
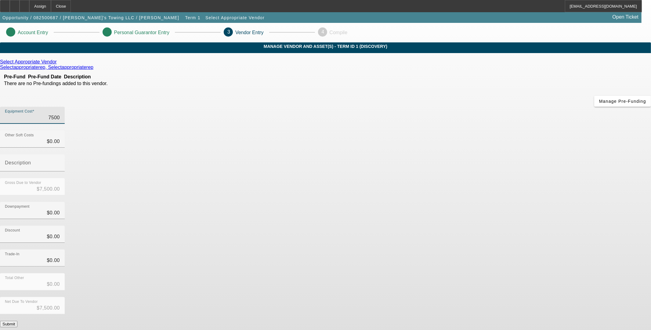
type input "$75,000.00"
click at [452, 202] on div "Downpayment $0.00" at bounding box center [325, 214] width 651 height 24
click at [17, 321] on button "Submit" at bounding box center [8, 324] width 17 height 6
click at [58, 64] on icon at bounding box center [58, 61] width 0 height 5
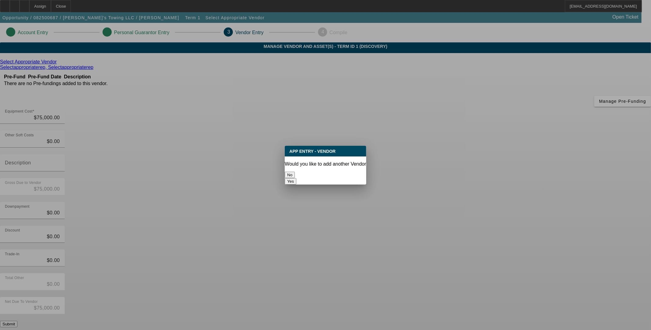
click at [295, 173] on button "No" at bounding box center [290, 175] width 10 height 6
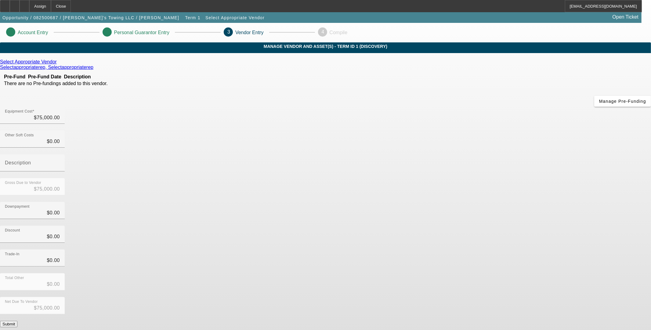
click at [58, 64] on icon at bounding box center [58, 61] width 0 height 5
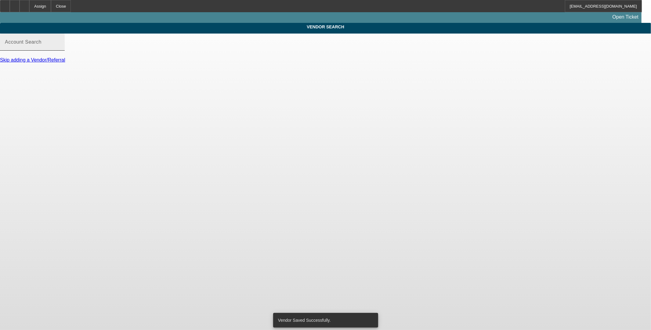
click at [60, 48] on input "Account Search" at bounding box center [32, 44] width 55 height 7
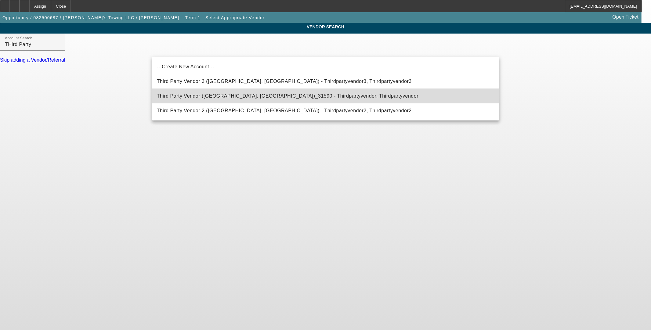
click at [208, 96] on span "Third Party Vendor (Northbrook, IL)_31590 - Thirdpartyvendor, Thirdpartyvendor" at bounding box center [287, 95] width 261 height 5
type input "Third Party Vendor (Northbrook, IL)_31590 - Thirdpartyvendor, Thirdpartyvendor"
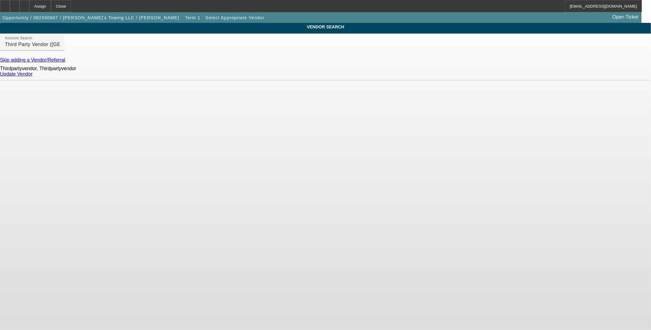
click at [33, 77] on link "Update Vendor" at bounding box center [16, 73] width 33 height 5
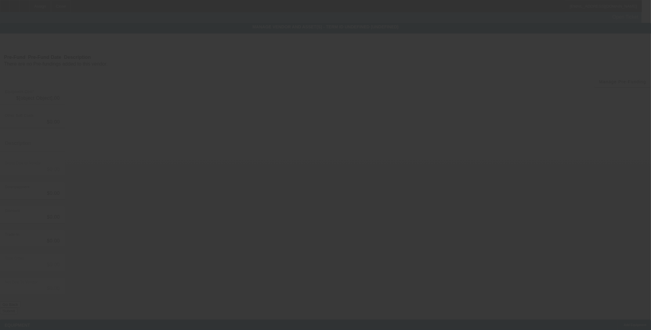
type input "$75,000.00"
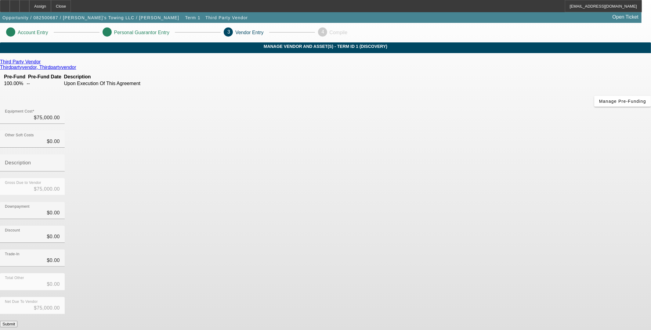
drag, startPoint x: 474, startPoint y: 277, endPoint x: 482, endPoint y: 277, distance: 7.9
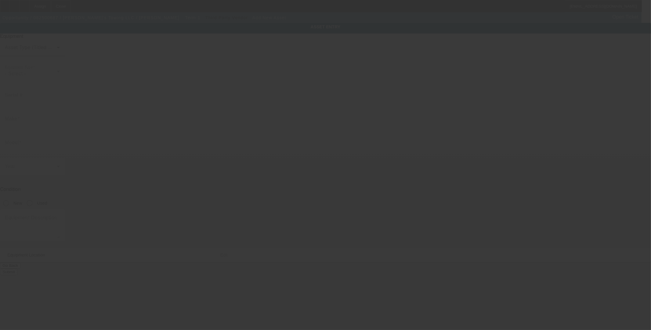
type input "2327 Poyner Ln"
type input "# N236"
type input "Virginia Beach"
type input "23454"
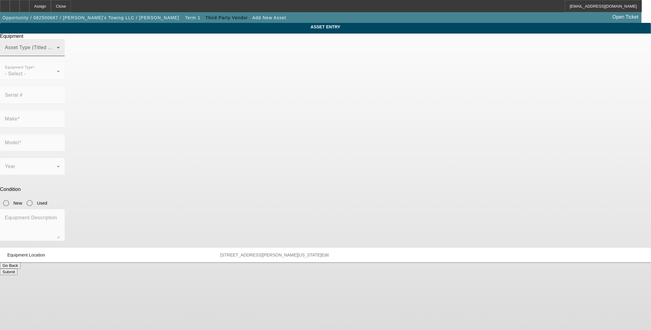
click at [60, 56] on div "Asset Type (Titled or Non-Titled)" at bounding box center [32, 47] width 55 height 17
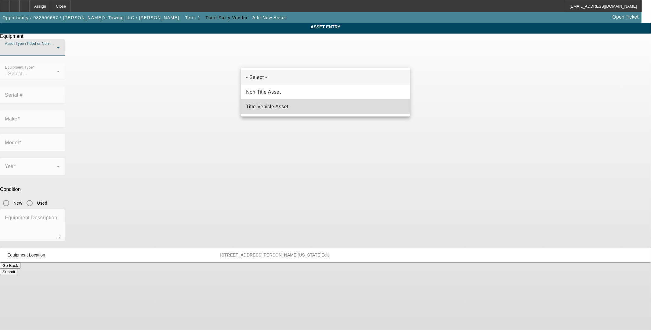
drag, startPoint x: 263, startPoint y: 106, endPoint x: 292, endPoint y: 88, distance: 33.9
click at [264, 106] on span "Title Vehicle Asset" at bounding box center [267, 106] width 42 height 7
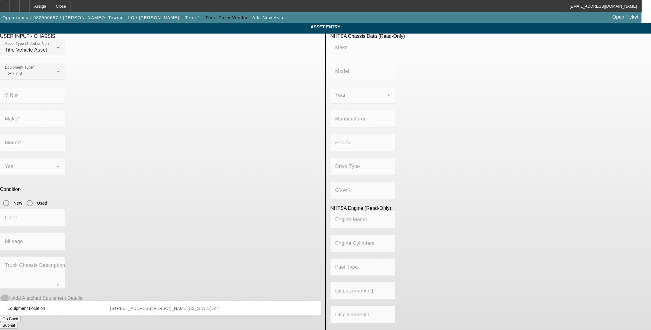
click at [65, 87] on div at bounding box center [32, 83] width 65 height 7
click at [57, 77] on div "- Select -" at bounding box center [31, 73] width 52 height 7
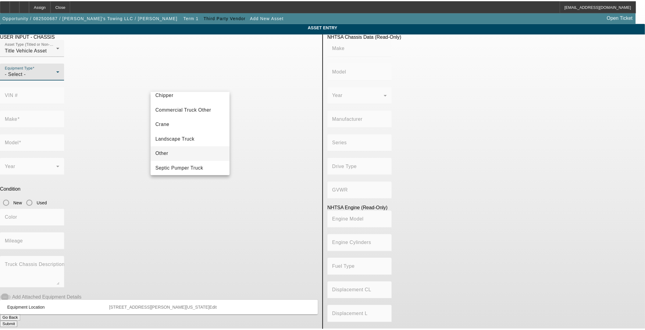
scroll to position [67, 0]
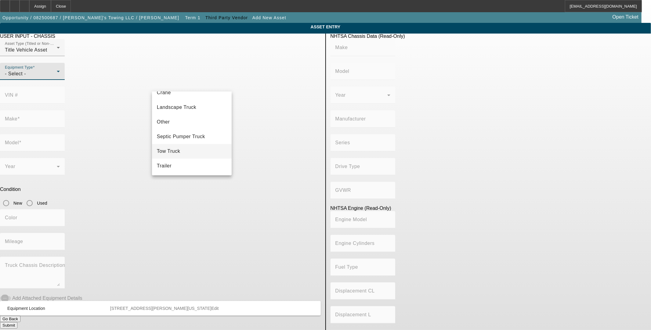
click at [181, 151] on mat-option "Tow Truck" at bounding box center [192, 151] width 80 height 15
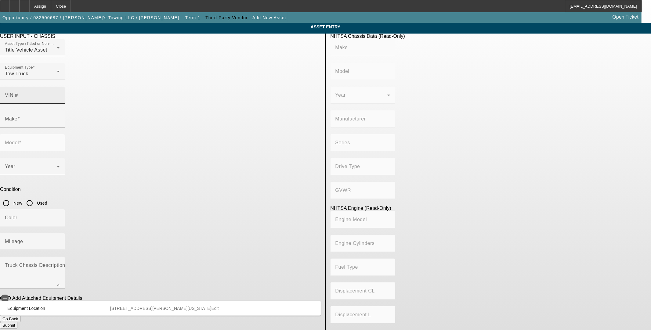
click at [18, 92] on mat-label "VIN #" at bounding box center [11, 94] width 13 height 5
click at [60, 94] on input "VIN #" at bounding box center [32, 97] width 55 height 7
paste input "1FD0X5HY0KEE93893"
type input "1FD0X5HY0KEE93893"
type input "FORD"
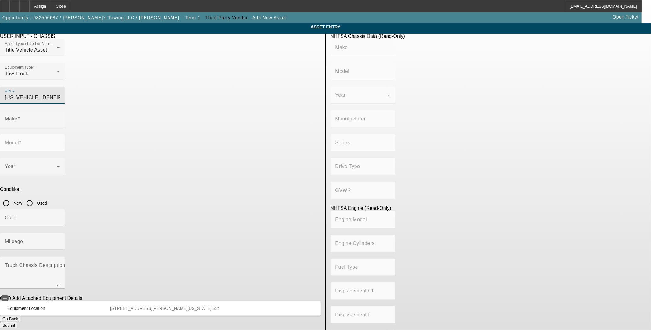
type input "F-550"
type input "FORD MOTOR COMPANY"
type input "4WD/4-Wheel Drive/4x4"
type input "Class 5: 16,001 - 19,500 lb (7,258 - 8,845 kg)"
type input "10"
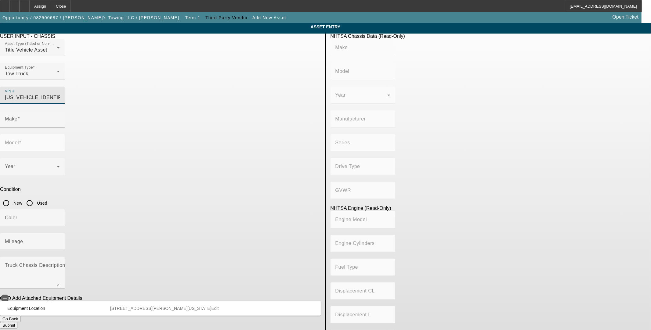
type input "Gasoline"
type input "414.96145984417"
type input "6.8"
type input "FORD"
type input "F-550"
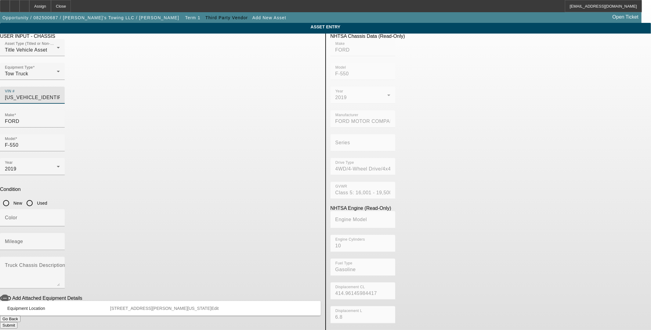
type input "1FD0X5HY0KEE93893"
click at [36, 197] on input "Used" at bounding box center [29, 203] width 12 height 12
radio input "true"
type input "FORD"
type input "F-550"
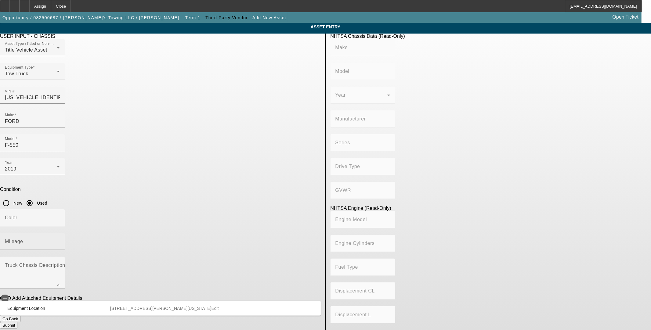
type input "FORD MOTOR COMPANY"
type input "4WD/4-Wheel Drive/4x4"
type input "Class 5: 16,001 - 19,500 lb (7,258 - 8,845 kg)"
type input "10"
type input "Gasoline"
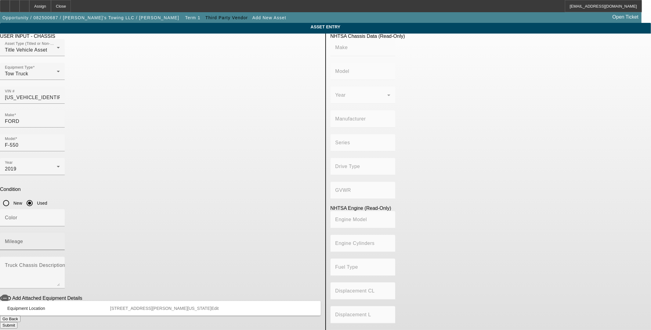
type input "414.96145984417"
type input "6.8"
click at [60, 233] on div "Mileage" at bounding box center [32, 241] width 55 height 17
type input "86755"
click at [153, 301] on mat-expansion-panel-header "Equipment Location 2327 Poyner Ln # N236 Virginia Beach VA 23454 Edit" at bounding box center [160, 308] width 321 height 15
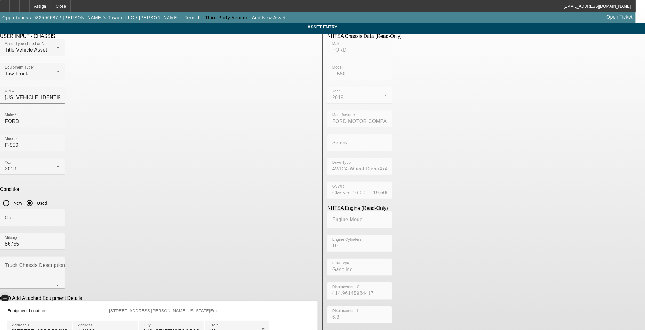
click at [8, 296] on icon "button" at bounding box center [4, 298] width 5 height 5
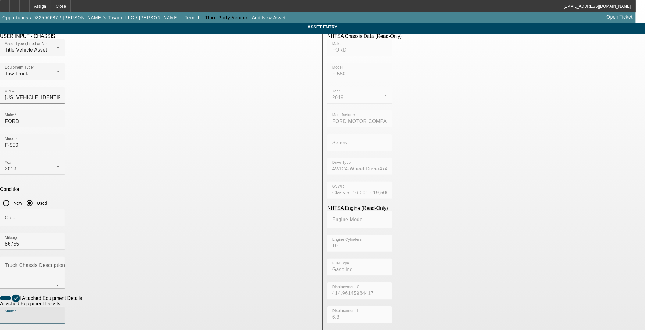
drag, startPoint x: 163, startPoint y: 246, endPoint x: 172, endPoint y: 240, distance: 10.7
click at [60, 314] on input "Make" at bounding box center [32, 317] width 55 height 7
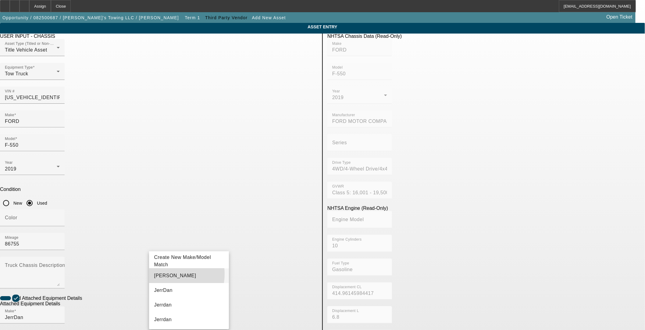
click at [165, 274] on span "JERRDAN" at bounding box center [175, 275] width 42 height 5
type input "JERRDAN"
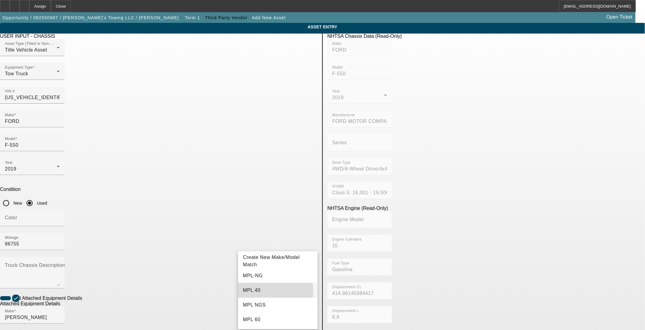
click at [270, 291] on mat-option "MPL 40" at bounding box center [278, 290] width 80 height 15
type input "MPL 40"
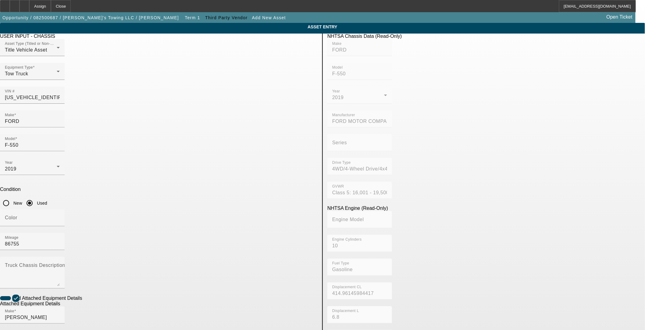
radio input "true"
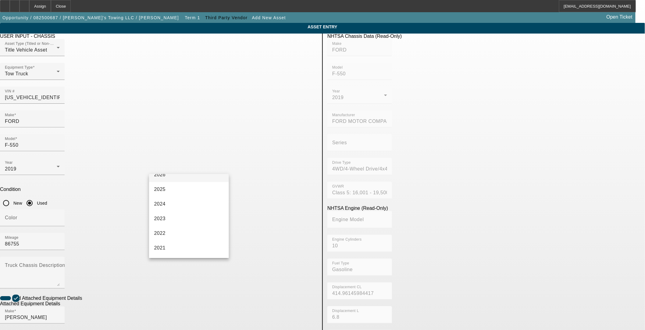
scroll to position [68, 0]
click at [173, 250] on mat-option "2019" at bounding box center [189, 248] width 80 height 15
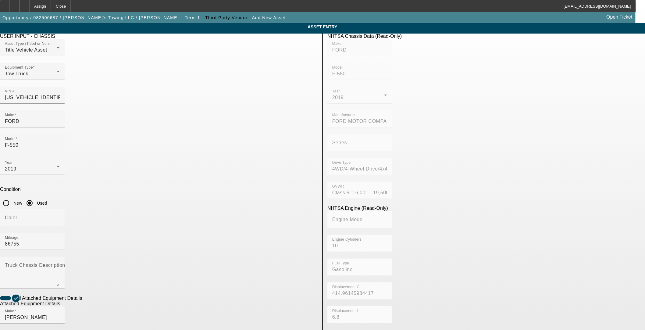
click at [105, 249] on app-asset-collateral-manage "ASSET ENTRY USER INPUT - CHASSIS Asset Type (Titled or Non-Titled) Title Vehicl…" at bounding box center [322, 289] width 645 height 532
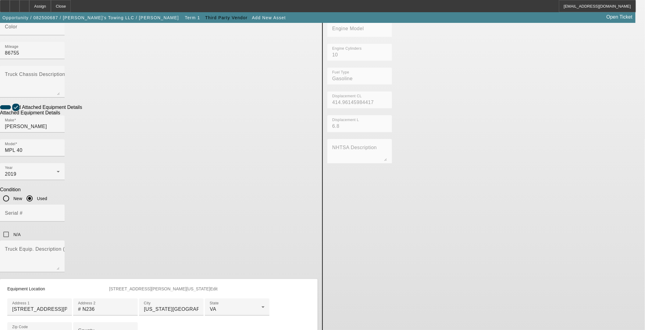
scroll to position [217, 0]
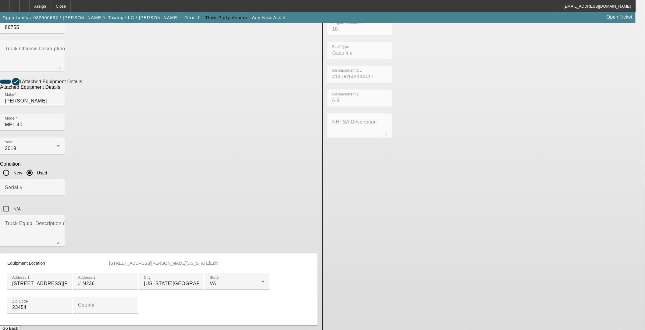
click at [17, 324] on button "Submit" at bounding box center [8, 335] width 17 height 6
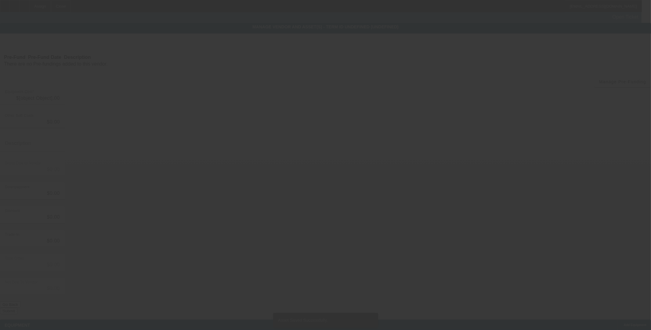
type input "$75,000.00"
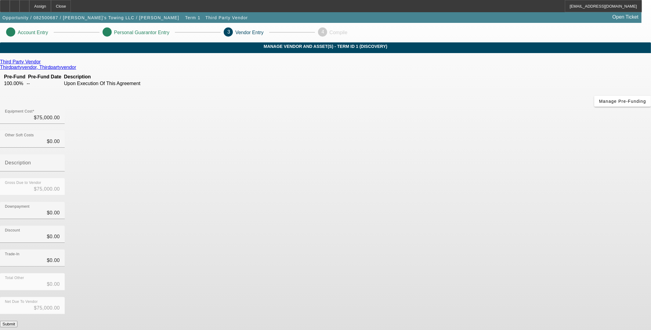
click at [17, 321] on button "Submit" at bounding box center [8, 324] width 17 height 6
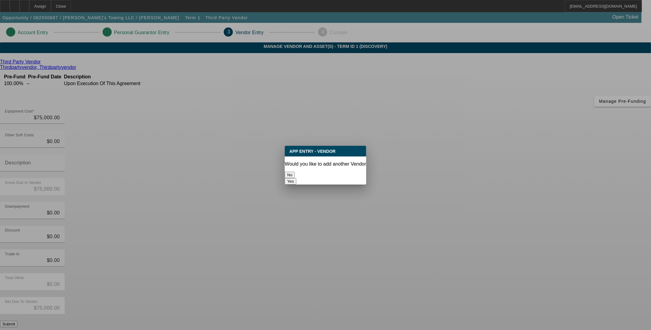
drag, startPoint x: 314, startPoint y: 172, endPoint x: 310, endPoint y: 183, distance: 11.7
click at [295, 172] on button "No" at bounding box center [290, 175] width 10 height 6
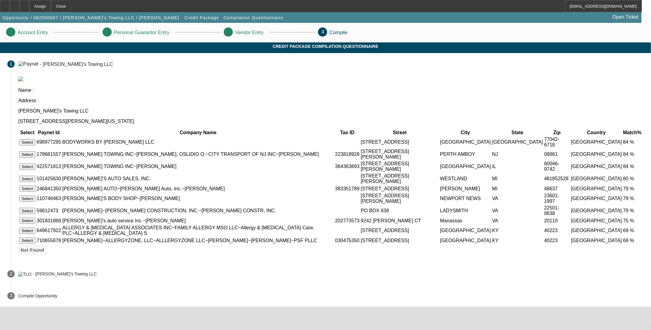
click at [44, 248] on span "Not Found" at bounding box center [32, 250] width 23 height 5
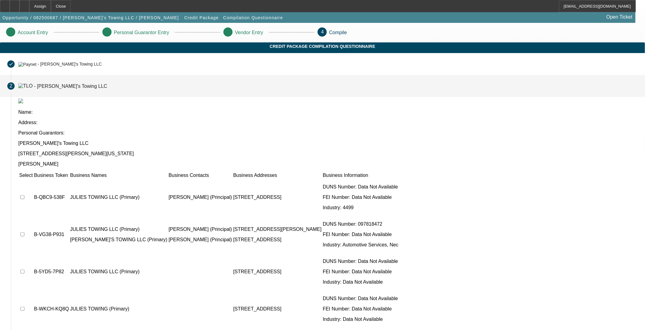
click at [24, 195] on input "checkbox" at bounding box center [22, 197] width 4 height 4
checkbox input "true"
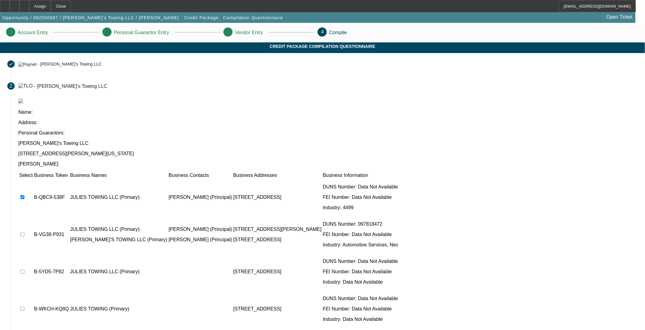
click at [24, 232] on input "checkbox" at bounding box center [22, 234] width 4 height 4
checkbox input "true"
click at [24, 270] on input "checkbox" at bounding box center [22, 272] width 4 height 4
checkbox input "true"
click at [24, 307] on input "checkbox" at bounding box center [22, 309] width 4 height 4
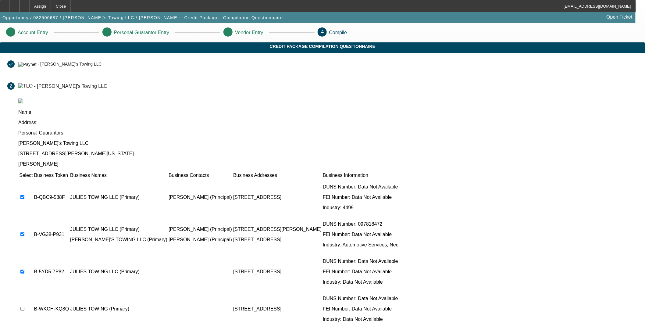
checkbox input "true"
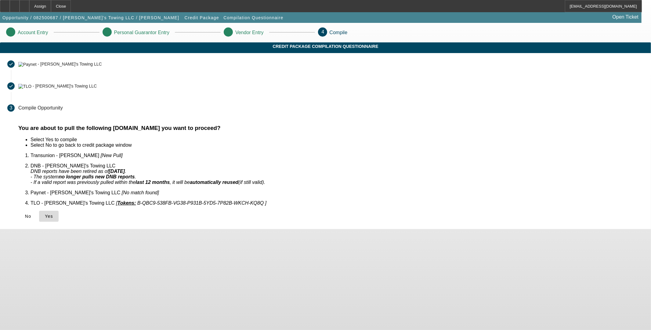
click at [59, 209] on span at bounding box center [49, 216] width 20 height 15
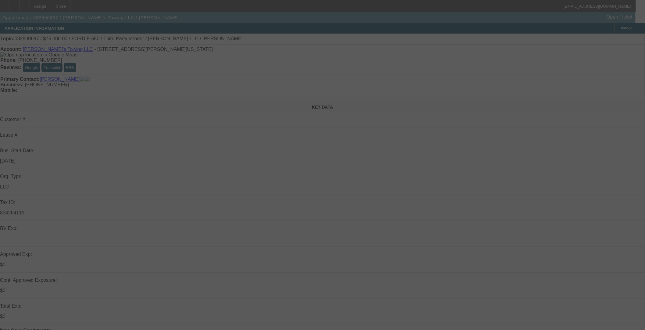
select select "0"
select select "2"
select select "0.1"
select select "4"
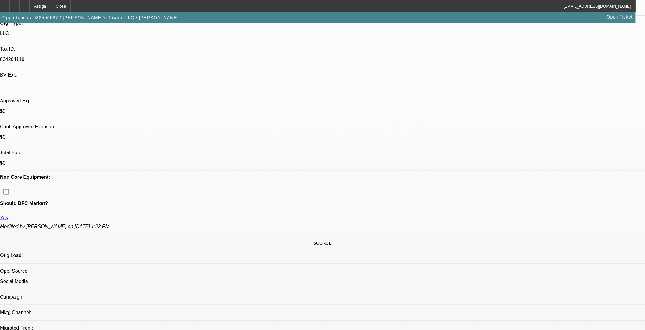
scroll to position [237, 0]
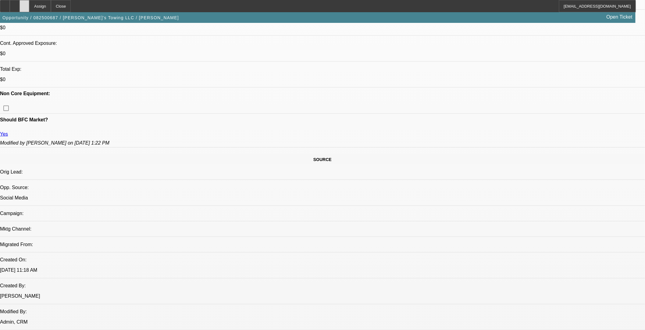
click at [29, 8] on div at bounding box center [25, 6] width 10 height 12
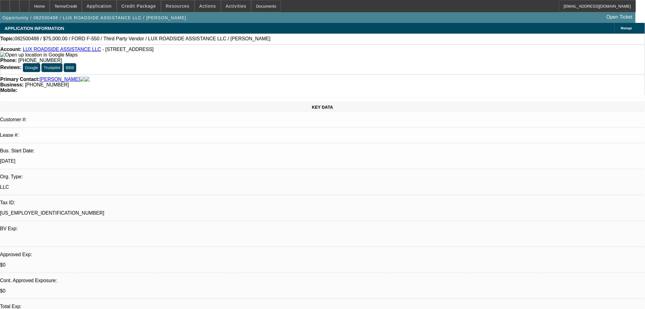
select select "0"
select select "6"
select select "0"
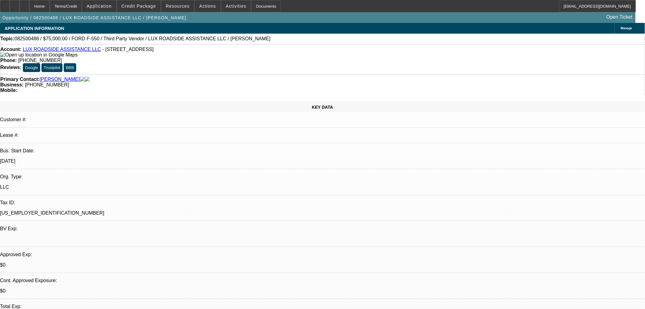
select select "0"
select select "6"
select select "0"
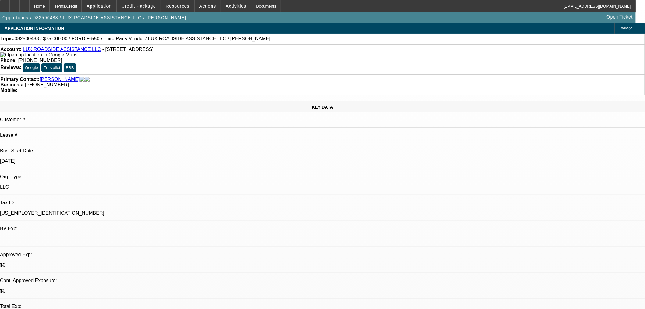
select select "0"
select select "6"
select select "0"
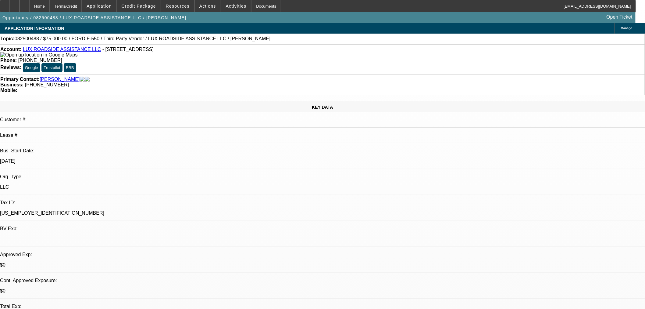
select select "6"
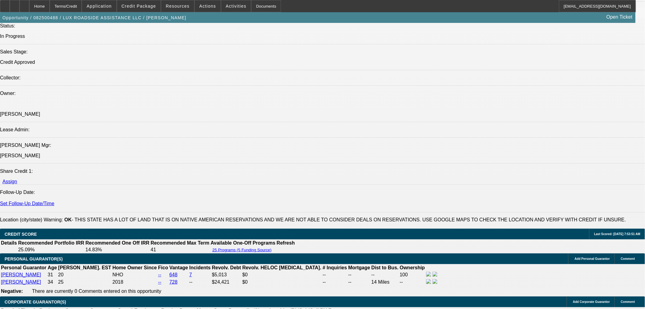
scroll to position [746, 0]
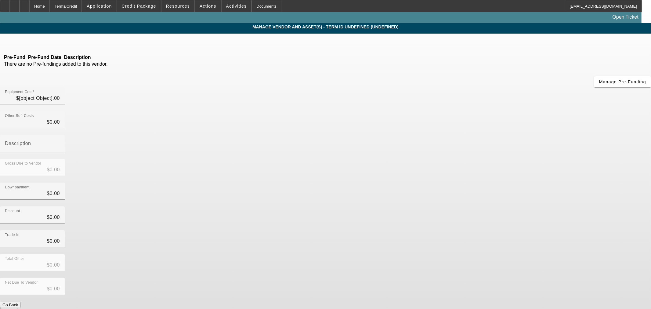
type input "$75,000.00"
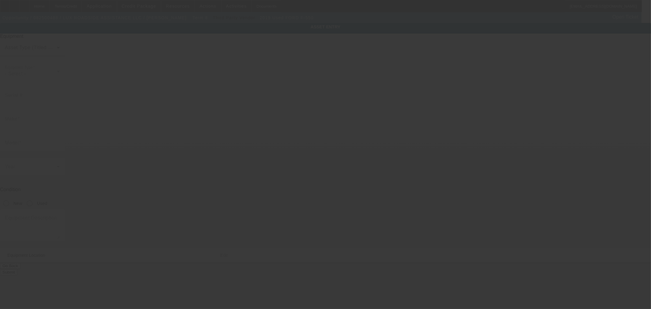
type input "1FD0X5HY0KEE93893"
type input "Ford"
type input "F-550"
radio input "true"
type textarea "wrecker tow truck"
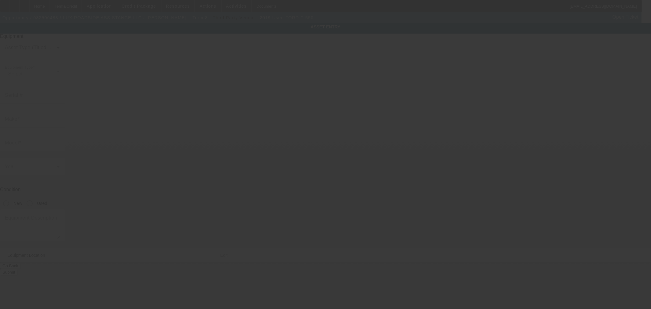
type input "13952 N MEMORIAL DR"
type input "Collinsville"
type input "74021"
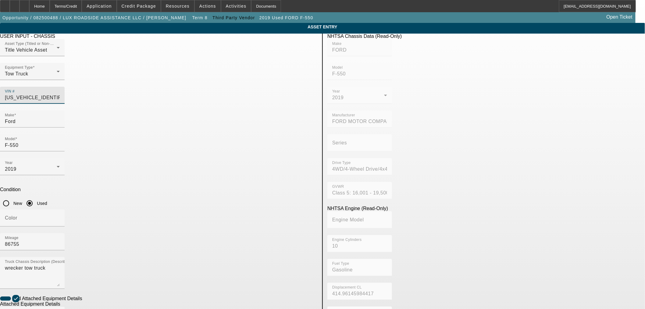
click at [60, 94] on input "1FD0X5HY0KEE93893" at bounding box center [32, 97] width 55 height 7
click at [133, 7] on span "Credit Package" at bounding box center [139, 6] width 34 height 5
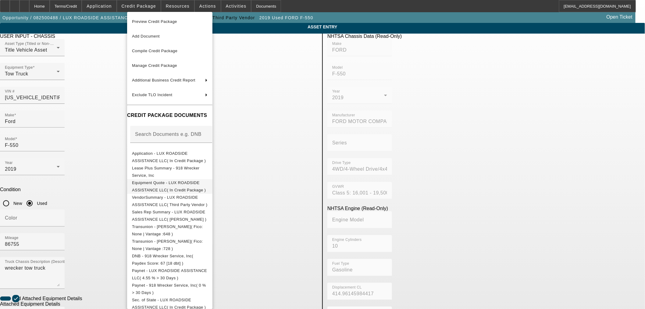
click at [151, 182] on span "Equipment Quote - LUX ROADSIDE ASSISTANCE LLC( In Credit Package )" at bounding box center [169, 186] width 74 height 12
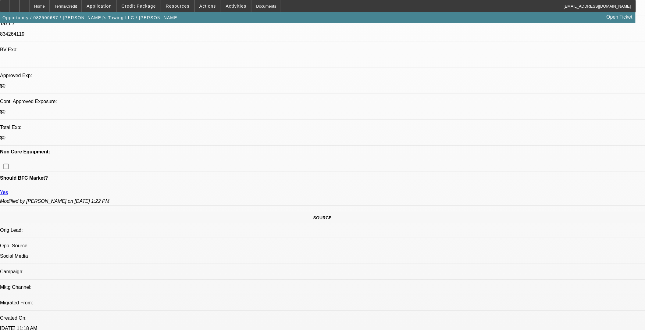
scroll to position [203, 0]
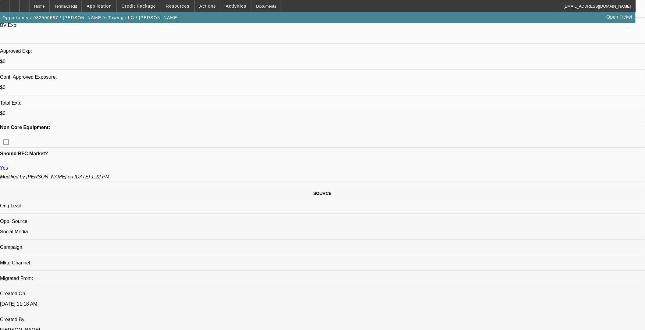
select select "0"
select select "2"
select select "0.1"
select select "4"
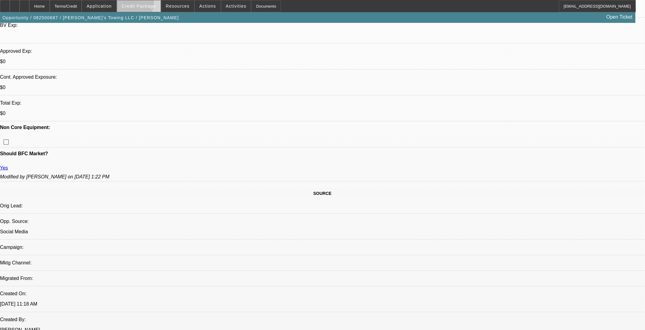
click at [143, 5] on span "Credit Package" at bounding box center [139, 6] width 34 height 5
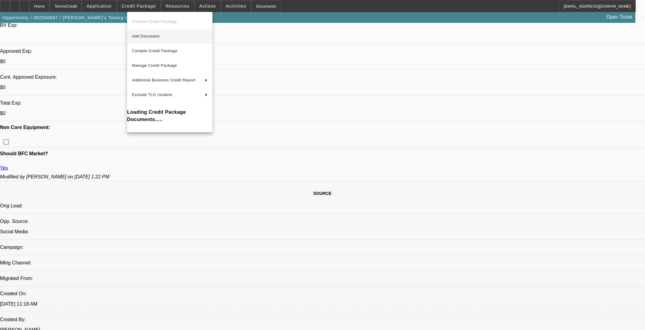
click at [139, 34] on span "Add Document" at bounding box center [146, 36] width 28 height 5
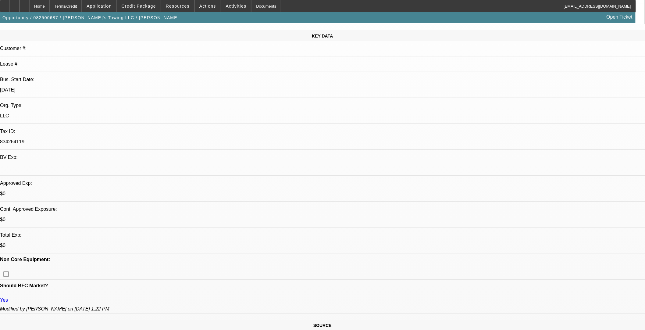
scroll to position [0, 0]
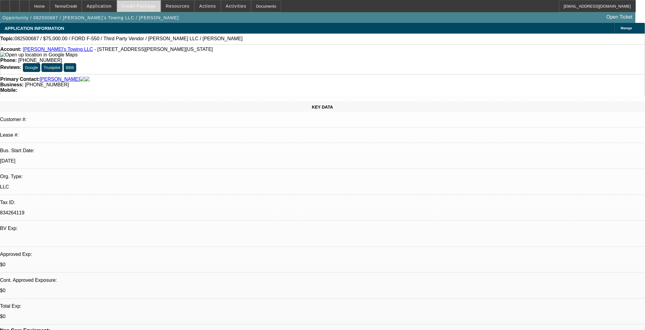
click at [147, 9] on span at bounding box center [139, 6] width 44 height 15
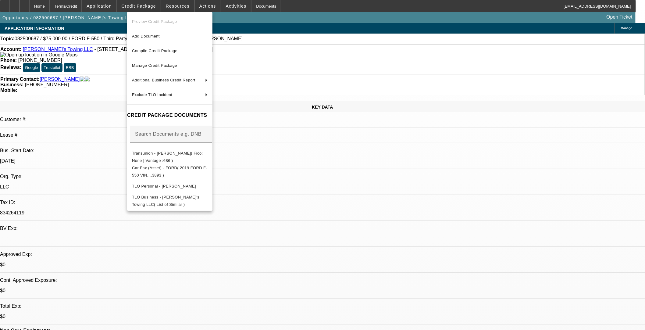
click at [325, 171] on div at bounding box center [322, 165] width 645 height 330
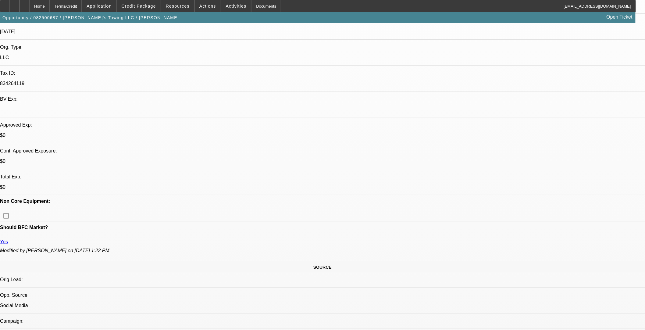
scroll to position [237, 0]
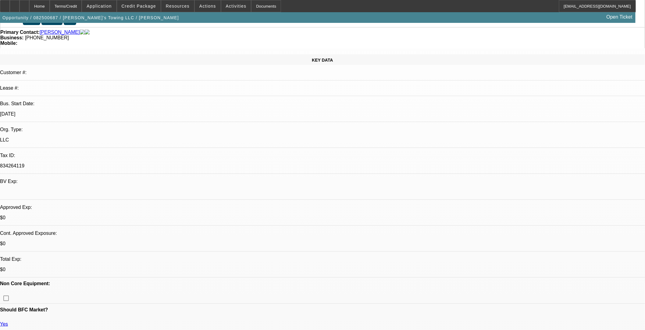
scroll to position [0, 0]
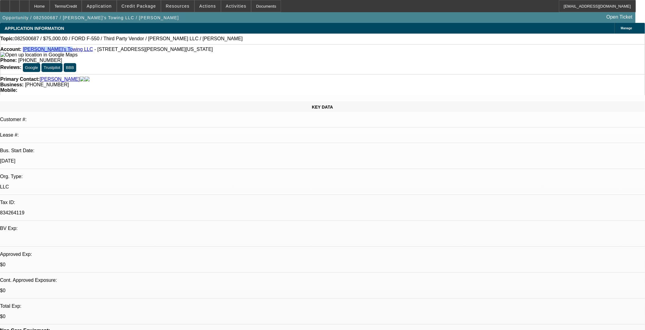
drag, startPoint x: 61, startPoint y: 51, endPoint x: 28, endPoint y: 51, distance: 32.9
click at [28, 51] on div "Account: [PERSON_NAME]'s Towing LLC - [STREET_ADDRESS][PERSON_NAME][US_STATE]" at bounding box center [322, 52] width 645 height 11
copy link "[PERSON_NAME]'s Towing LLC"
drag, startPoint x: 144, startPoint y: 7, endPoint x: 124, endPoint y: 50, distance: 47.9
click at [144, 7] on span "Credit Package" at bounding box center [139, 6] width 34 height 5
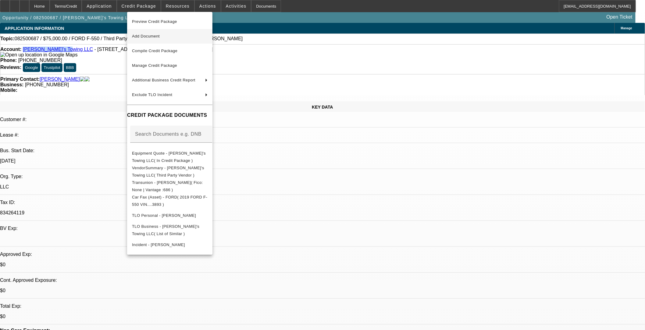
click at [162, 30] on button "Add Document" at bounding box center [169, 36] width 85 height 15
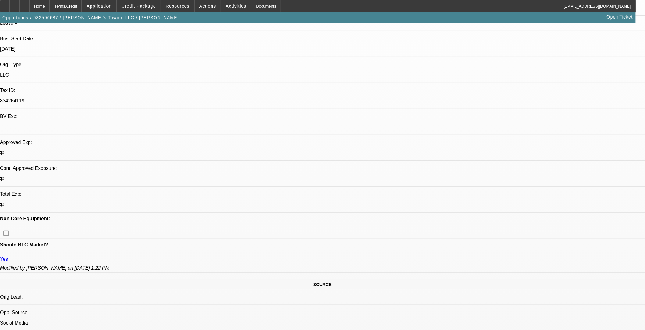
scroll to position [271, 0]
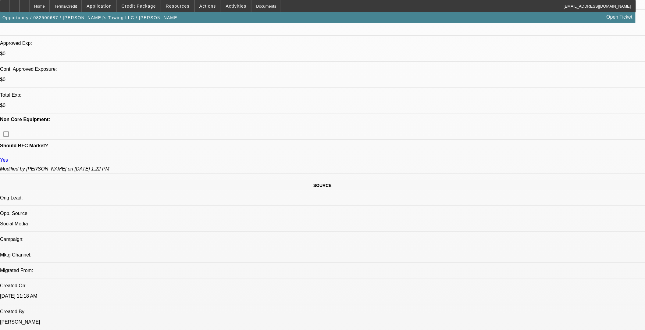
scroll to position [102, 0]
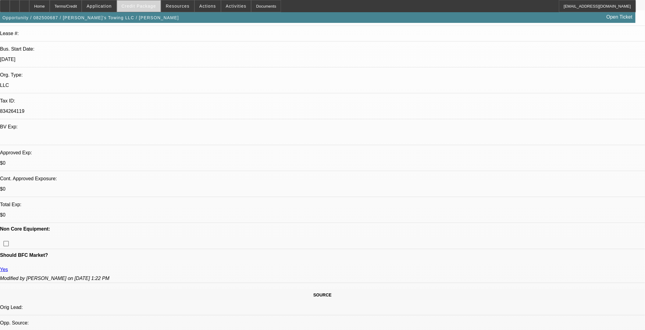
click at [139, 6] on span "Credit Package" at bounding box center [139, 6] width 34 height 5
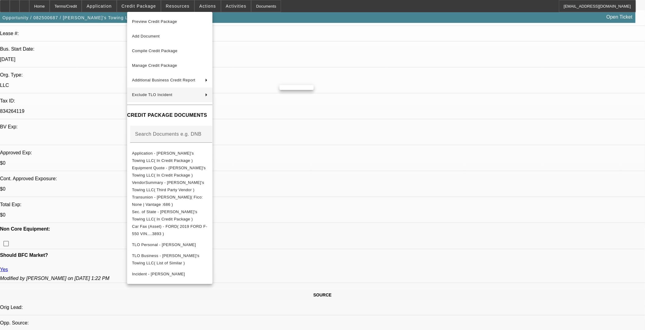
click at [349, 77] on div at bounding box center [322, 165] width 645 height 330
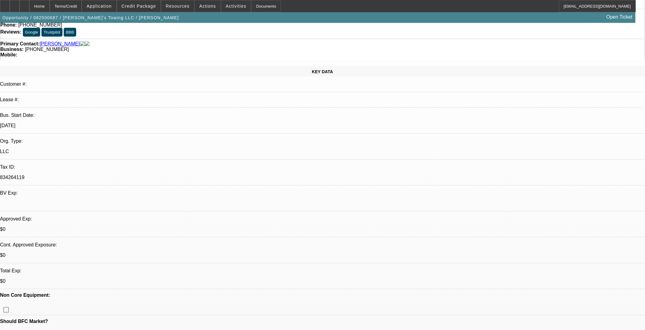
scroll to position [0, 0]
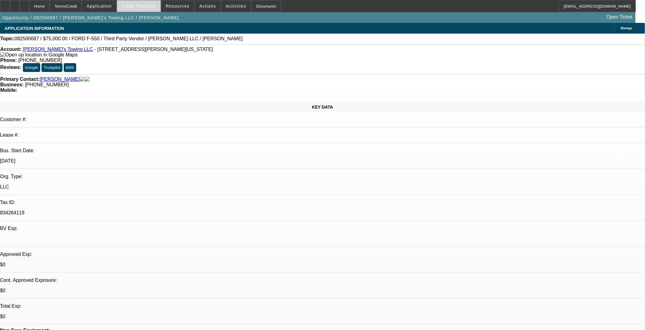
click at [153, 8] on span "Credit Package" at bounding box center [139, 6] width 34 height 5
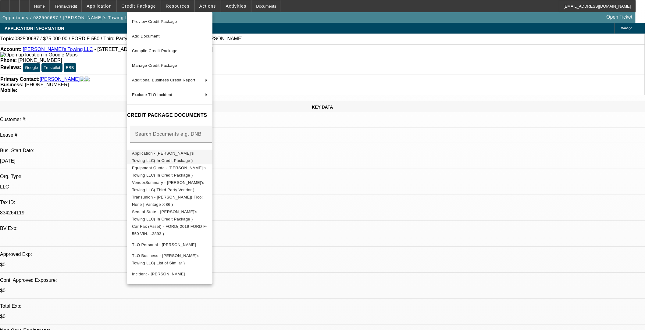
click at [146, 154] on span "Application - [PERSON_NAME]'s Towing LLC( In Credit Package )" at bounding box center [163, 157] width 62 height 12
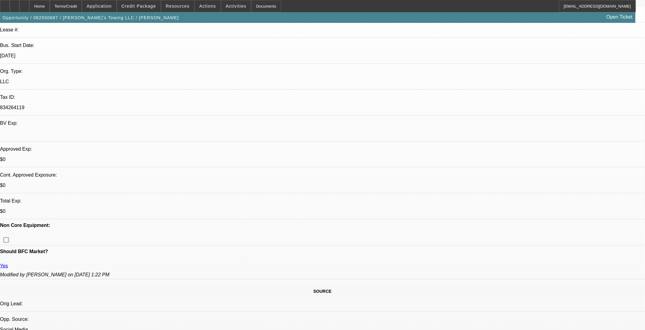
scroll to position [34, 0]
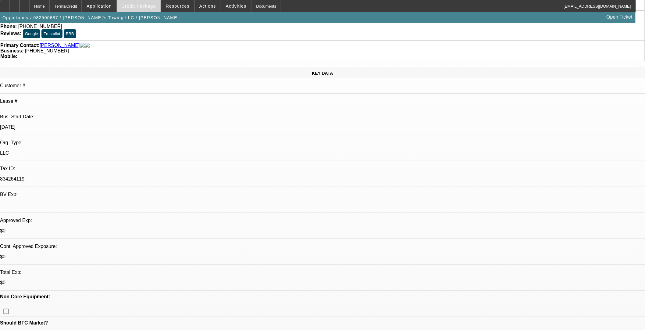
click at [130, 3] on span at bounding box center [139, 6] width 44 height 15
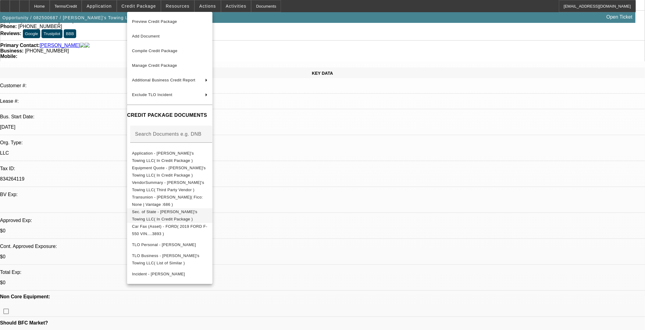
click at [185, 213] on span "Sec. of State - [PERSON_NAME]'s Towing LLC( In Credit Package )" at bounding box center [164, 215] width 65 height 12
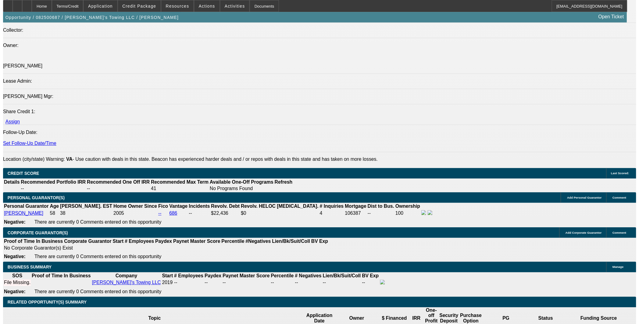
scroll to position [746, 0]
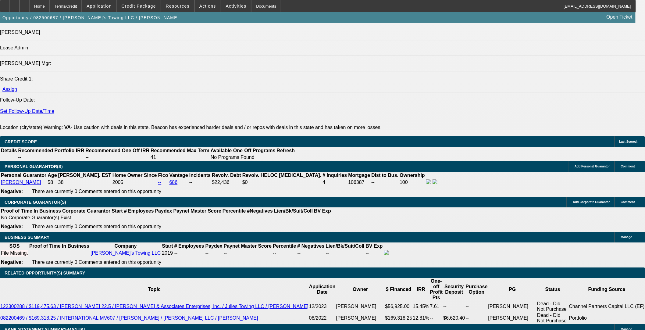
type input "$0.00"
type input "54"
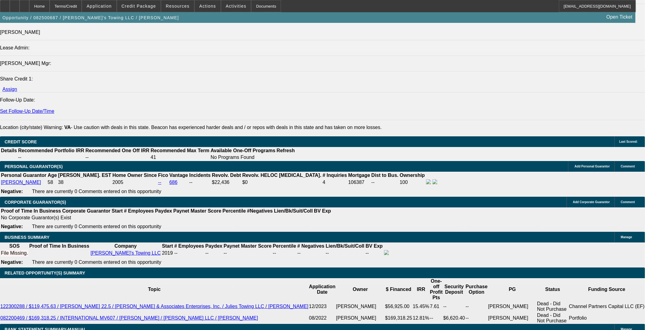
type input "10"
type input "$2,841.90"
type input "$1,420.95"
type input "$3,460.86"
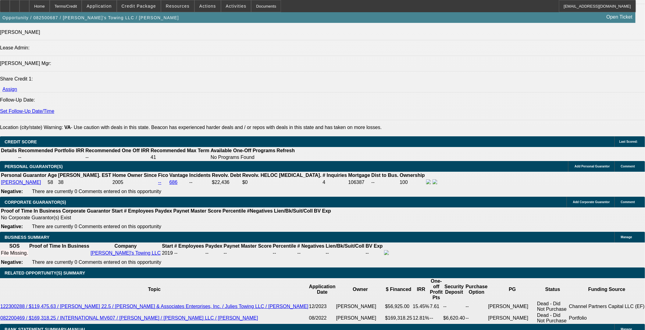
type input "$1,730.43"
type input "10"
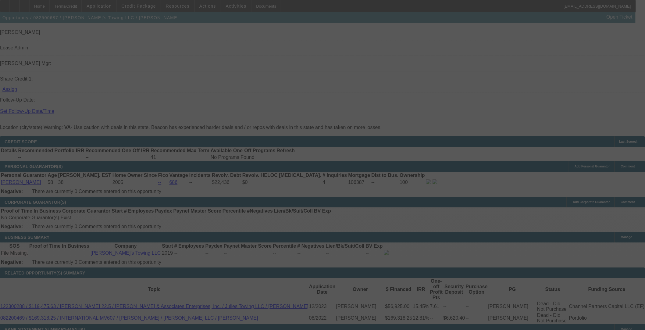
select select "0"
select select "2"
select select "0.1"
select select "4"
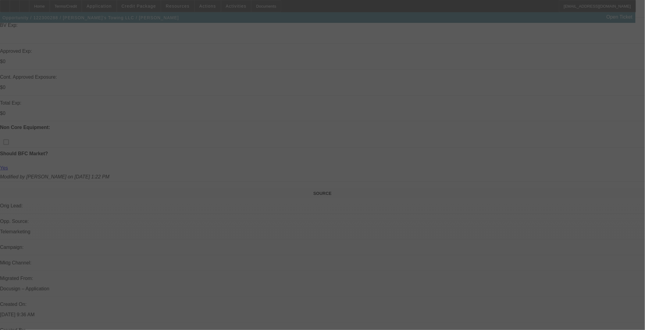
scroll to position [260, 0]
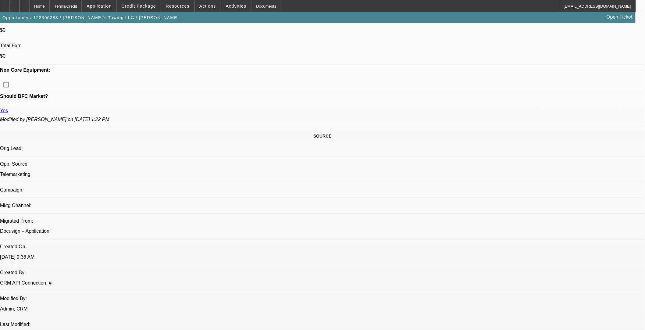
select select "0"
select select "6"
select select "0"
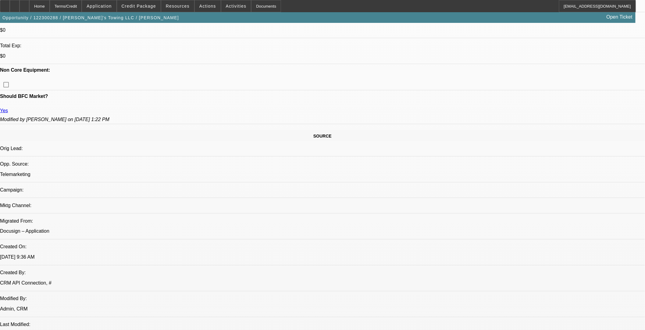
select select "0"
select select "6"
select select "0"
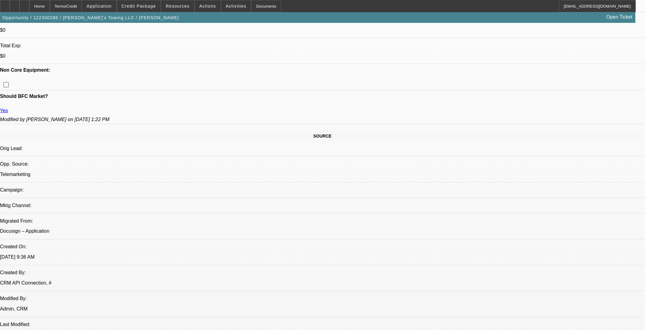
select select "0"
select select "6"
select select "0"
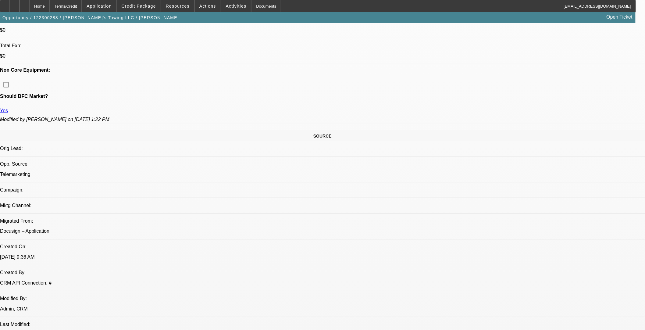
select select "6"
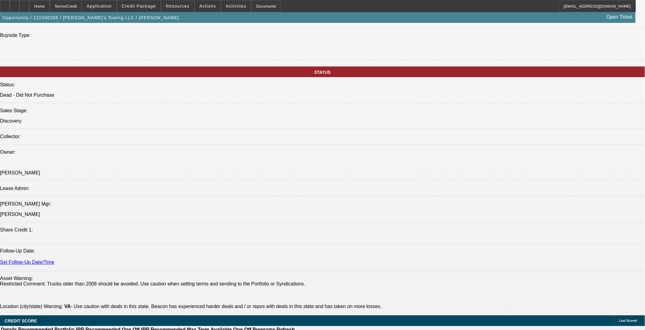
scroll to position [769, 0]
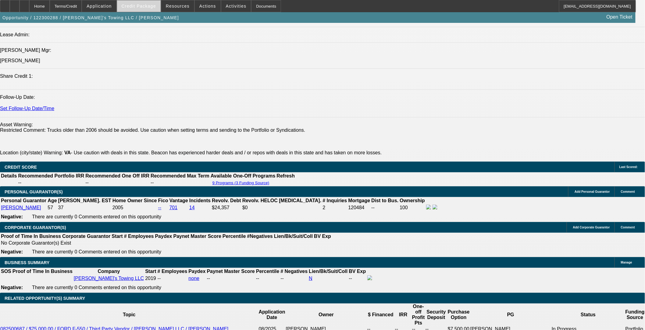
click at [152, 9] on span at bounding box center [139, 6] width 44 height 15
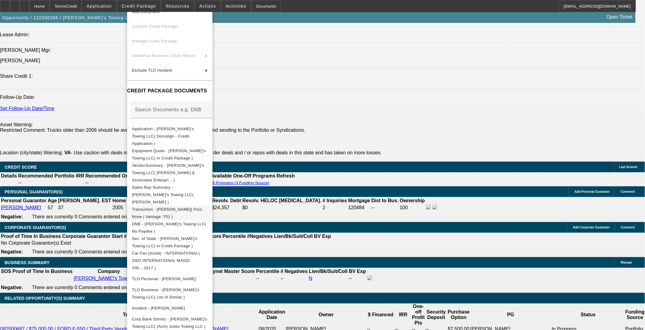
scroll to position [0, 0]
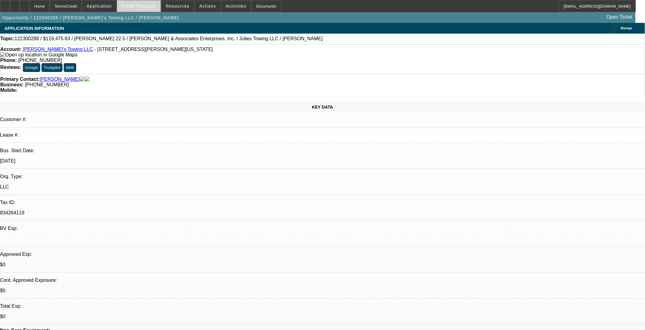
select select "0"
select select "6"
select select "0"
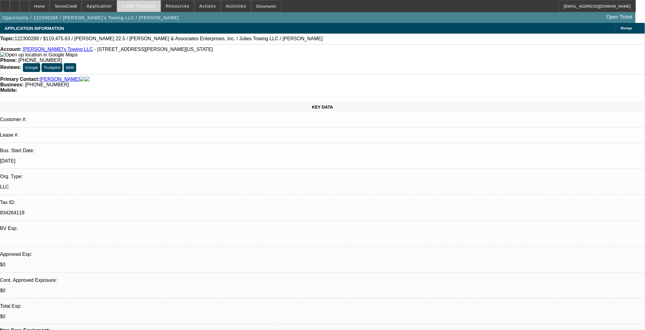
select select "0"
select select "6"
select select "0"
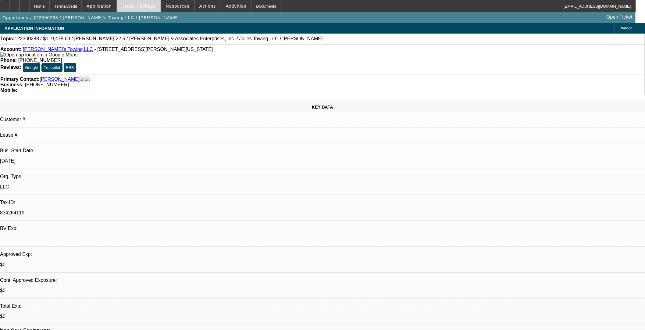
select select "0"
select select "6"
select select "0"
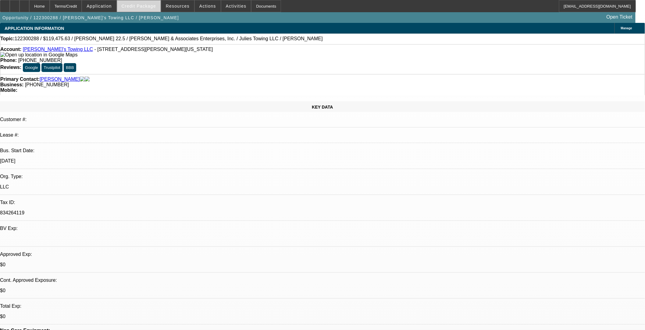
select select "6"
click at [148, 3] on span at bounding box center [139, 6] width 44 height 15
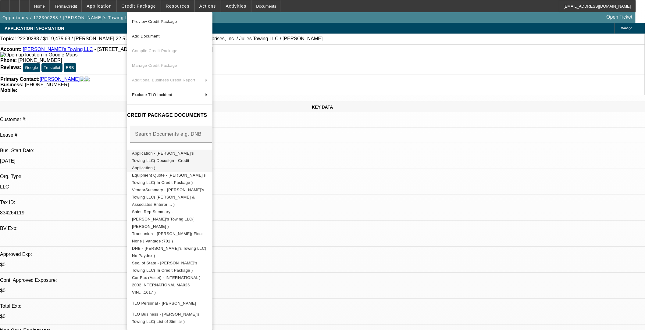
click at [169, 156] on span "Application - [PERSON_NAME]'s Towing LLC( Docusign - Credit Application )" at bounding box center [170, 160] width 76 height 22
